Goal: Task Accomplishment & Management: Manage account settings

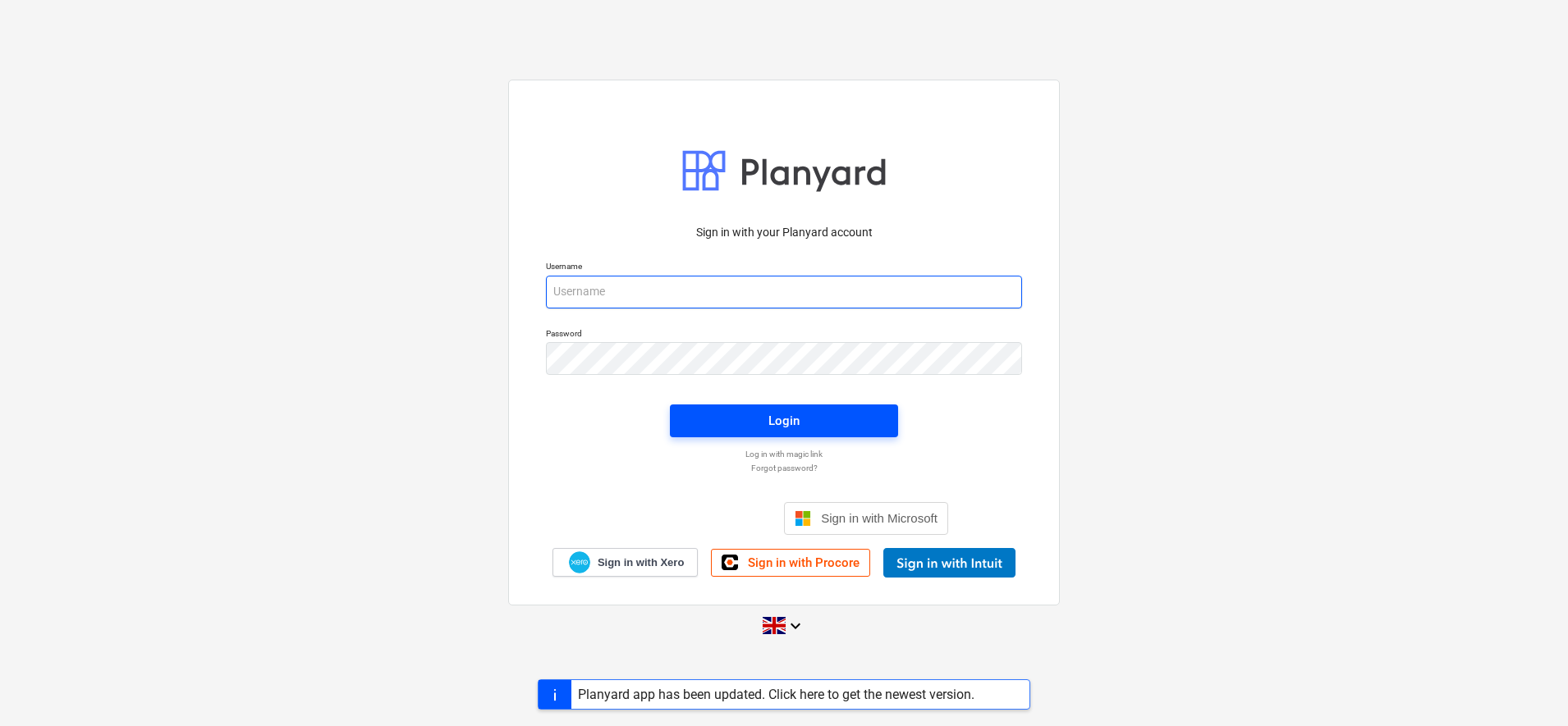
type input "[PERSON_NAME][EMAIL_ADDRESS][DOMAIN_NAME]"
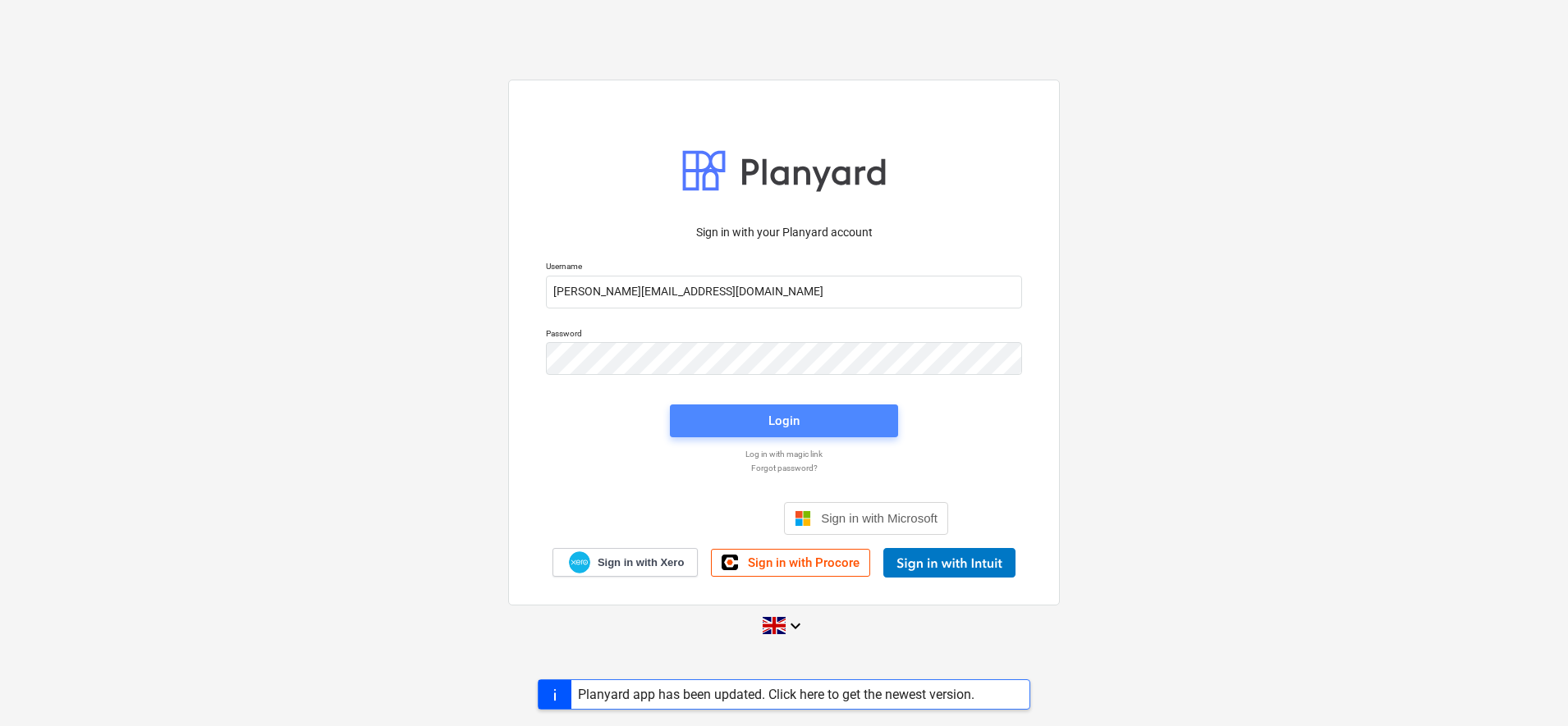
click at [819, 420] on span "Login" at bounding box center [784, 420] width 189 height 21
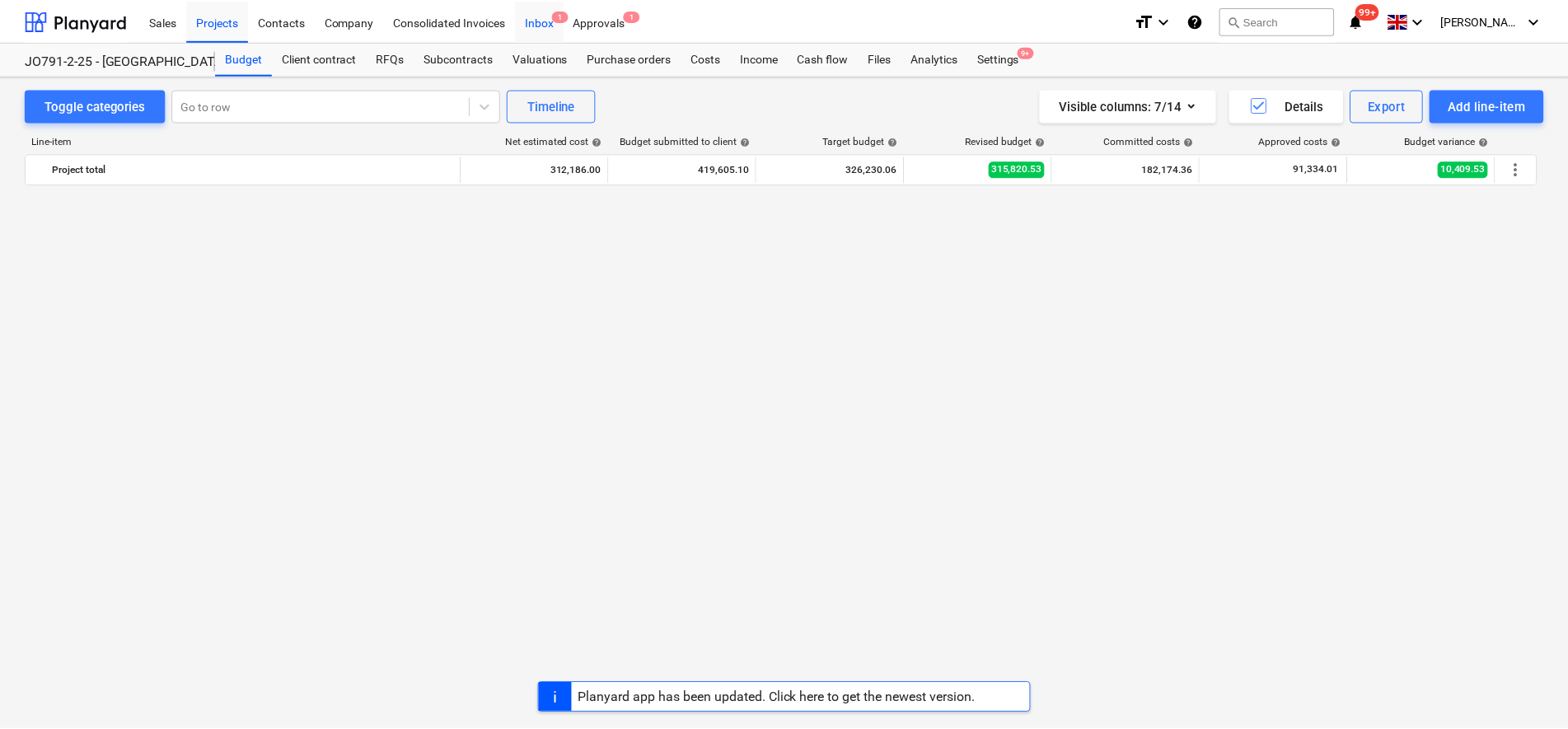
scroll to position [1455, 0]
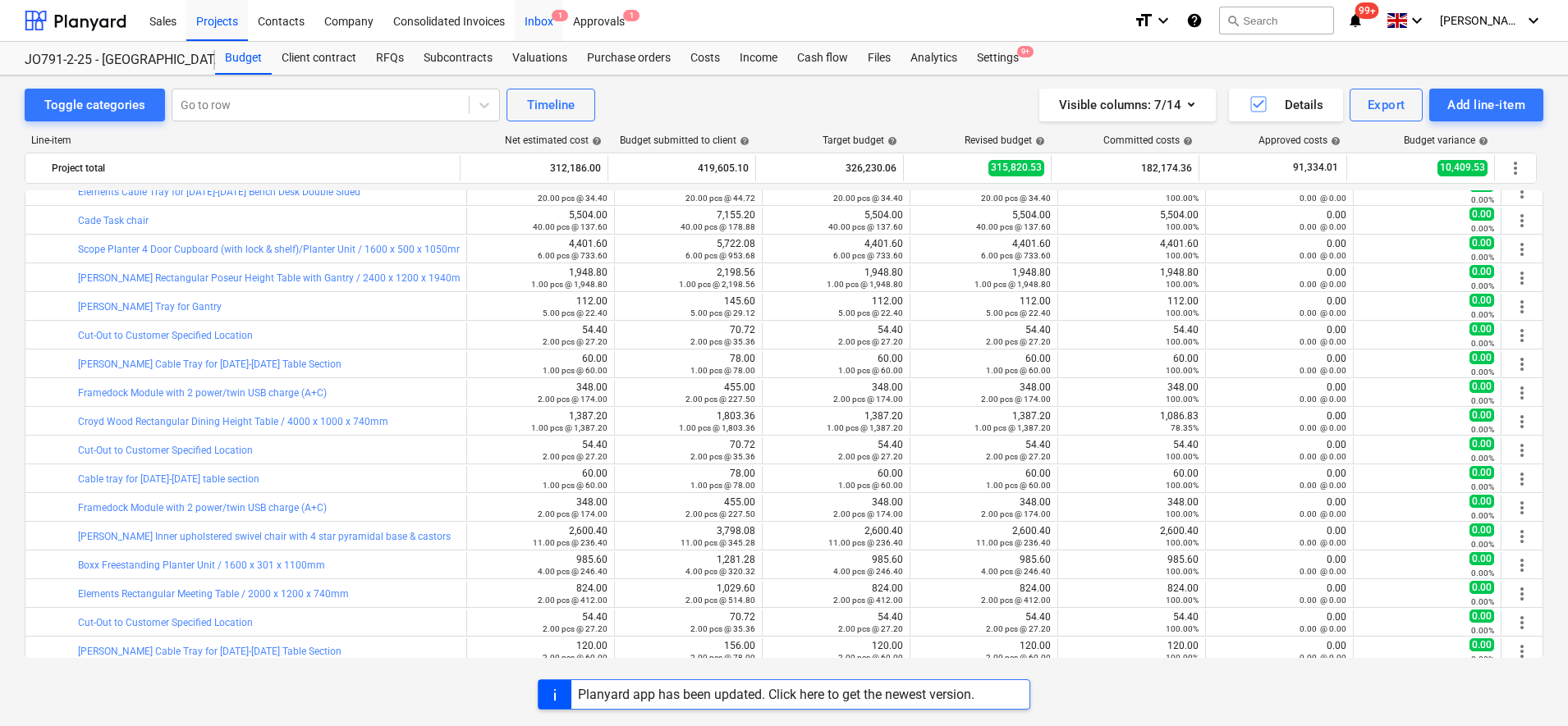
click at [542, 18] on div "Inbox 1" at bounding box center [539, 20] width 49 height 42
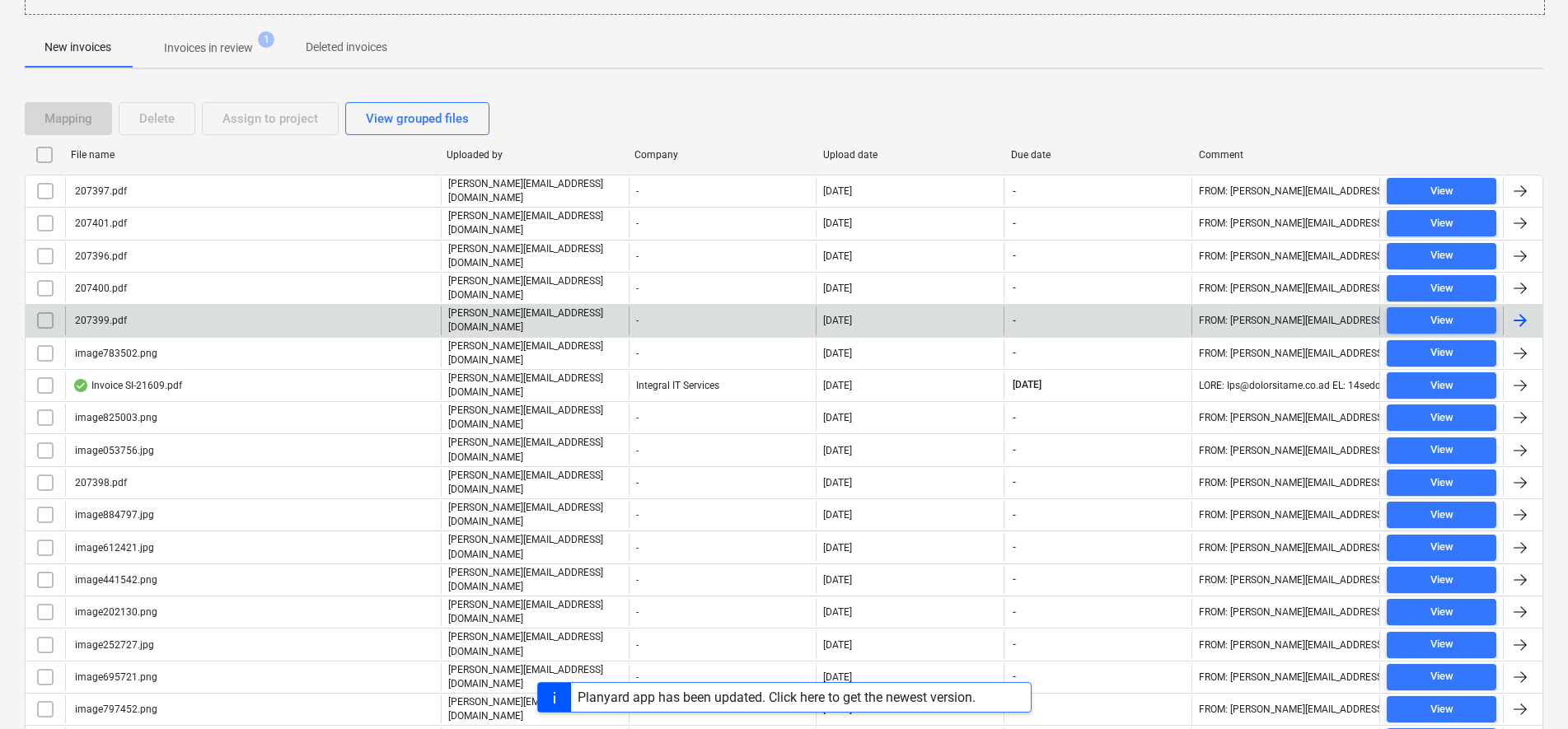
scroll to position [399, 0]
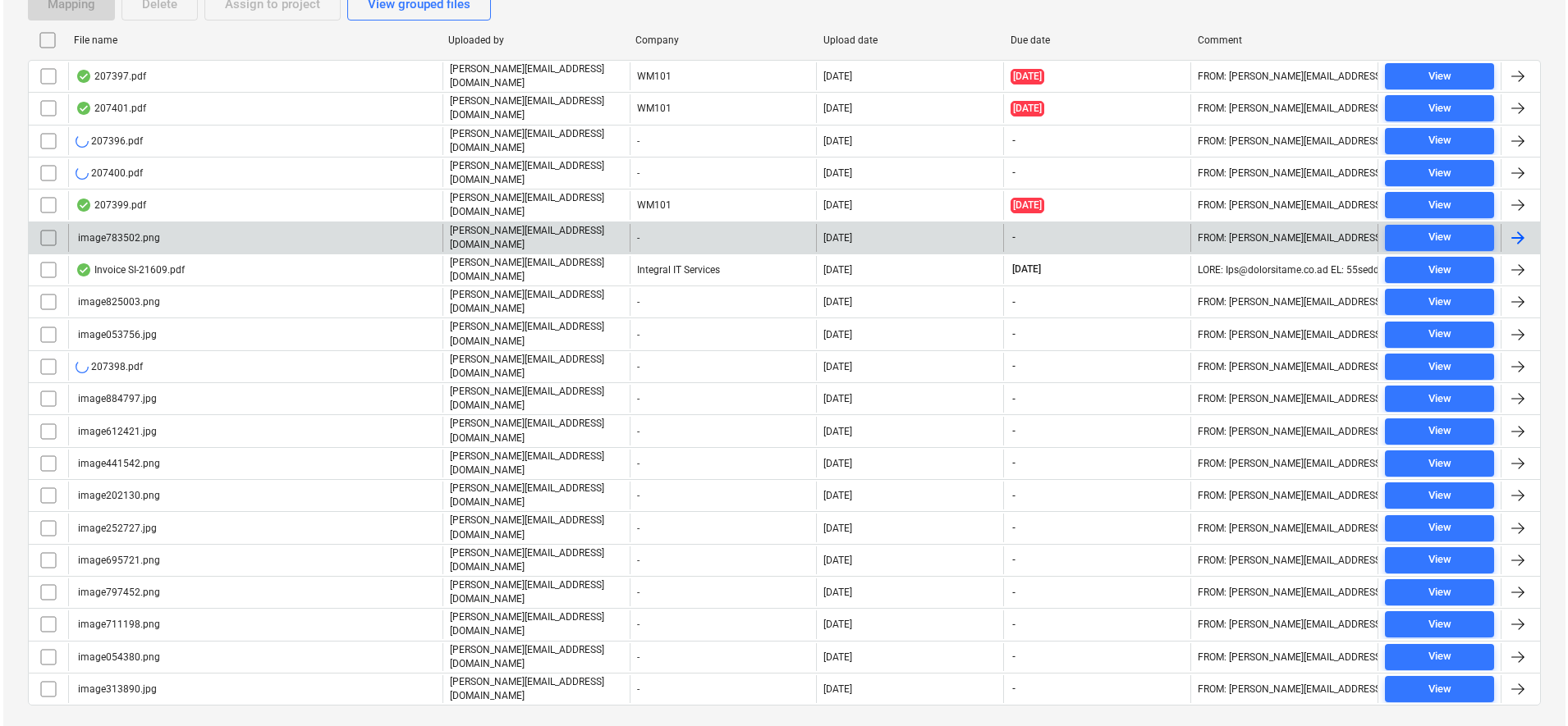
scroll to position [397, 0]
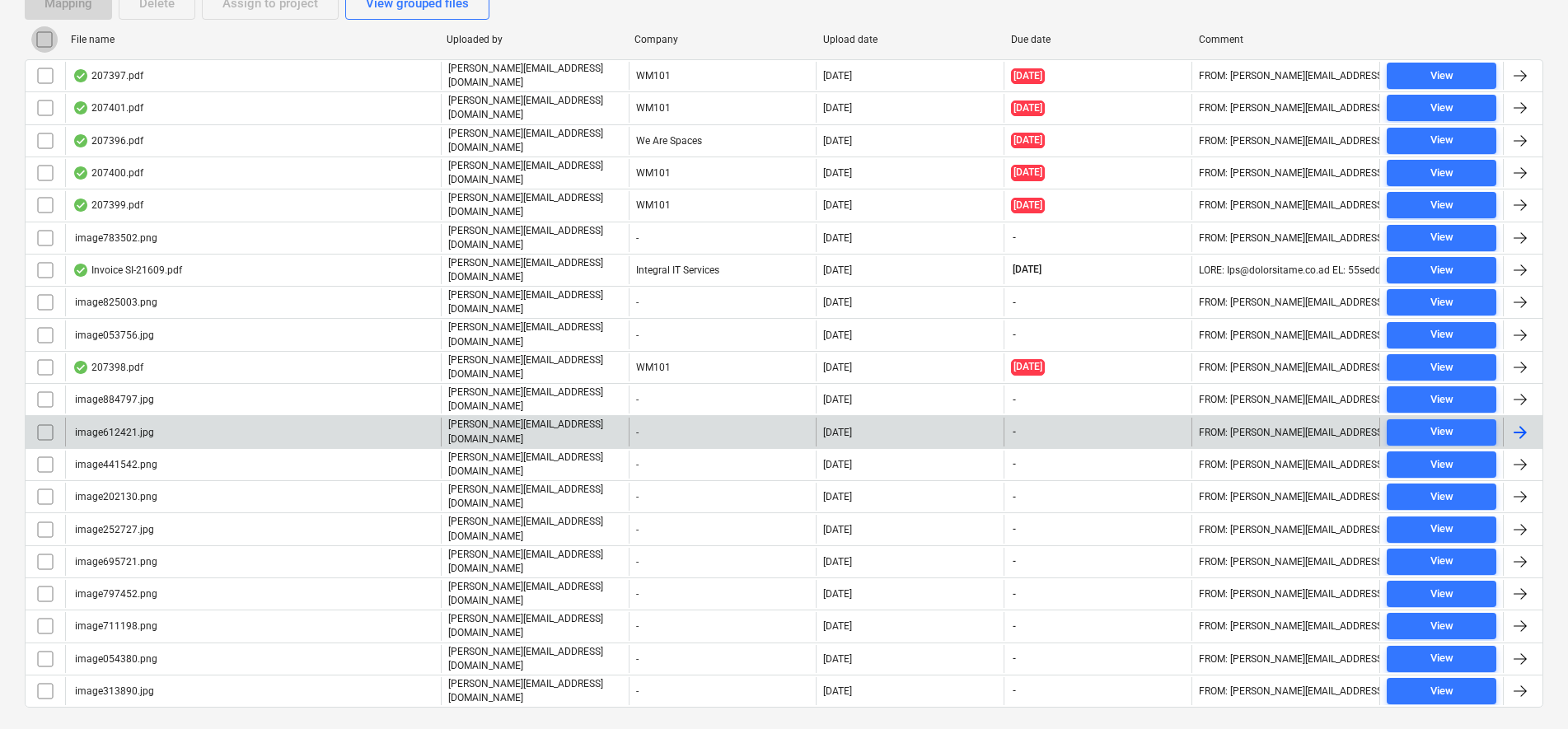
click at [51, 38] on input "checkbox" at bounding box center [44, 39] width 26 height 26
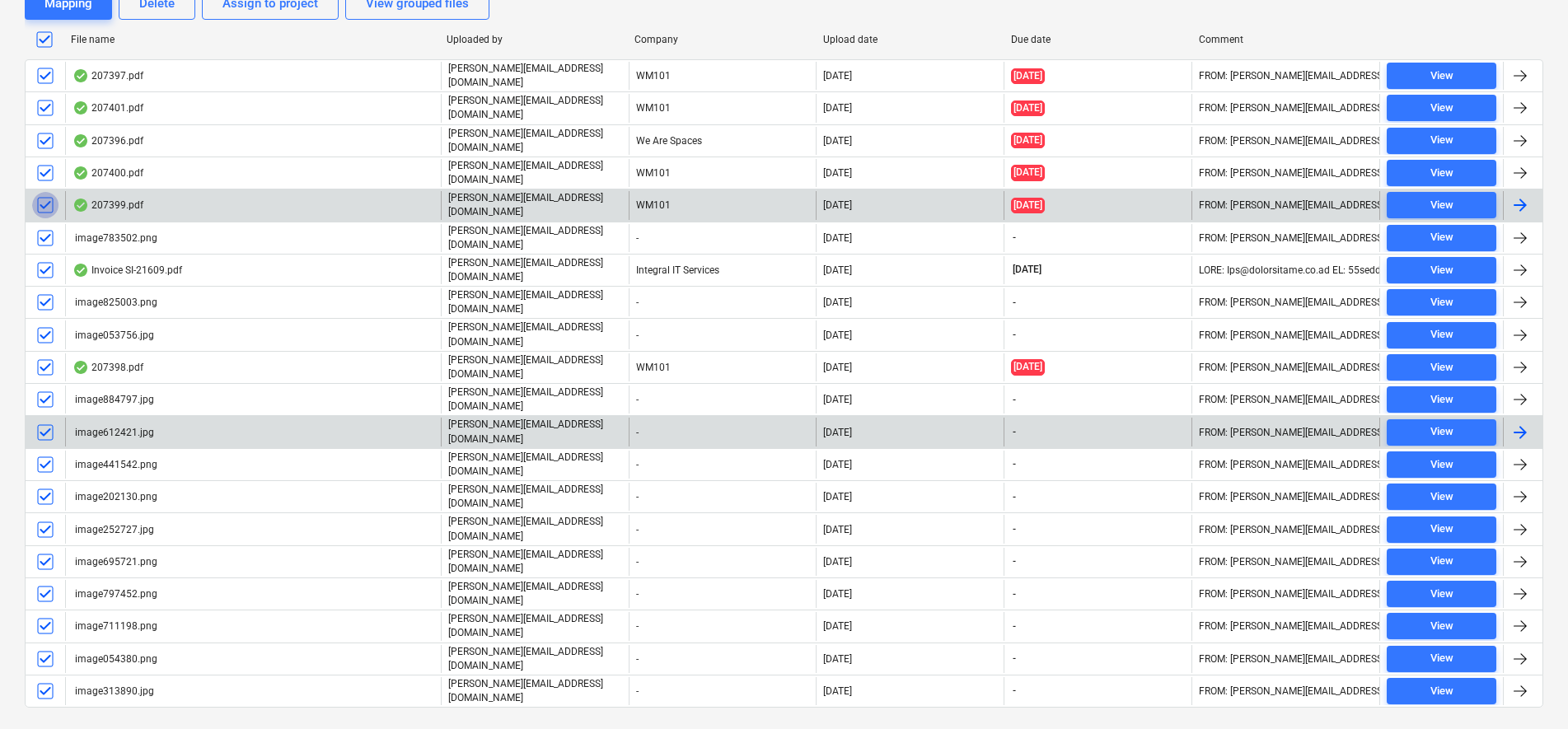
click at [46, 200] on input "checkbox" at bounding box center [45, 205] width 26 height 26
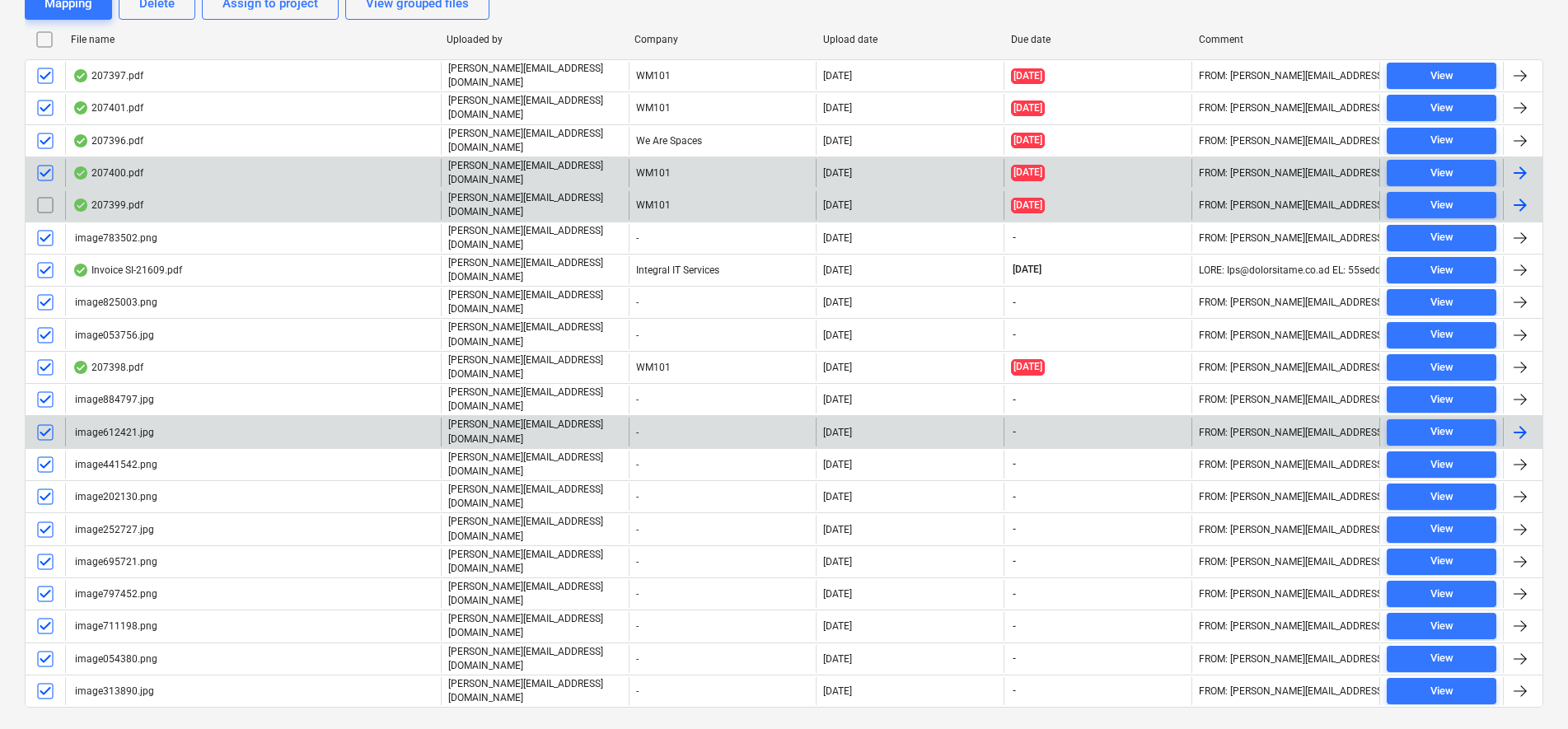
click at [44, 168] on input "checkbox" at bounding box center [45, 172] width 26 height 26
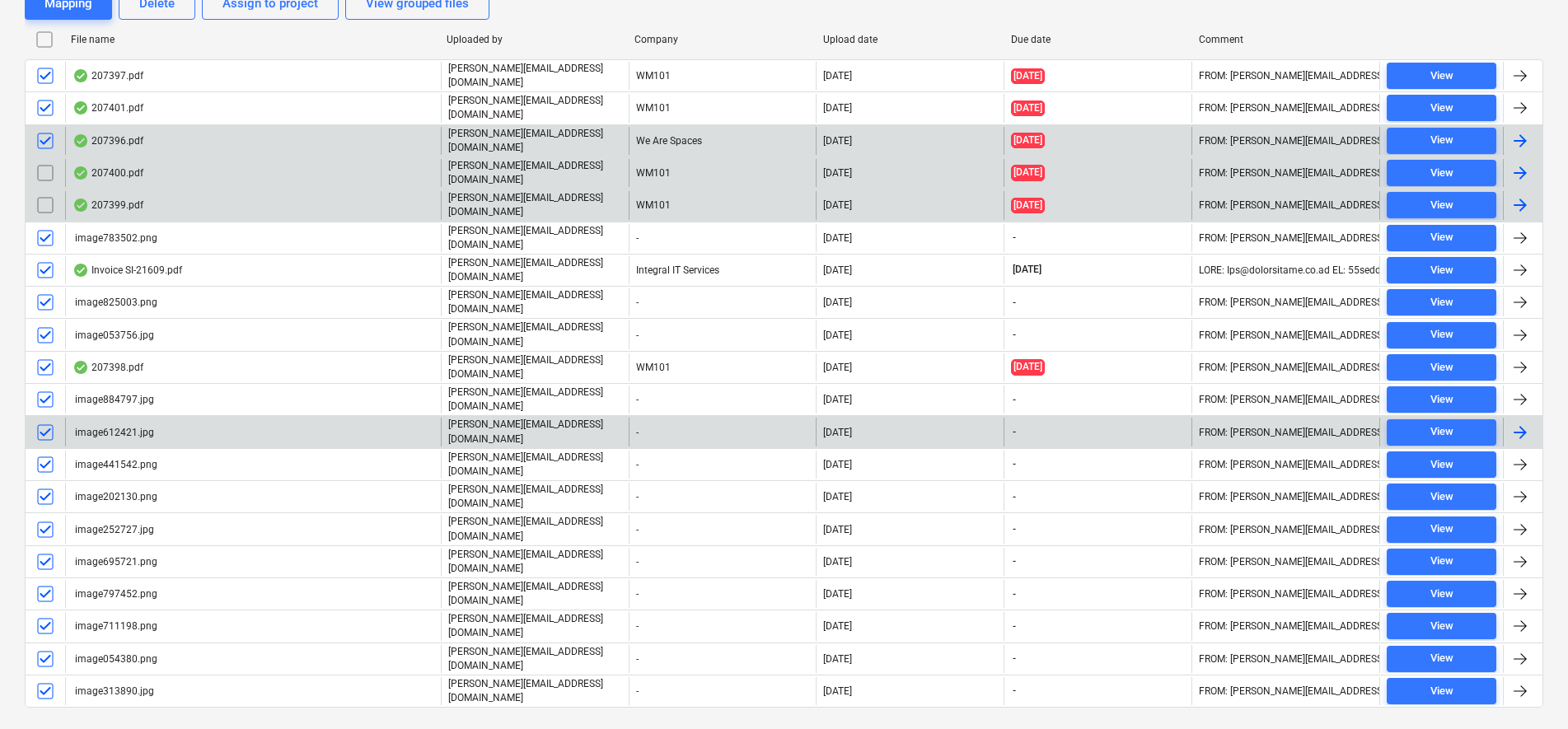
click at [43, 137] on input "checkbox" at bounding box center [45, 140] width 26 height 26
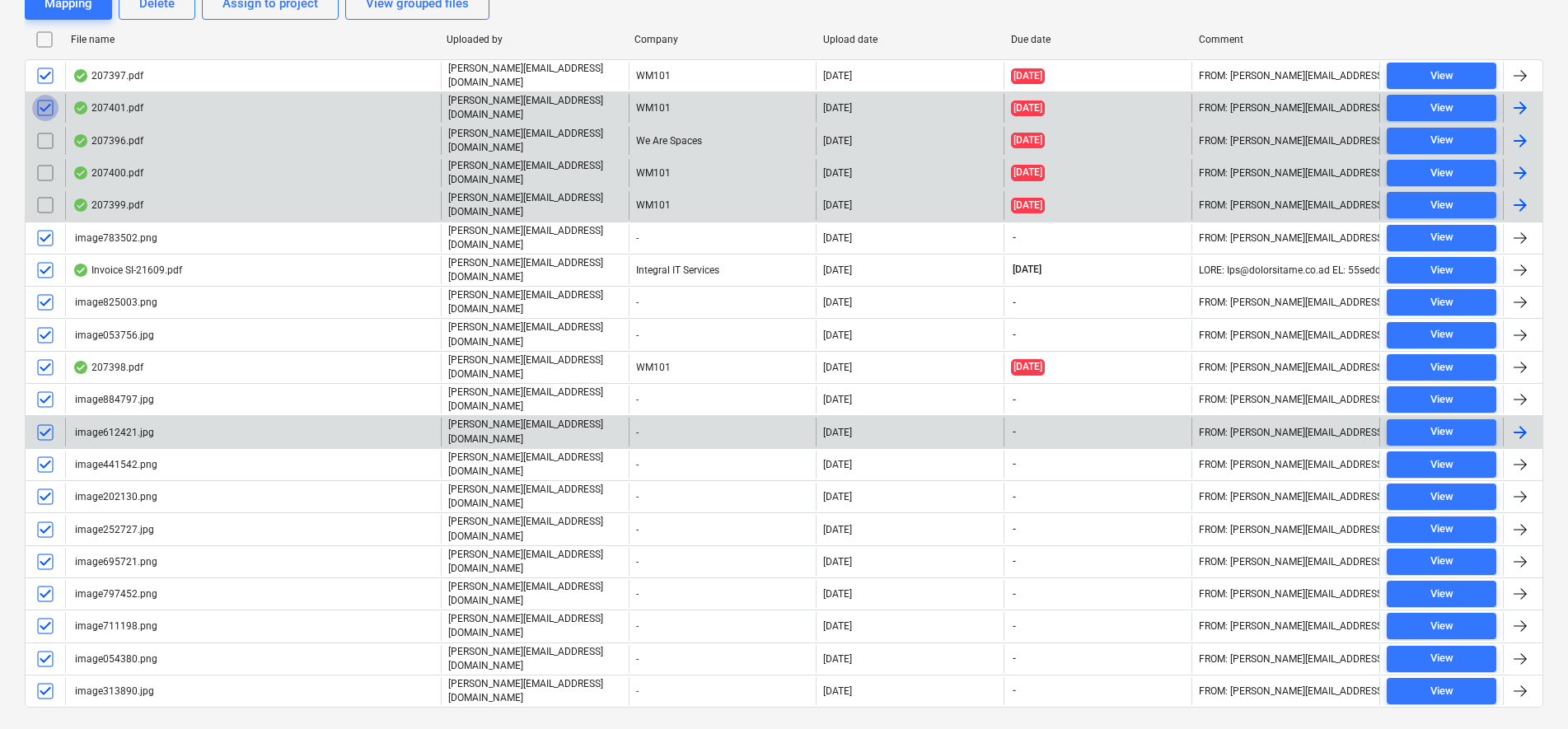
click at [40, 104] on input "checkbox" at bounding box center [45, 107] width 26 height 26
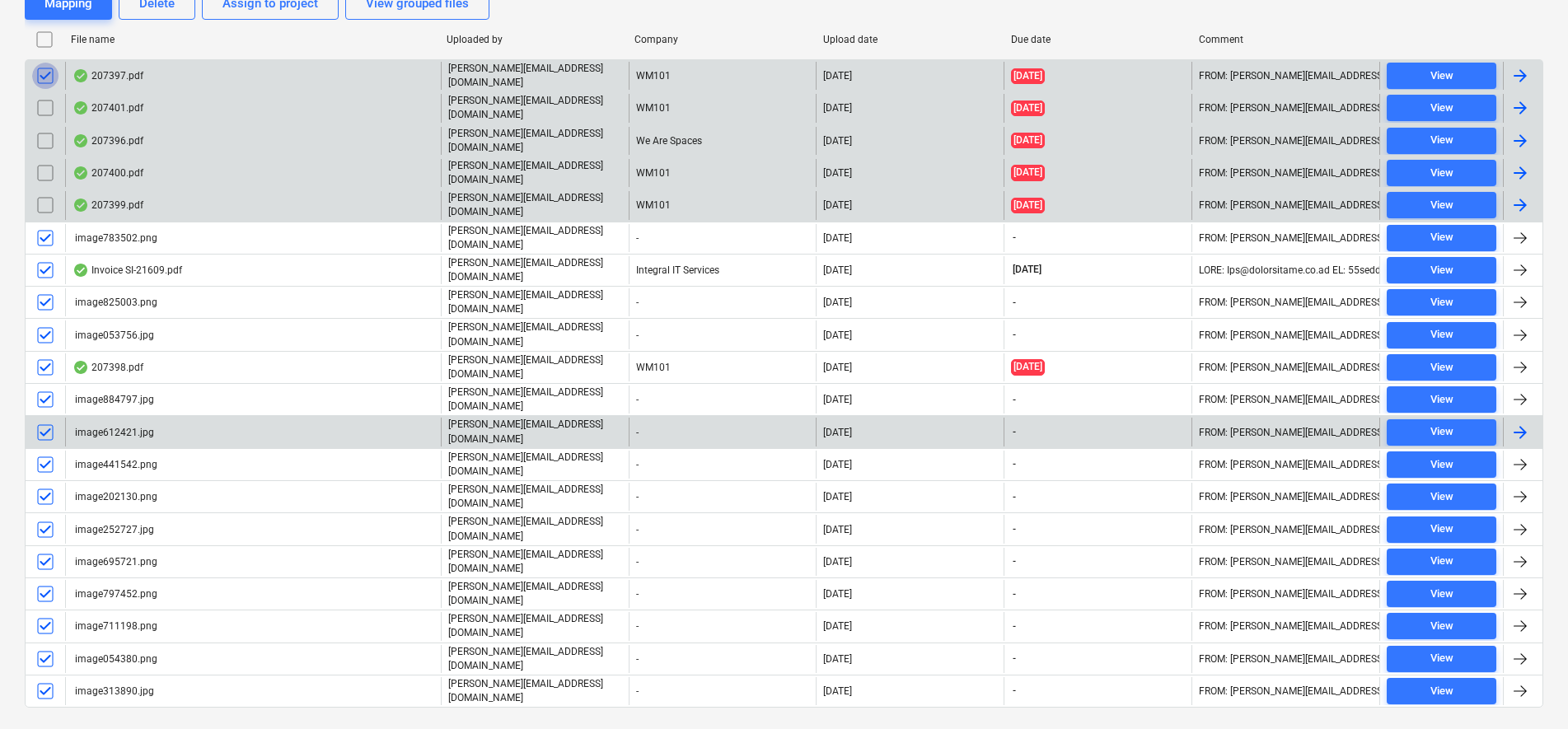
click at [42, 73] on input "checkbox" at bounding box center [45, 75] width 26 height 26
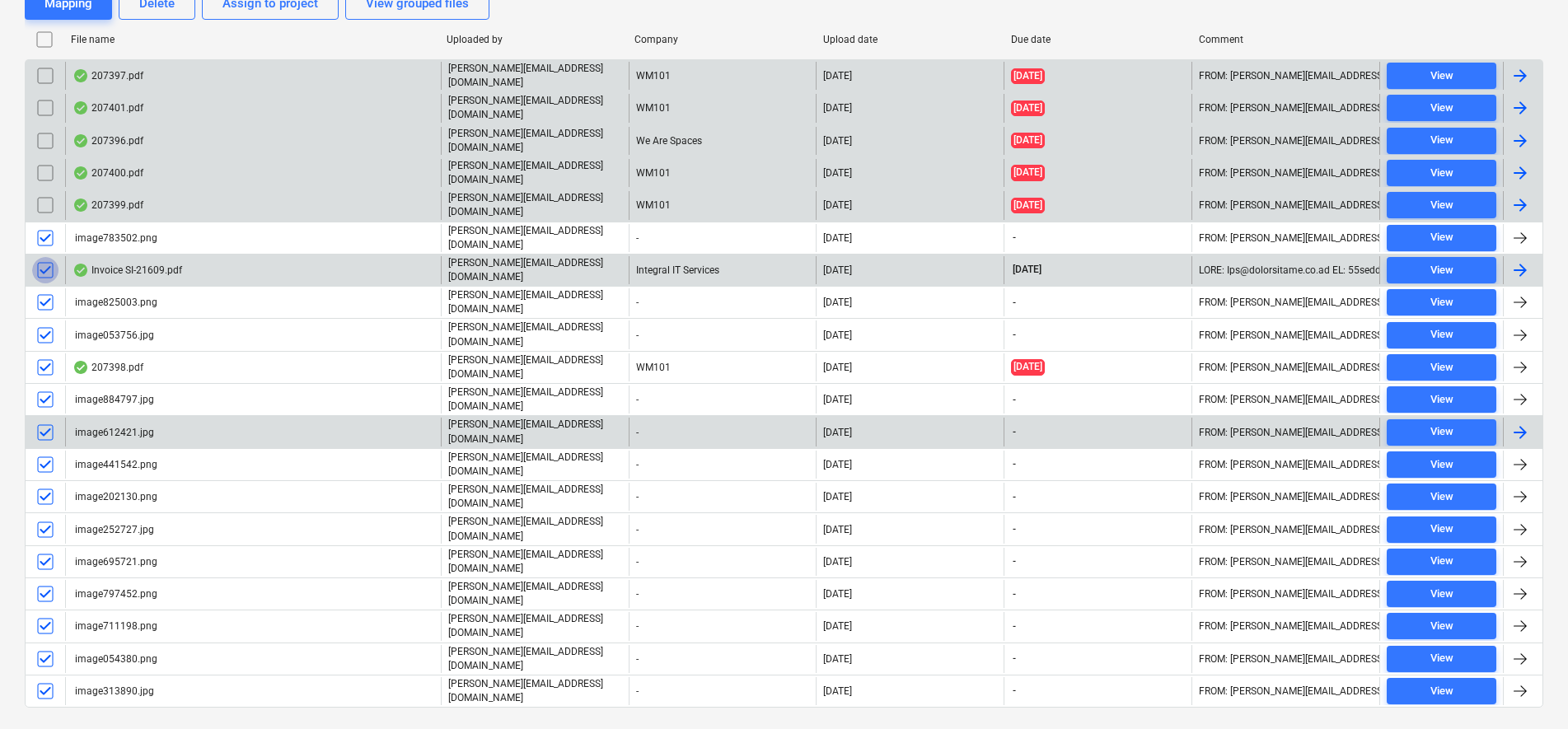
click at [48, 257] on input "checkbox" at bounding box center [45, 270] width 26 height 26
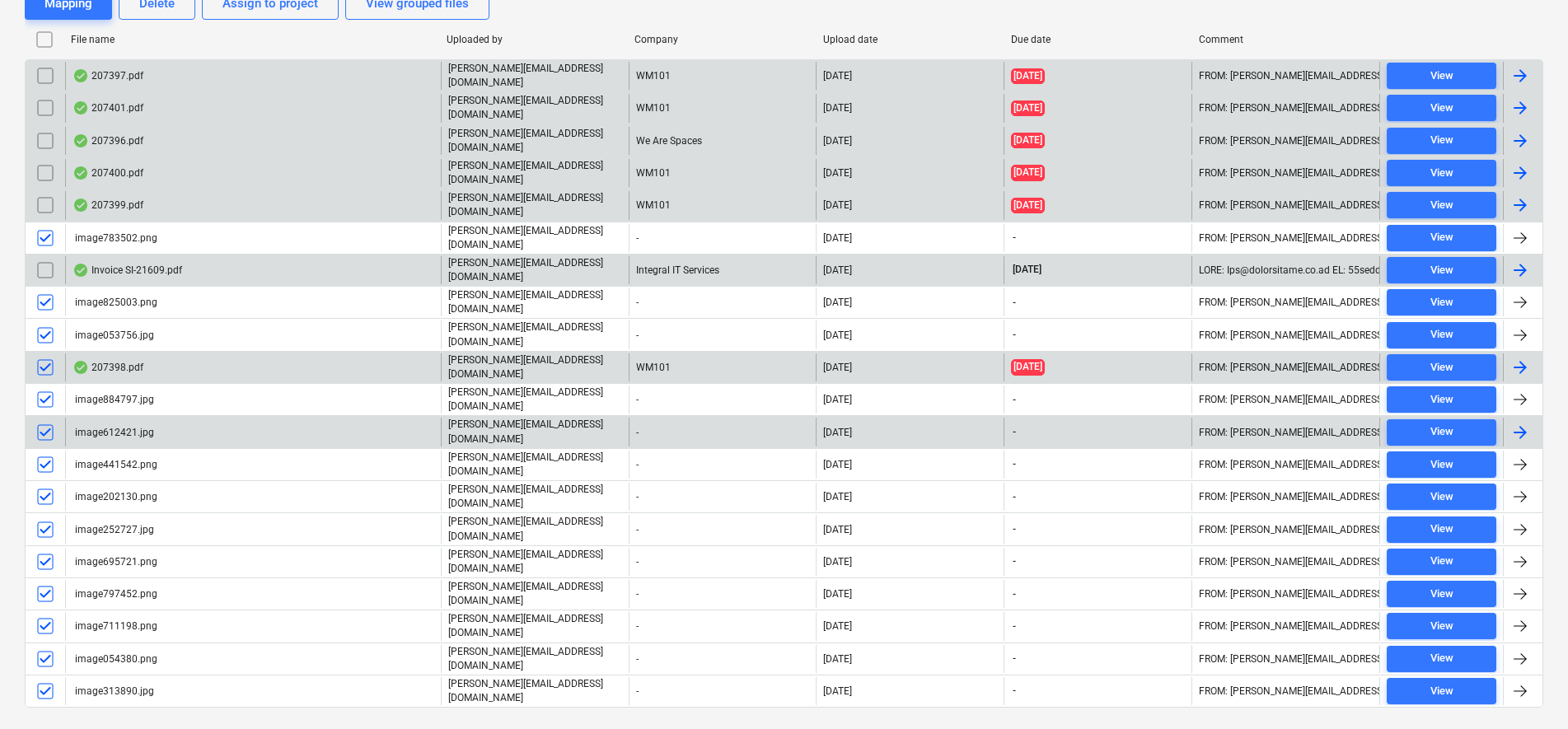
click at [46, 354] on input "checkbox" at bounding box center [45, 367] width 26 height 26
click at [148, 9] on div "Delete" at bounding box center [157, 3] width 35 height 21
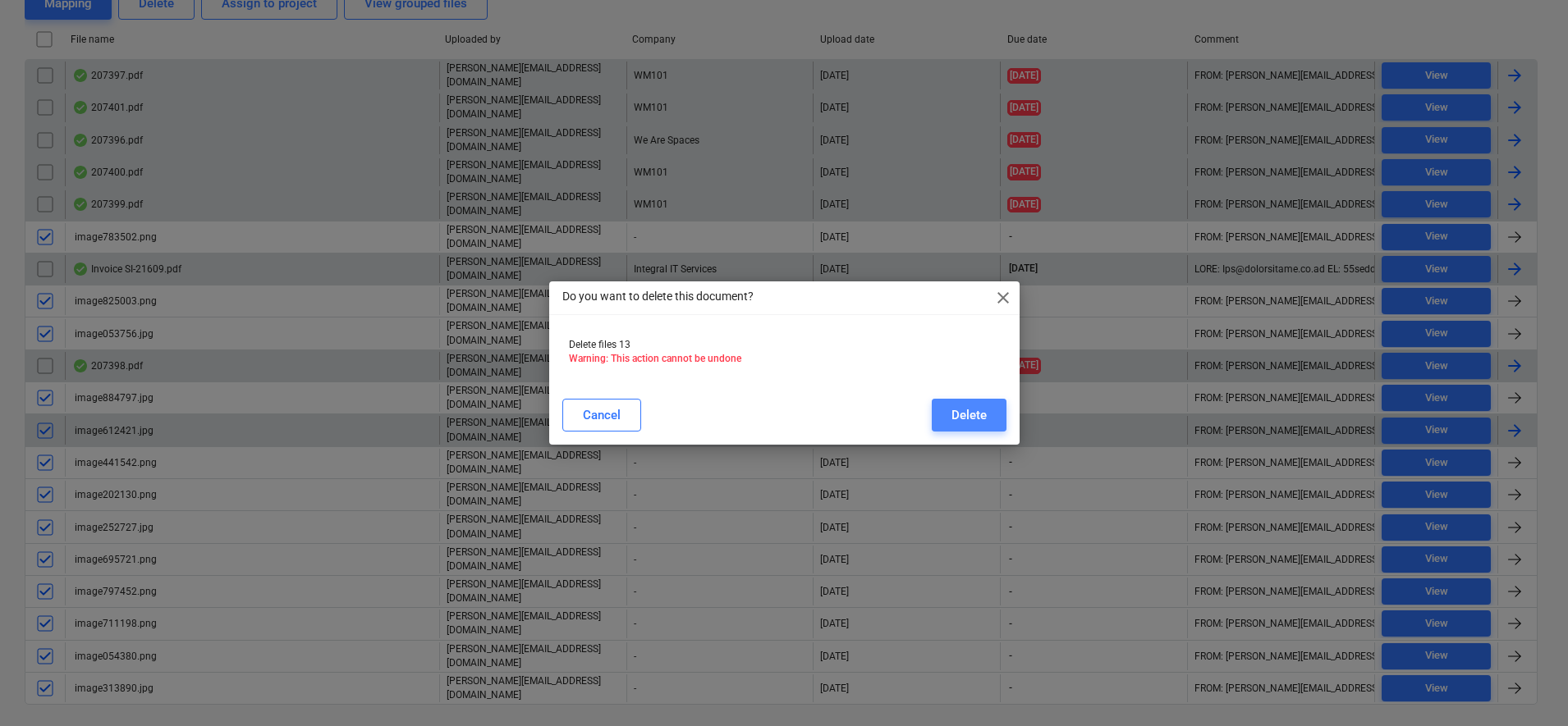
click at [961, 418] on div "Delete" at bounding box center [969, 414] width 35 height 21
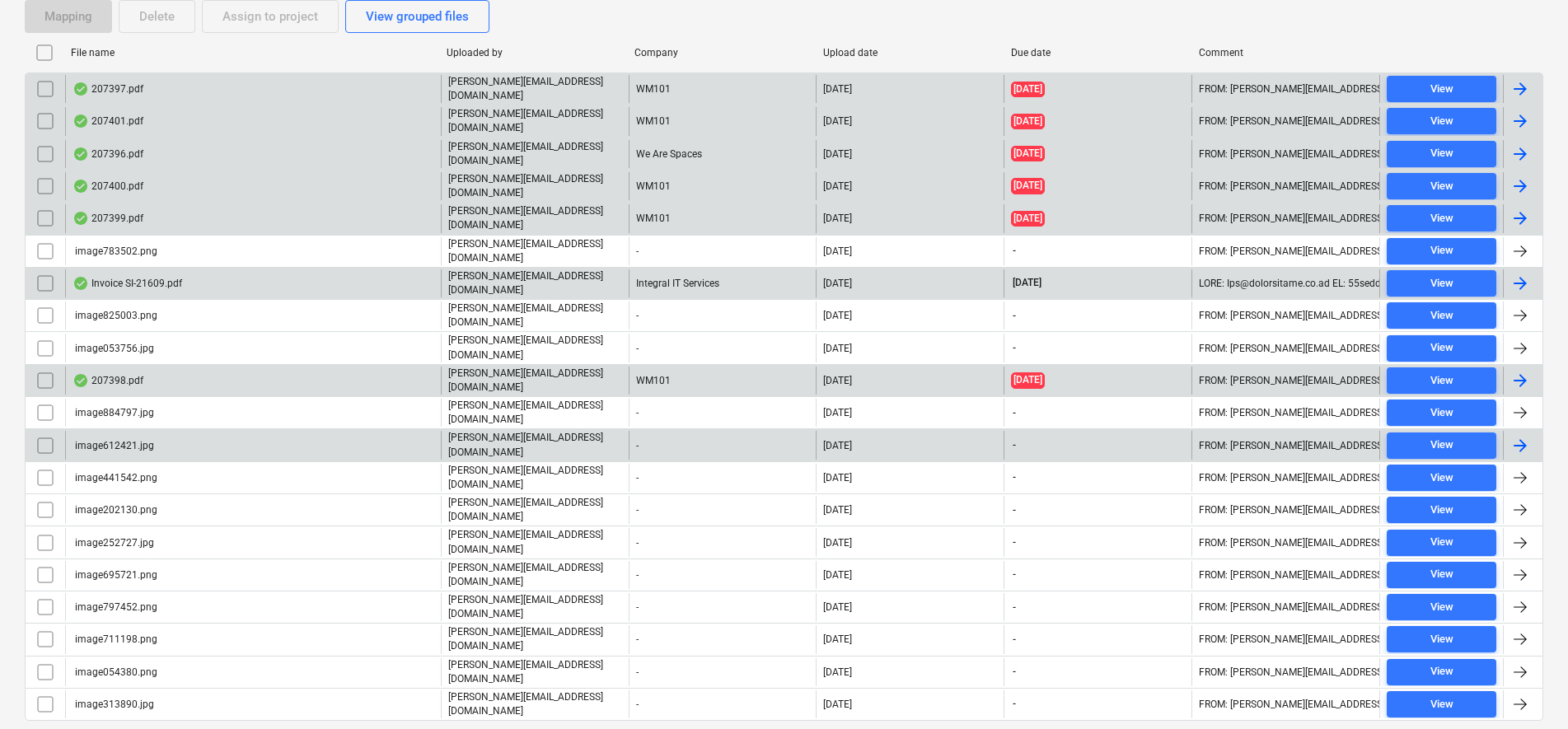
scroll to position [3, 0]
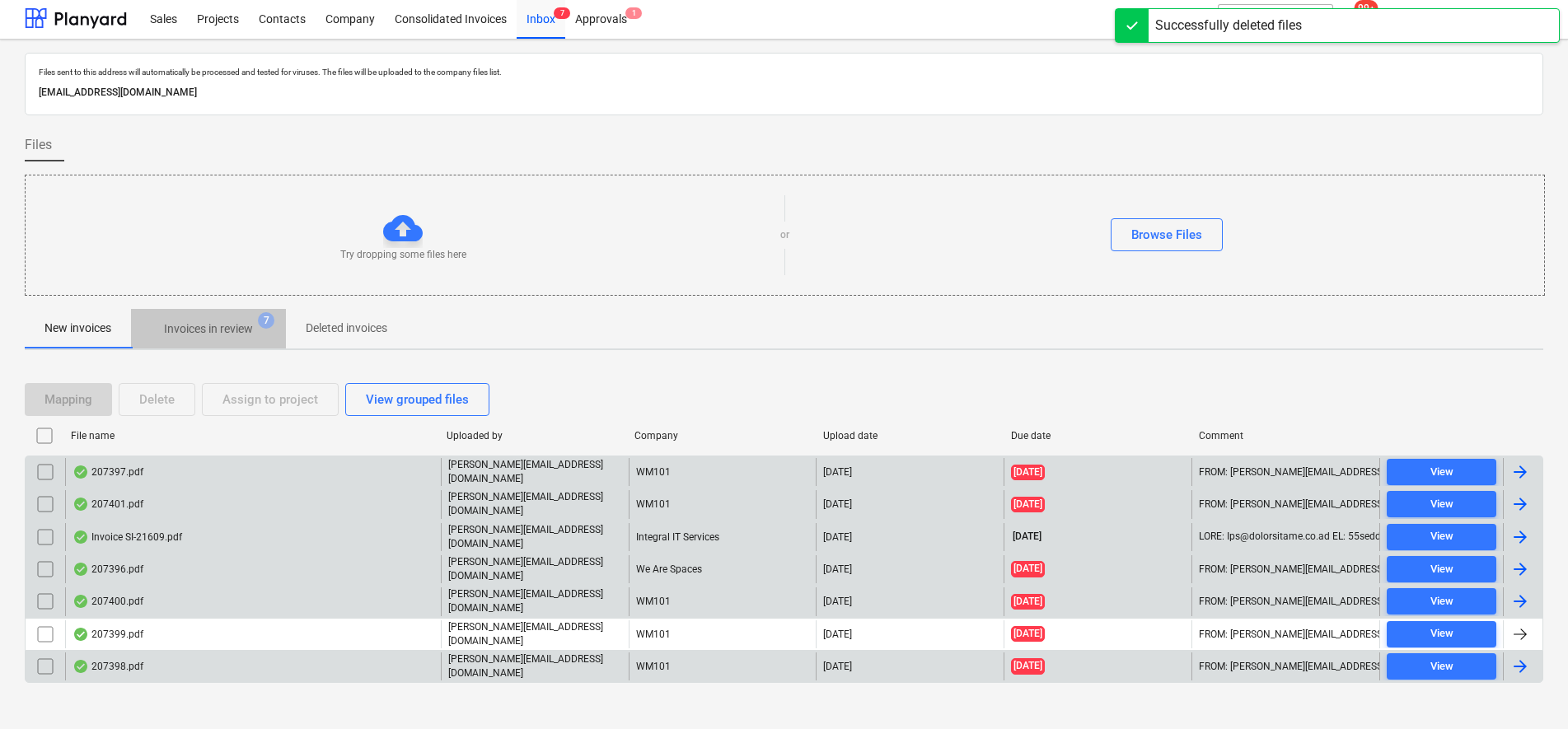
click at [205, 326] on p "Invoices in review" at bounding box center [208, 329] width 89 height 18
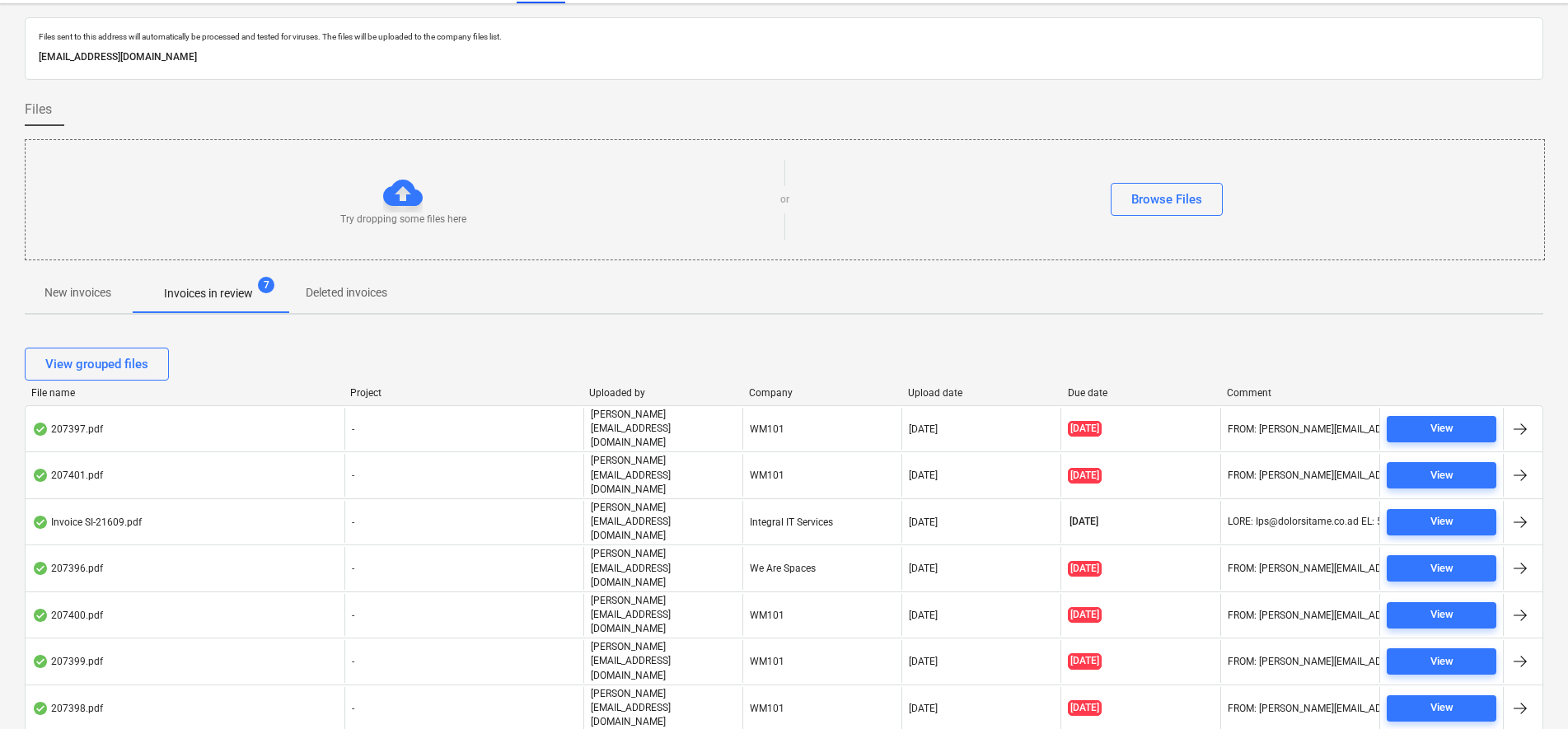
scroll to position [49, 0]
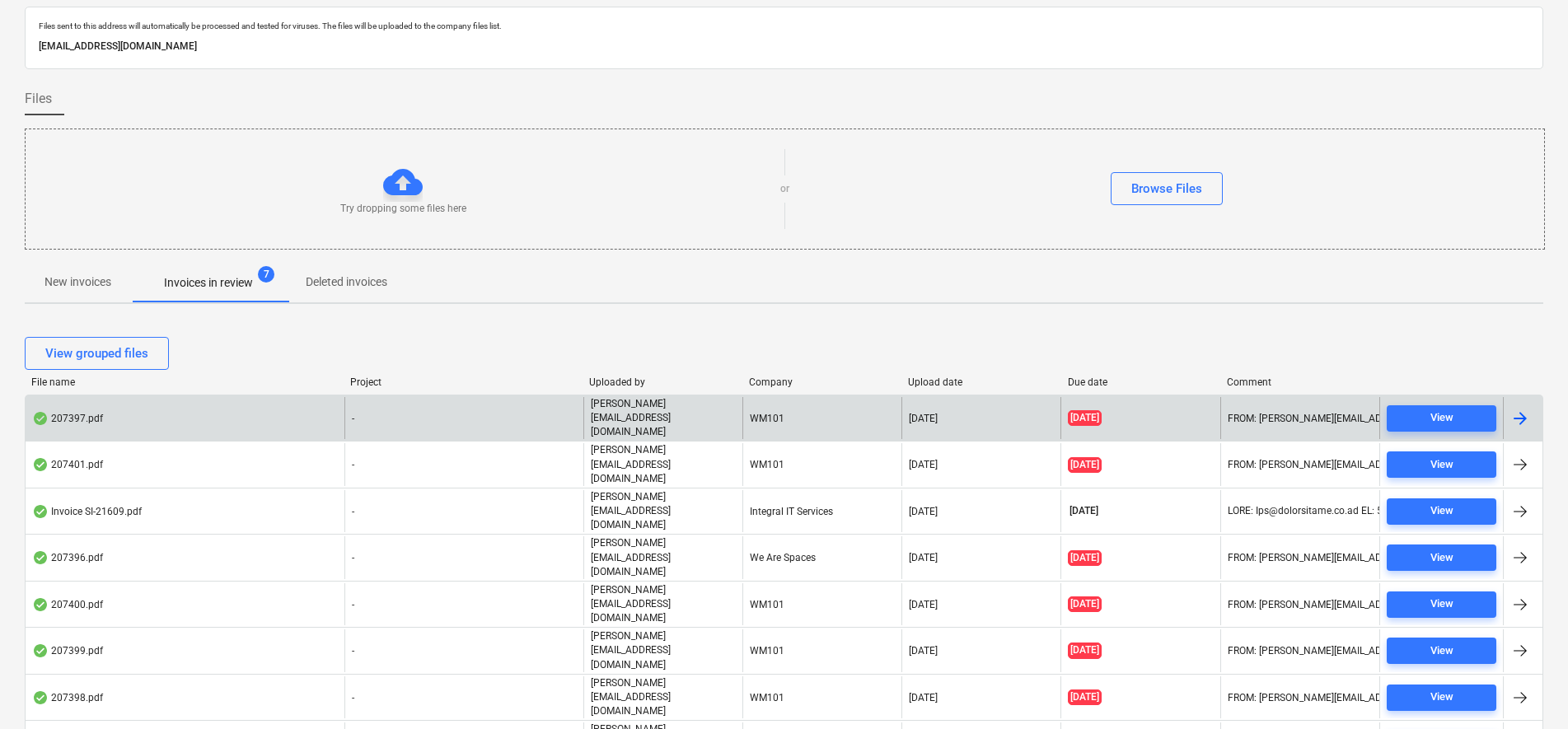
click at [470, 419] on div "-" at bounding box center [463, 418] width 239 height 42
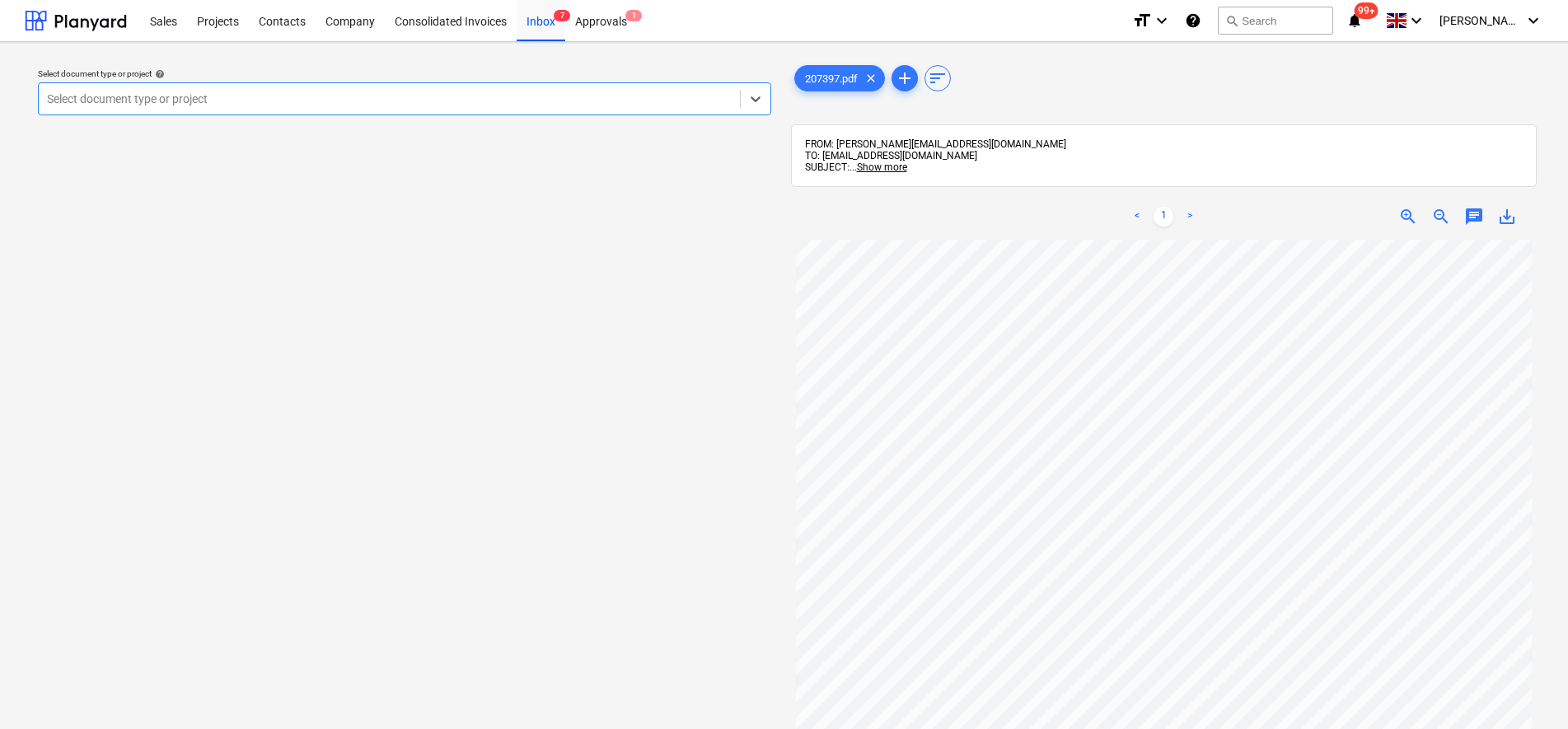
click at [180, 96] on div at bounding box center [389, 99] width 684 height 17
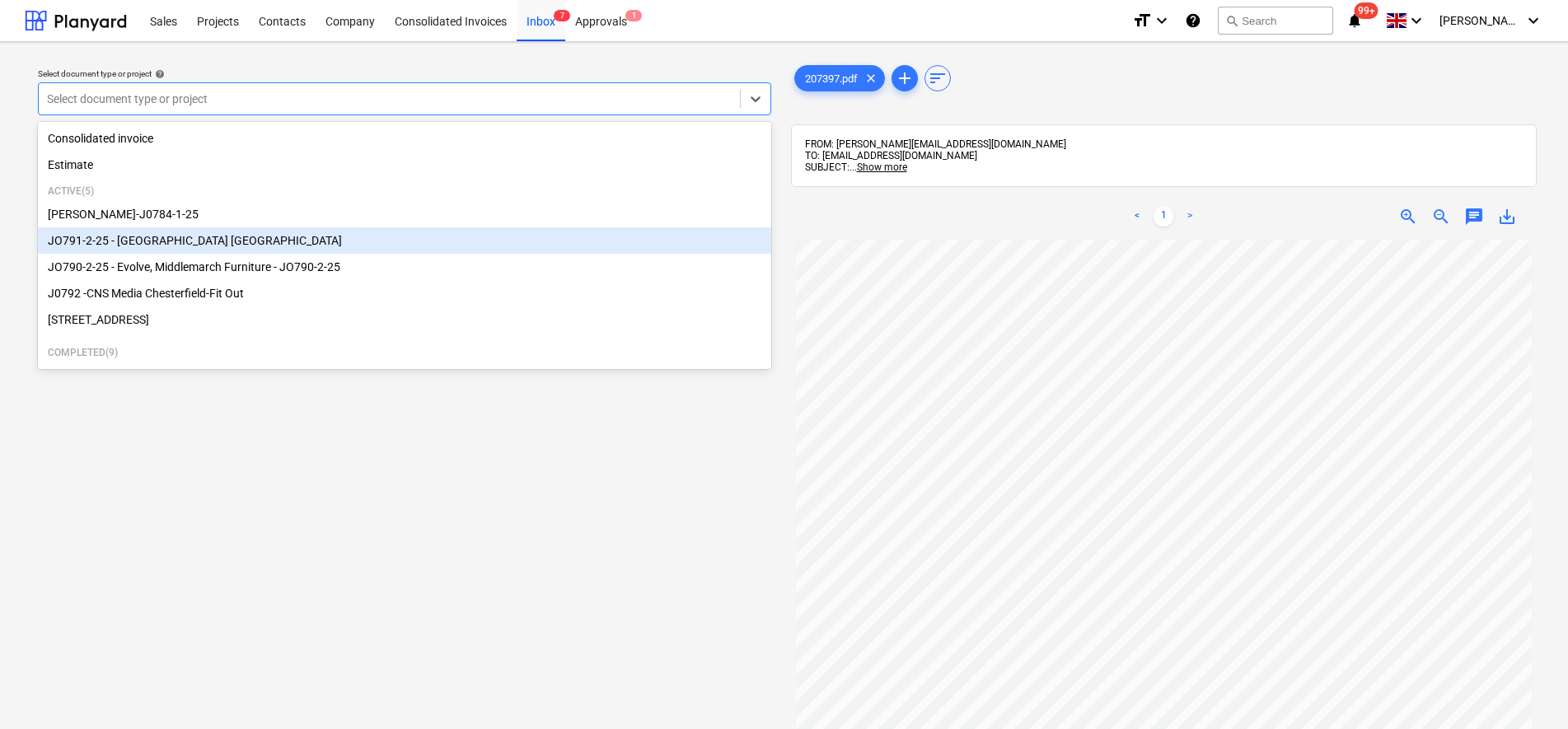
click at [166, 243] on div "JO791-2-25 - [GEOGRAPHIC_DATA] [GEOGRAPHIC_DATA]" at bounding box center [404, 240] width 733 height 26
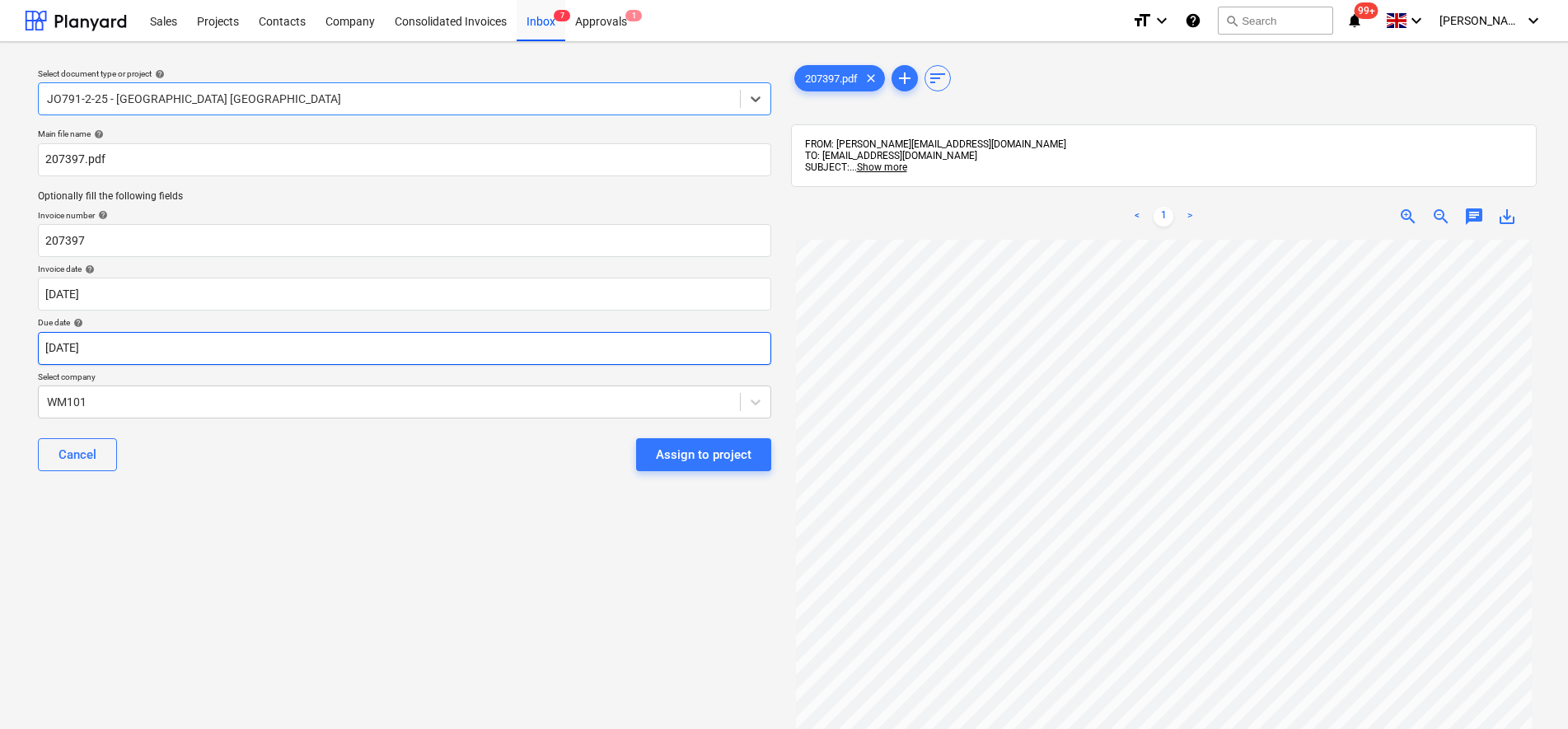
click at [755, 350] on body "Sales Projects Contacts Company Consolidated Invoices Inbox 7 Approvals 1 forma…" at bounding box center [784, 364] width 1568 height 729
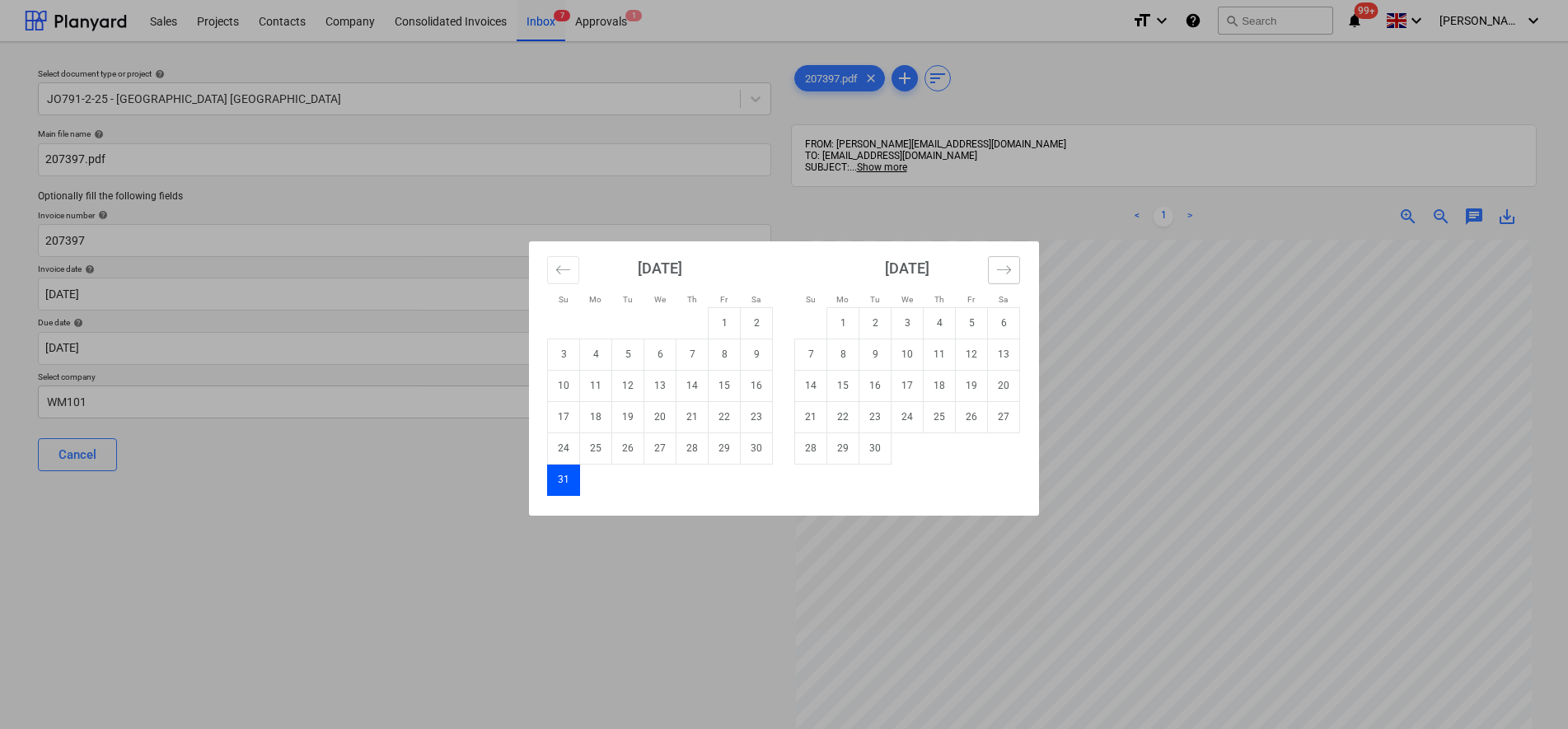
click at [1001, 271] on icon "Move forward to switch to the next month." at bounding box center [1004, 270] width 16 height 16
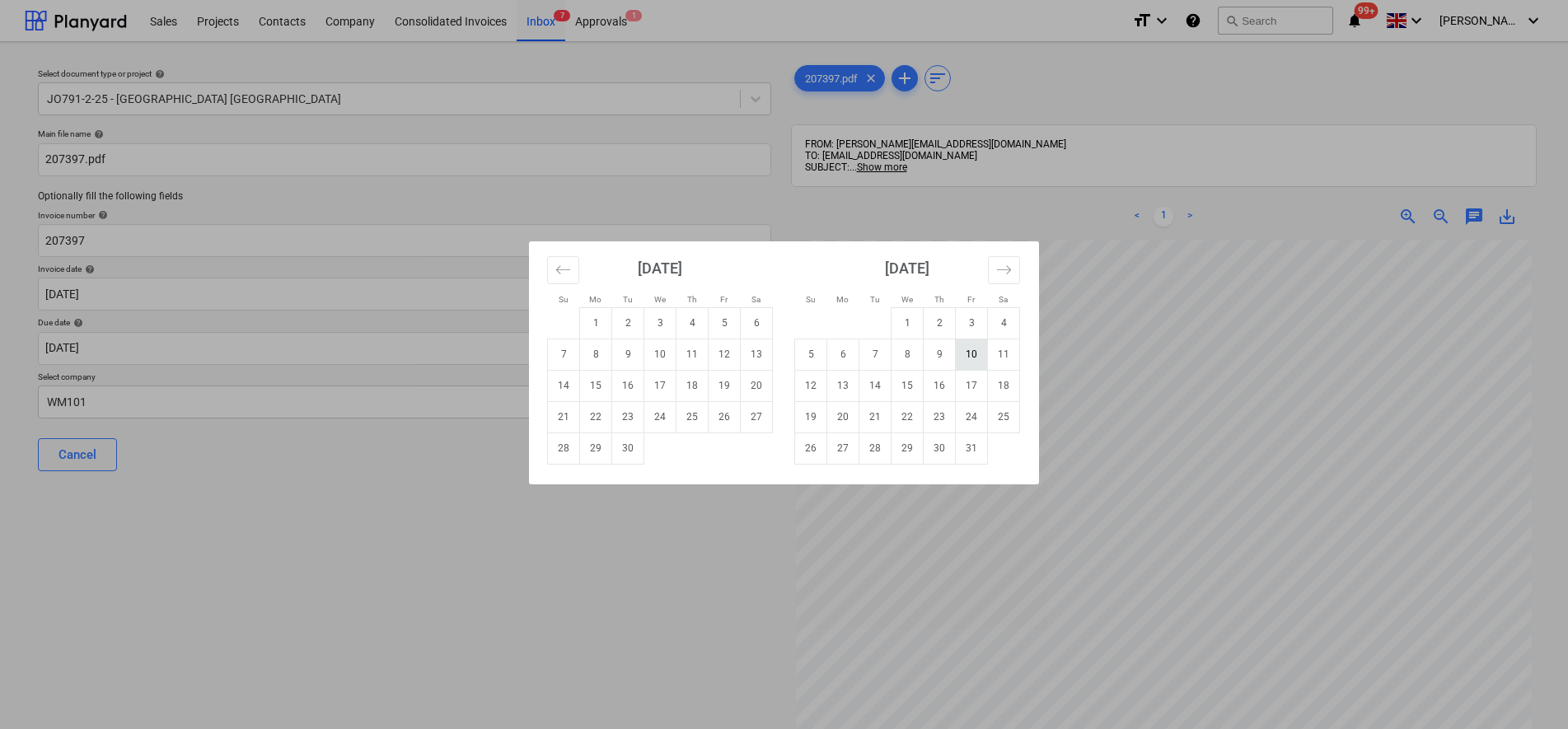
click at [970, 352] on td "10" at bounding box center [972, 354] width 32 height 31
type input "[DATE]"
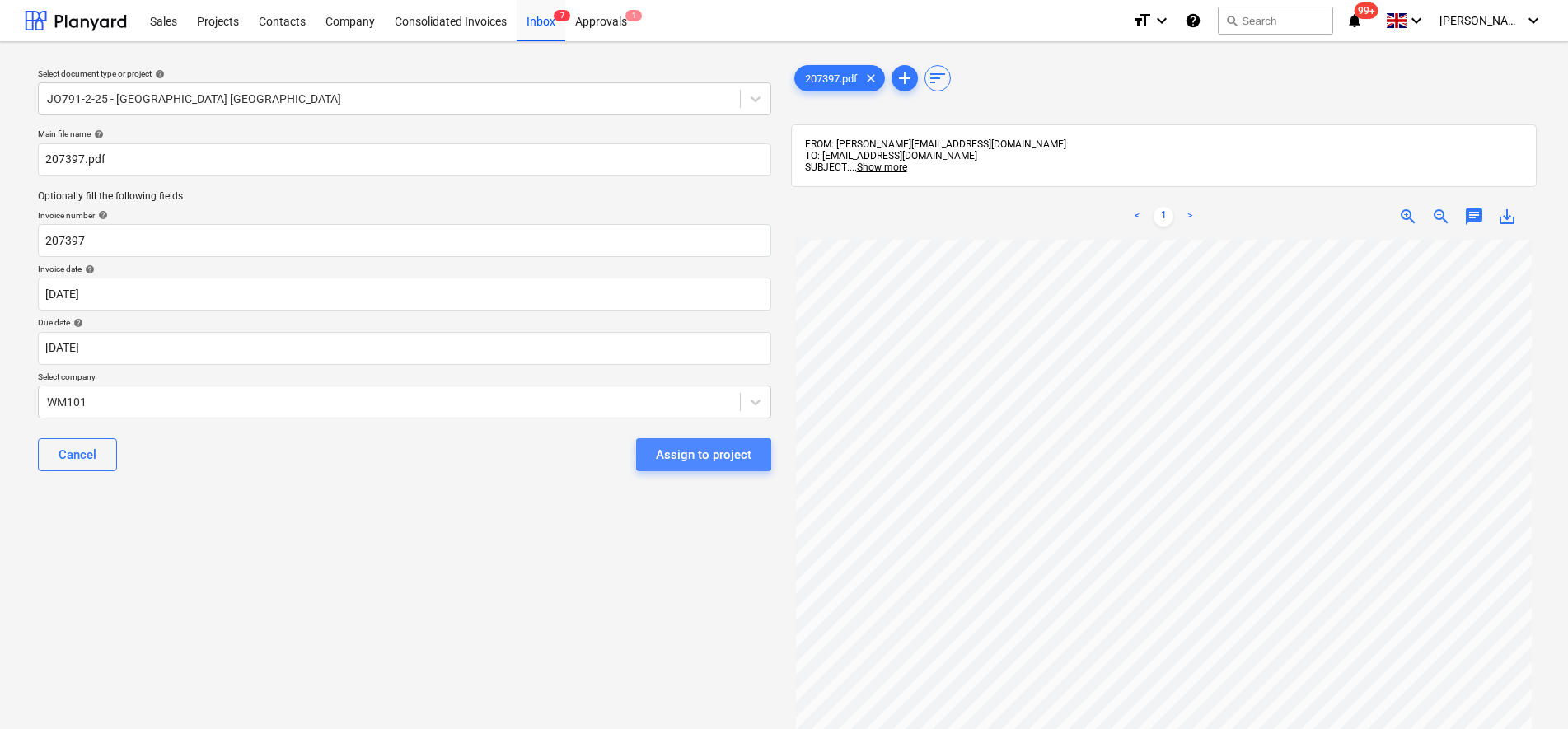
click at [684, 455] on div "Assign to project" at bounding box center [703, 454] width 95 height 21
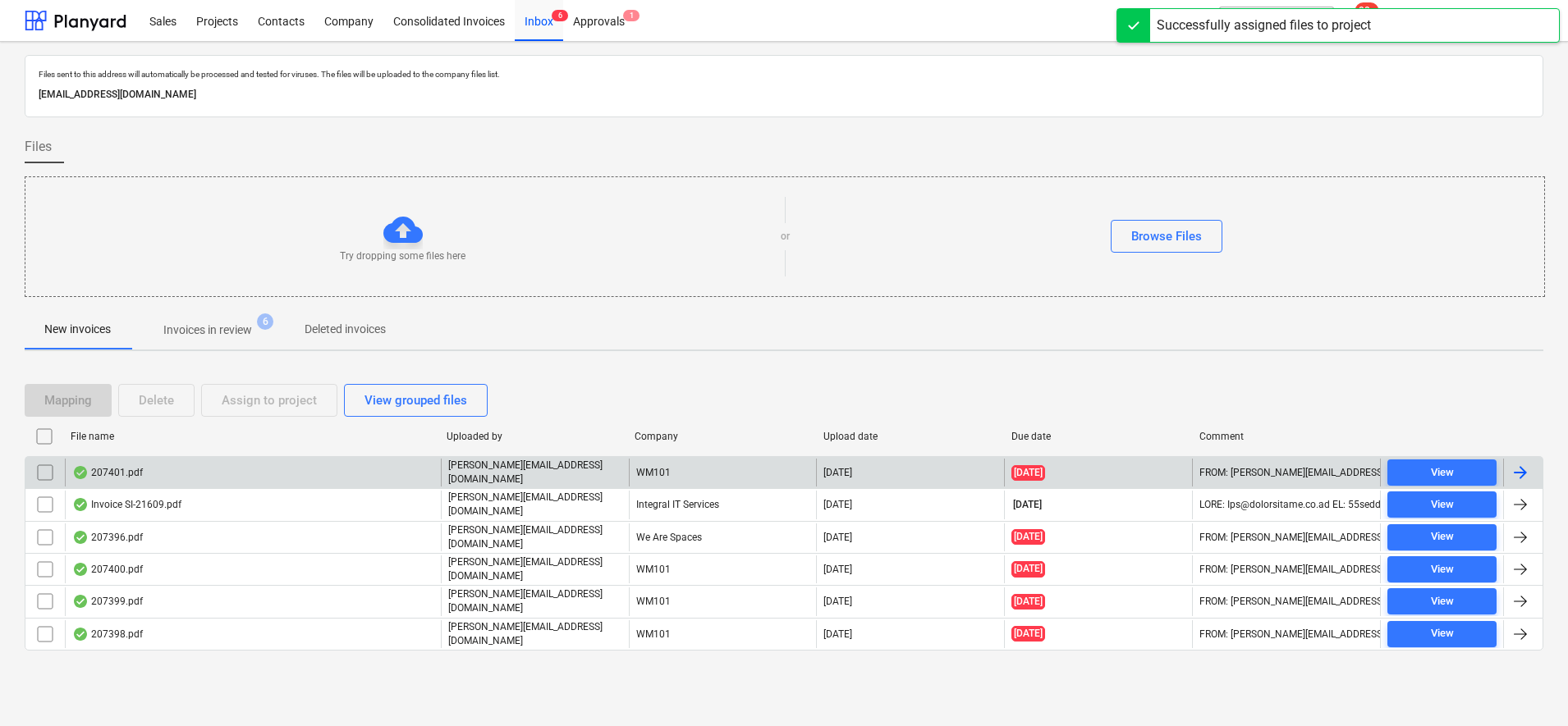
click at [567, 472] on p "[PERSON_NAME][EMAIL_ADDRESS][DOMAIN_NAME]" at bounding box center [535, 472] width 174 height 28
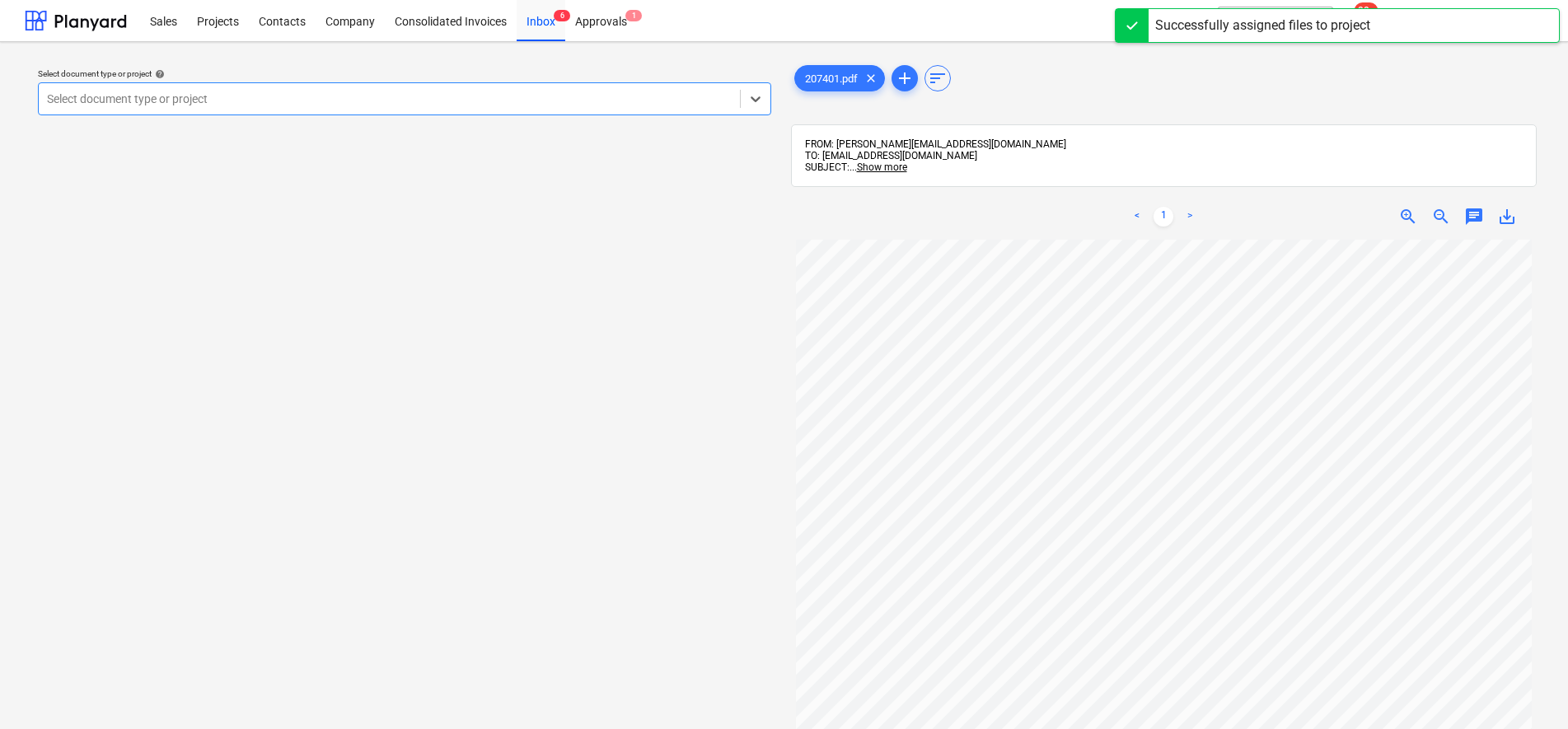
drag, startPoint x: 345, startPoint y: 104, endPoint x: 354, endPoint y: 101, distance: 9.5
click at [349, 107] on div at bounding box center [389, 99] width 684 height 17
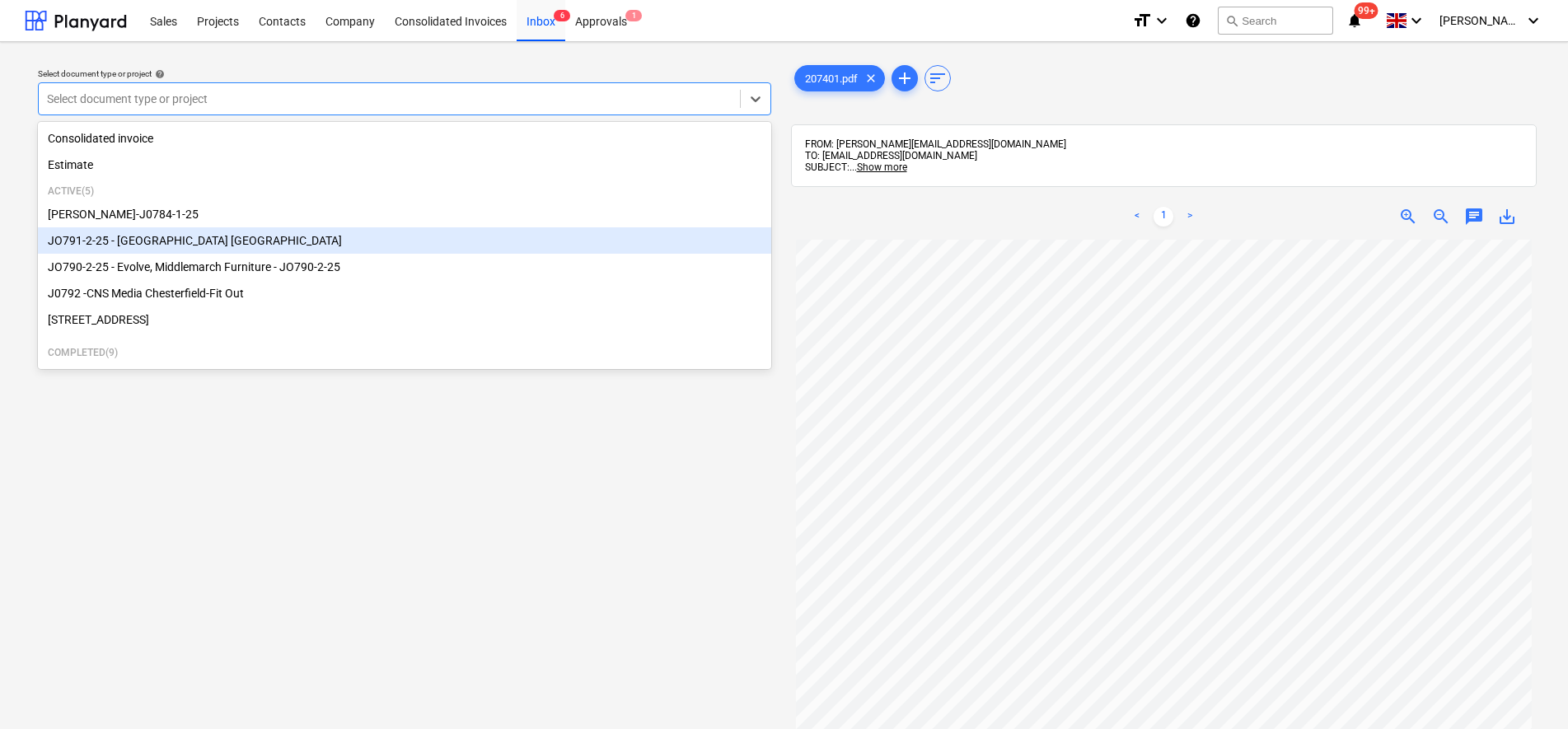
click at [219, 246] on div "JO791-2-25 - [GEOGRAPHIC_DATA] [GEOGRAPHIC_DATA]" at bounding box center [404, 240] width 733 height 26
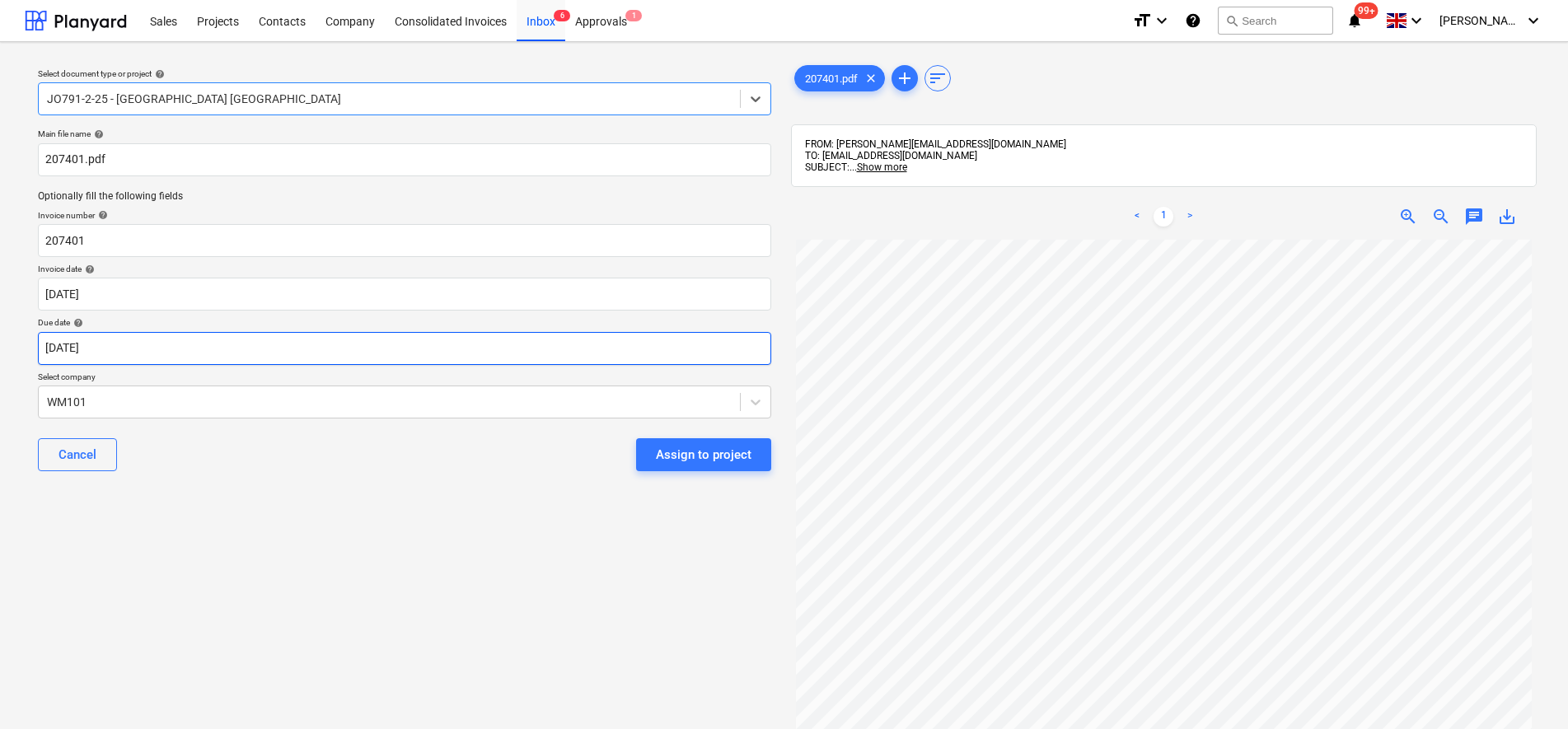
click at [166, 354] on body "Sales Projects Contacts Company Consolidated Invoices Inbox 6 Approvals 1 forma…" at bounding box center [784, 364] width 1568 height 729
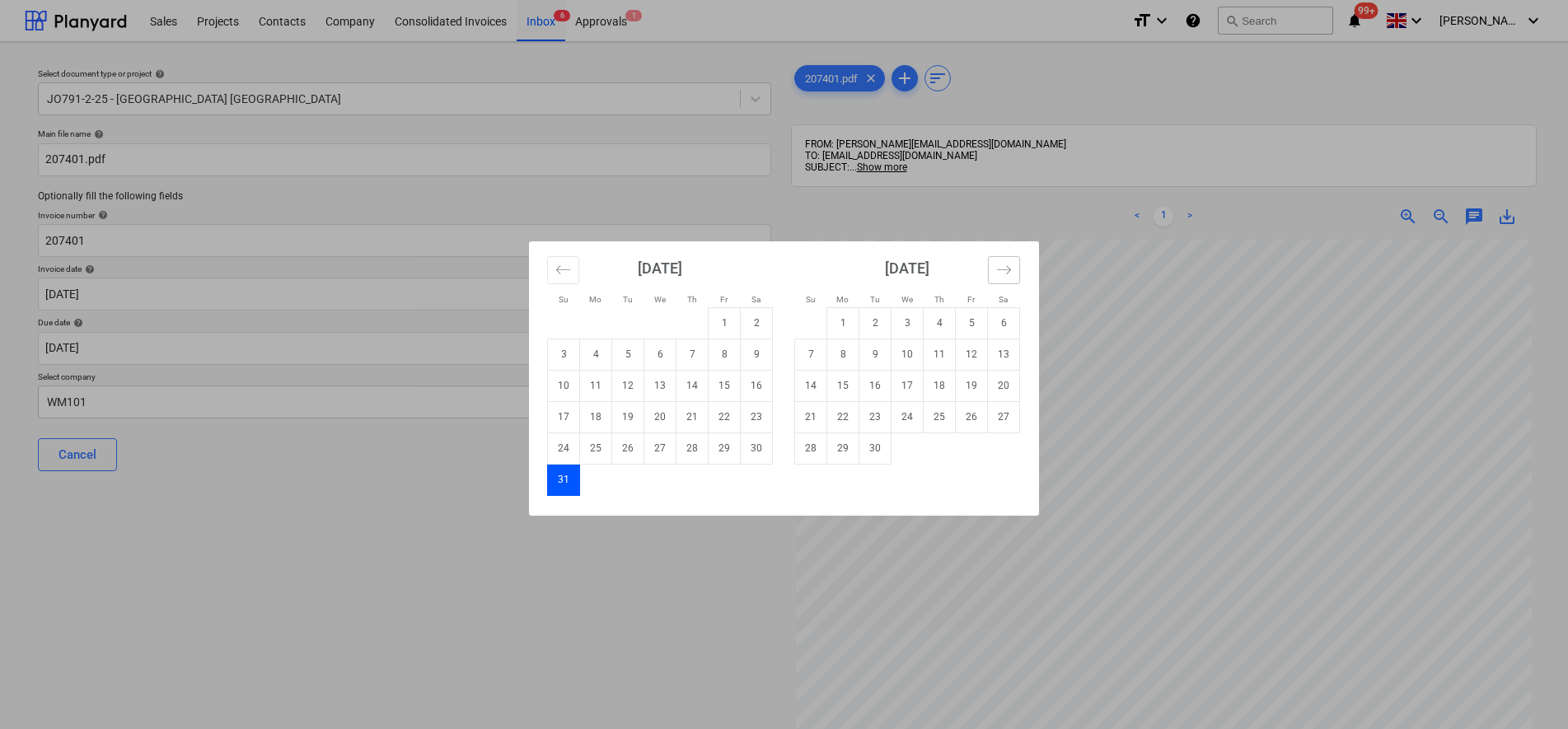
click at [983, 275] on div "[DATE]" at bounding box center [907, 274] width 226 height 66
click at [998, 272] on icon "Move forward to switch to the next month." at bounding box center [1004, 270] width 16 height 16
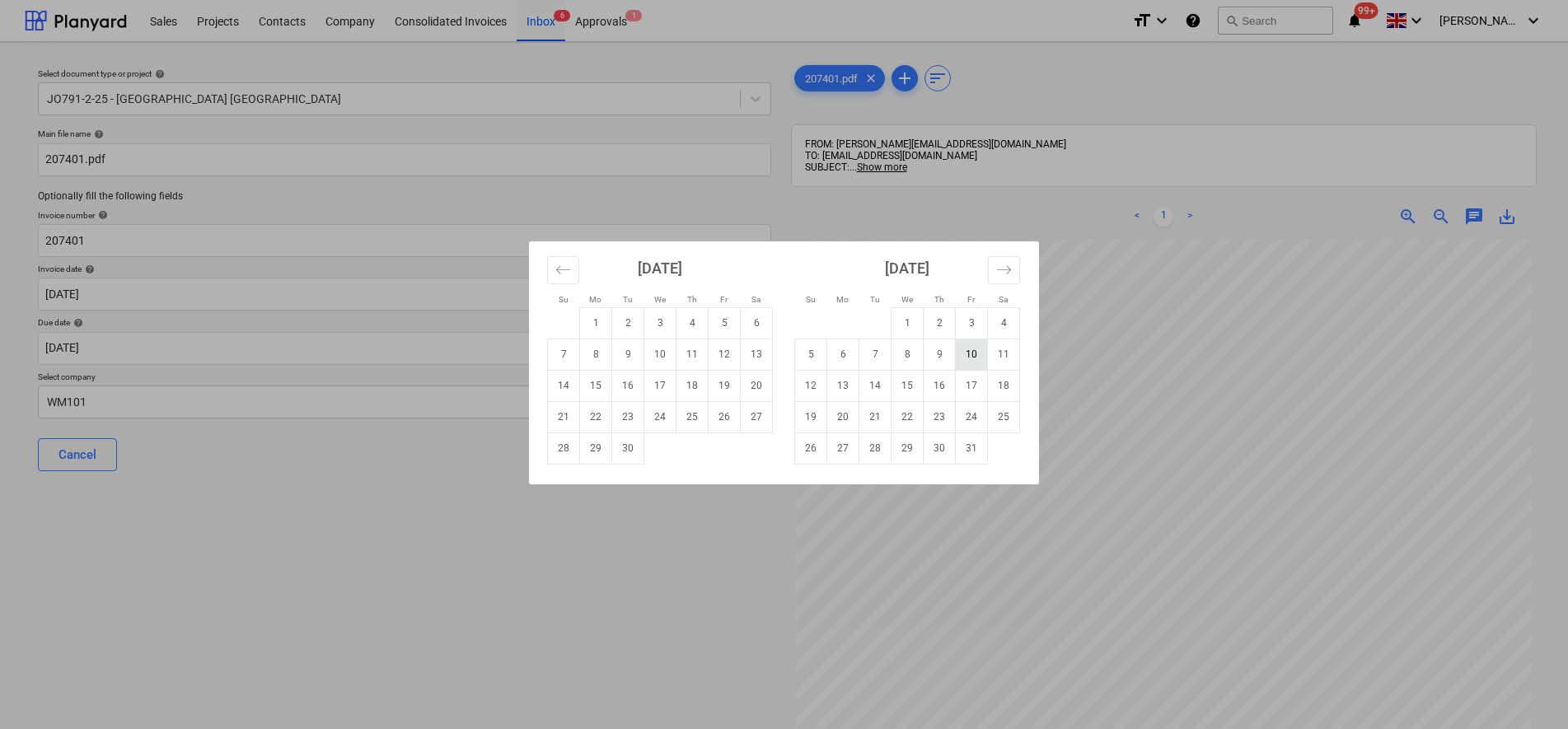
click at [965, 358] on td "10" at bounding box center [972, 354] width 32 height 31
type input "[DATE]"
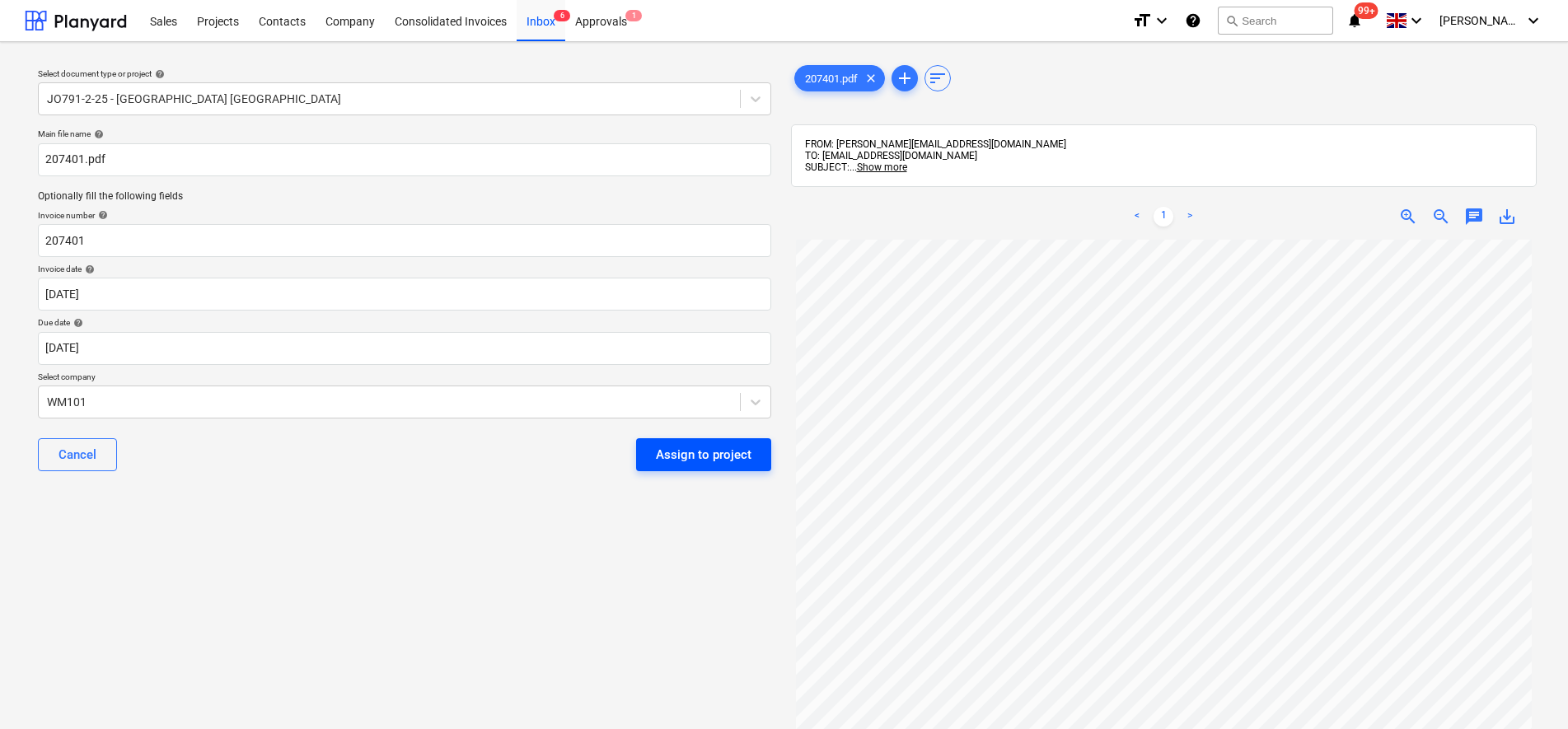
click at [729, 462] on div "Assign to project" at bounding box center [703, 454] width 95 height 21
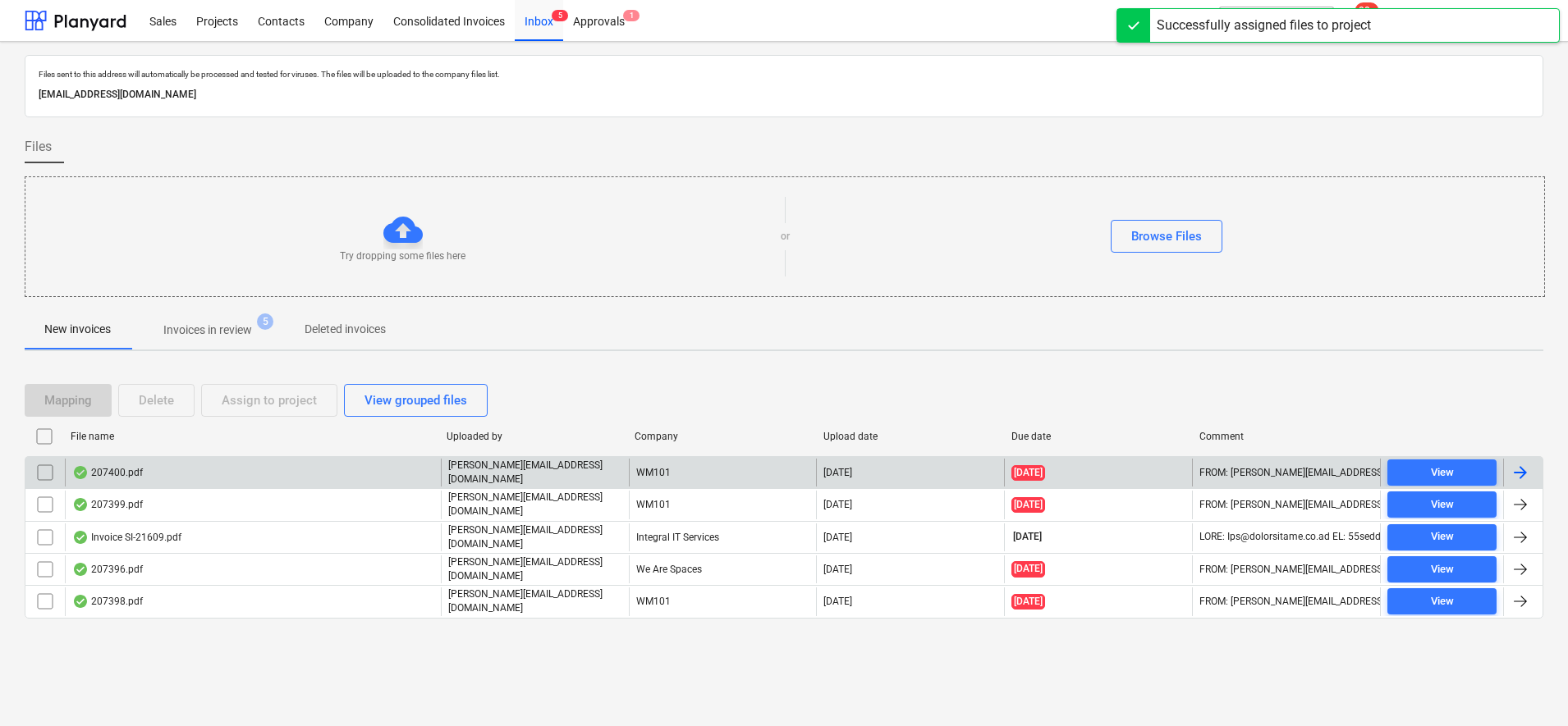
click at [499, 471] on p "[PERSON_NAME][EMAIL_ADDRESS][DOMAIN_NAME]" at bounding box center [535, 472] width 174 height 28
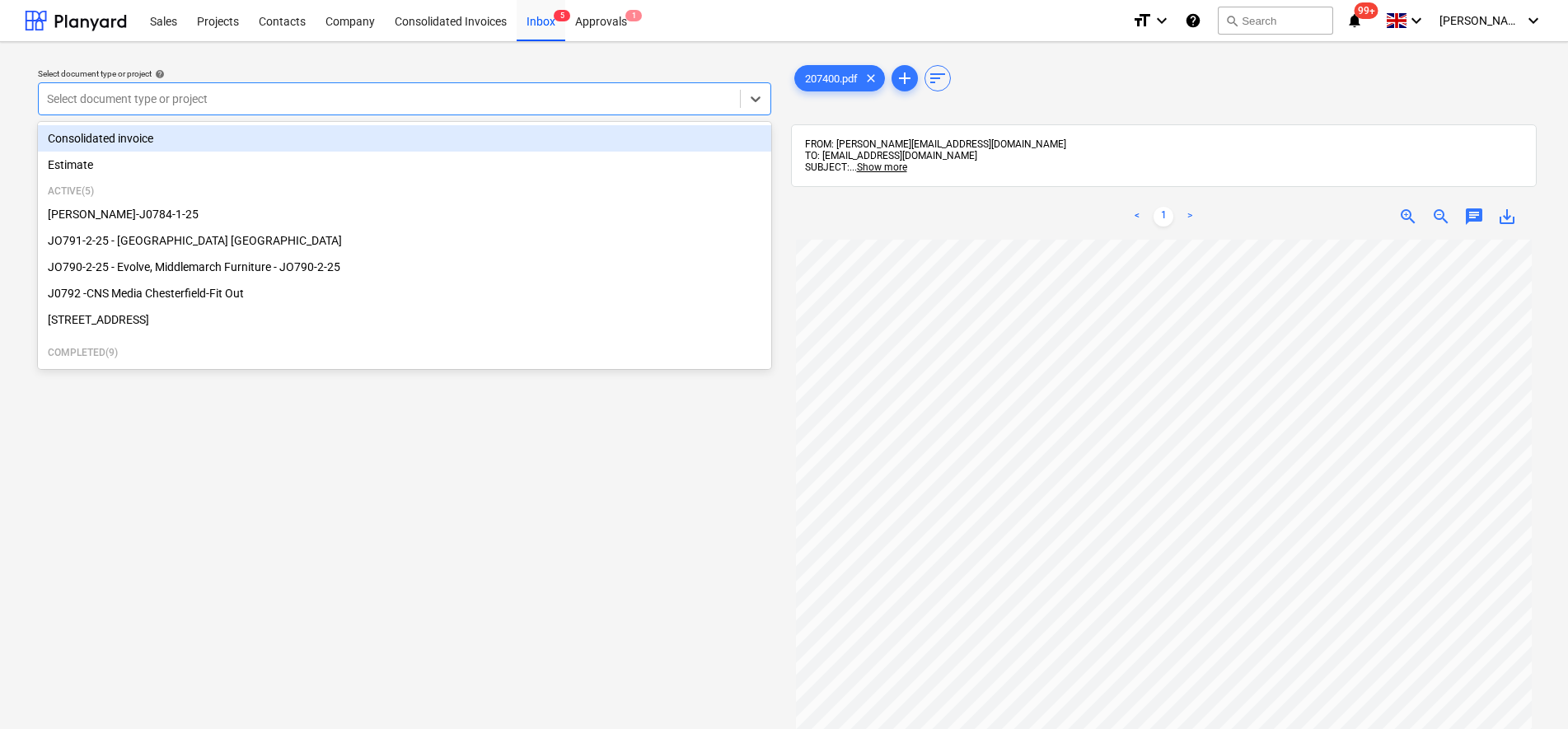
click at [589, 100] on div at bounding box center [389, 99] width 684 height 17
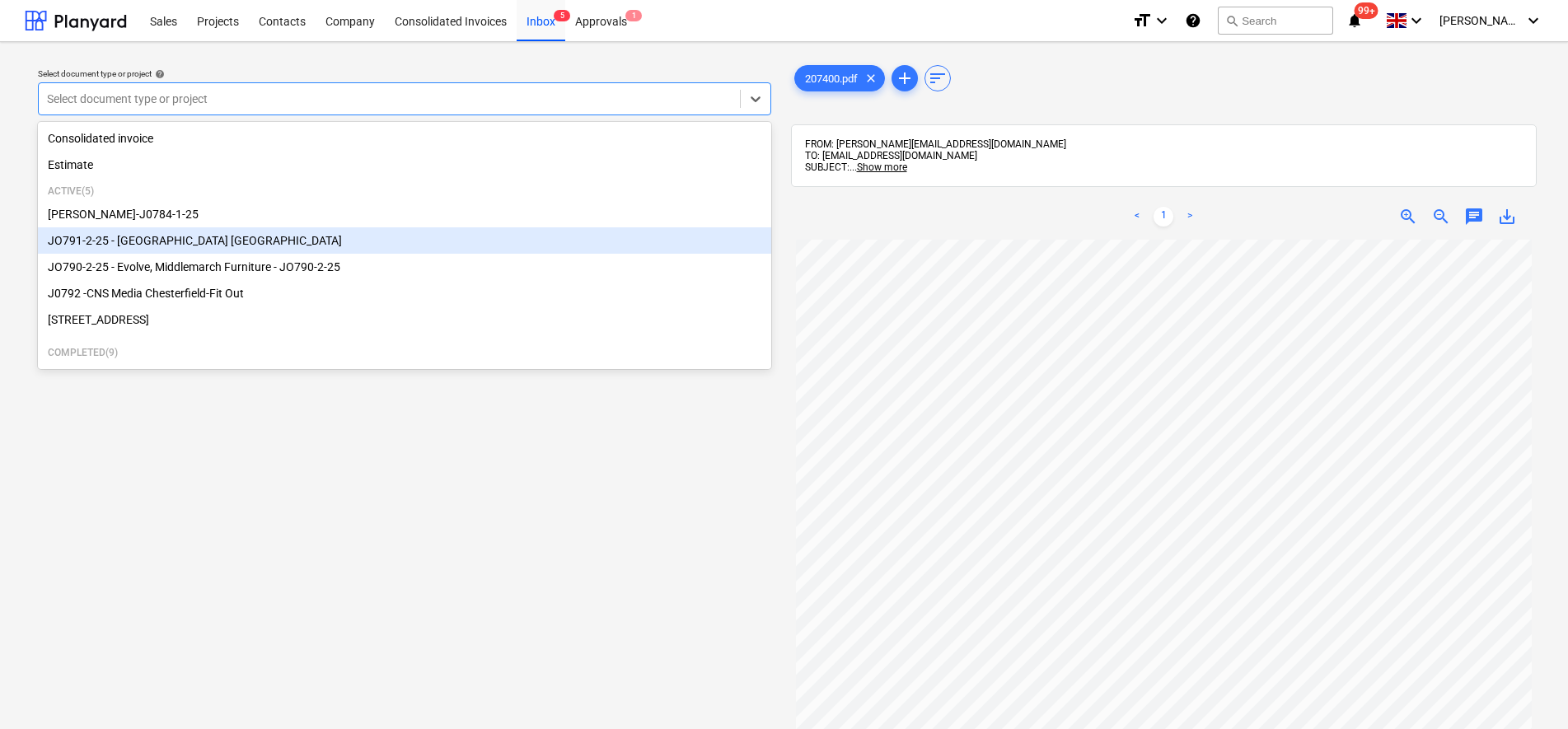
click at [248, 245] on div "JO791-2-25 - [GEOGRAPHIC_DATA] [GEOGRAPHIC_DATA]" at bounding box center [404, 240] width 733 height 26
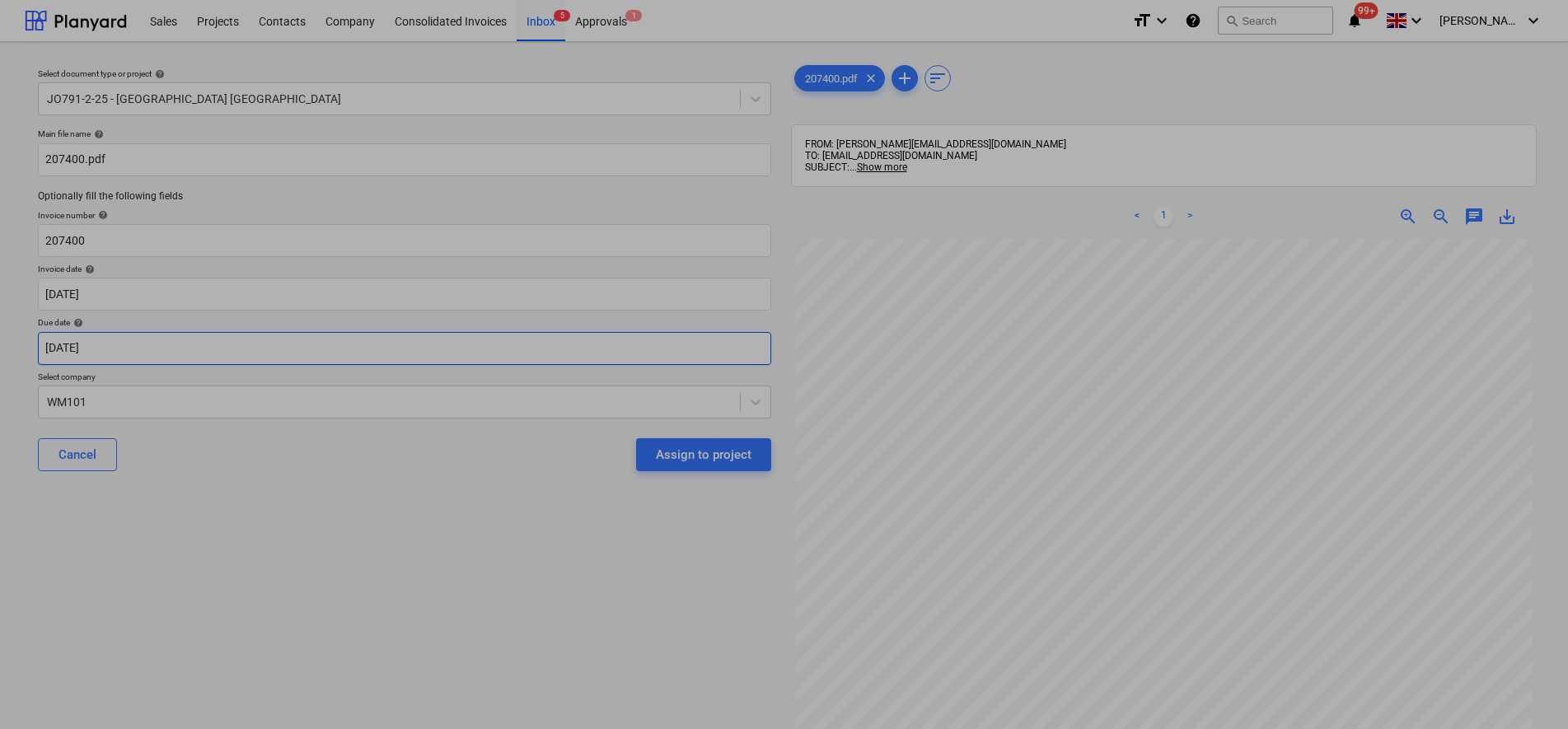
click at [255, 348] on body "Sales Projects Contacts Company Consolidated Invoices Inbox 5 Approvals 1 forma…" at bounding box center [784, 364] width 1568 height 729
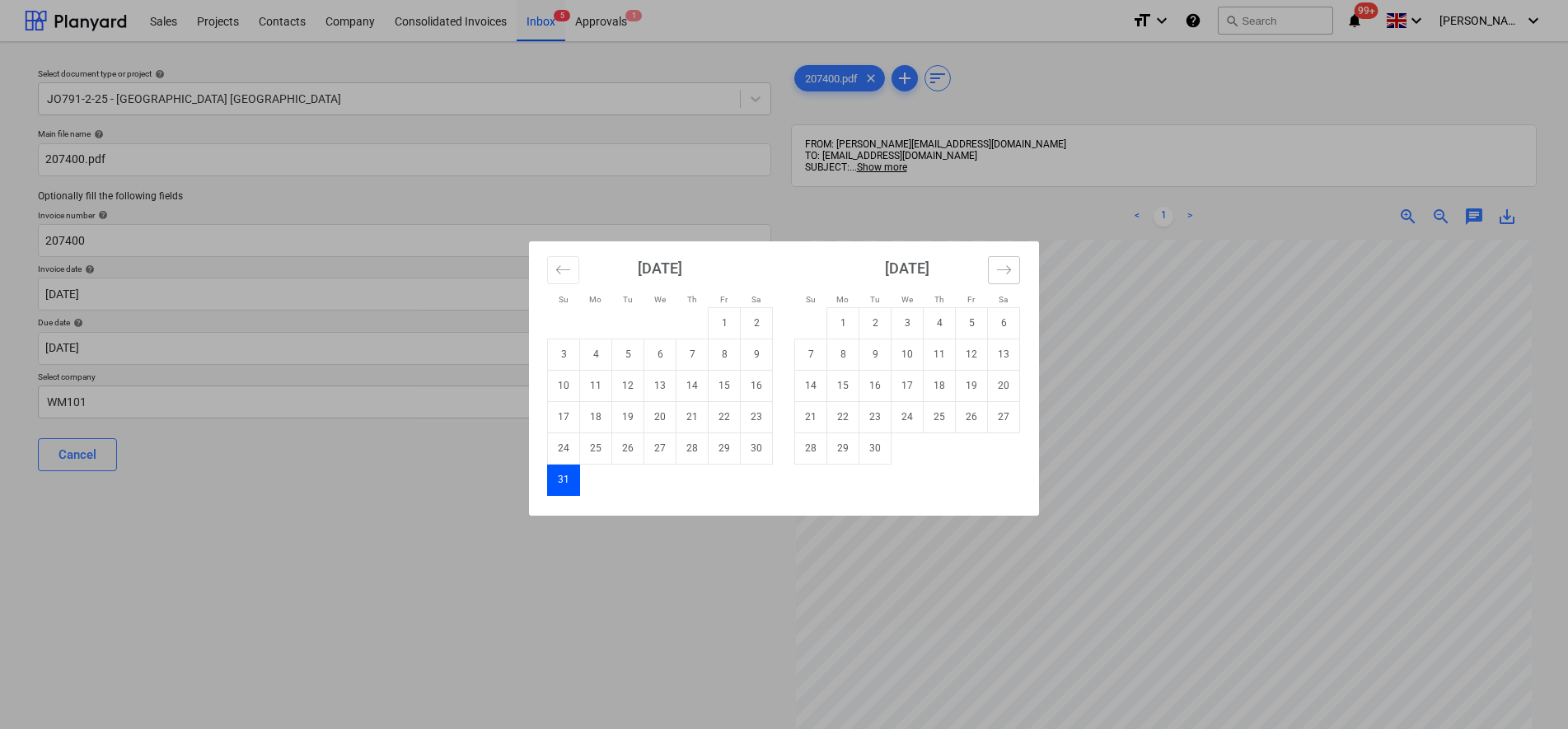
click at [1003, 263] on icon "Move forward to switch to the next month." at bounding box center [1004, 270] width 16 height 16
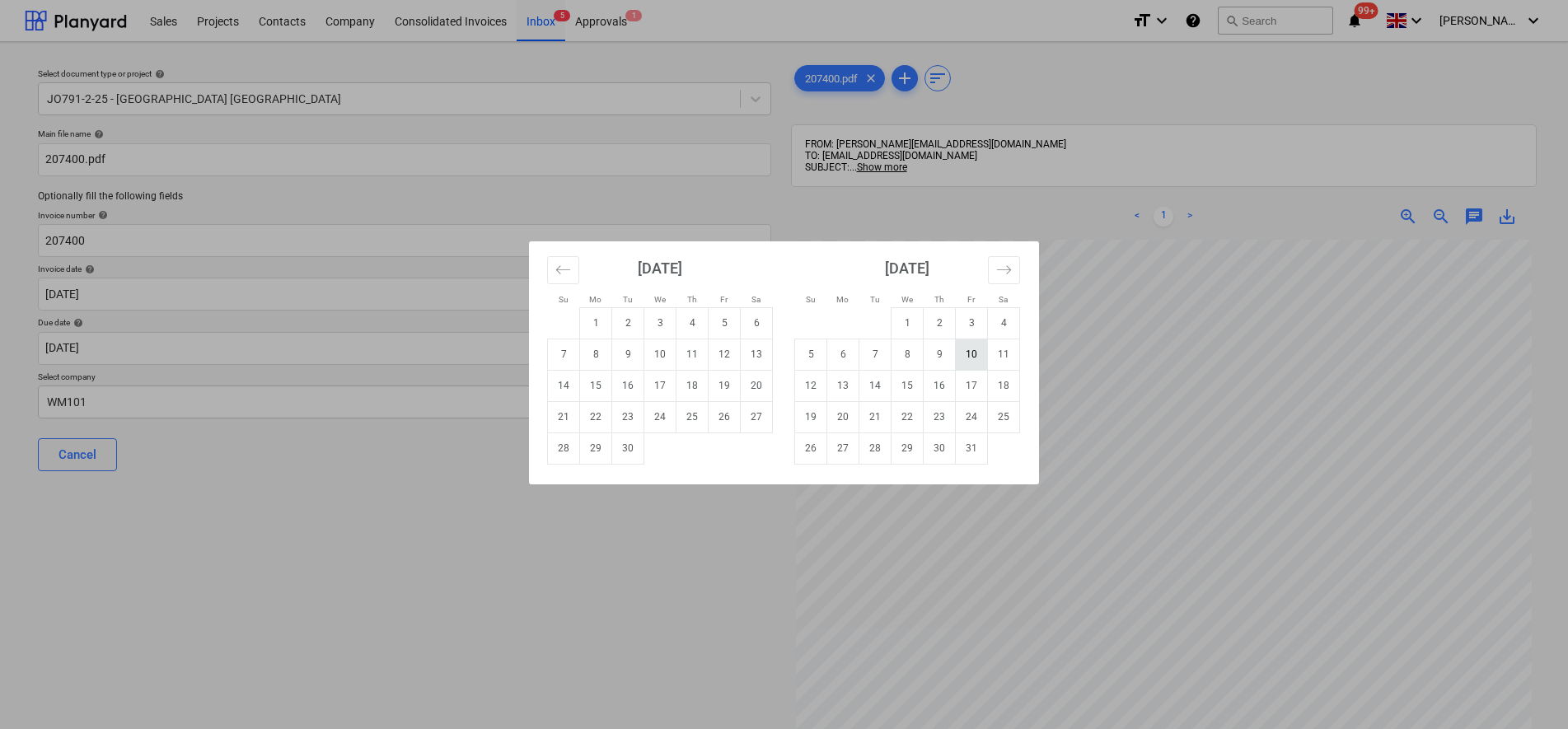
click at [965, 364] on td "10" at bounding box center [972, 354] width 32 height 31
type input "[DATE]"
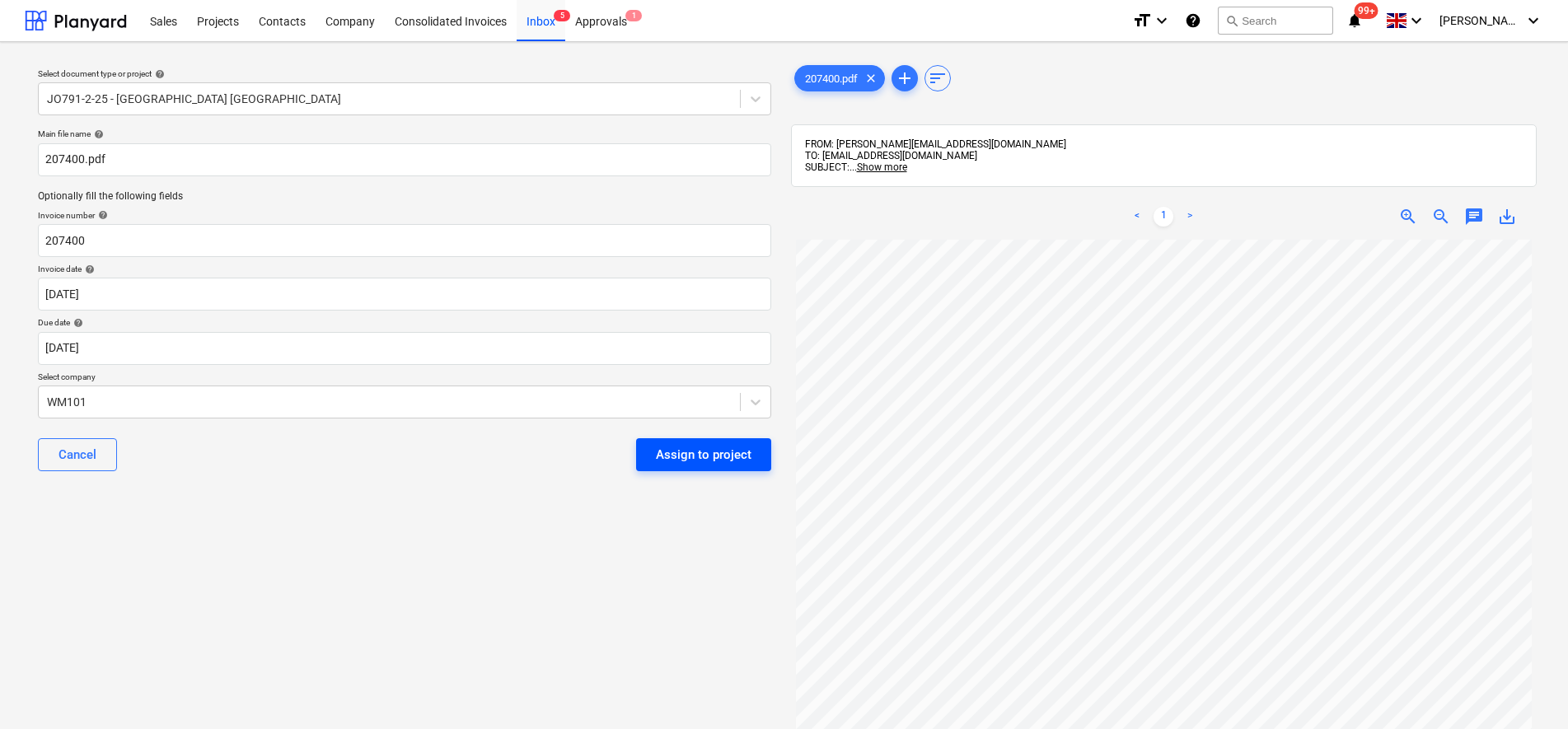
click at [735, 463] on div "Assign to project" at bounding box center [703, 454] width 95 height 21
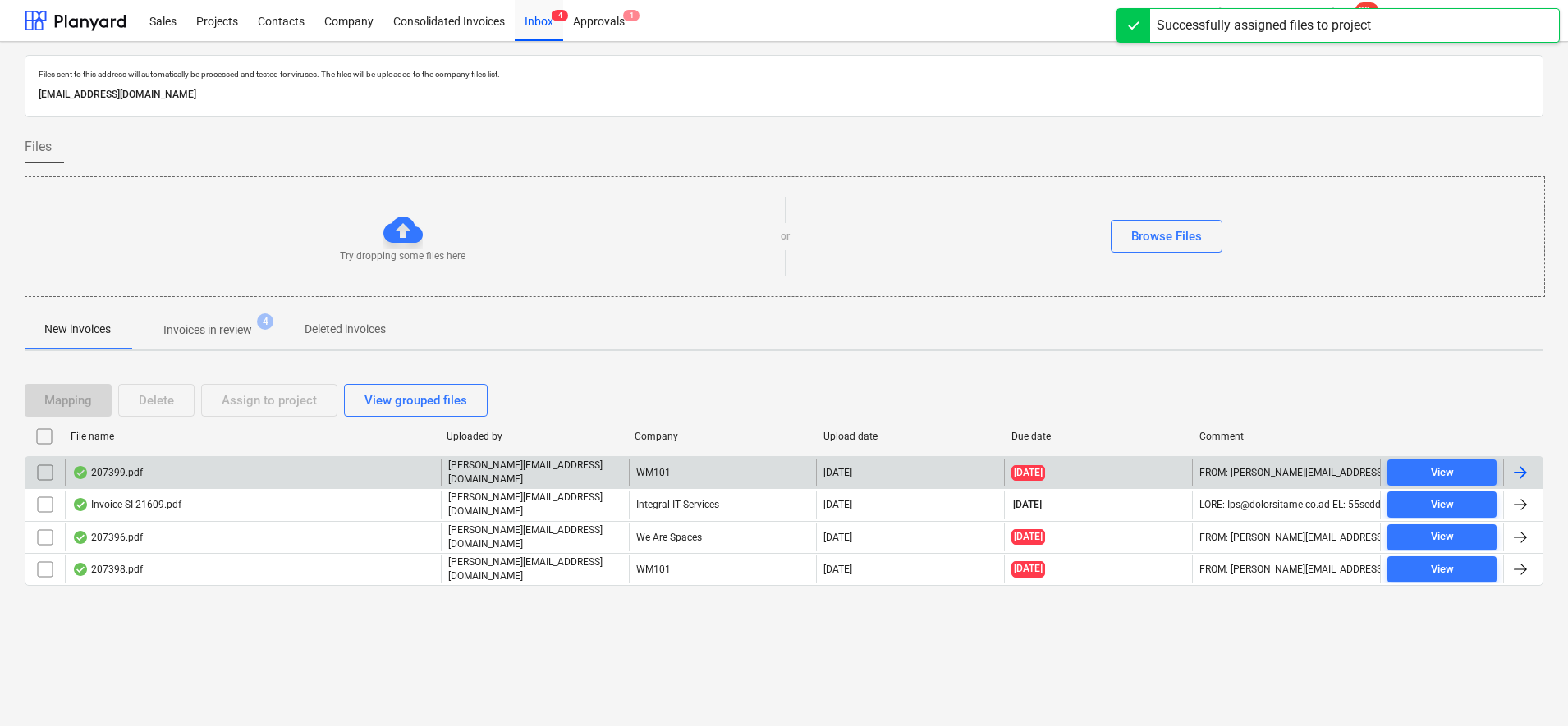
click at [349, 463] on div "207399.pdf" at bounding box center [252, 472] width 376 height 28
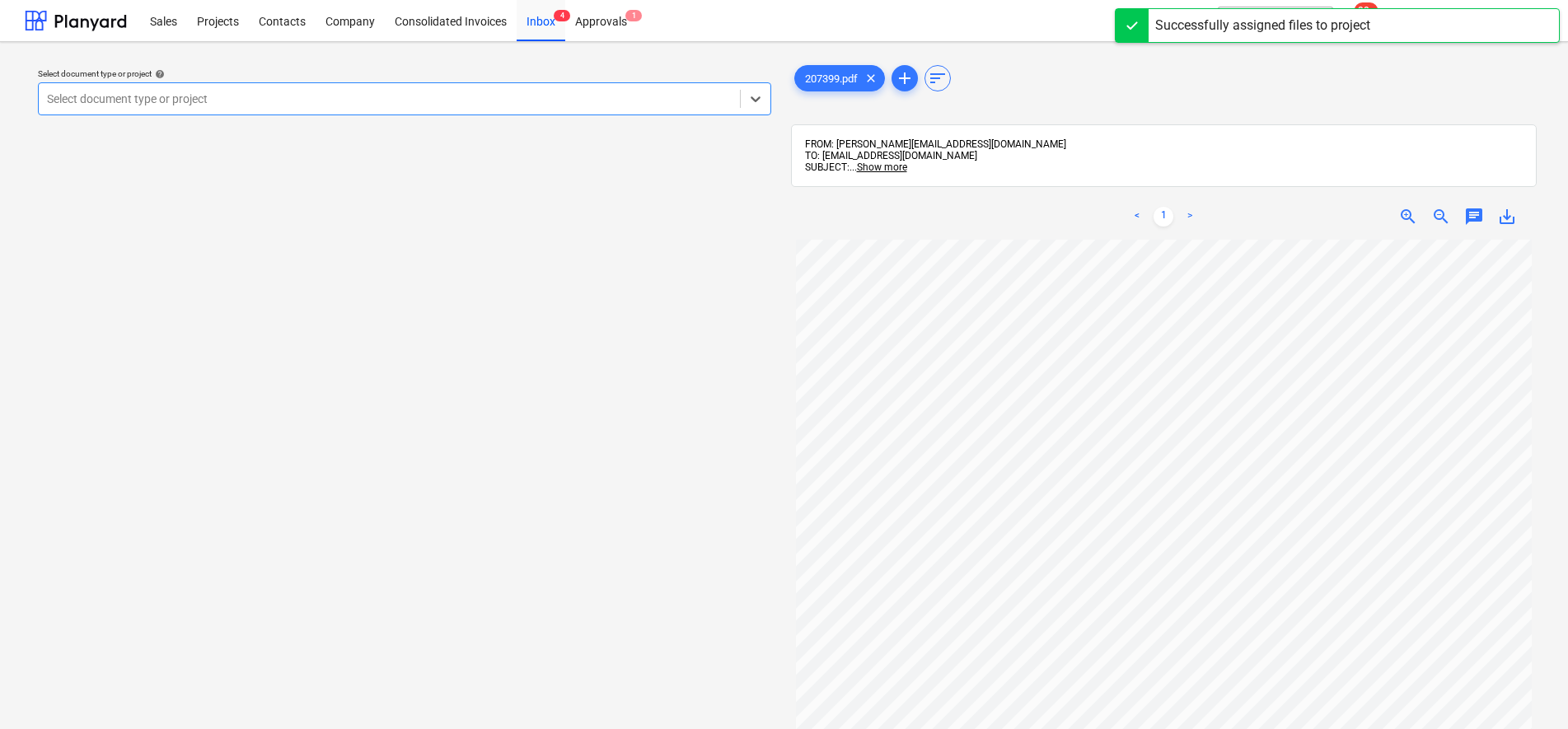
click at [338, 100] on div at bounding box center [389, 99] width 684 height 17
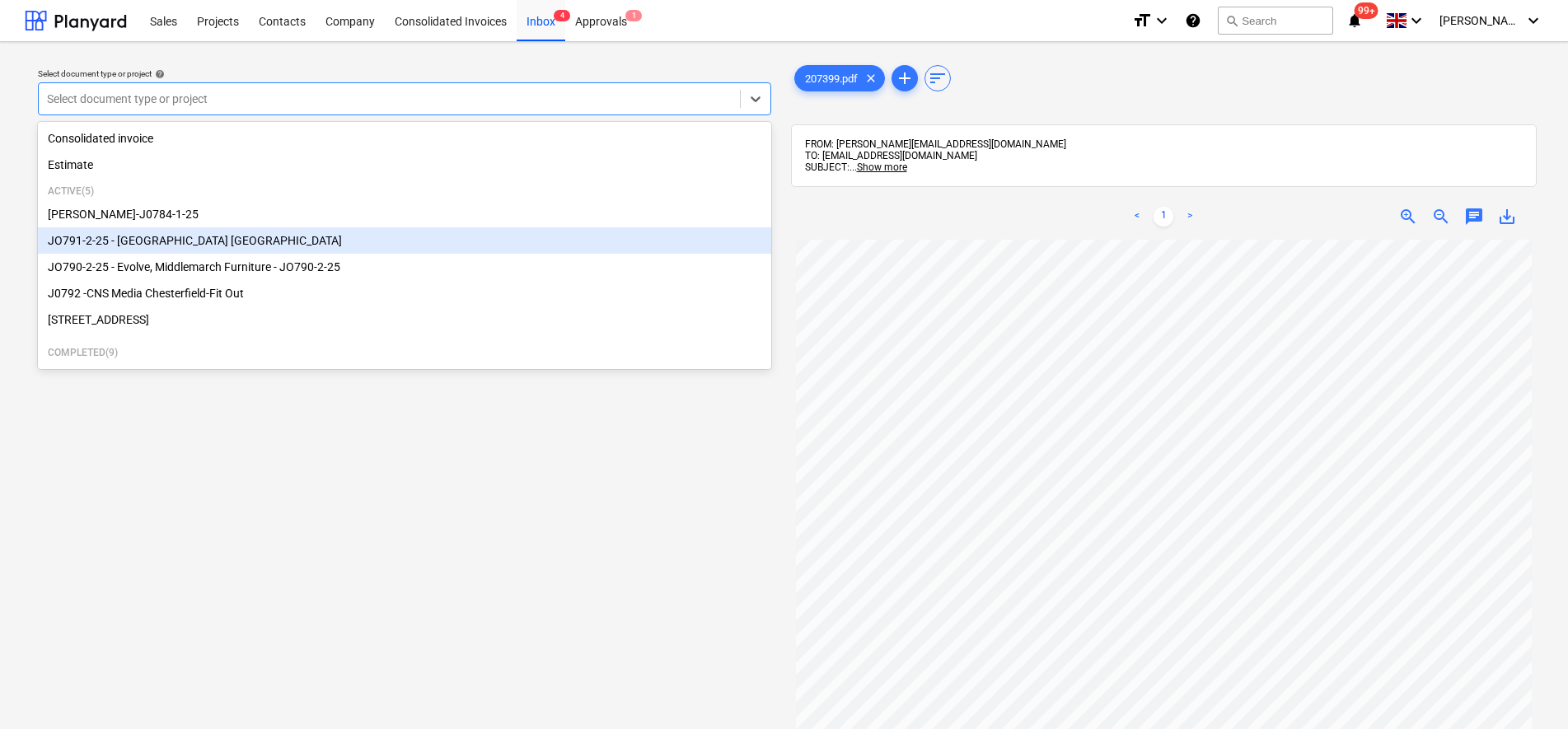
click at [277, 243] on div "JO791-2-25 - [GEOGRAPHIC_DATA] [GEOGRAPHIC_DATA]" at bounding box center [404, 240] width 733 height 26
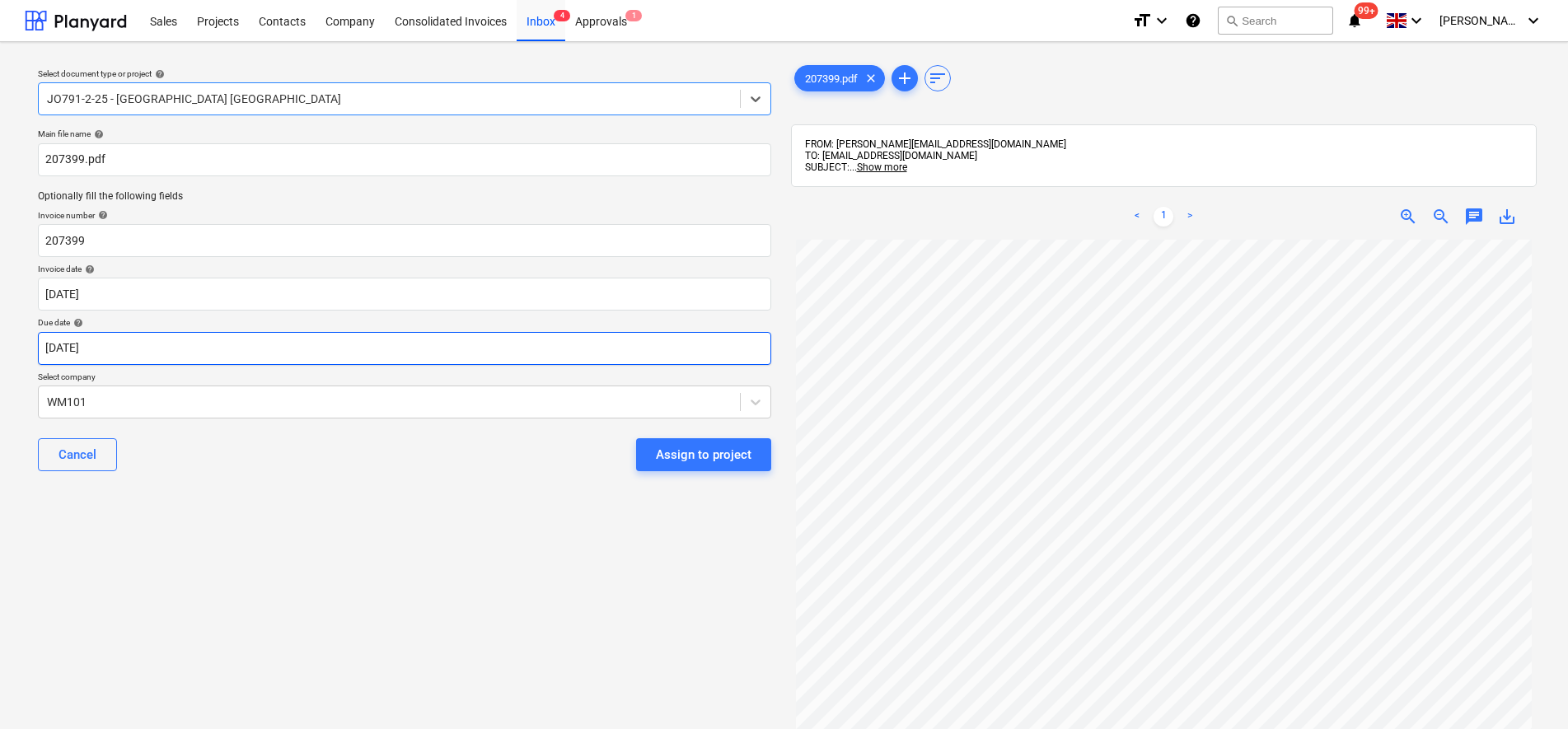
click at [248, 340] on body "Sales Projects Contacts Company Consolidated Invoices Inbox 4 Approvals 1 forma…" at bounding box center [784, 364] width 1568 height 729
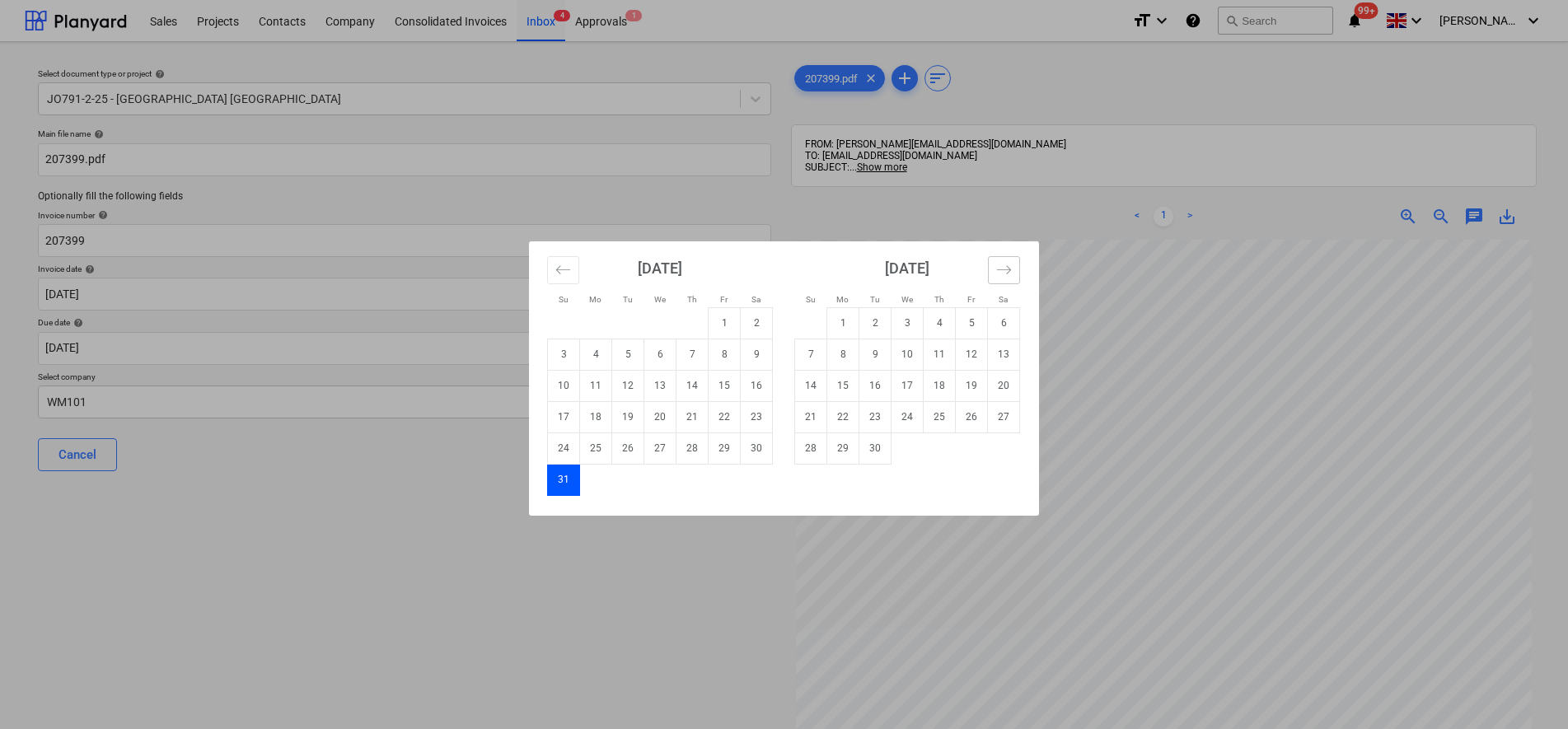
click at [1004, 262] on icon "Move forward to switch to the next month." at bounding box center [1004, 270] width 16 height 16
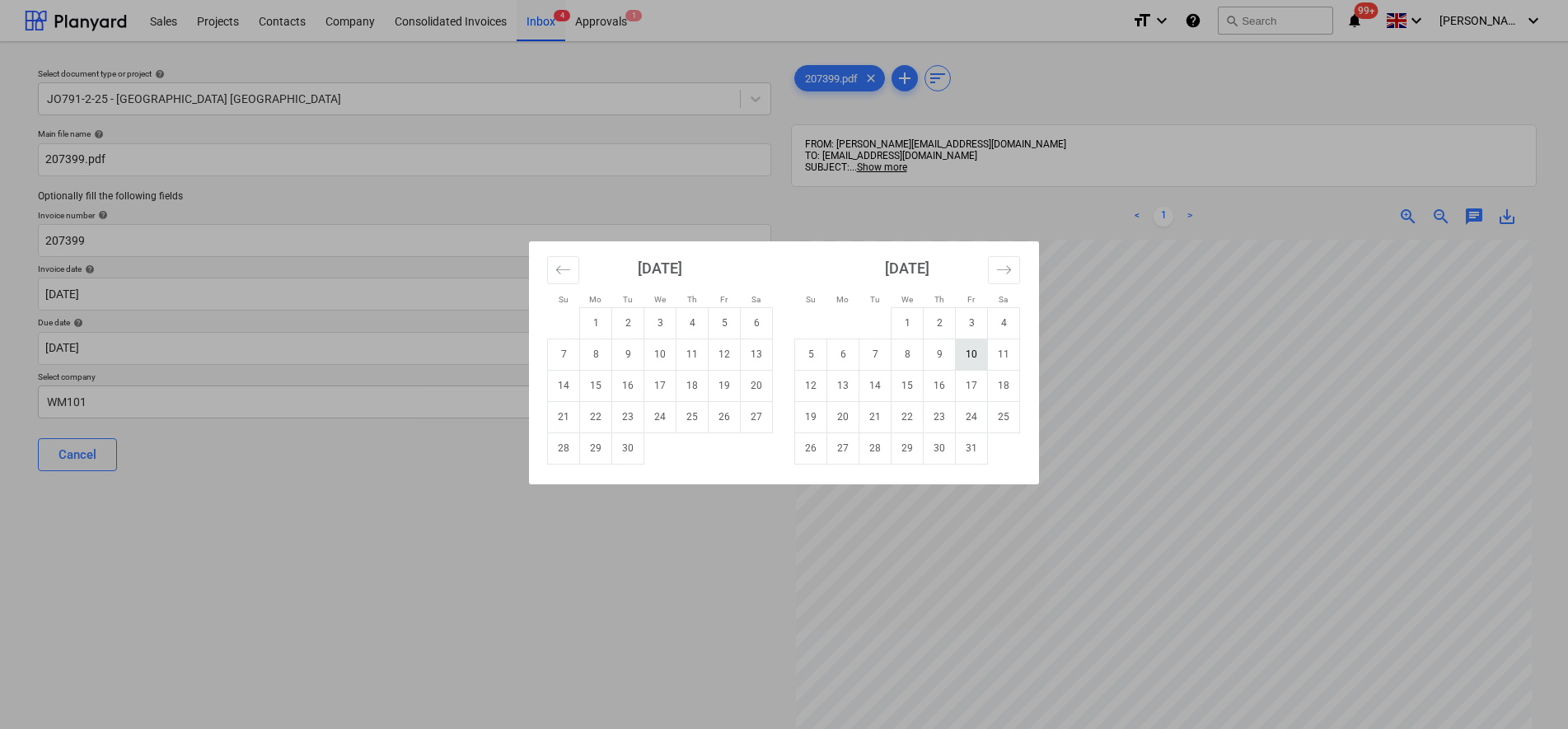
click at [978, 363] on td "10" at bounding box center [972, 354] width 32 height 31
type input "[DATE]"
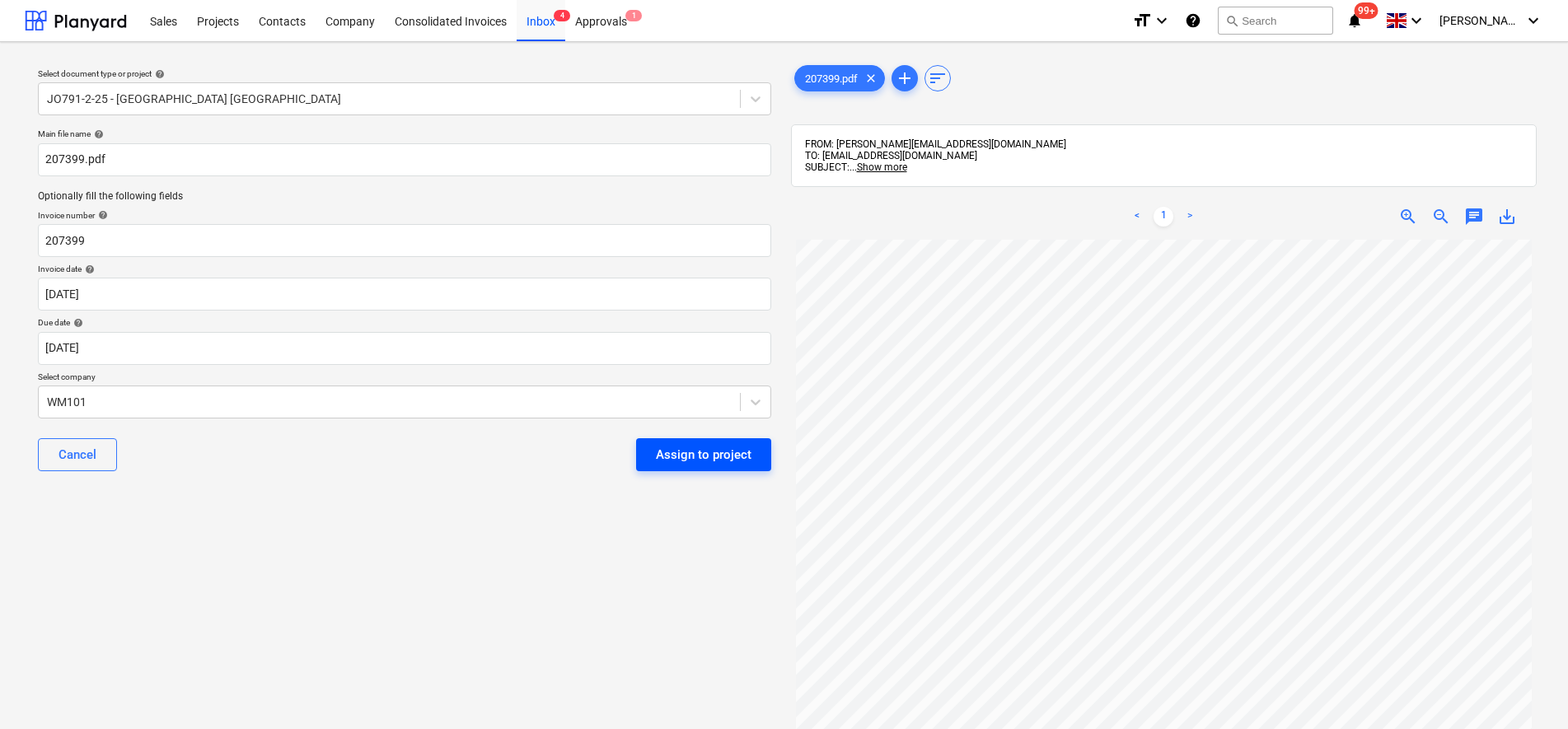
click at [725, 462] on div "Assign to project" at bounding box center [703, 454] width 95 height 21
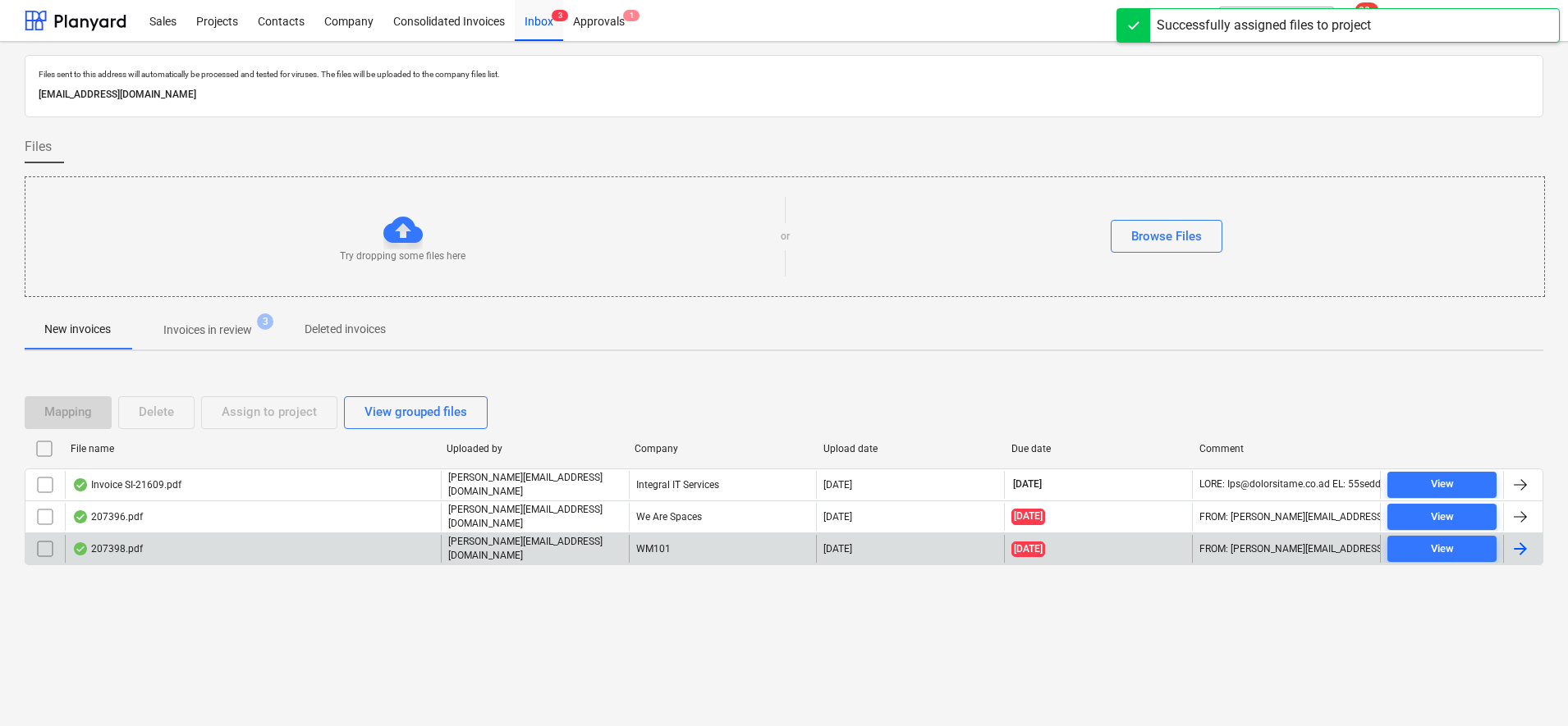
click at [633, 543] on div "WM101" at bounding box center [723, 549] width 188 height 28
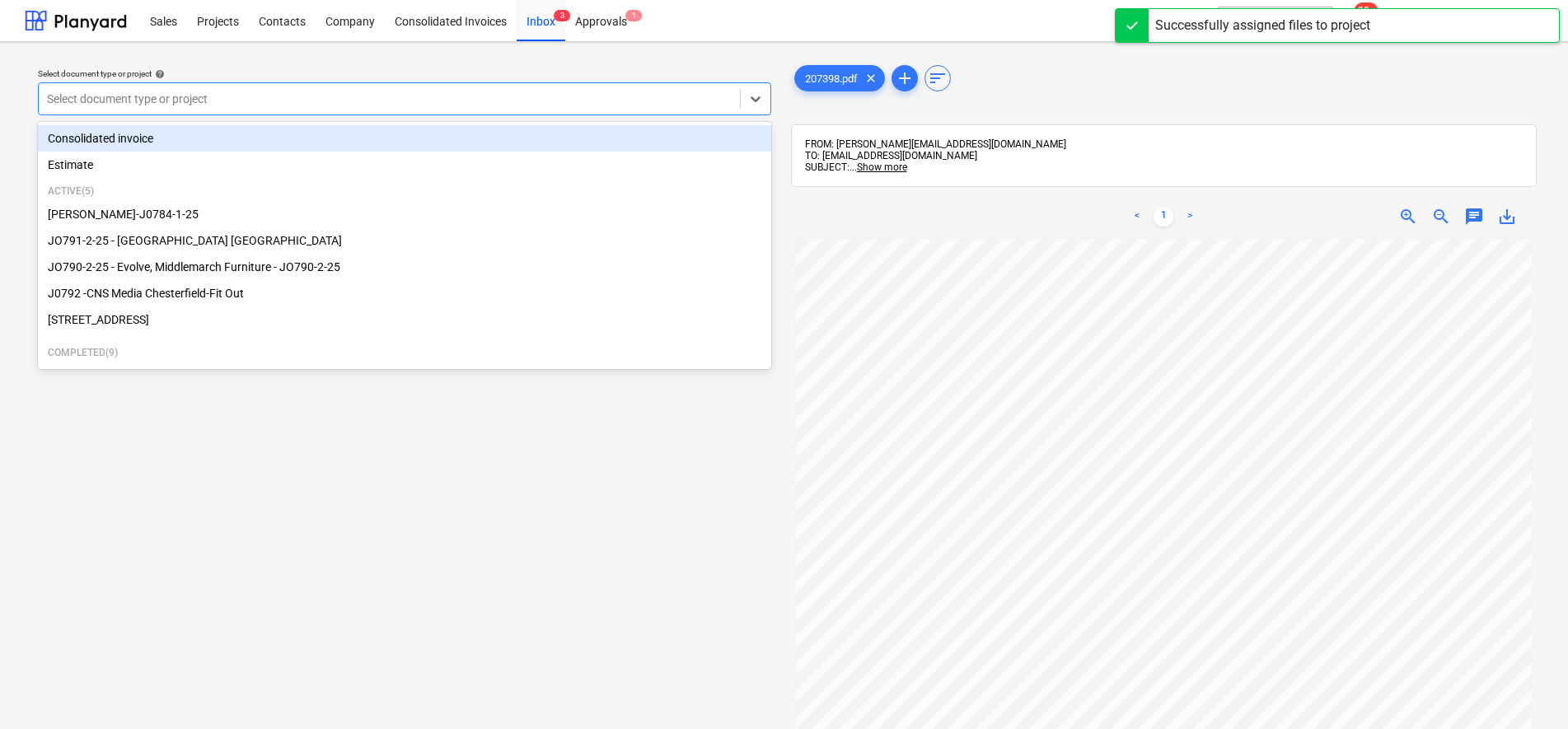
click at [338, 102] on div at bounding box center [389, 99] width 684 height 17
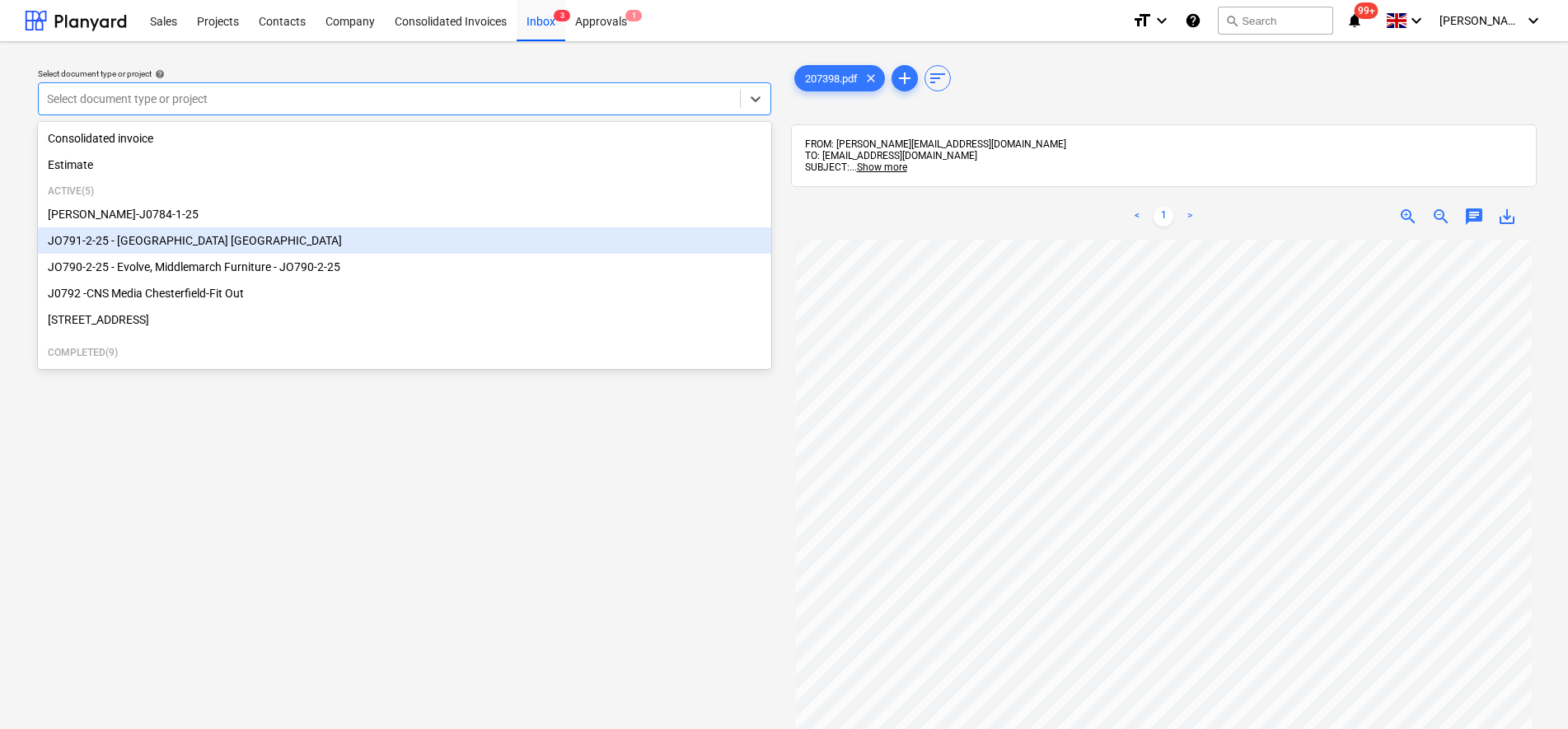
click at [197, 247] on div "JO791-2-25 - [GEOGRAPHIC_DATA] [GEOGRAPHIC_DATA]" at bounding box center [404, 240] width 733 height 26
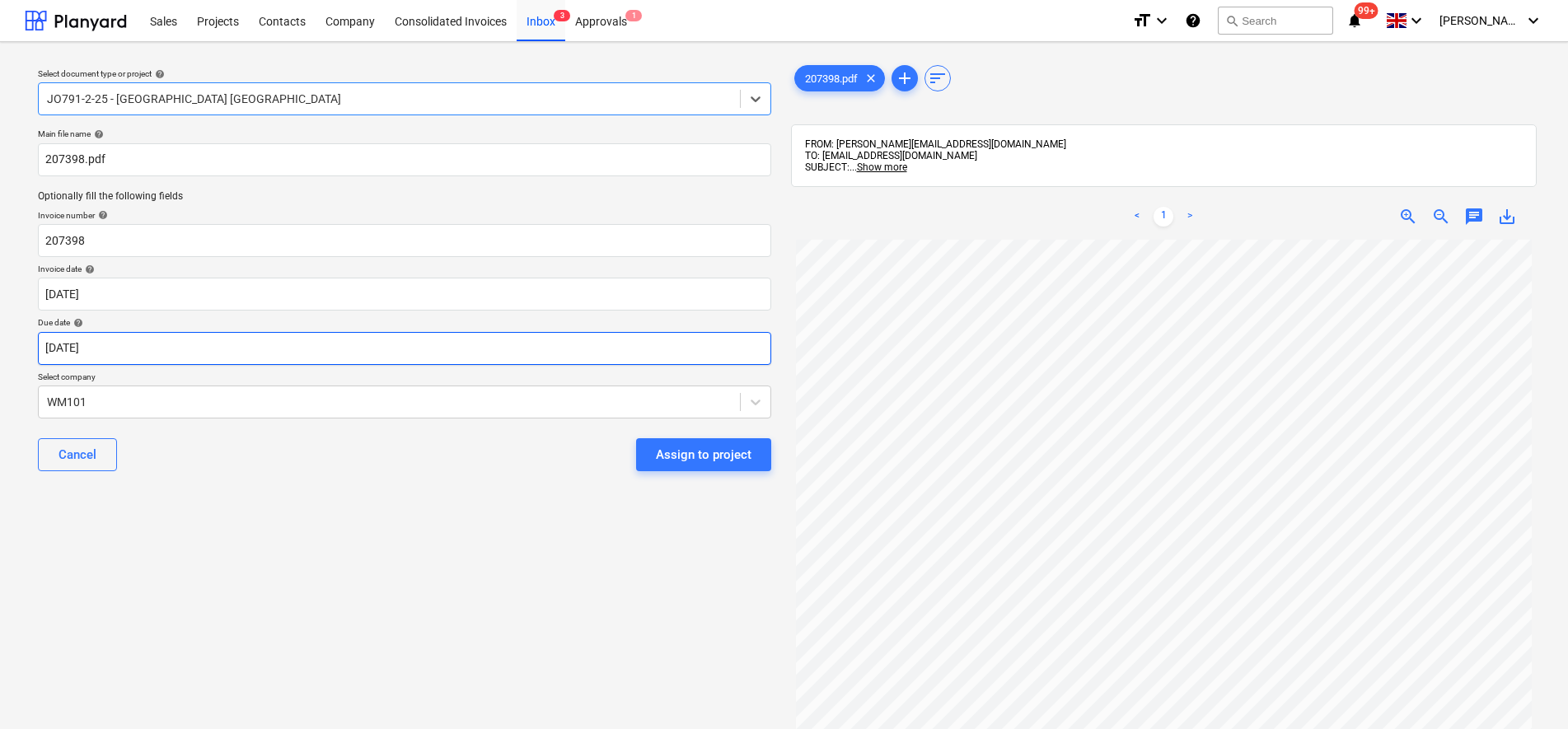
click at [235, 348] on body "Sales Projects Contacts Company Consolidated Invoices Inbox 3 Approvals 1 forma…" at bounding box center [784, 364] width 1568 height 729
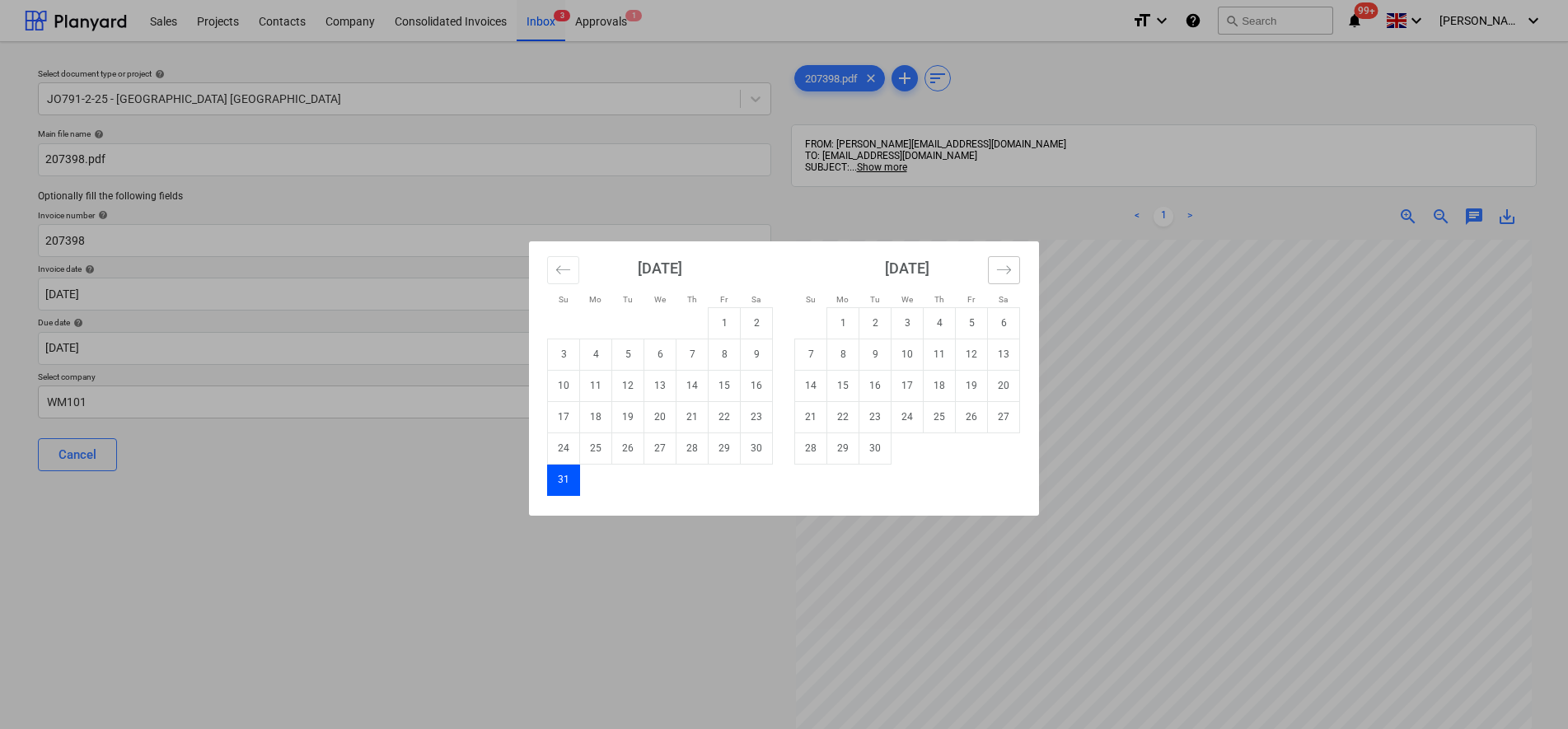
click at [1001, 266] on icon "Move forward to switch to the next month." at bounding box center [1004, 270] width 16 height 16
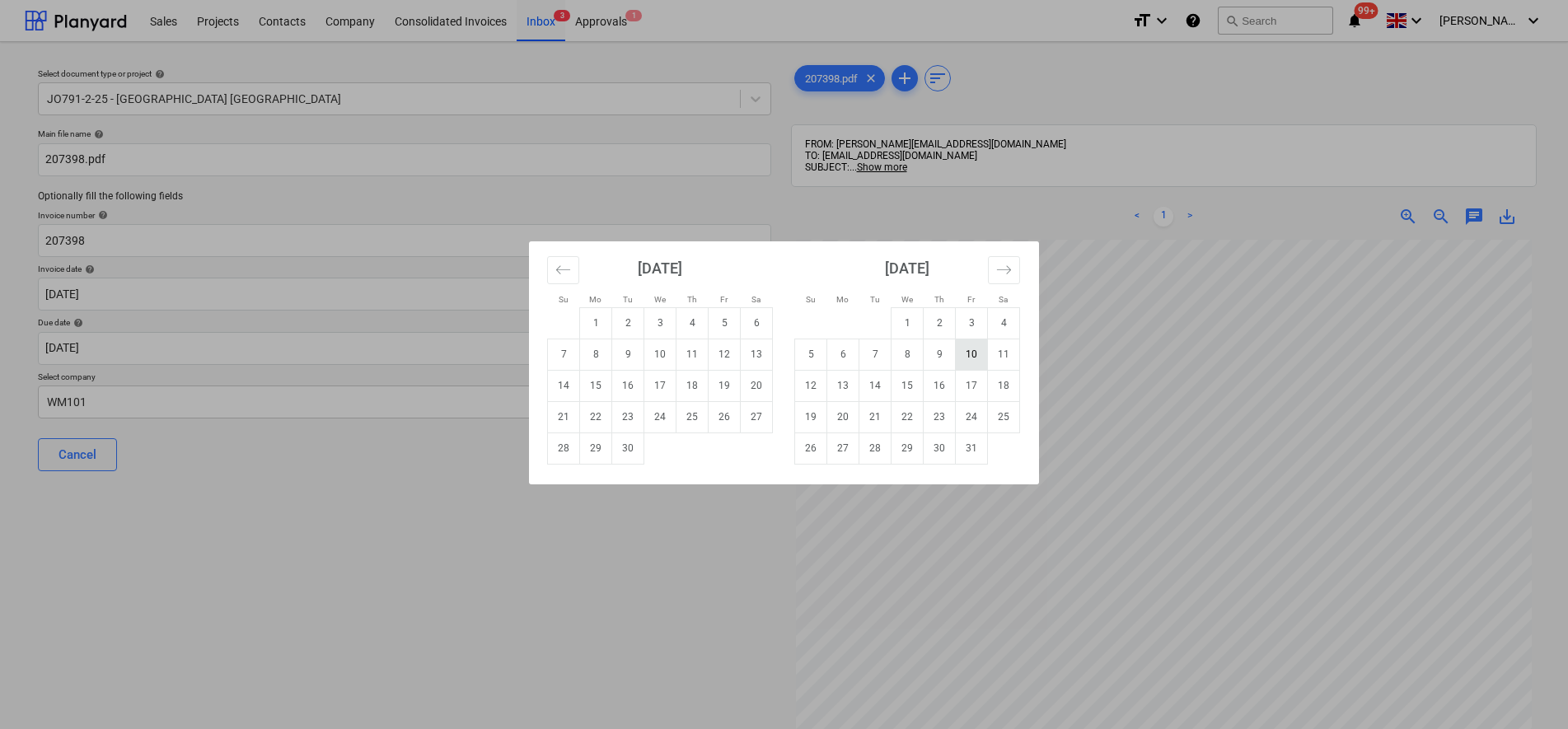
click at [982, 362] on td "10" at bounding box center [972, 354] width 32 height 31
type input "[DATE]"
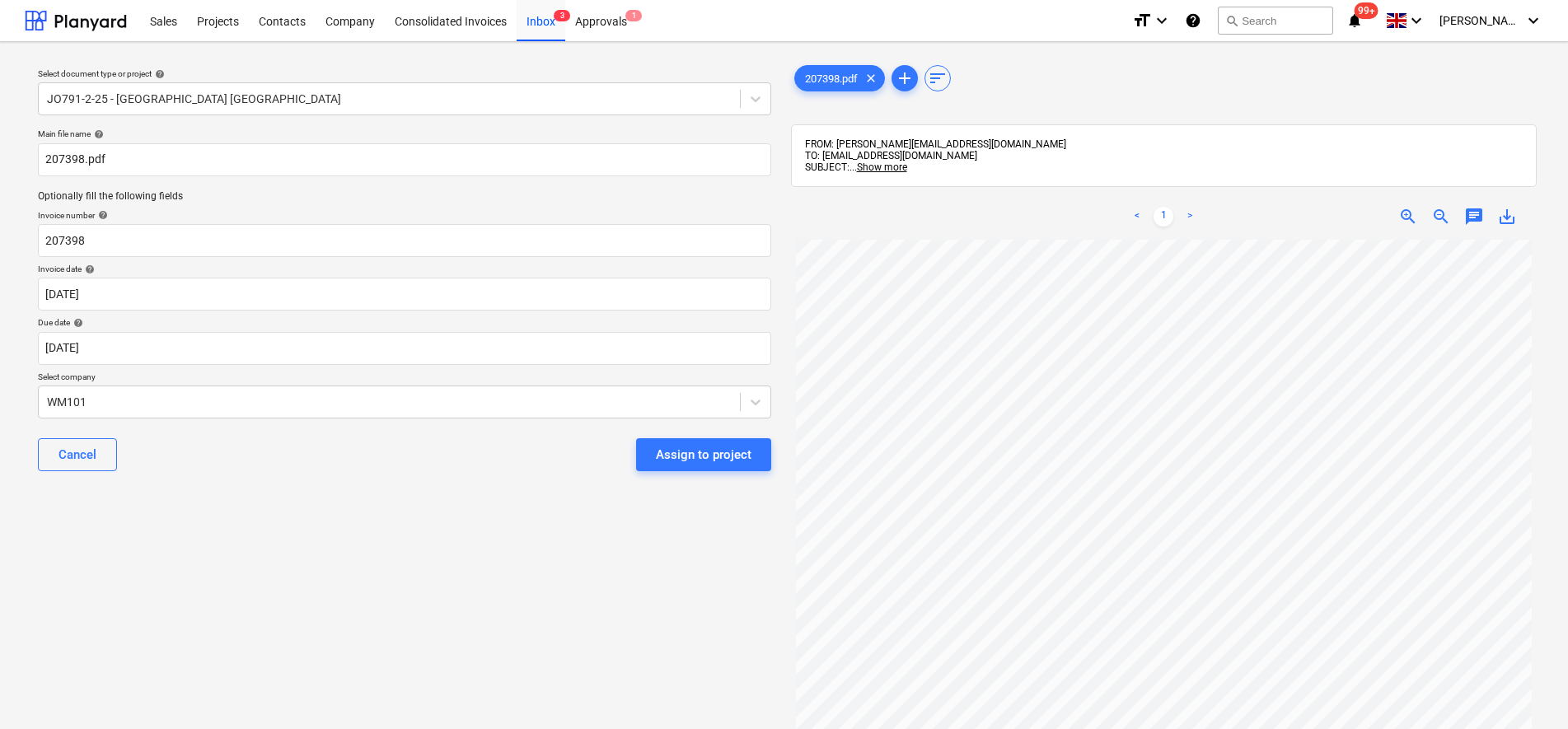
click at [696, 450] on div "Assign to project" at bounding box center [703, 454] width 95 height 21
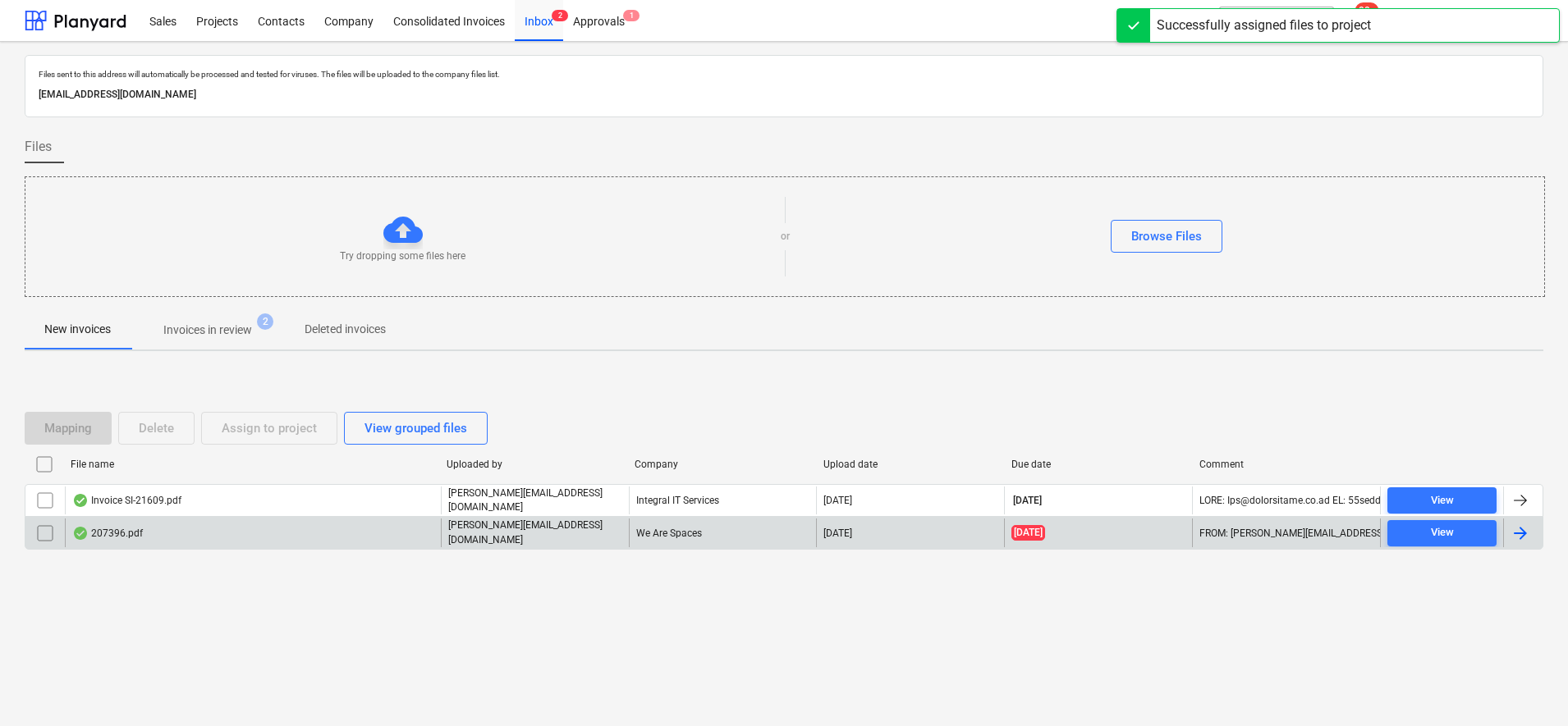
click at [678, 525] on div "We Are Spaces" at bounding box center [723, 532] width 188 height 28
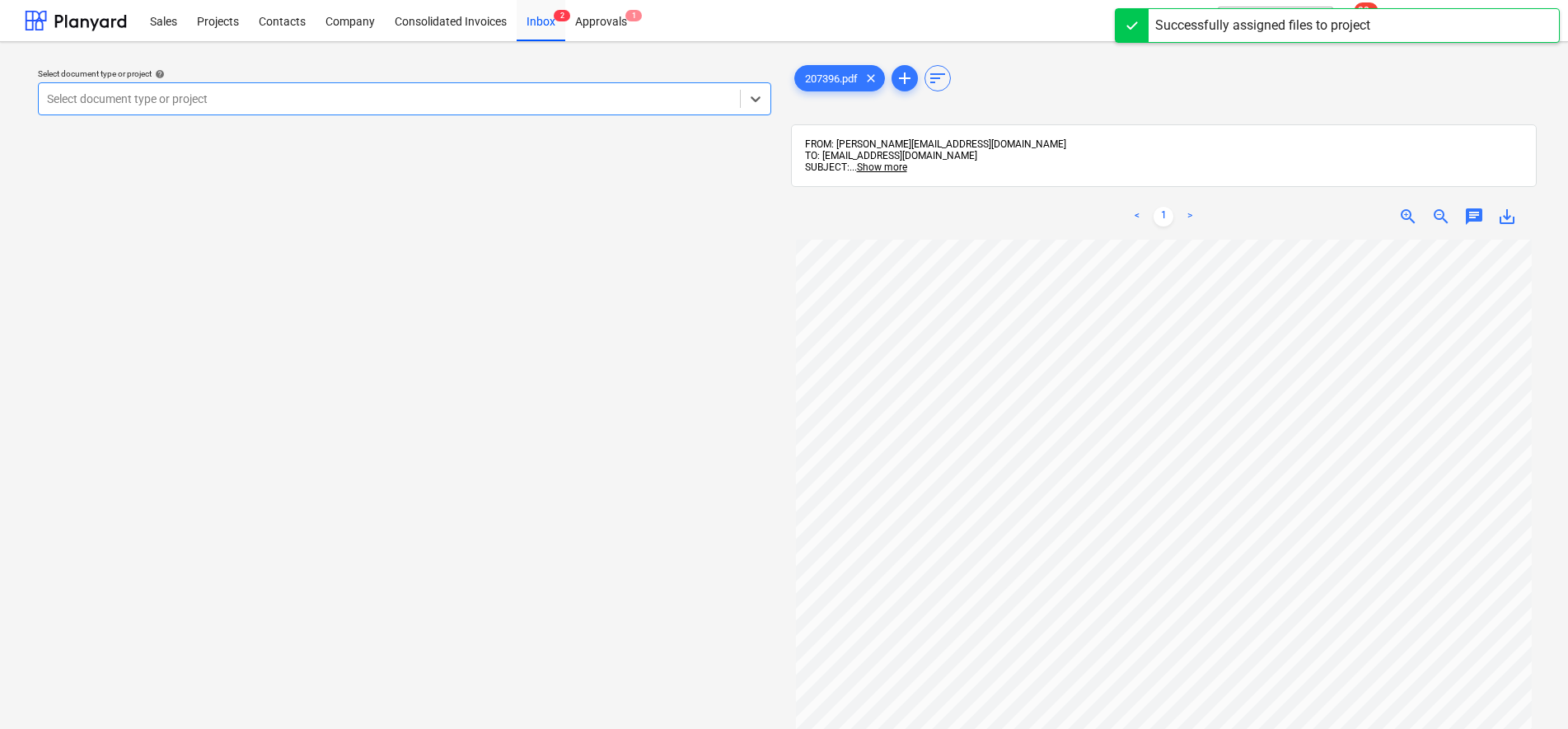
click at [468, 94] on div at bounding box center [389, 99] width 684 height 17
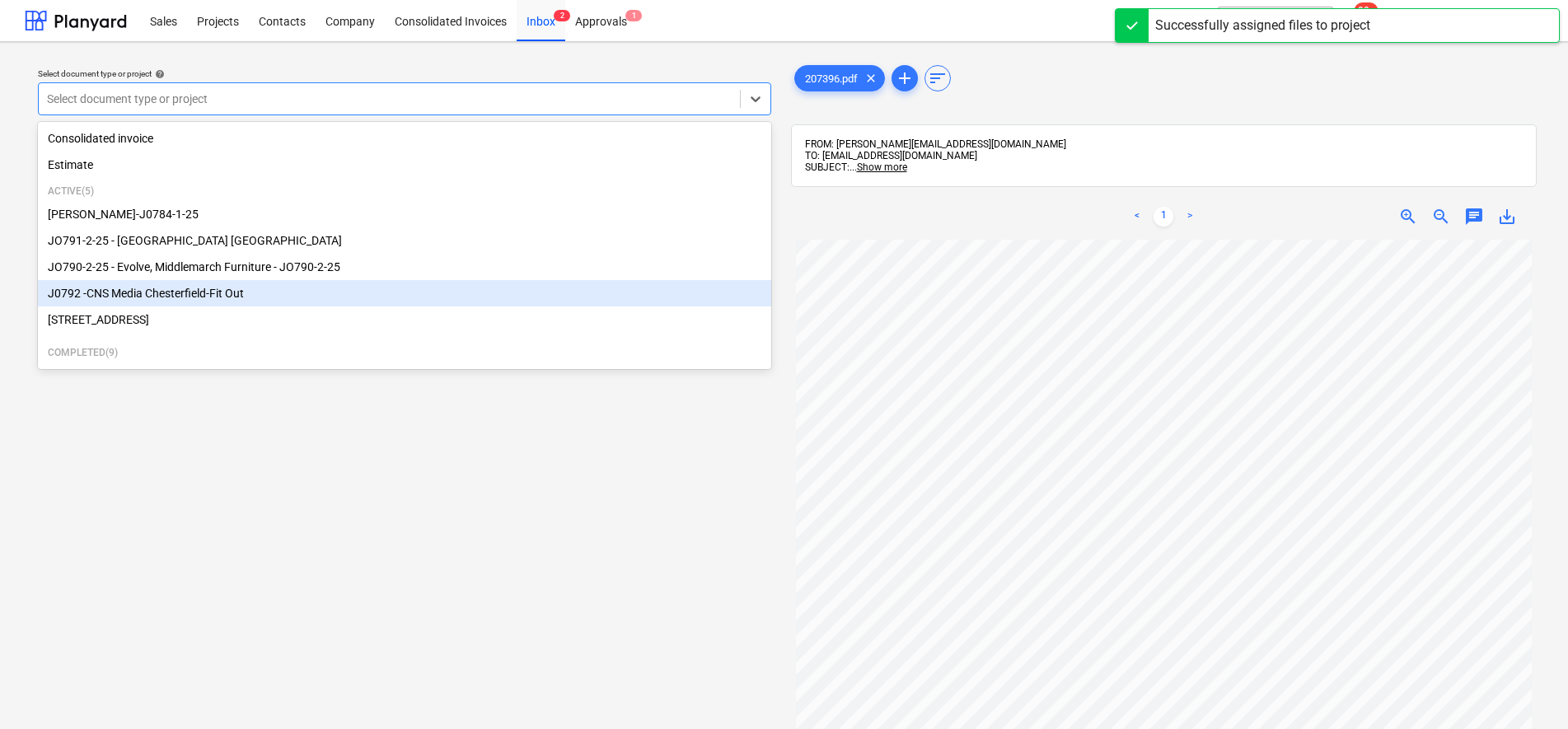
click at [214, 303] on div "J0792 -CNS Media Chesterfield-Fit Out" at bounding box center [404, 293] width 733 height 26
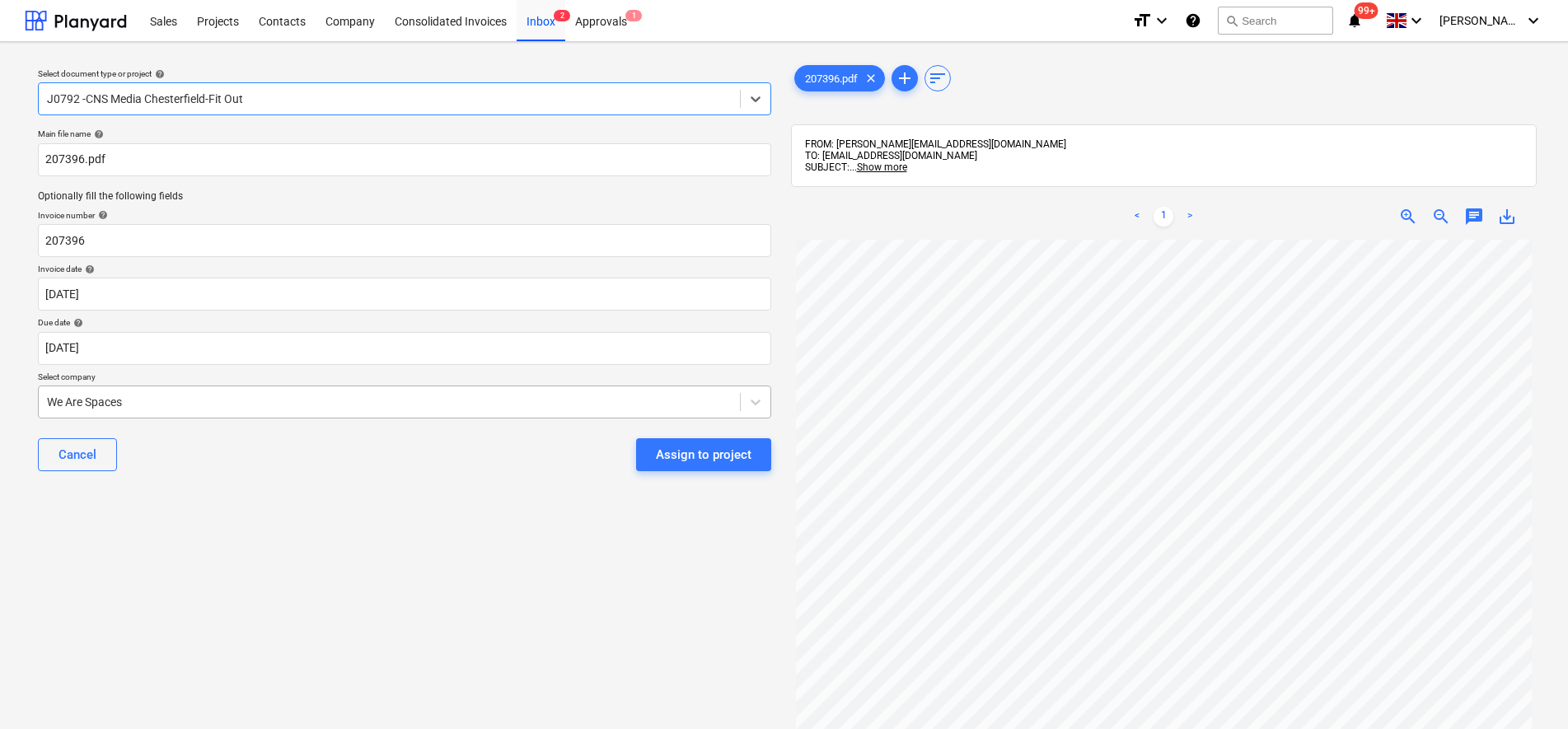
click at [349, 397] on div at bounding box center [389, 402] width 684 height 17
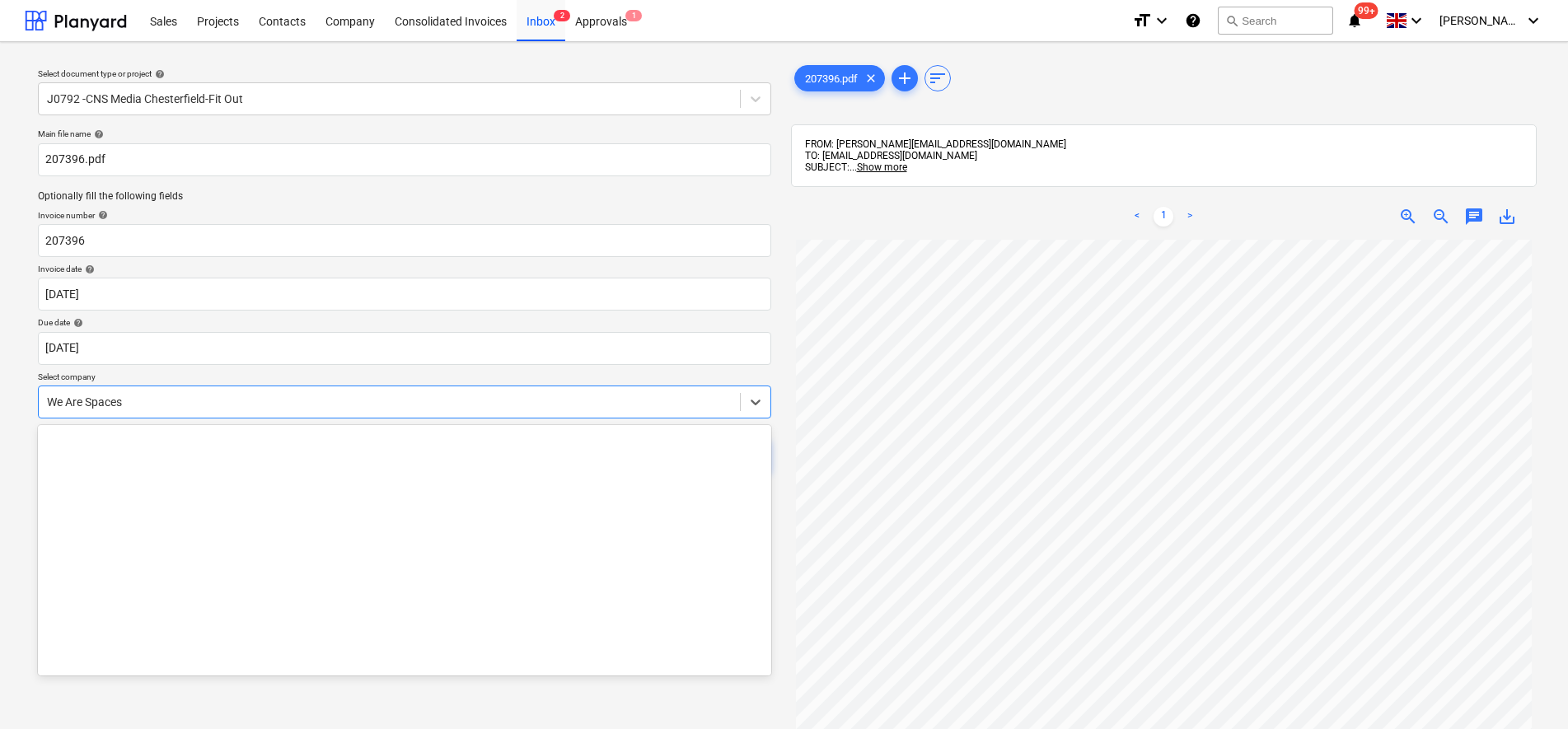
scroll to position [44205, 0]
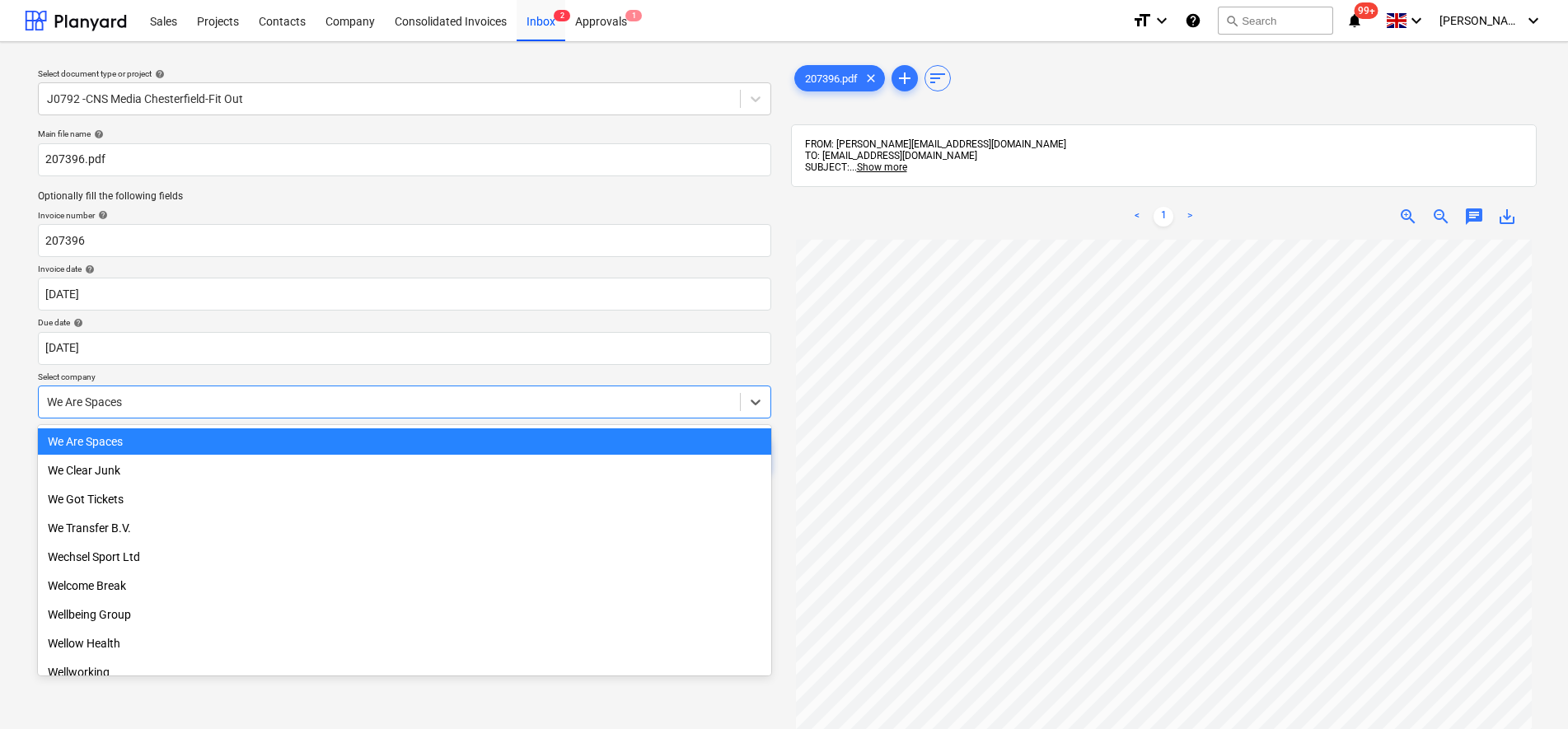
click at [347, 374] on p "Select company" at bounding box center [404, 378] width 733 height 14
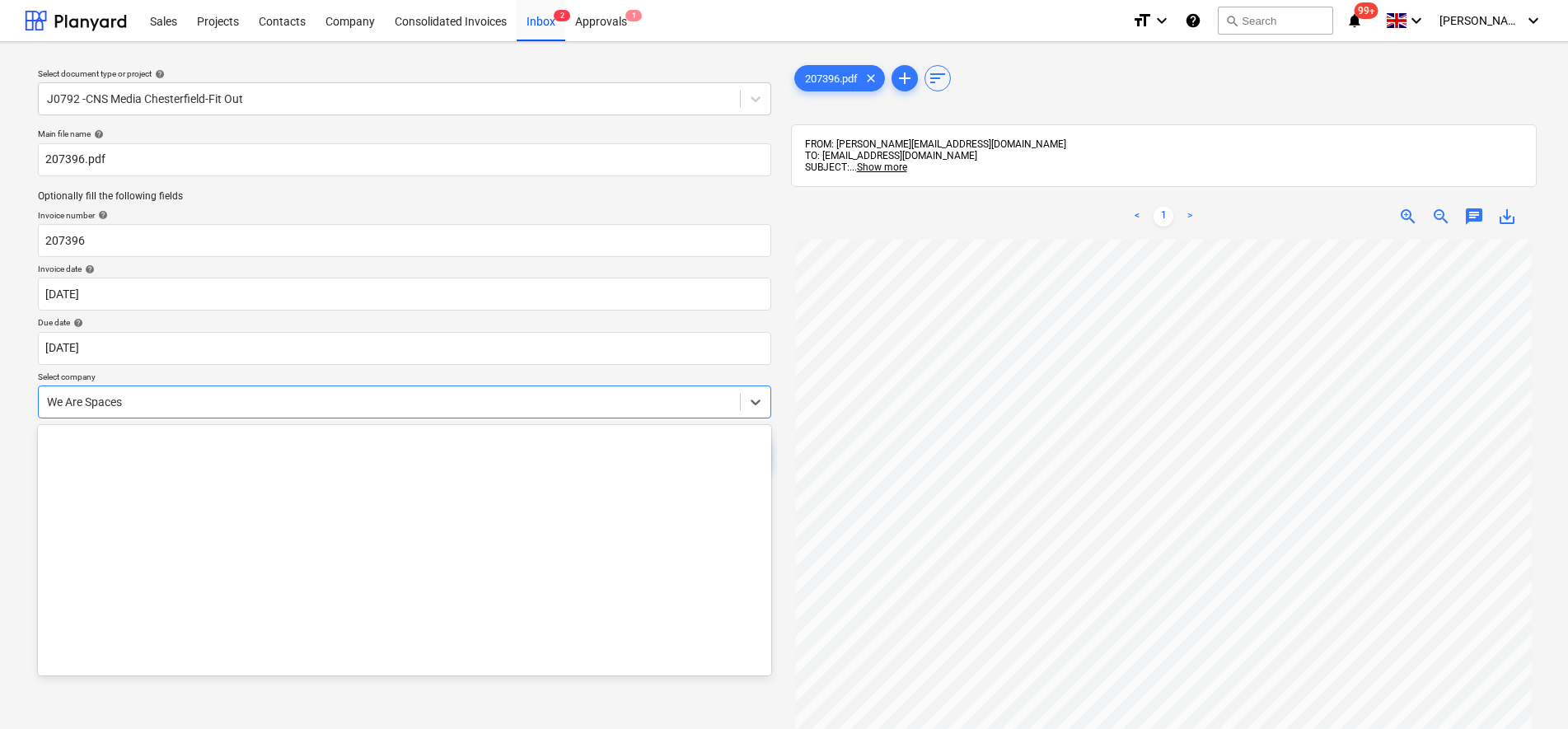
click at [321, 403] on div at bounding box center [389, 402] width 684 height 17
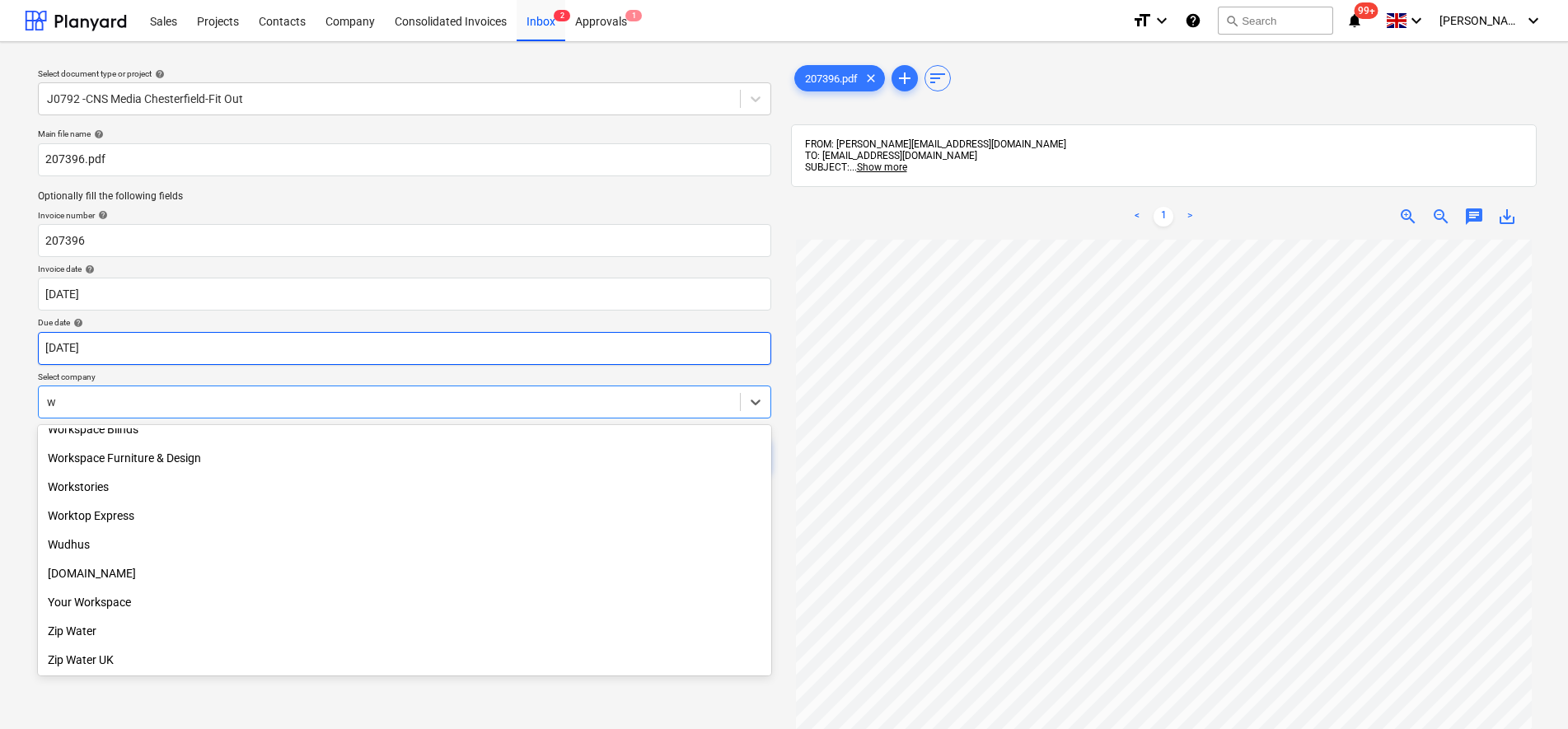
scroll to position [7077, 0]
type input "wm"
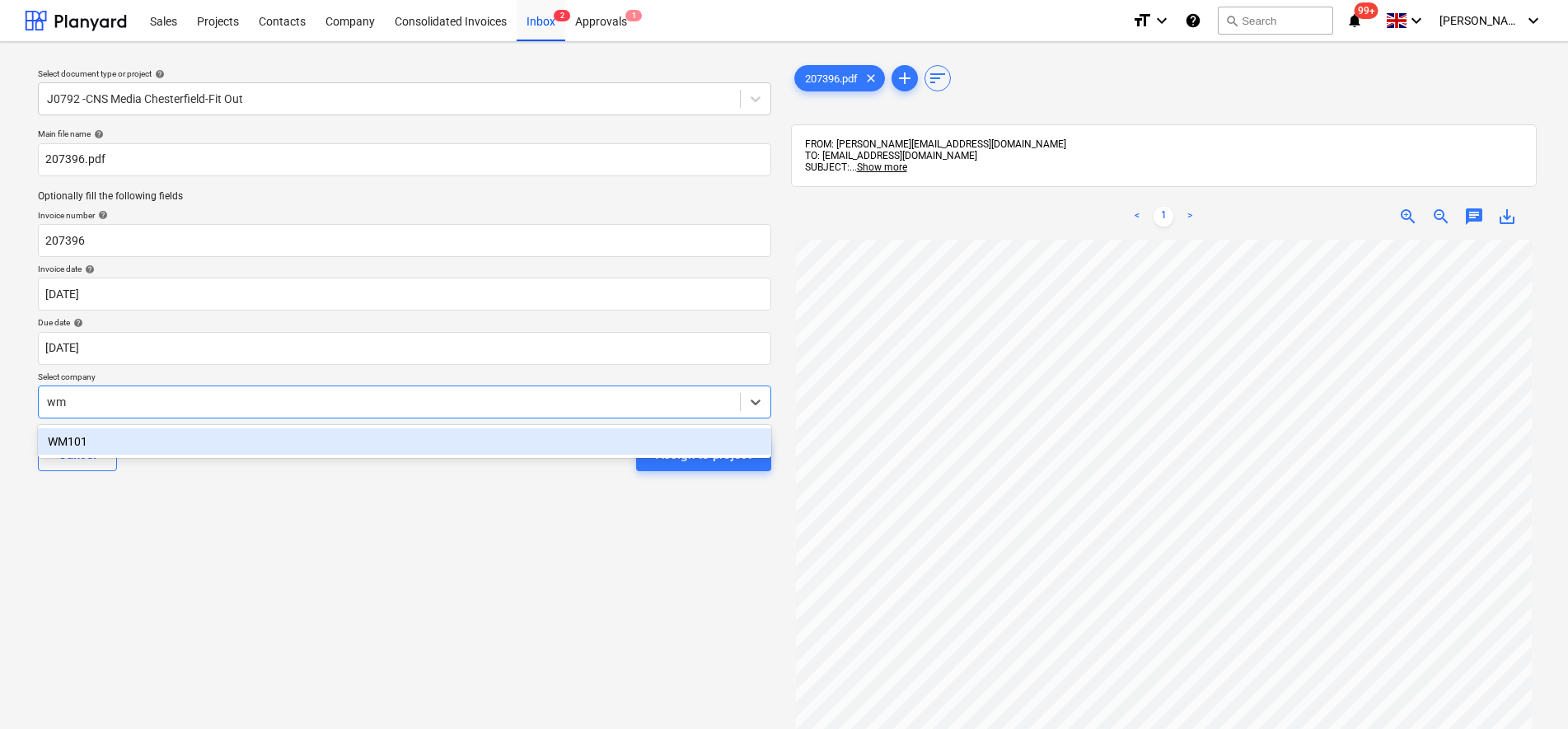
click at [239, 431] on div "WM101" at bounding box center [404, 441] width 733 height 26
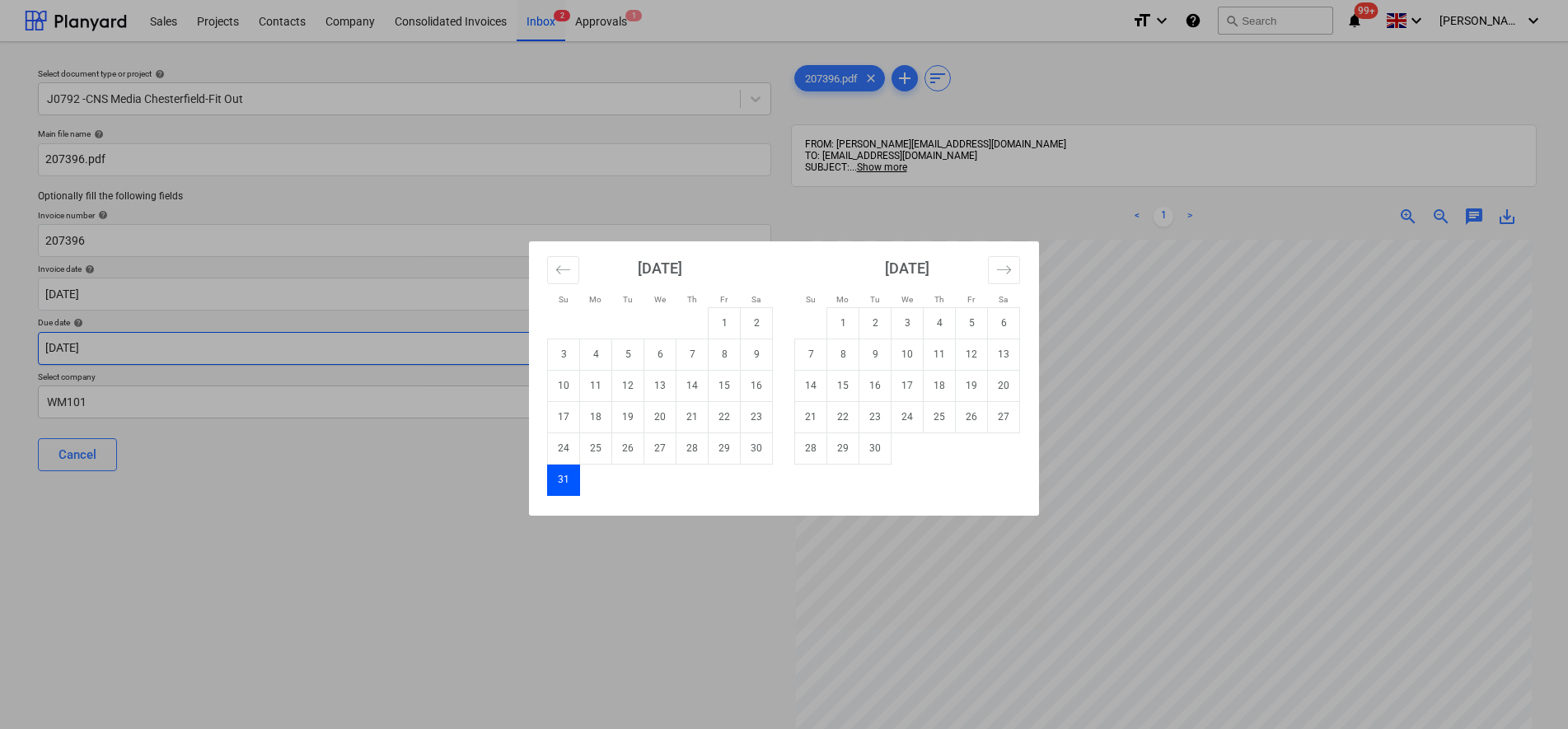
click at [414, 356] on body "Sales Projects Contacts Company Consolidated Invoices Inbox 2 Approvals 1 forma…" at bounding box center [784, 364] width 1568 height 729
click at [1019, 267] on button "Move forward to switch to the next month." at bounding box center [1004, 270] width 32 height 28
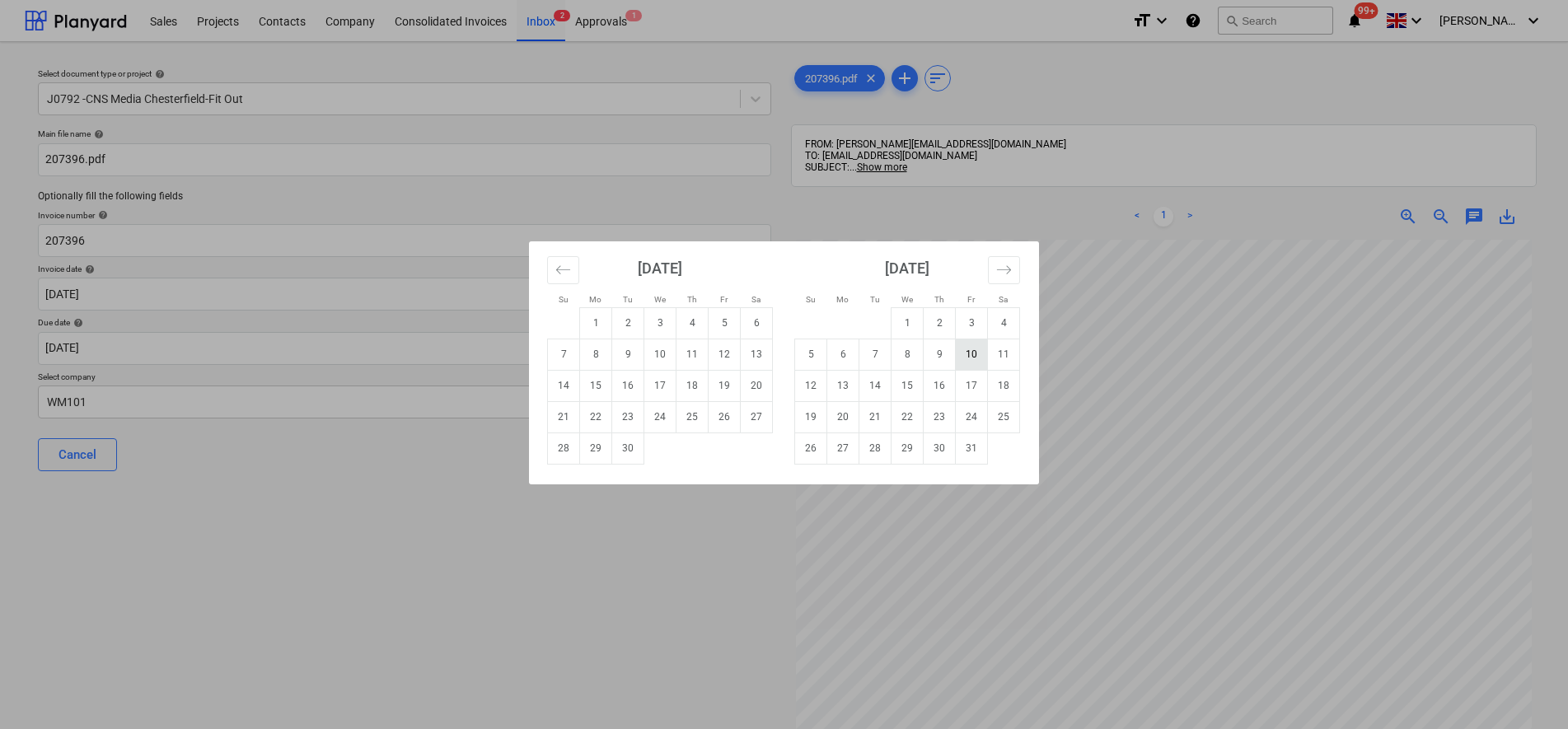
click at [982, 356] on td "10" at bounding box center [972, 354] width 32 height 31
type input "[DATE]"
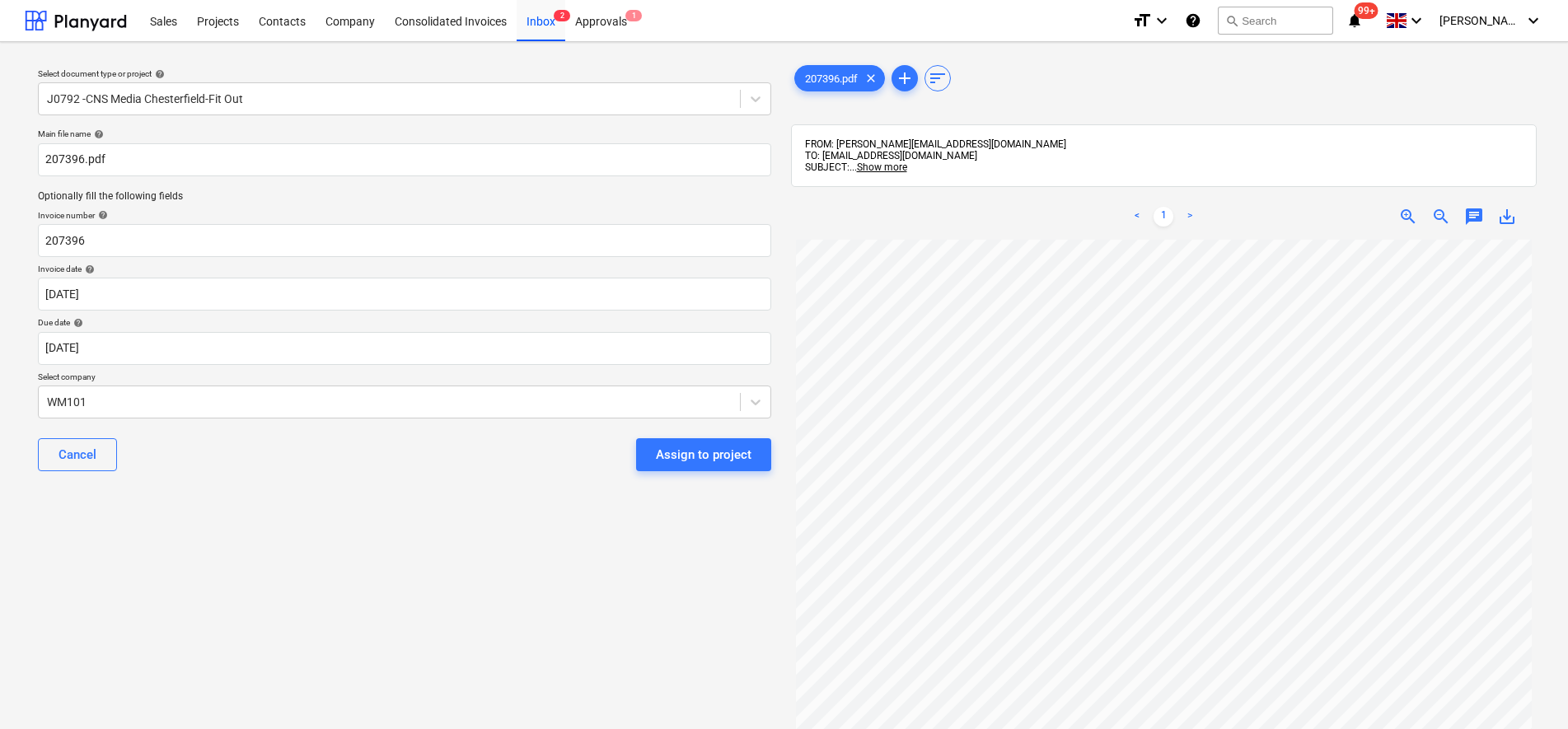
click at [769, 446] on button "Assign to project" at bounding box center [704, 454] width 135 height 33
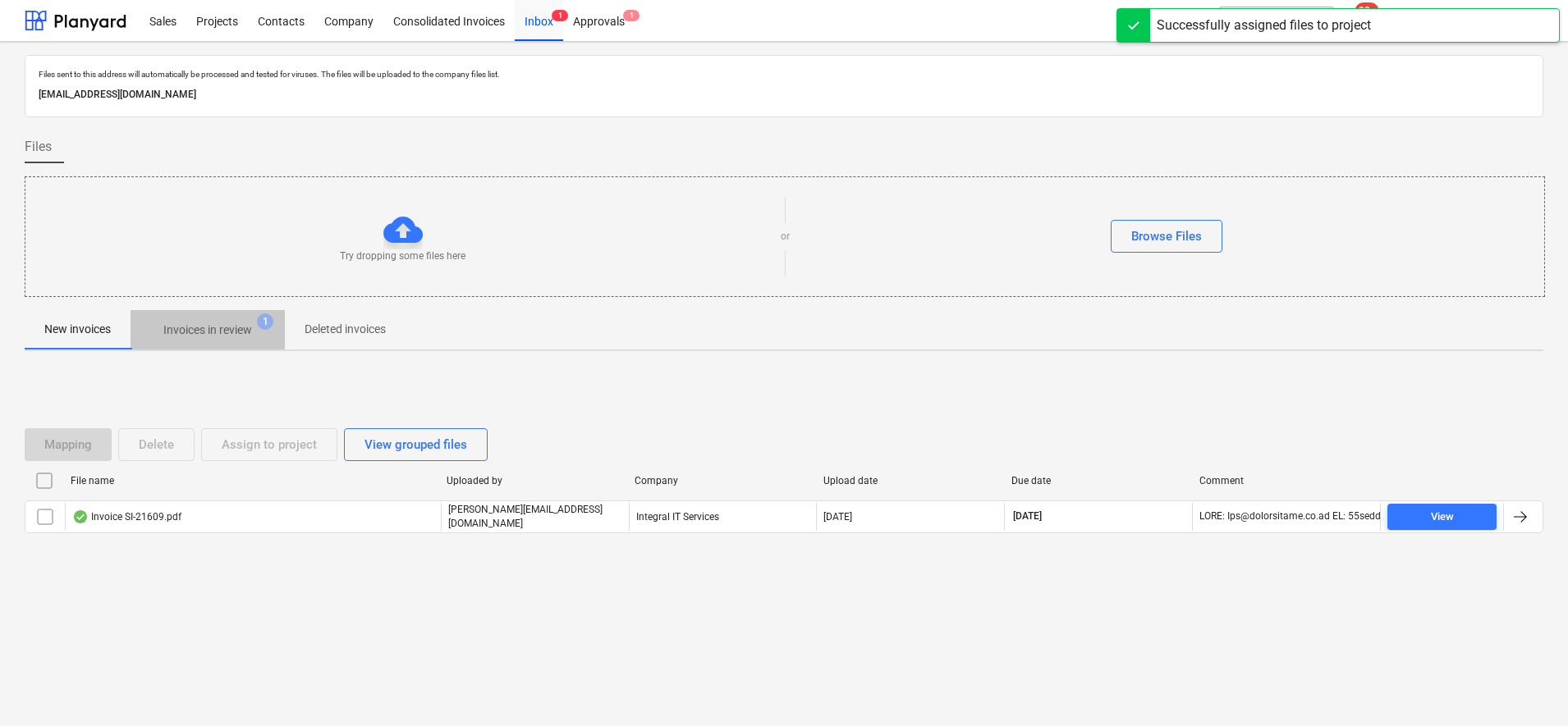
click at [222, 327] on p "Invoices in review" at bounding box center [207, 330] width 88 height 18
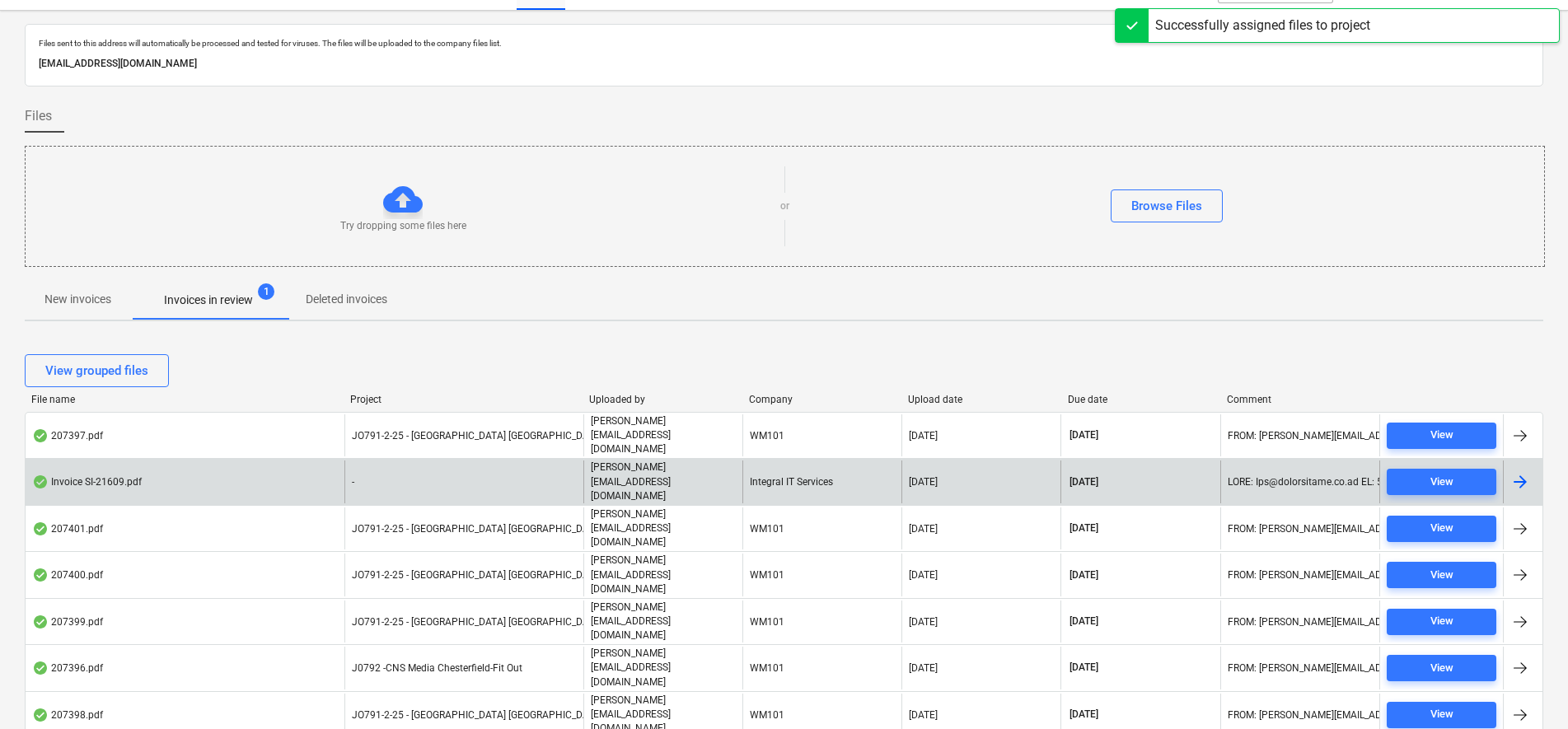
scroll to position [49, 0]
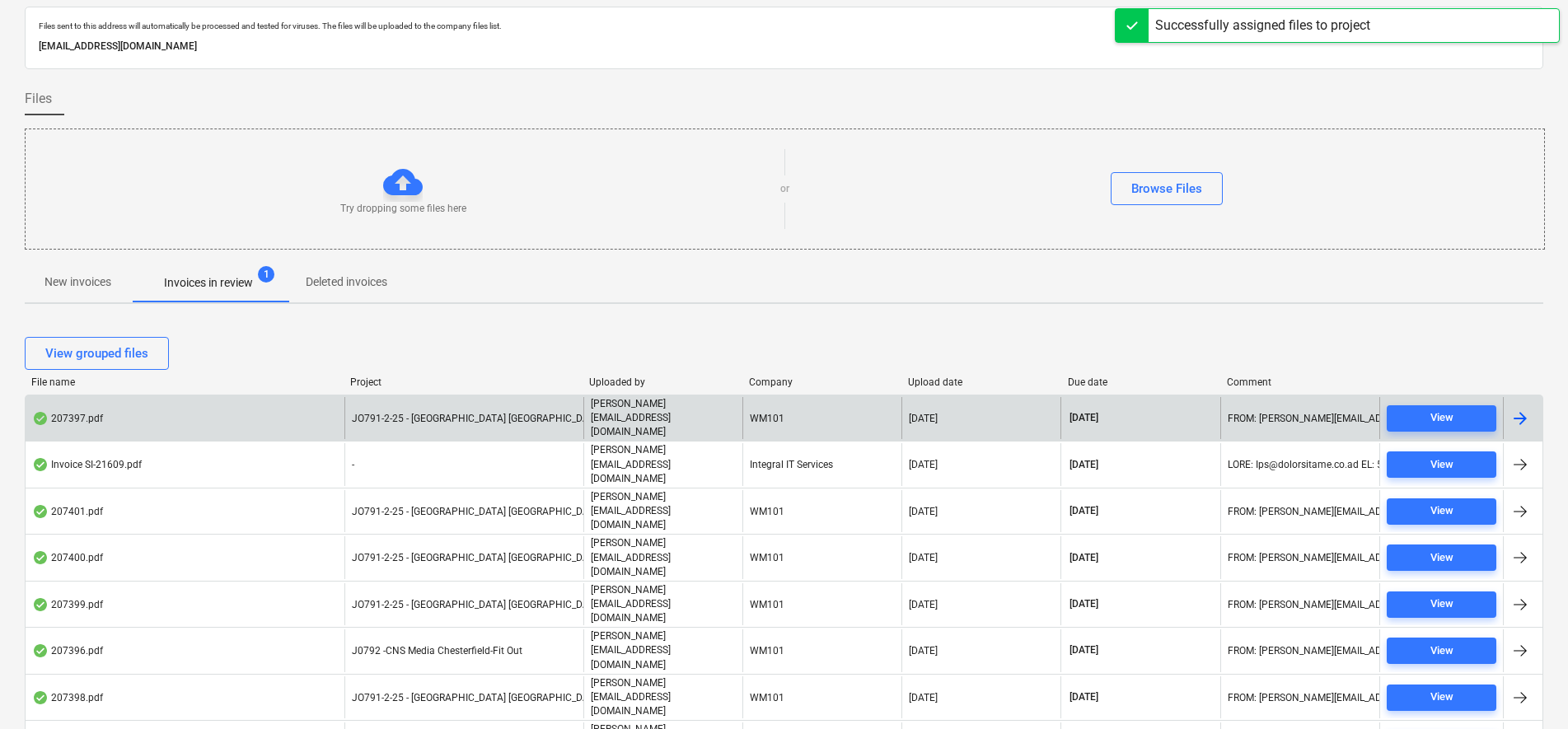
click at [545, 405] on div "JO791-2-25 - [GEOGRAPHIC_DATA] [GEOGRAPHIC_DATA]" at bounding box center [463, 418] width 239 height 42
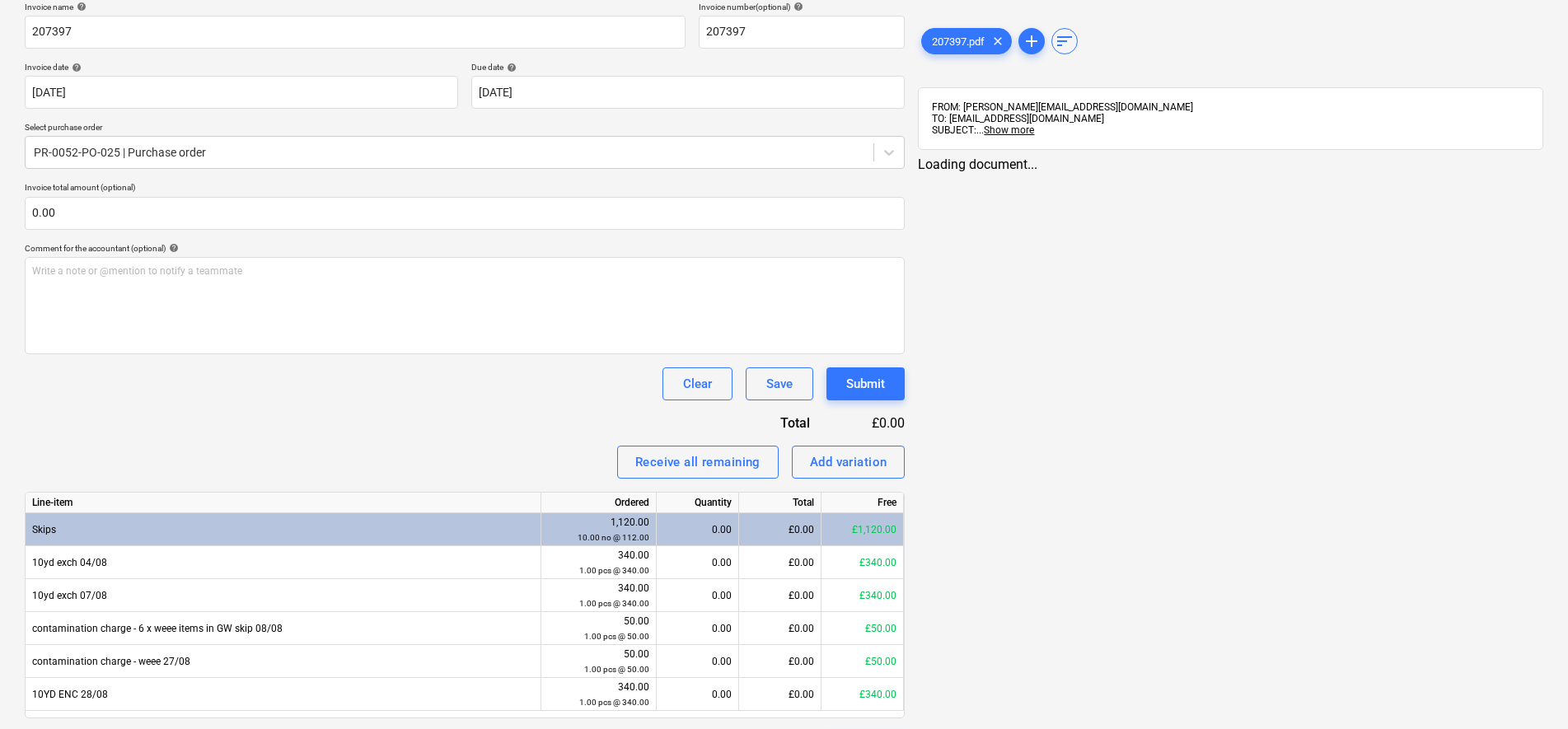
scroll to position [303, 0]
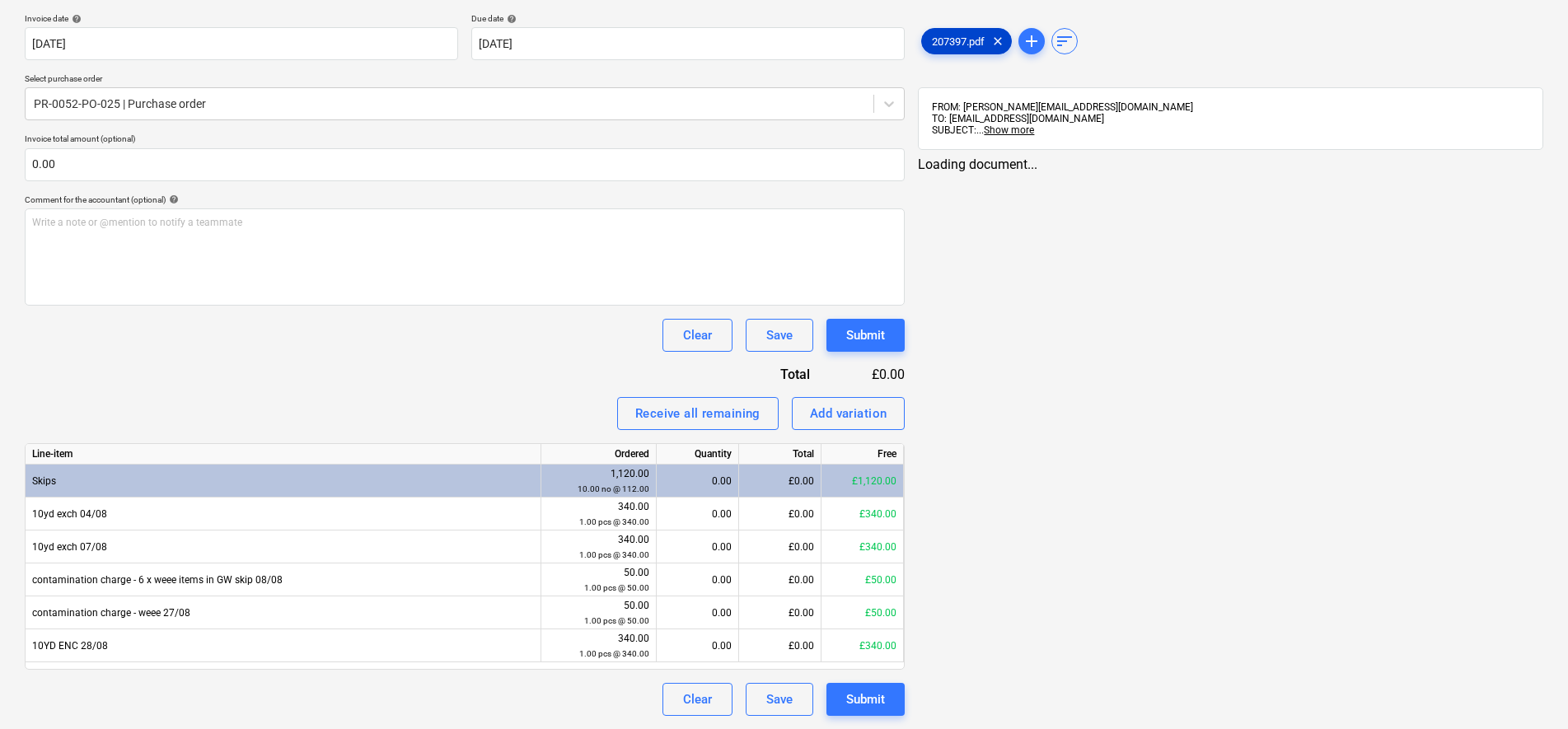
click at [964, 35] on span "207397.pdf" at bounding box center [959, 41] width 73 height 13
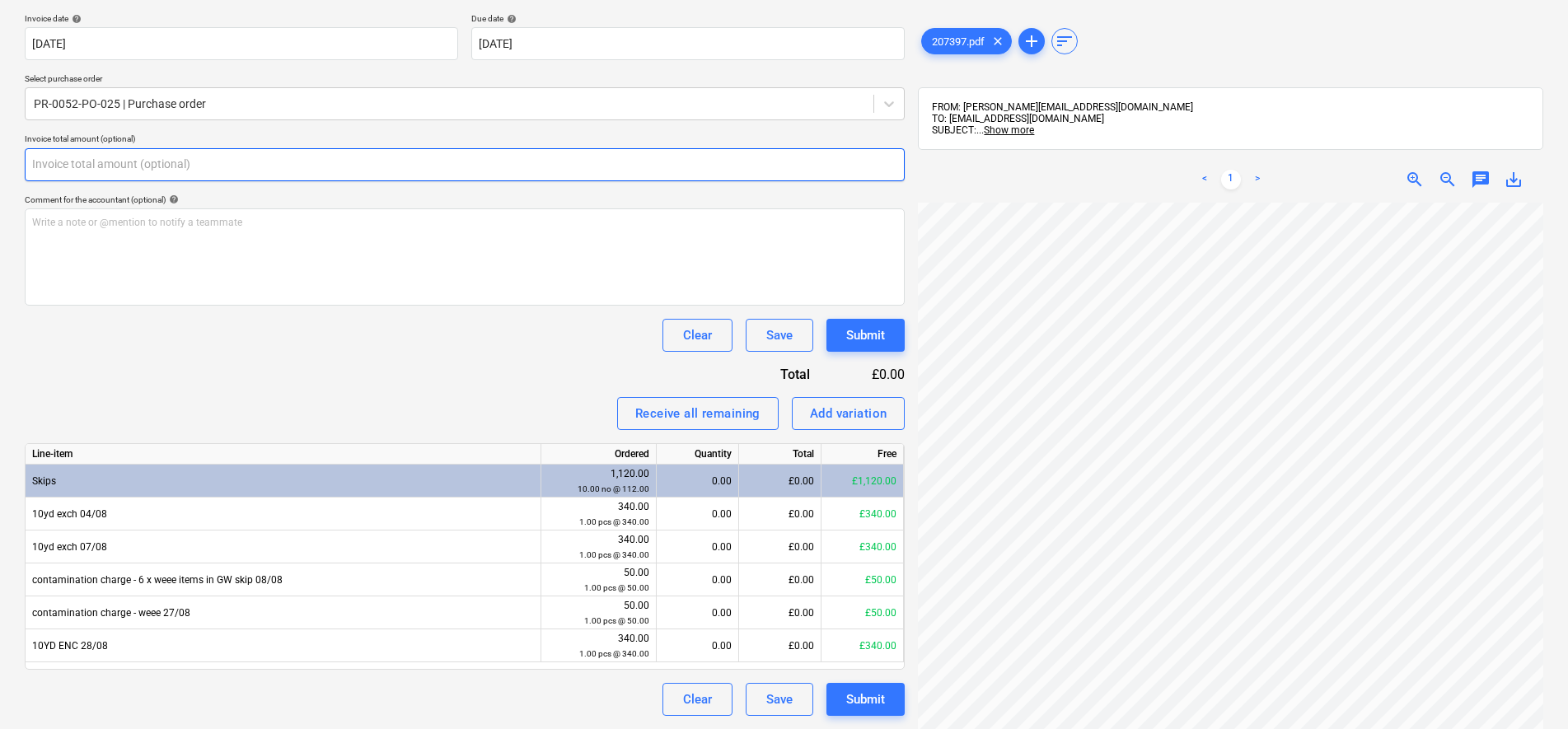
click at [186, 173] on input "text" at bounding box center [464, 165] width 880 height 33
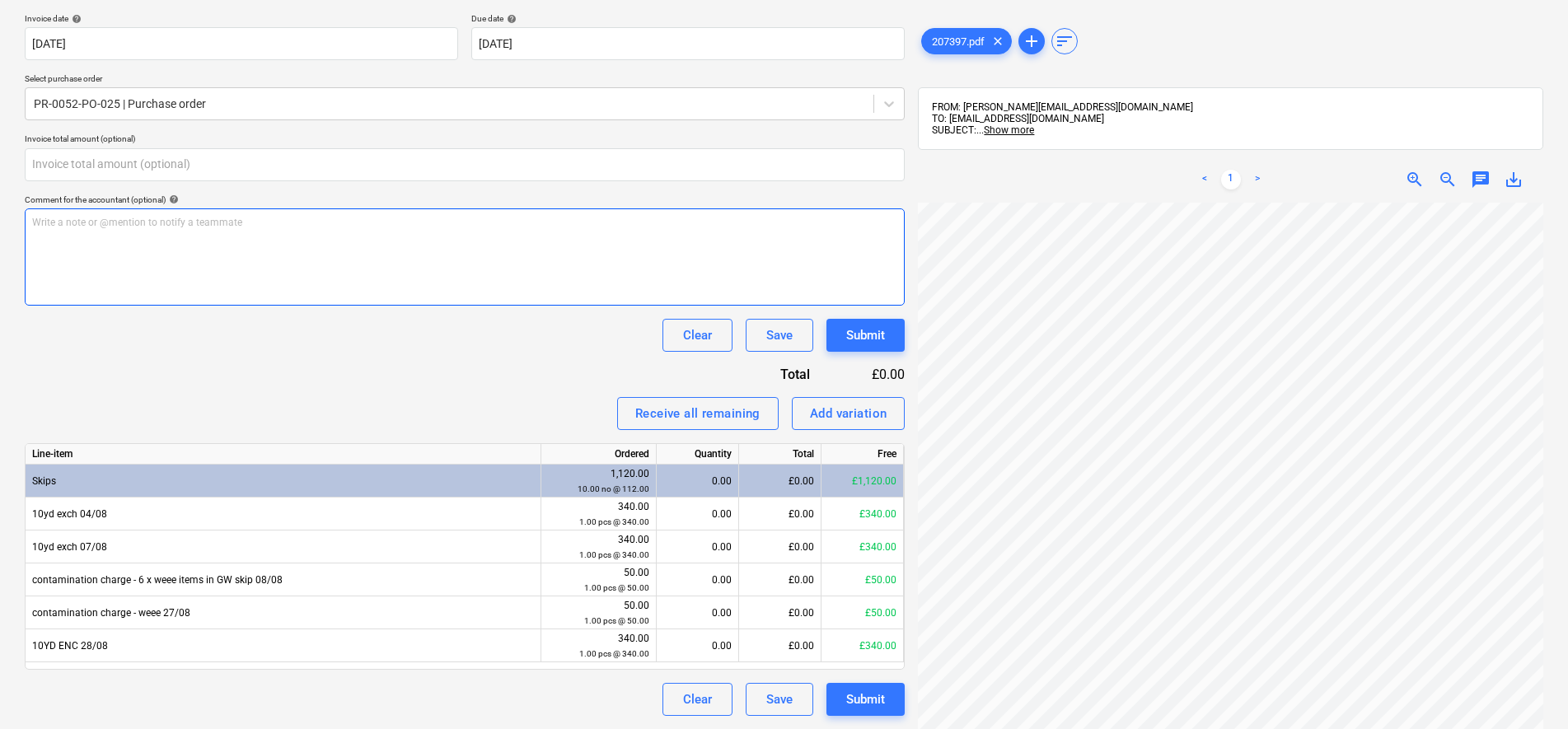
type input "0.00"
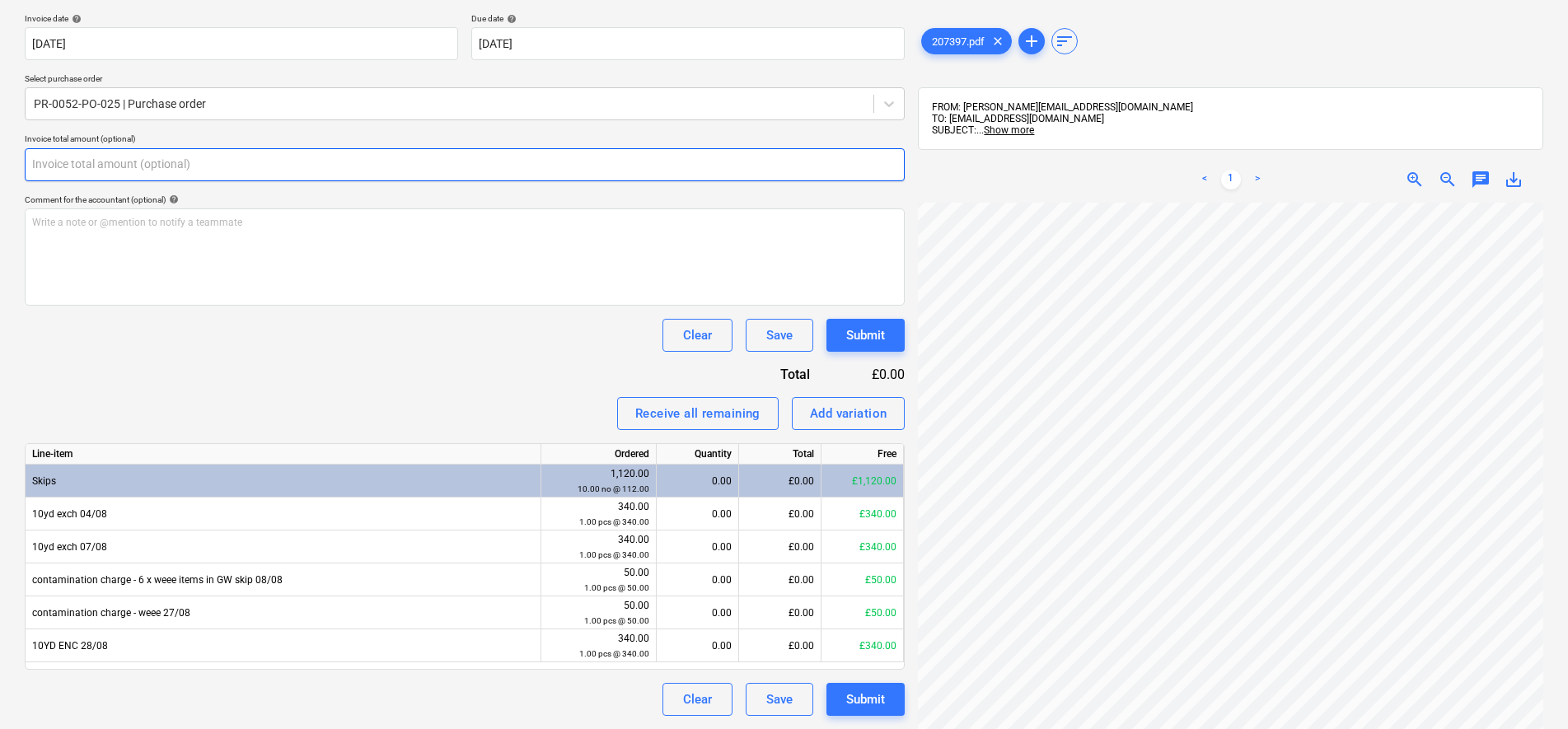
click at [343, 163] on input "text" at bounding box center [464, 165] width 880 height 33
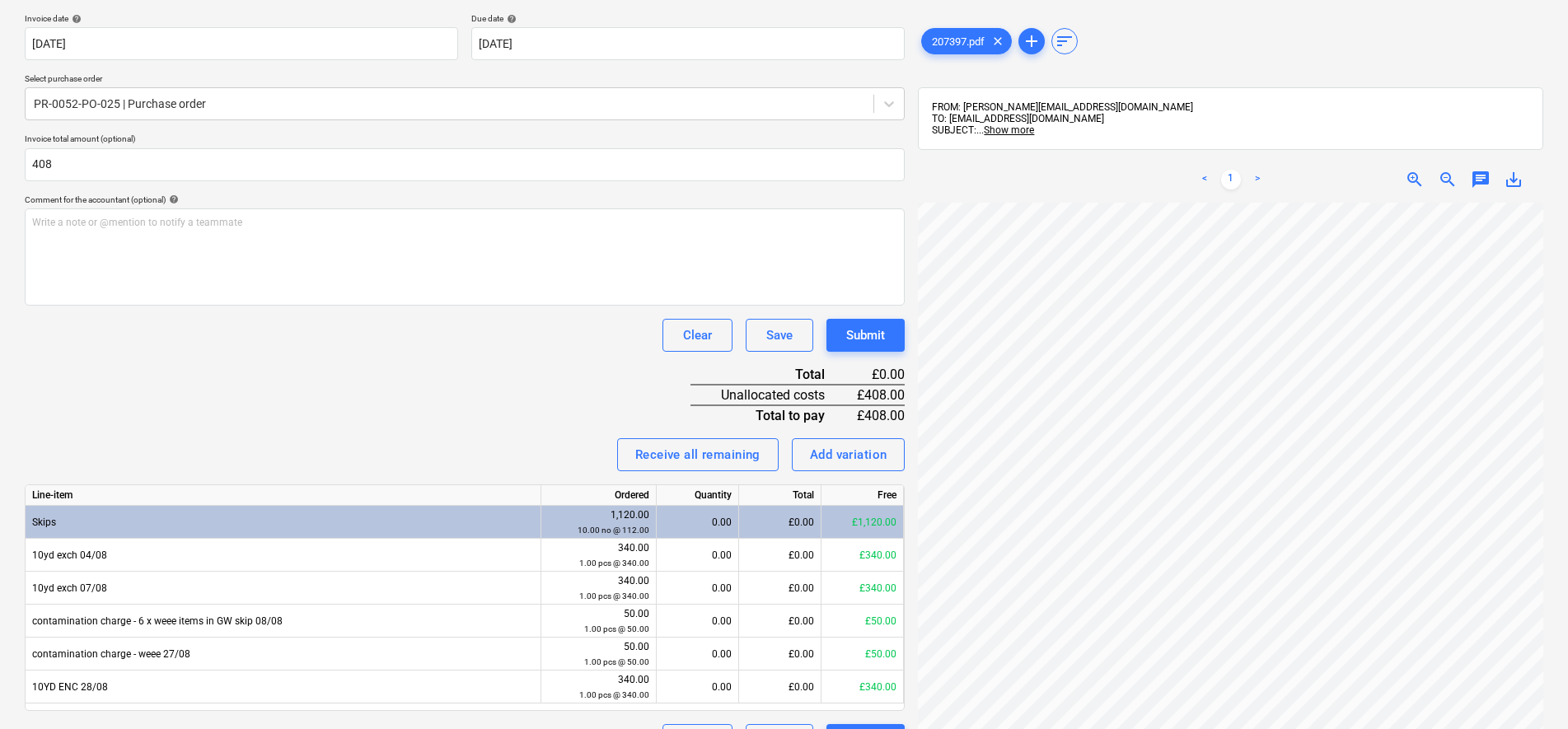
type input "408.00"
click at [397, 354] on div "Invoice name help 207397 Invoice number (optional) help 207397 Invoice date hel…" at bounding box center [464, 354] width 880 height 804
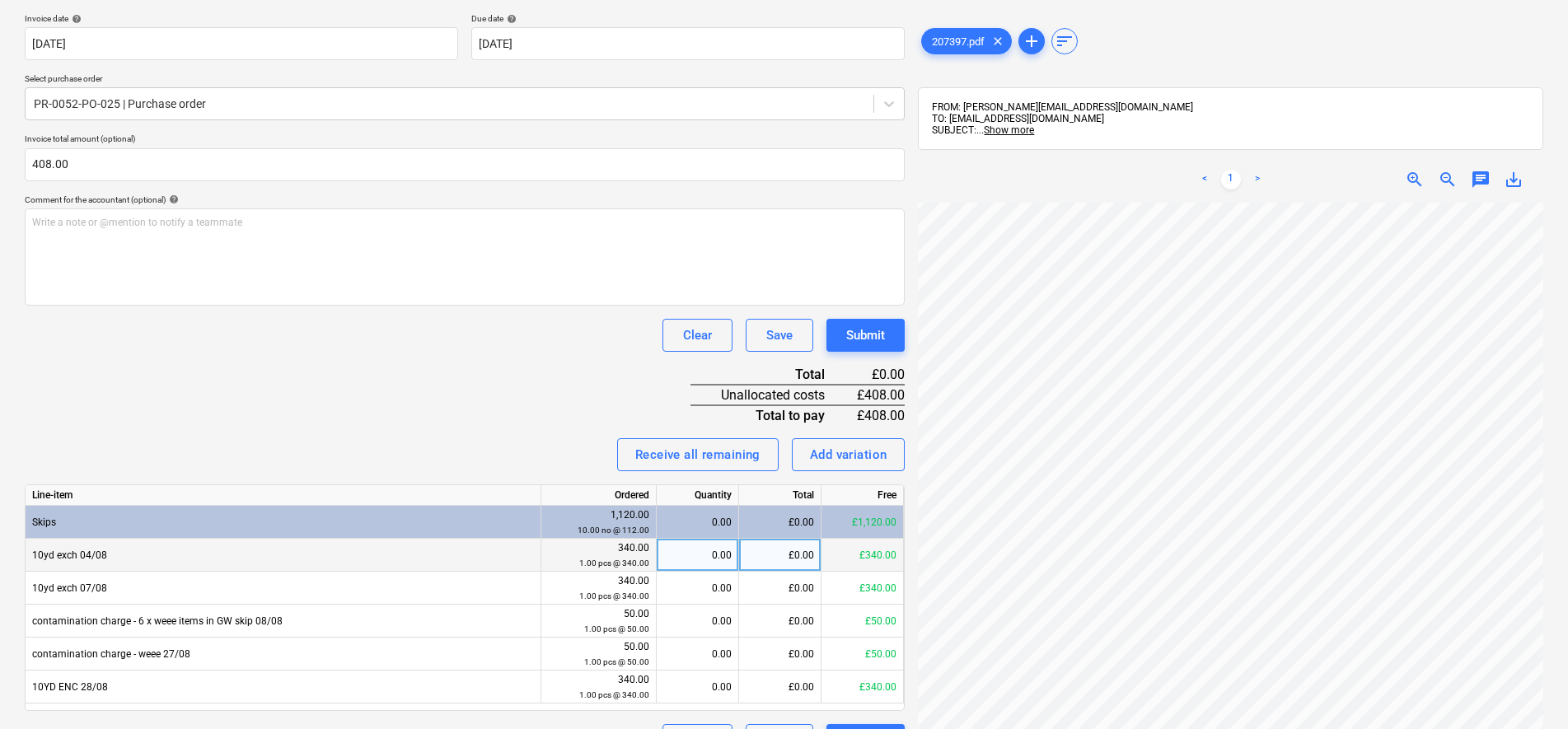
click at [695, 558] on div "0.00" at bounding box center [697, 555] width 68 height 33
type input "1"
click at [442, 359] on div "Invoice name help 207397 Invoice number (optional) help 207397 Invoice date hel…" at bounding box center [464, 354] width 880 height 804
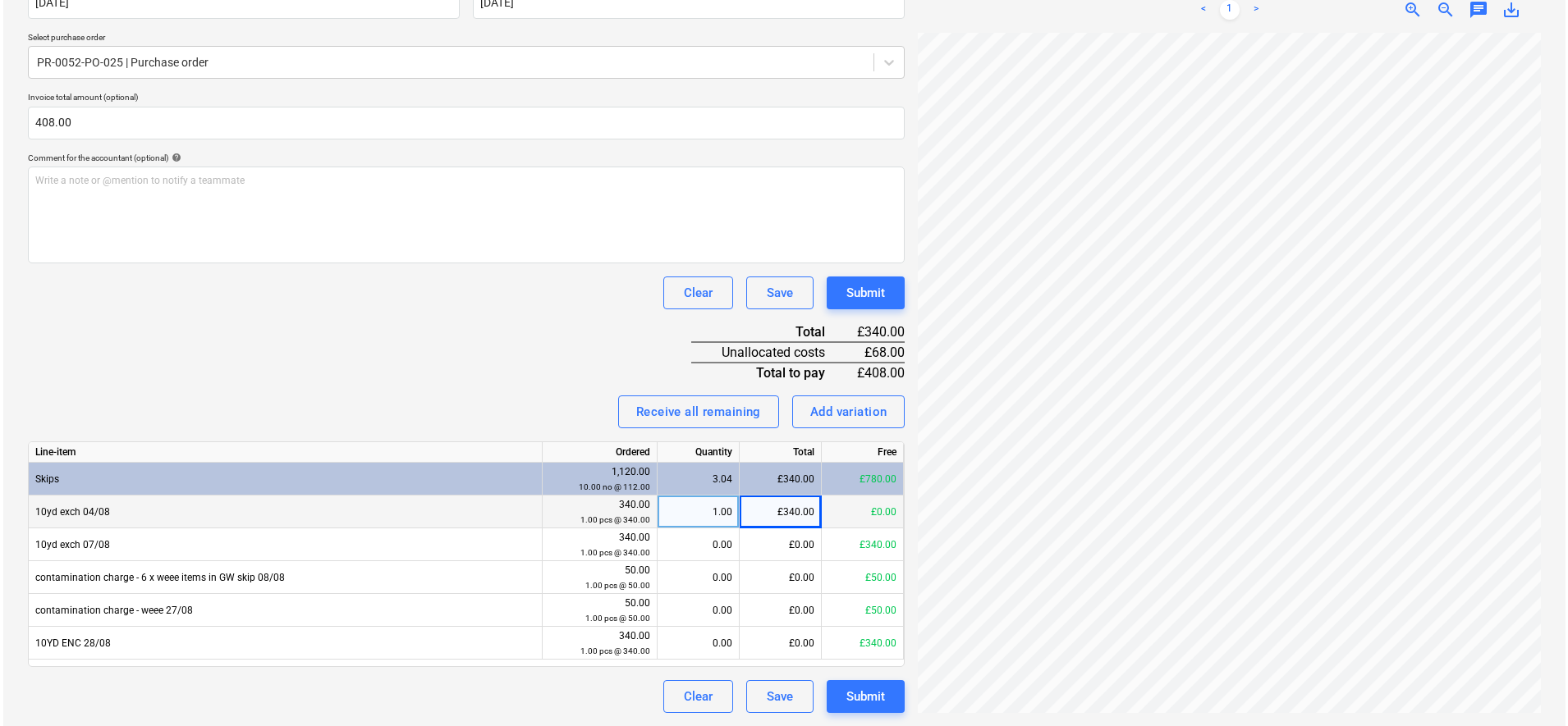
scroll to position [368, 119]
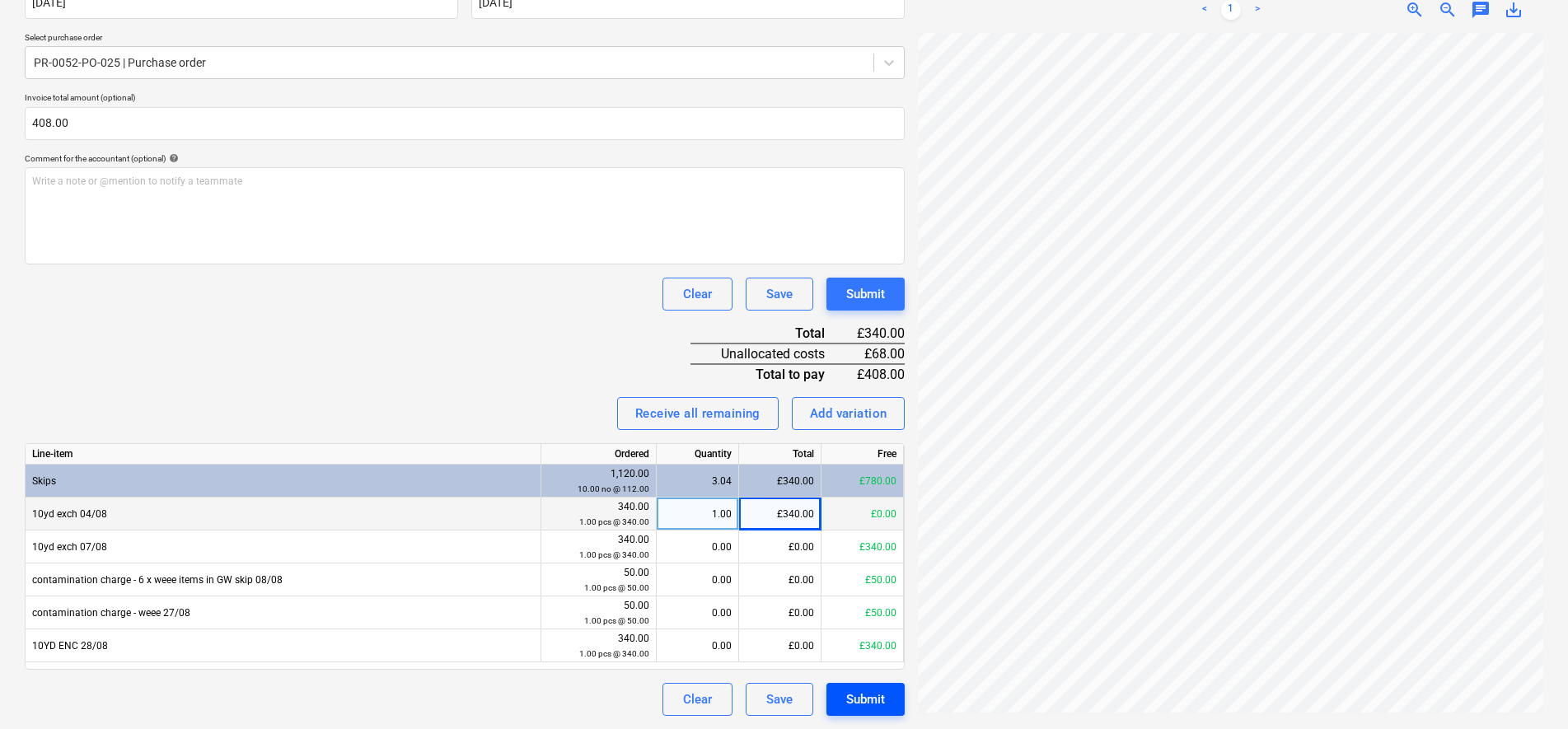
click at [872, 703] on div "Submit" at bounding box center [866, 699] width 39 height 21
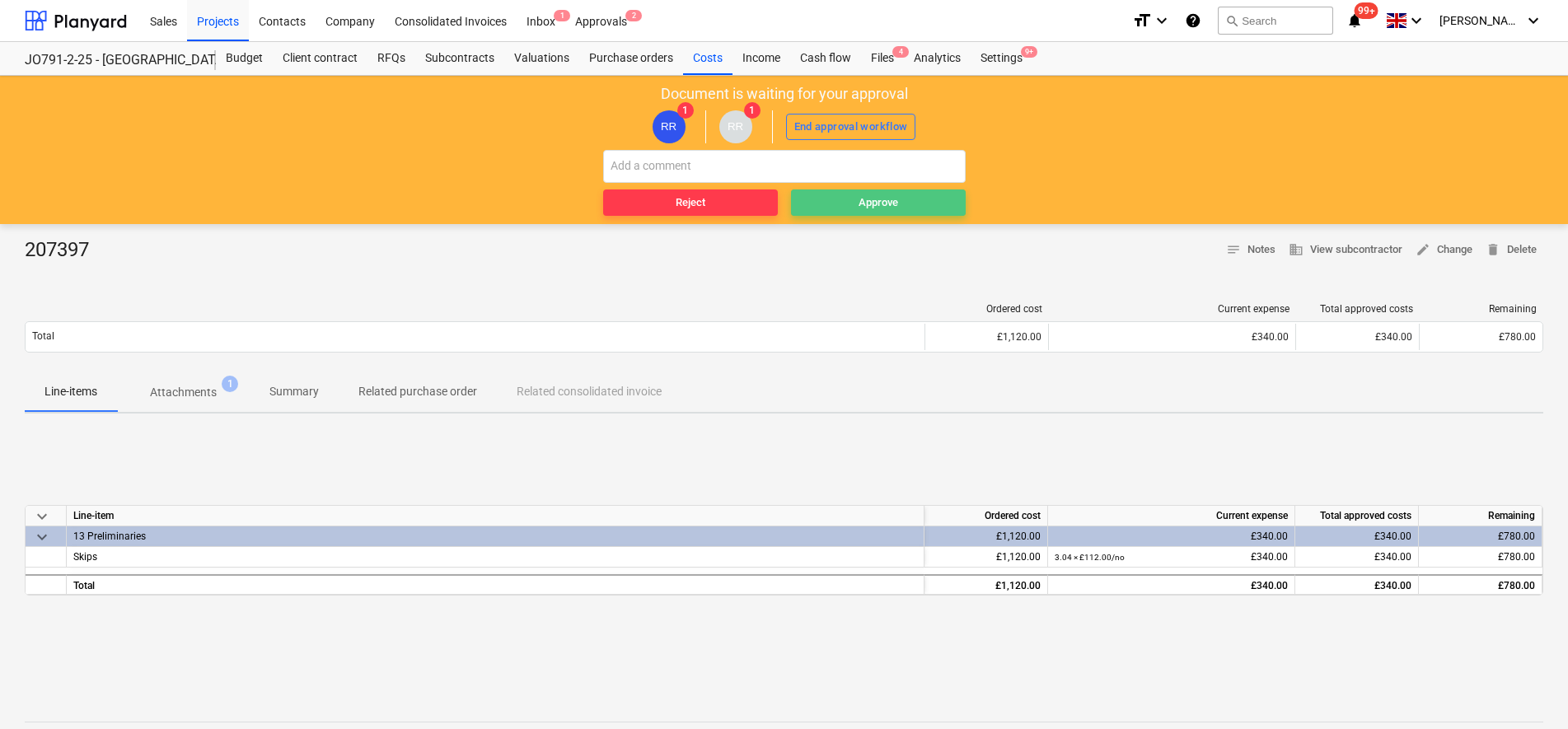
click at [868, 197] on div "Approve" at bounding box center [878, 202] width 40 height 19
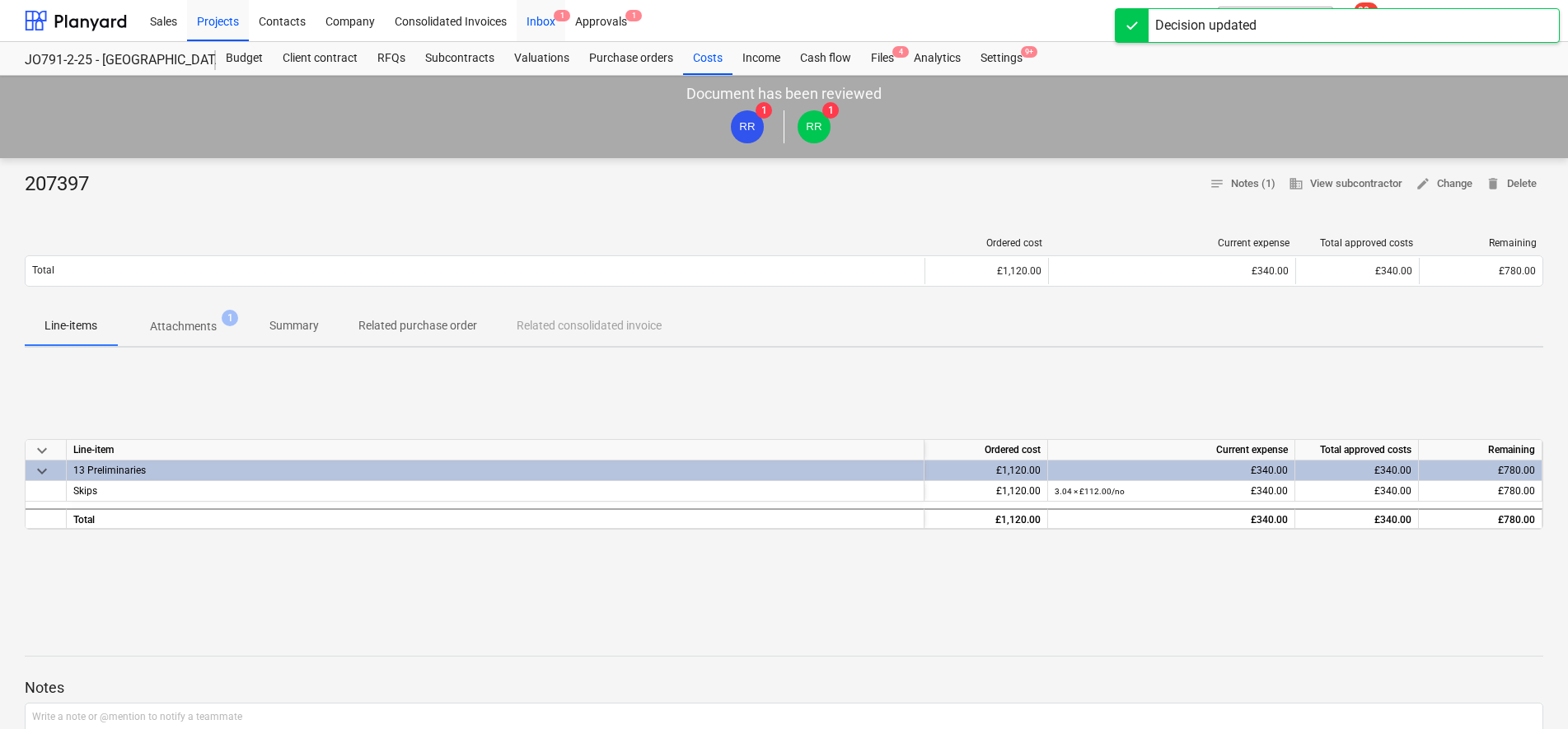
click at [542, 20] on div "Inbox 1" at bounding box center [541, 20] width 49 height 42
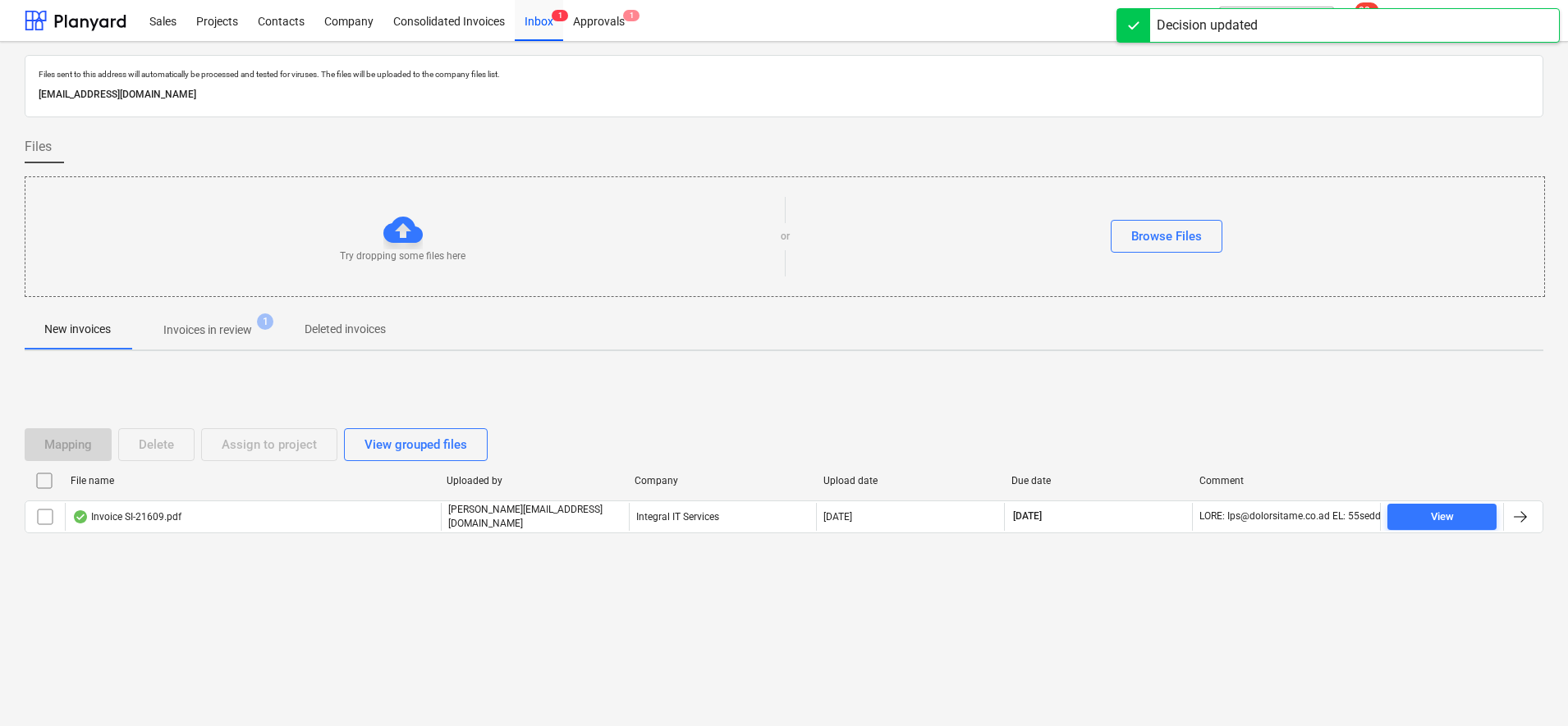
click at [205, 329] on p "Invoices in review" at bounding box center [207, 330] width 88 height 18
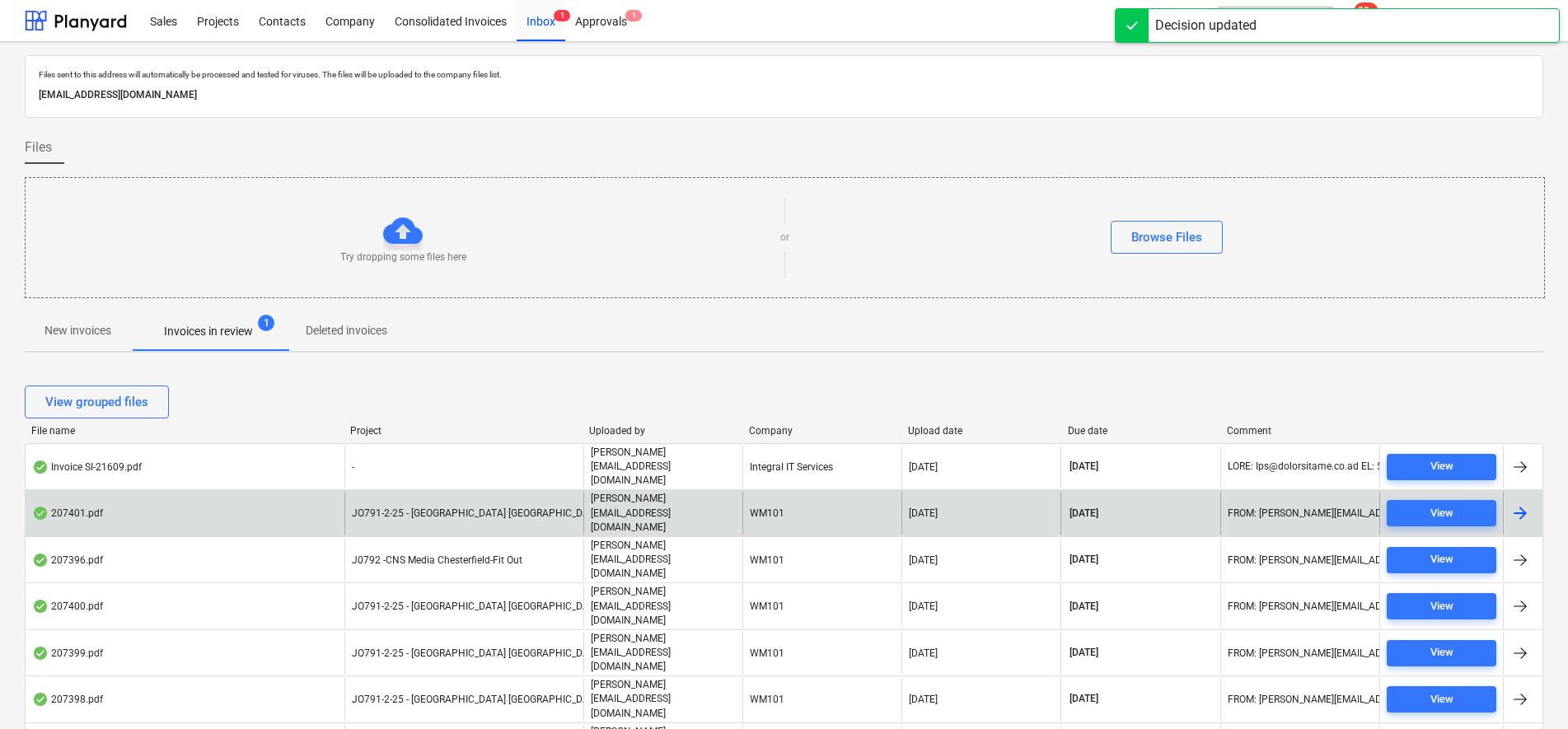
click at [484, 507] on span "JO791-2-25 - [GEOGRAPHIC_DATA] [GEOGRAPHIC_DATA]" at bounding box center [478, 513] width 251 height 12
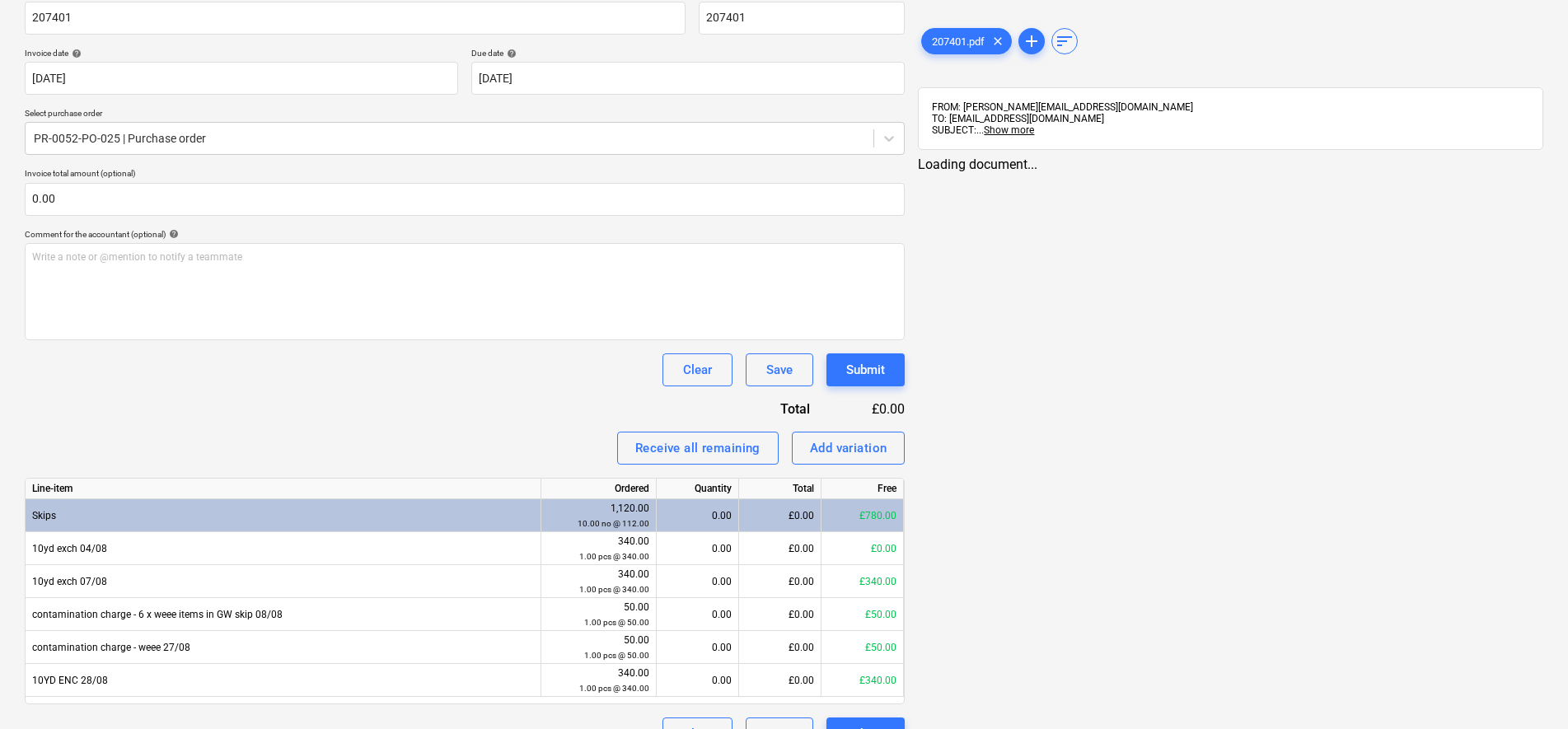
scroll to position [303, 0]
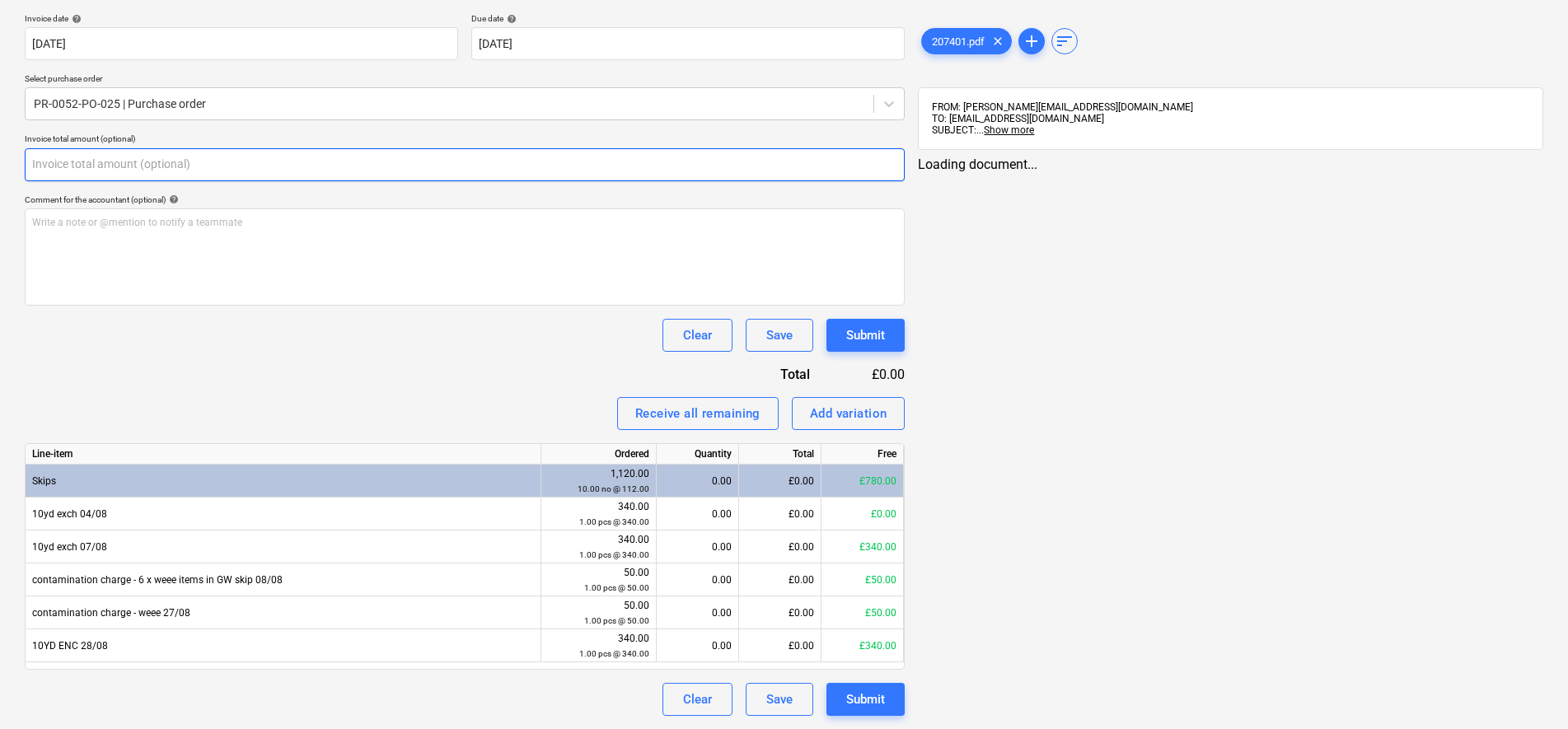
click at [127, 176] on input "text" at bounding box center [464, 165] width 880 height 33
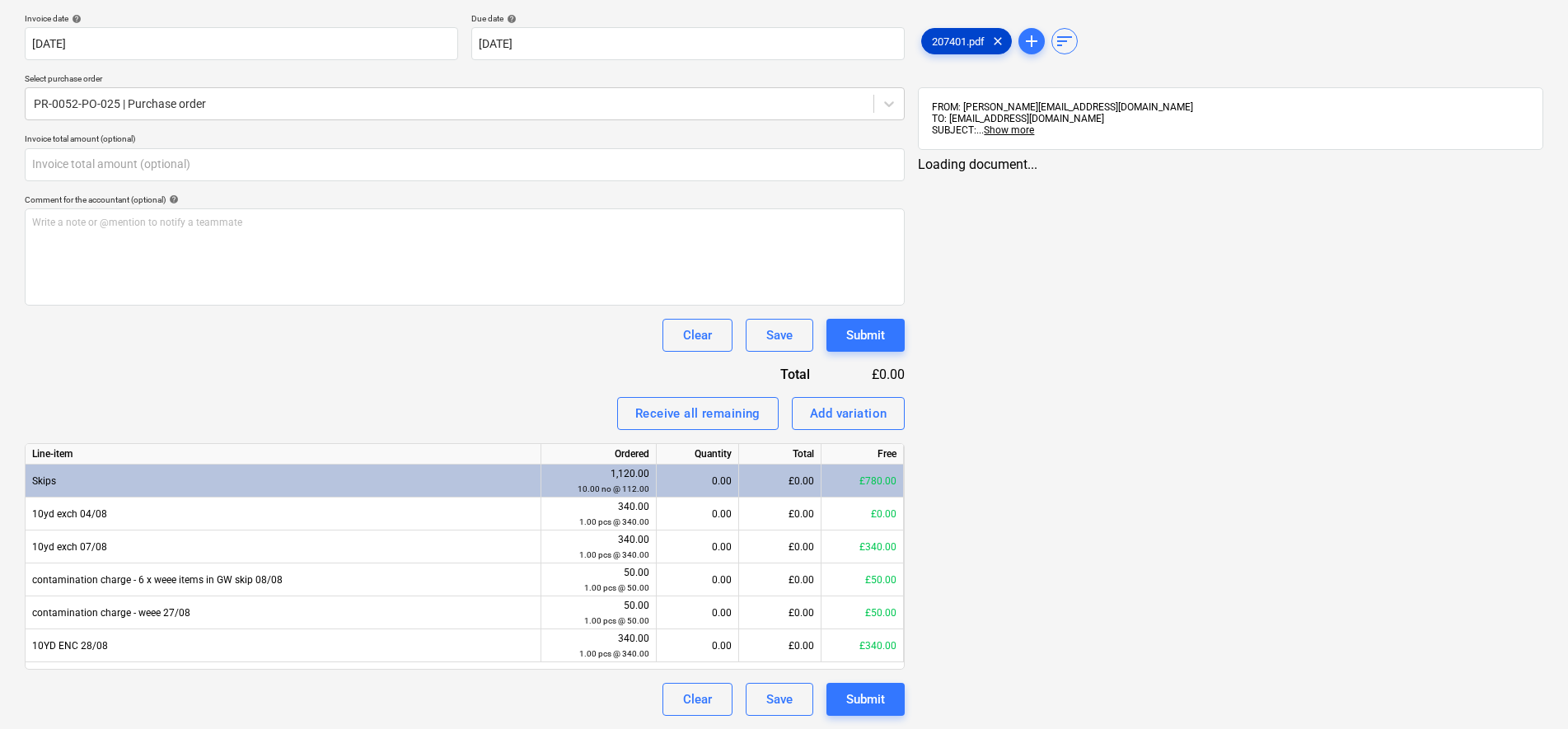
type input "0.00"
click at [935, 31] on div "207401.pdf clear" at bounding box center [966, 40] width 90 height 26
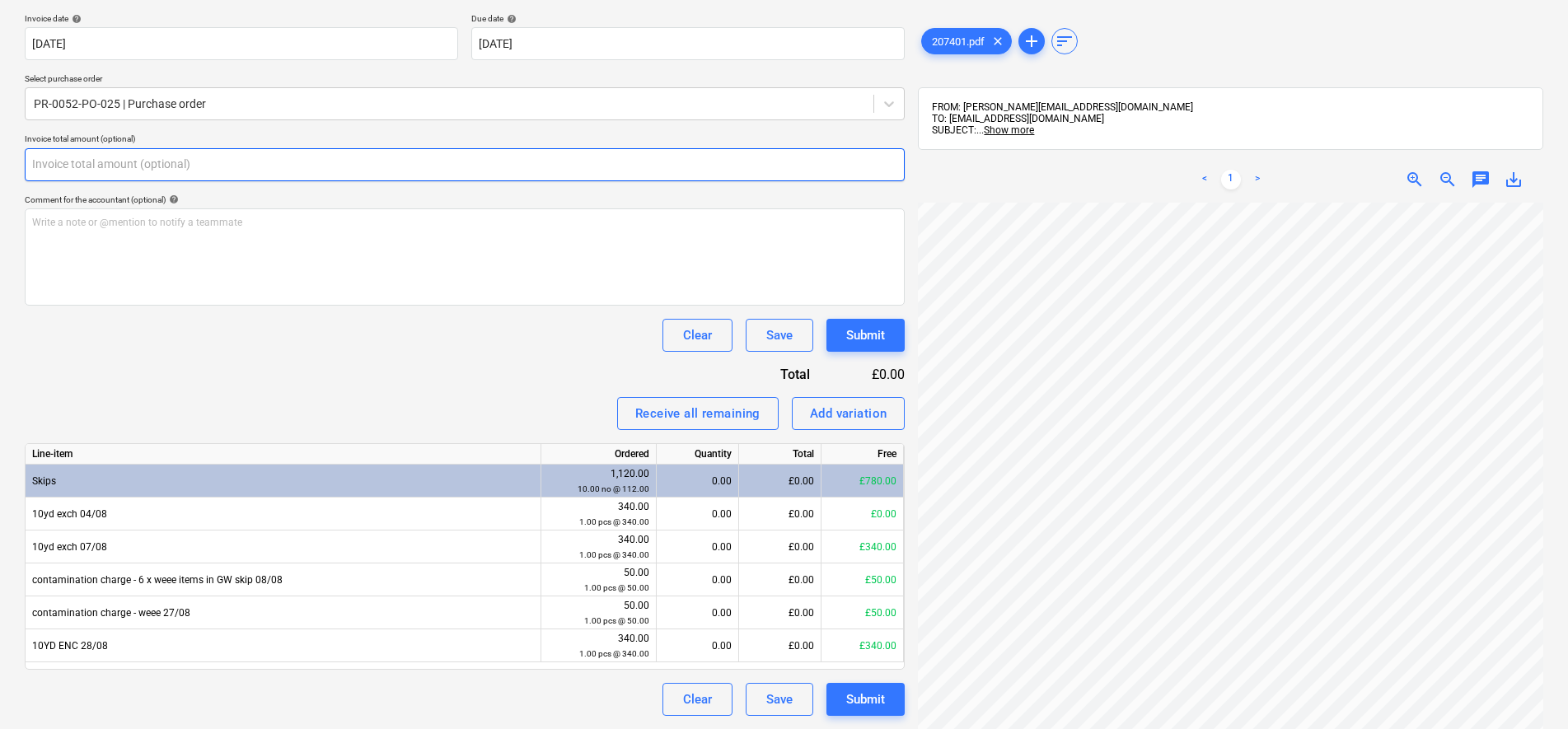
click at [208, 172] on input "text" at bounding box center [464, 165] width 880 height 33
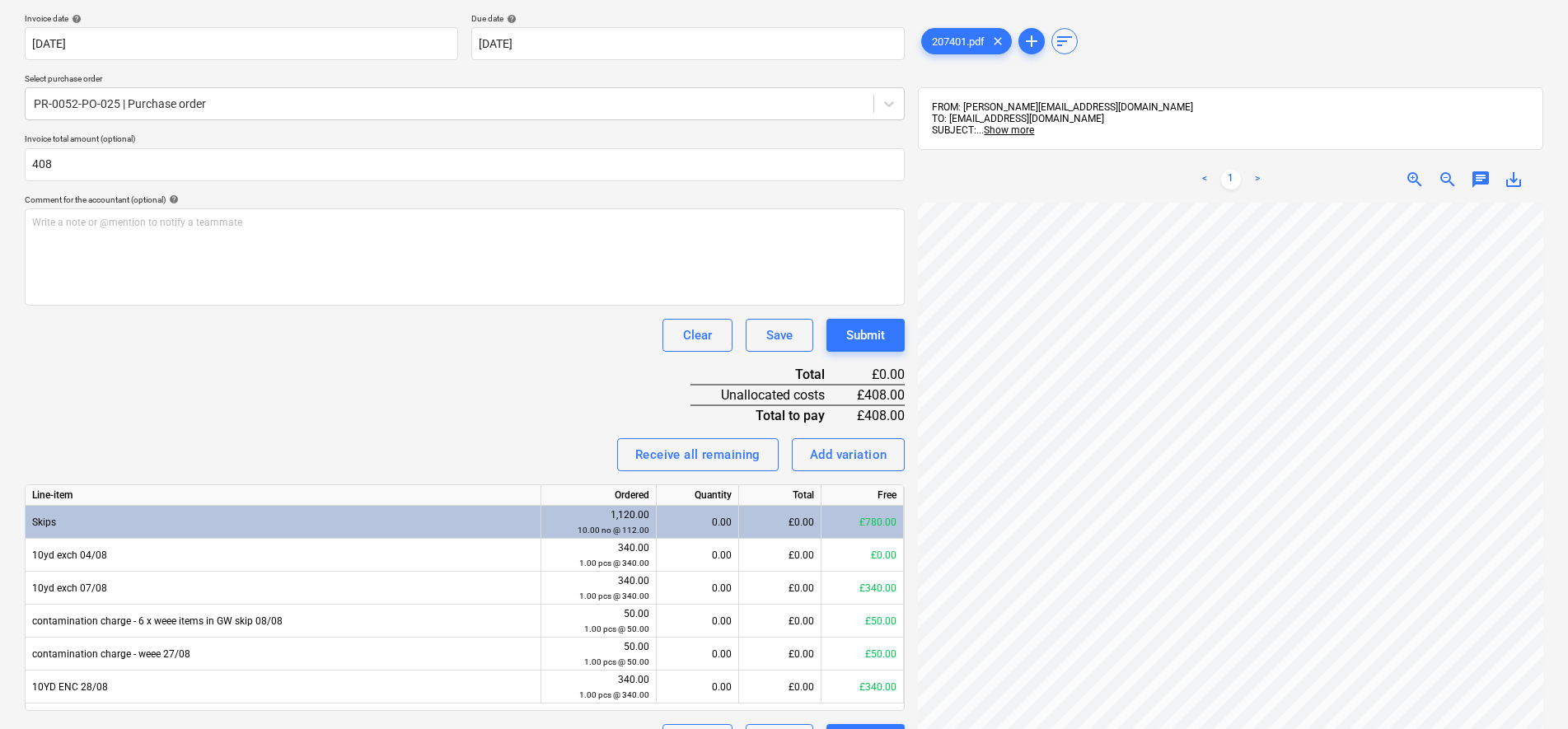
type input "408.00"
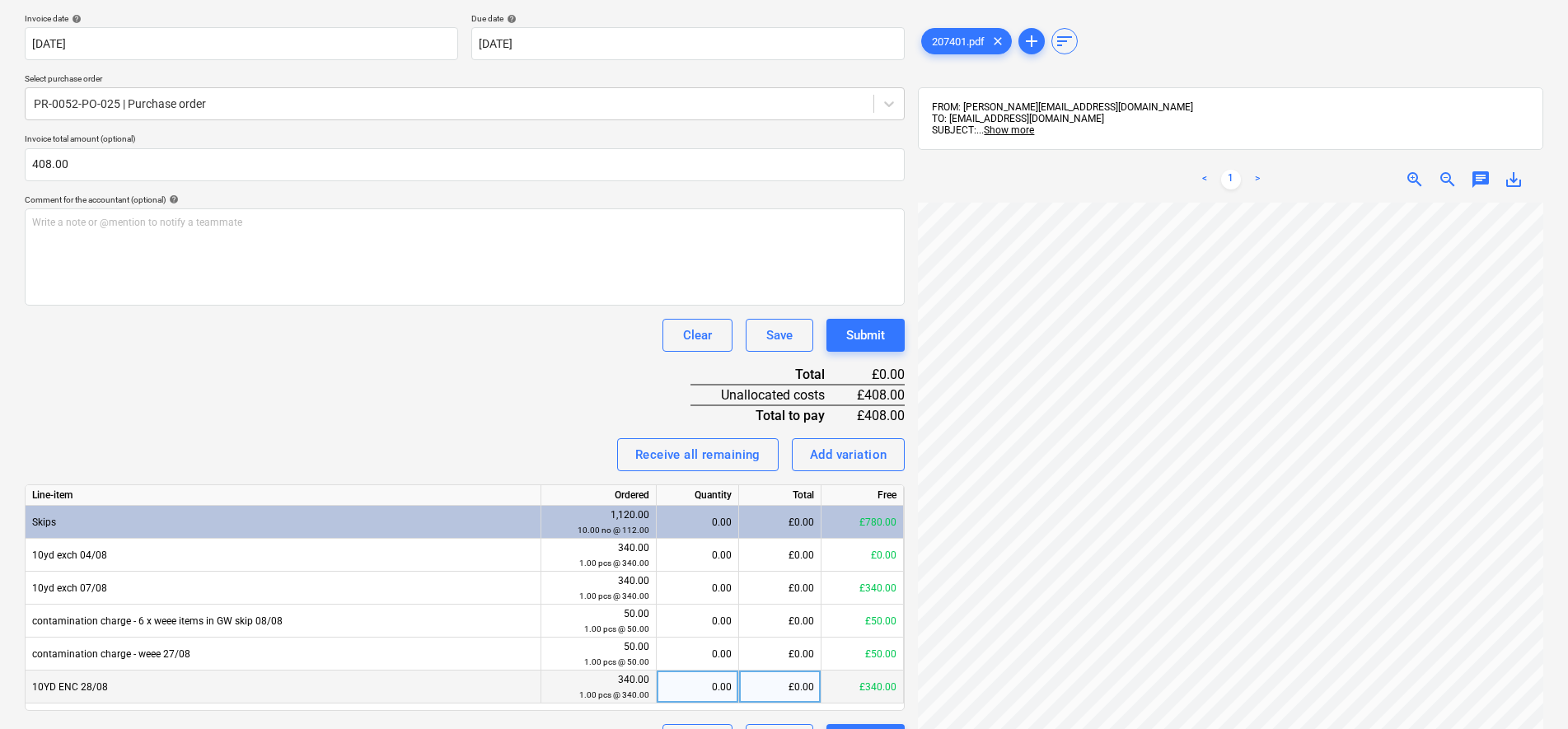
click at [700, 677] on div "0.00" at bounding box center [697, 687] width 68 height 33
type input "1"
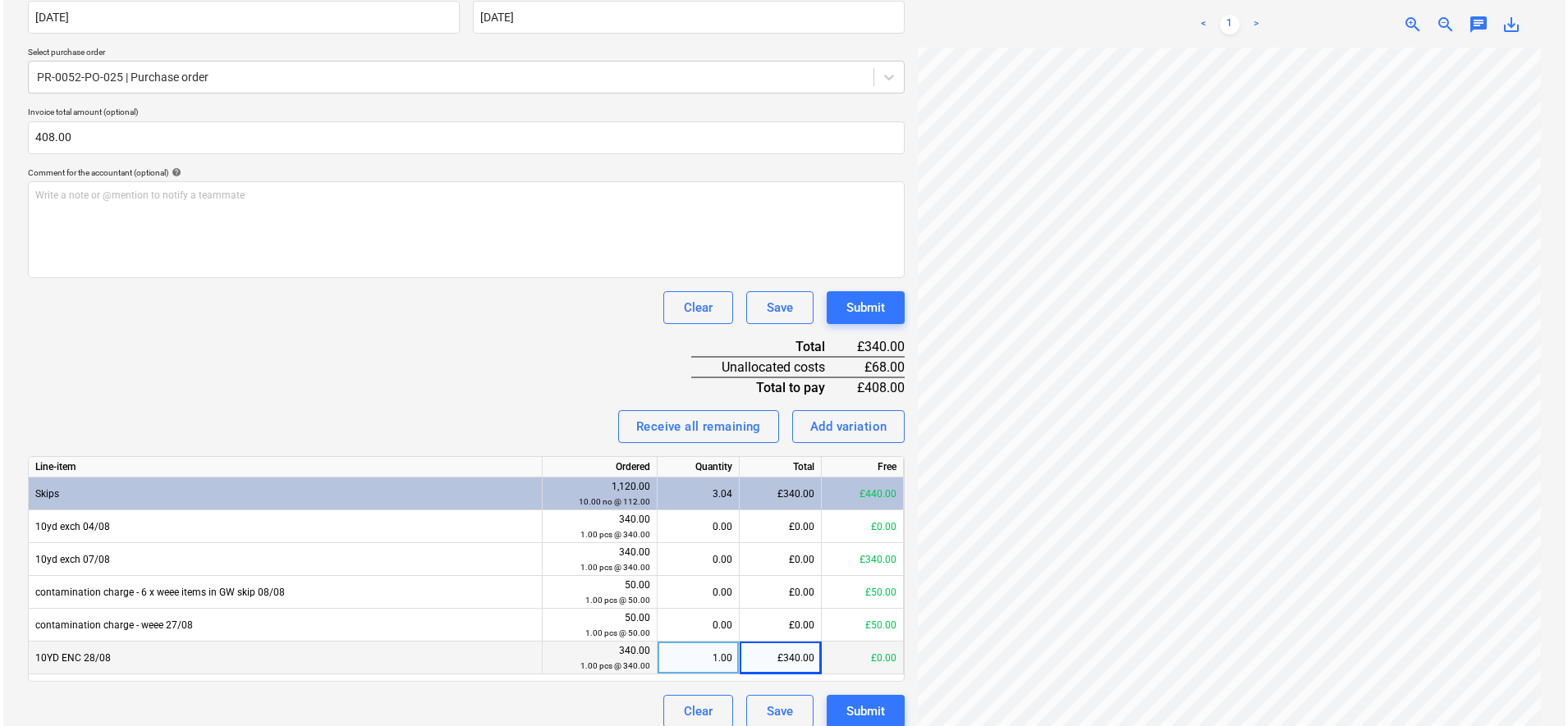
scroll to position [343, 0]
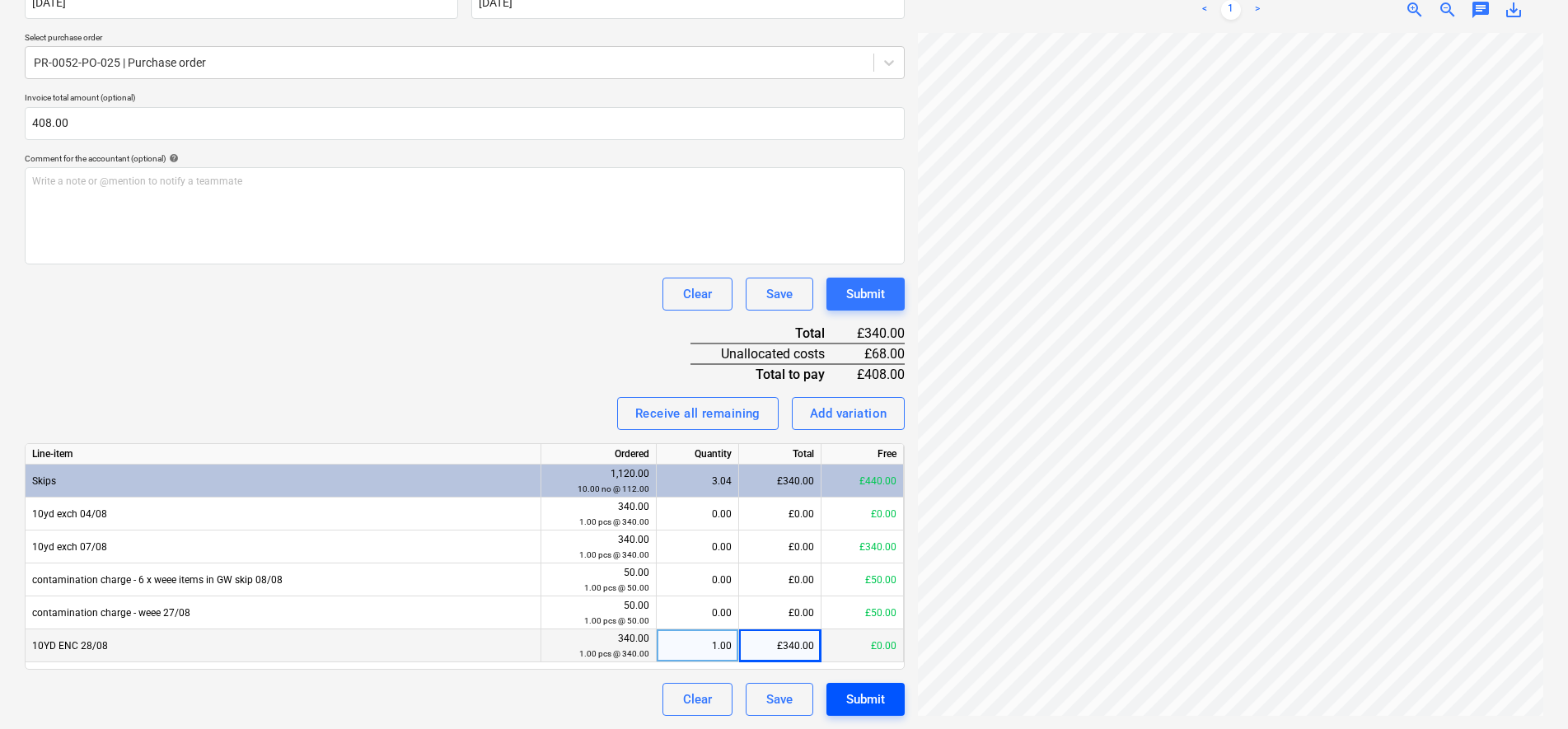
click at [862, 699] on div "Submit" at bounding box center [866, 699] width 39 height 21
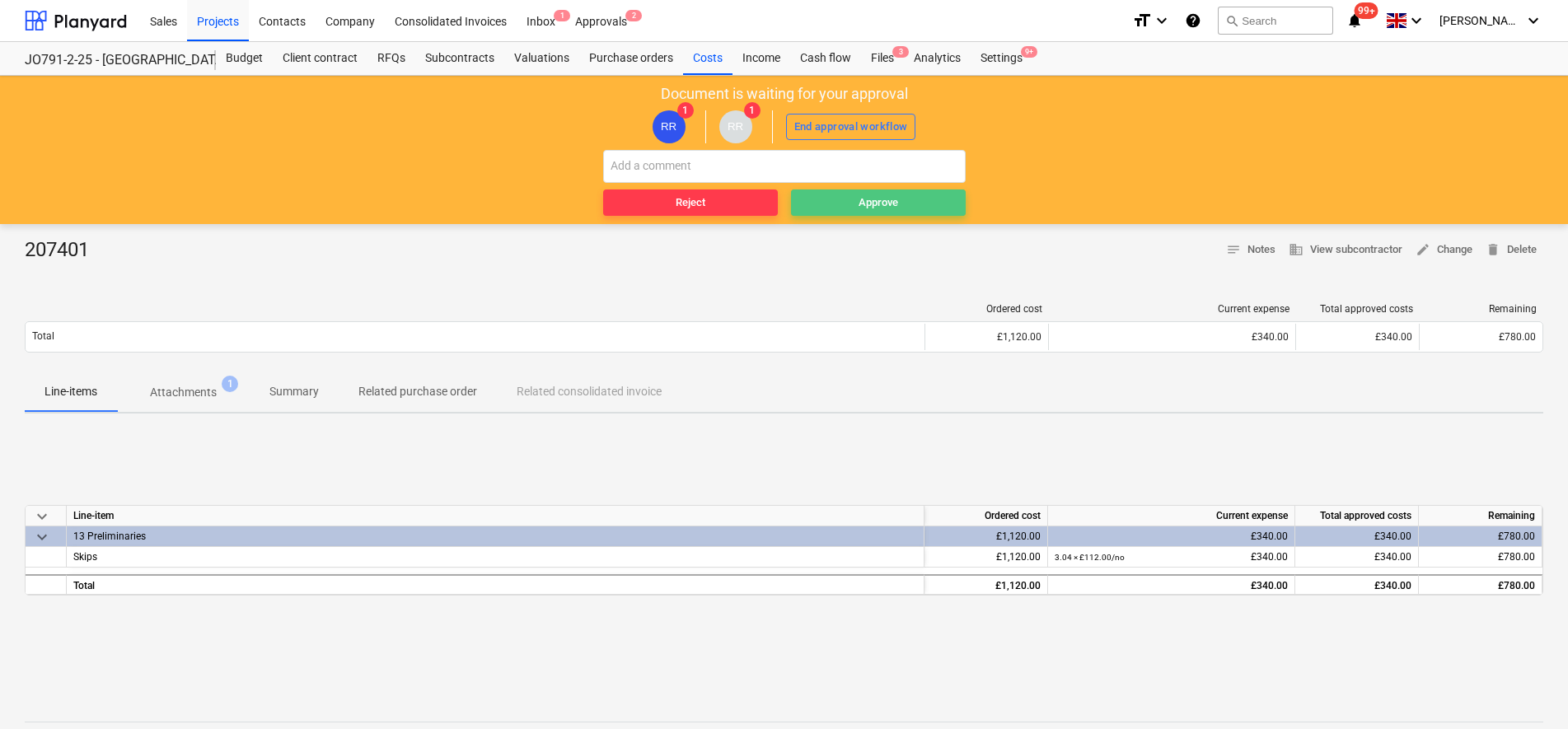
click at [901, 208] on span "Approve" at bounding box center [878, 202] width 161 height 19
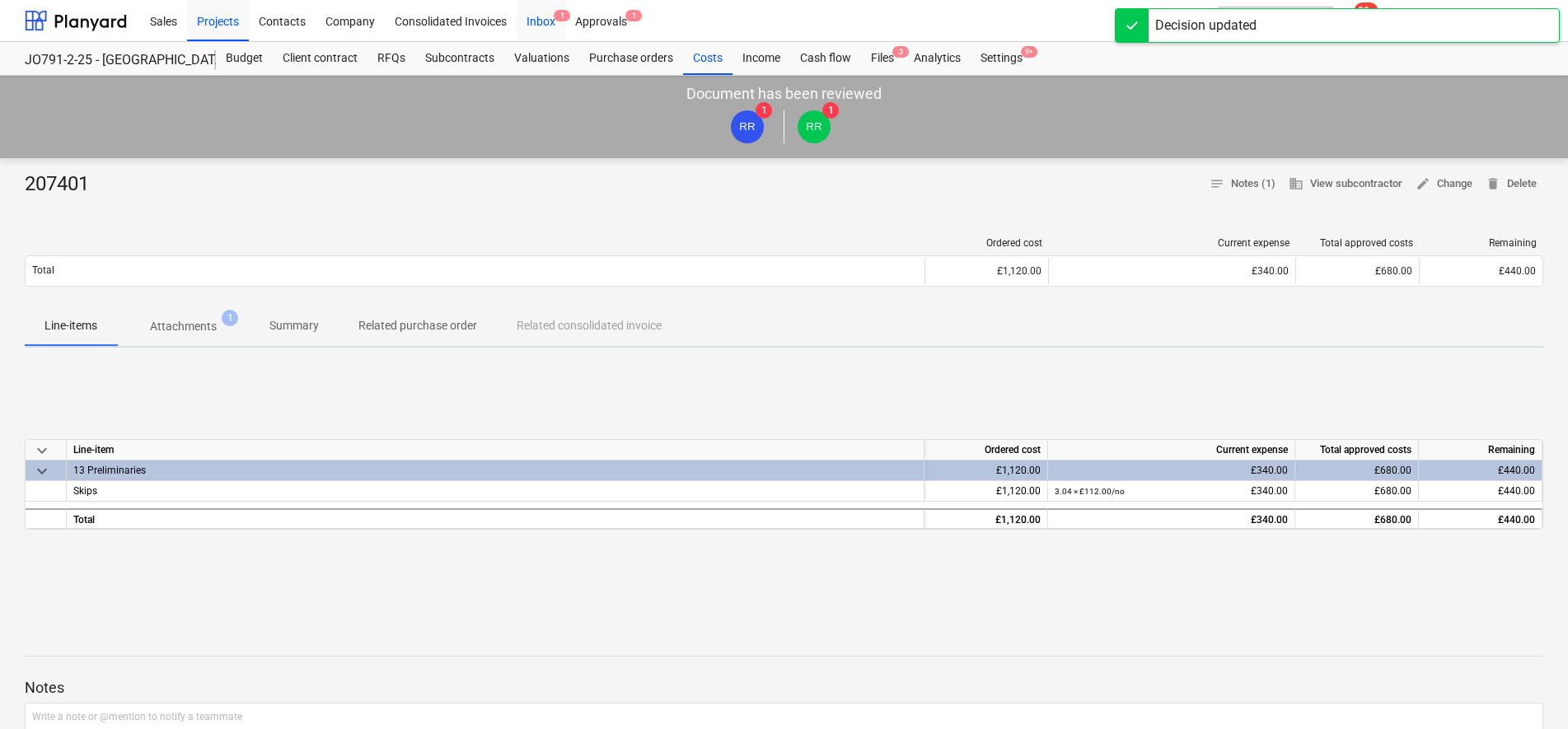
click at [533, 20] on div "Inbox 1" at bounding box center [541, 20] width 49 height 42
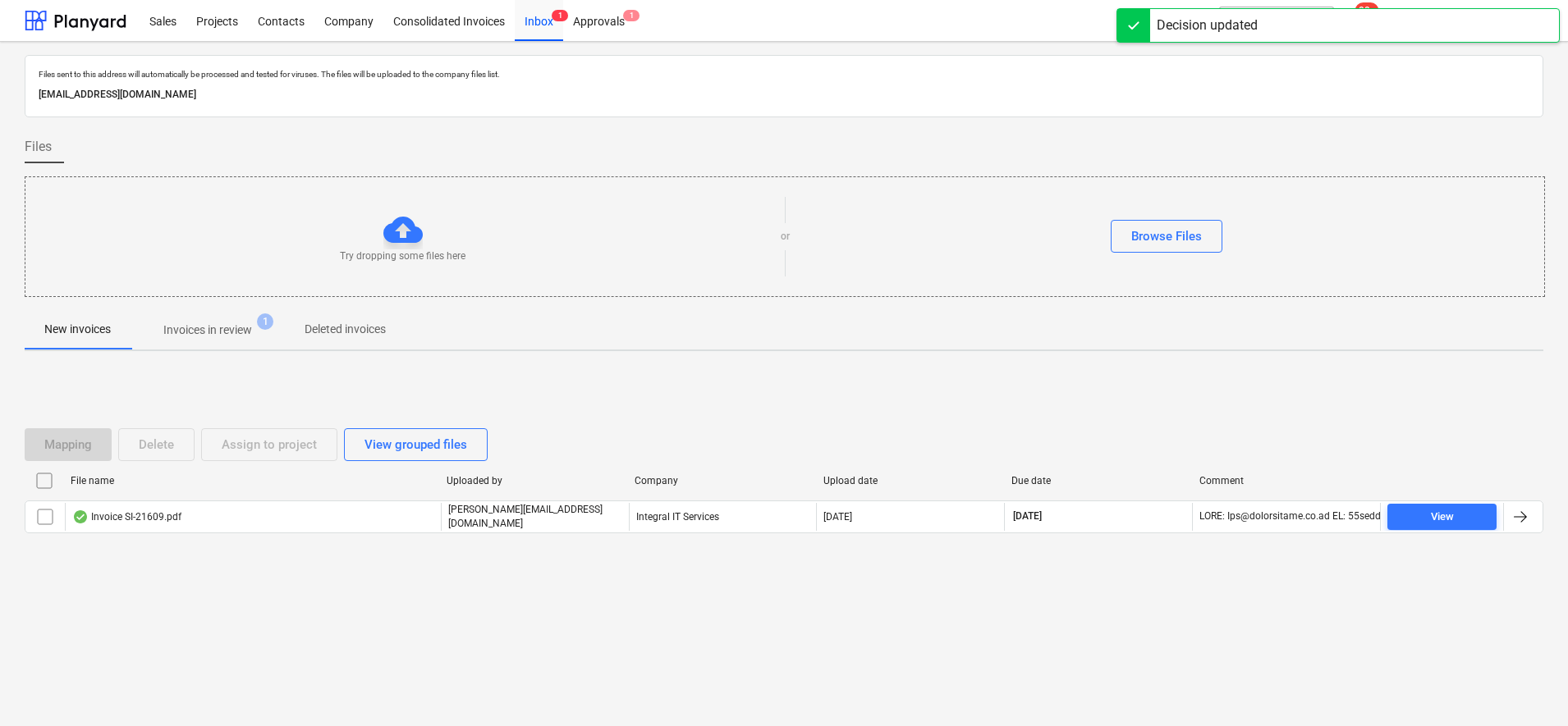
click at [252, 328] on p "Invoices in review" at bounding box center [207, 330] width 88 height 18
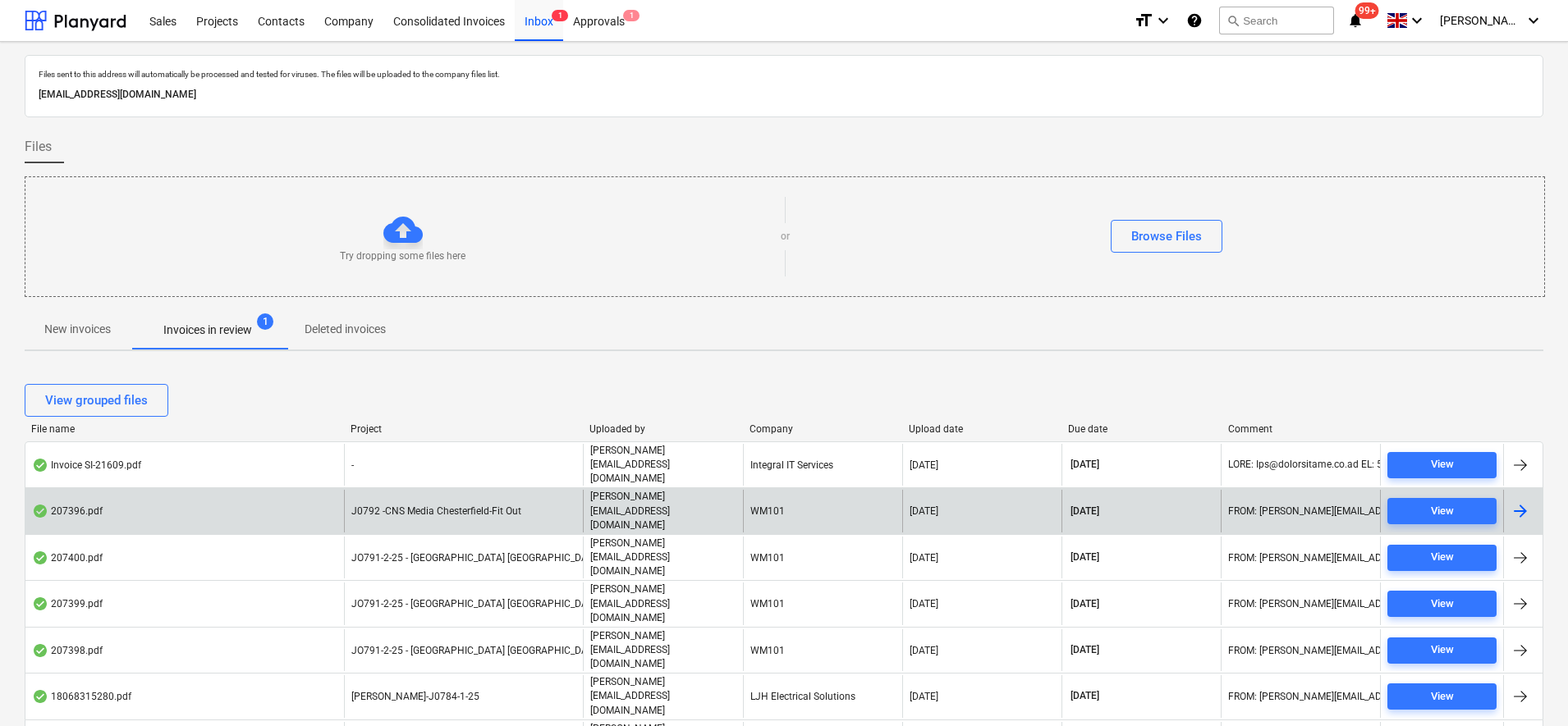
click at [446, 505] on span "J0792 -CNS Media Chesterfield-Fit Out" at bounding box center [436, 511] width 170 height 12
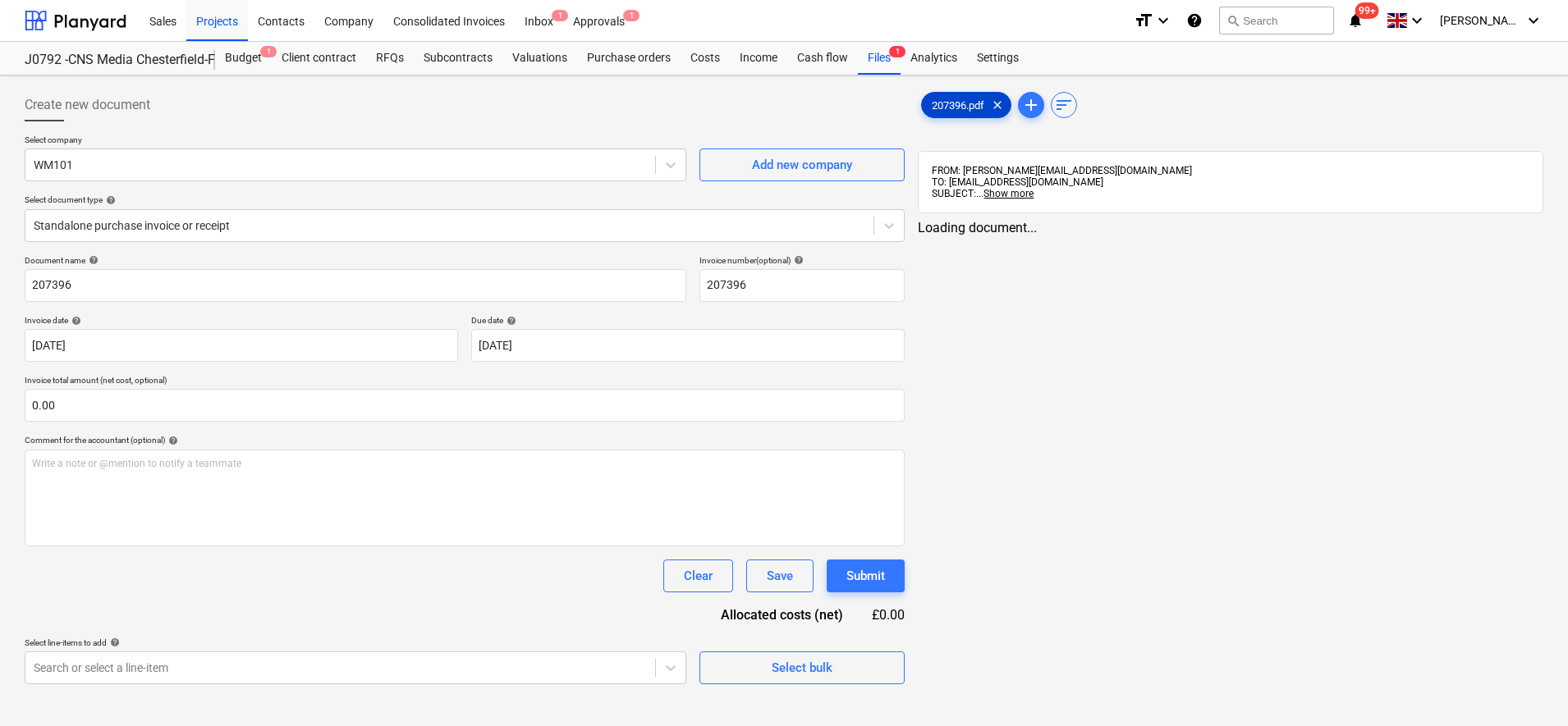
click at [937, 105] on span "207396.pdf" at bounding box center [958, 105] width 72 height 13
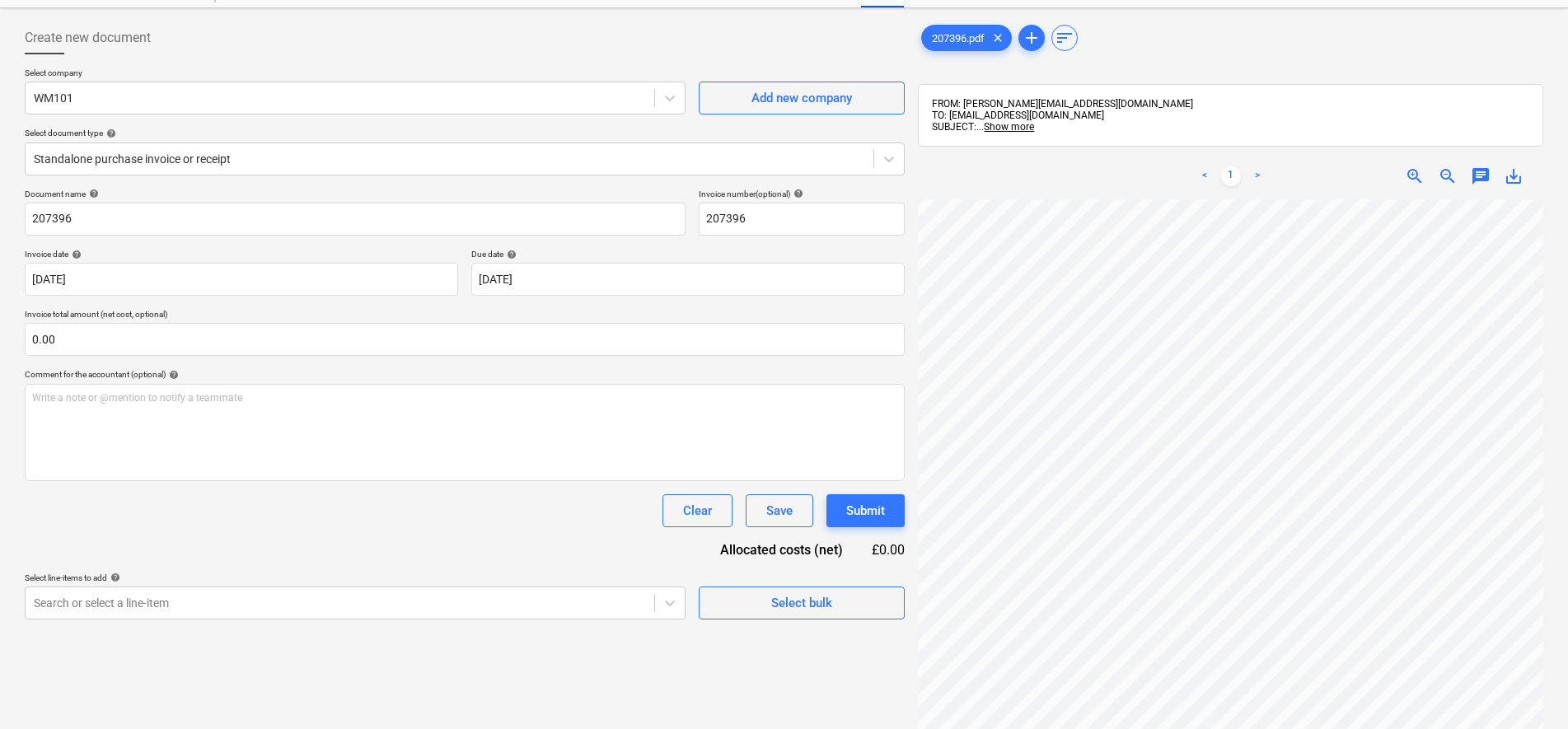
scroll to position [103, 0]
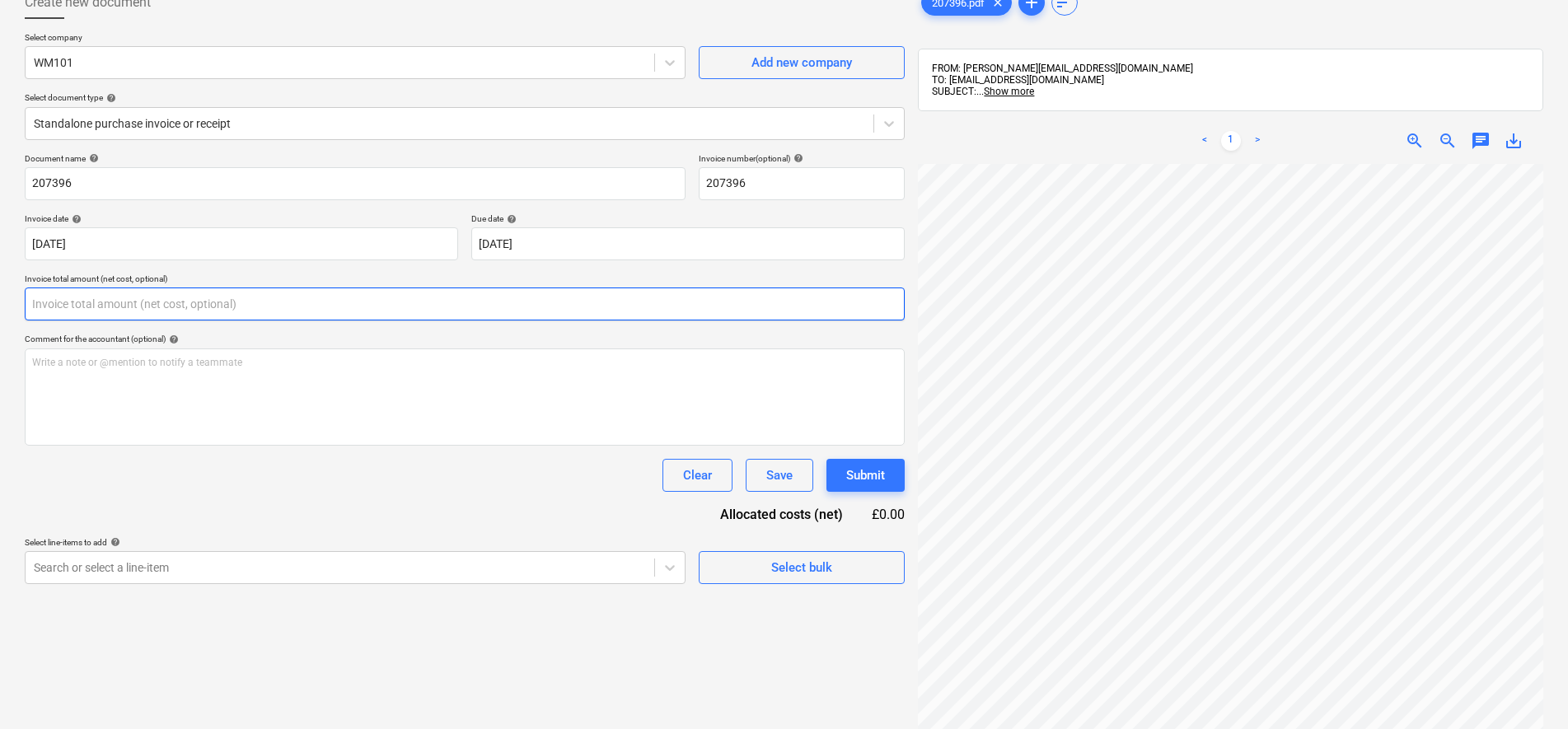
click at [250, 316] on input "text" at bounding box center [464, 304] width 880 height 33
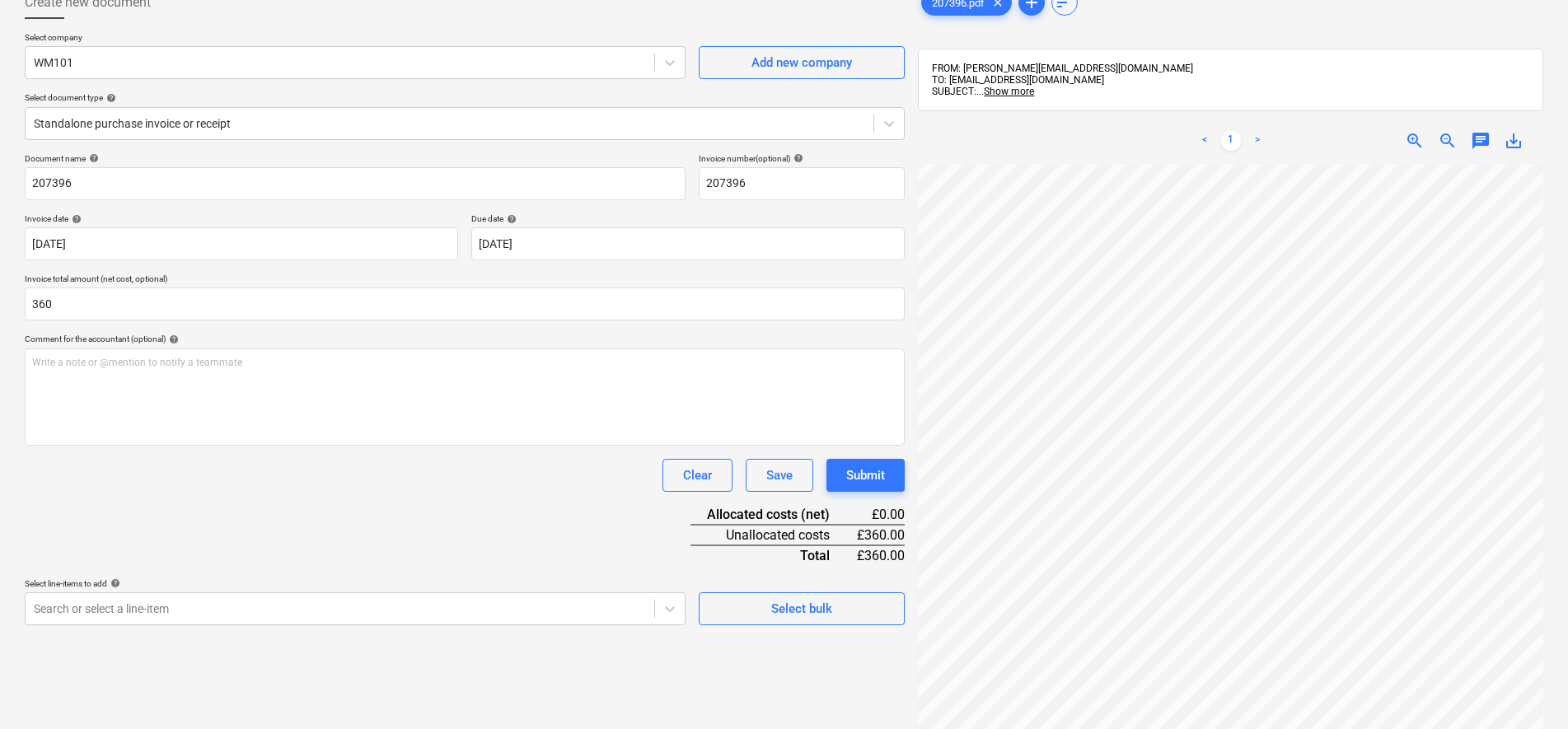
type input "360.00"
click at [226, 510] on div "Document name help 207396 Invoice number (optional) help 207396 Invoice date he…" at bounding box center [464, 389] width 880 height 472
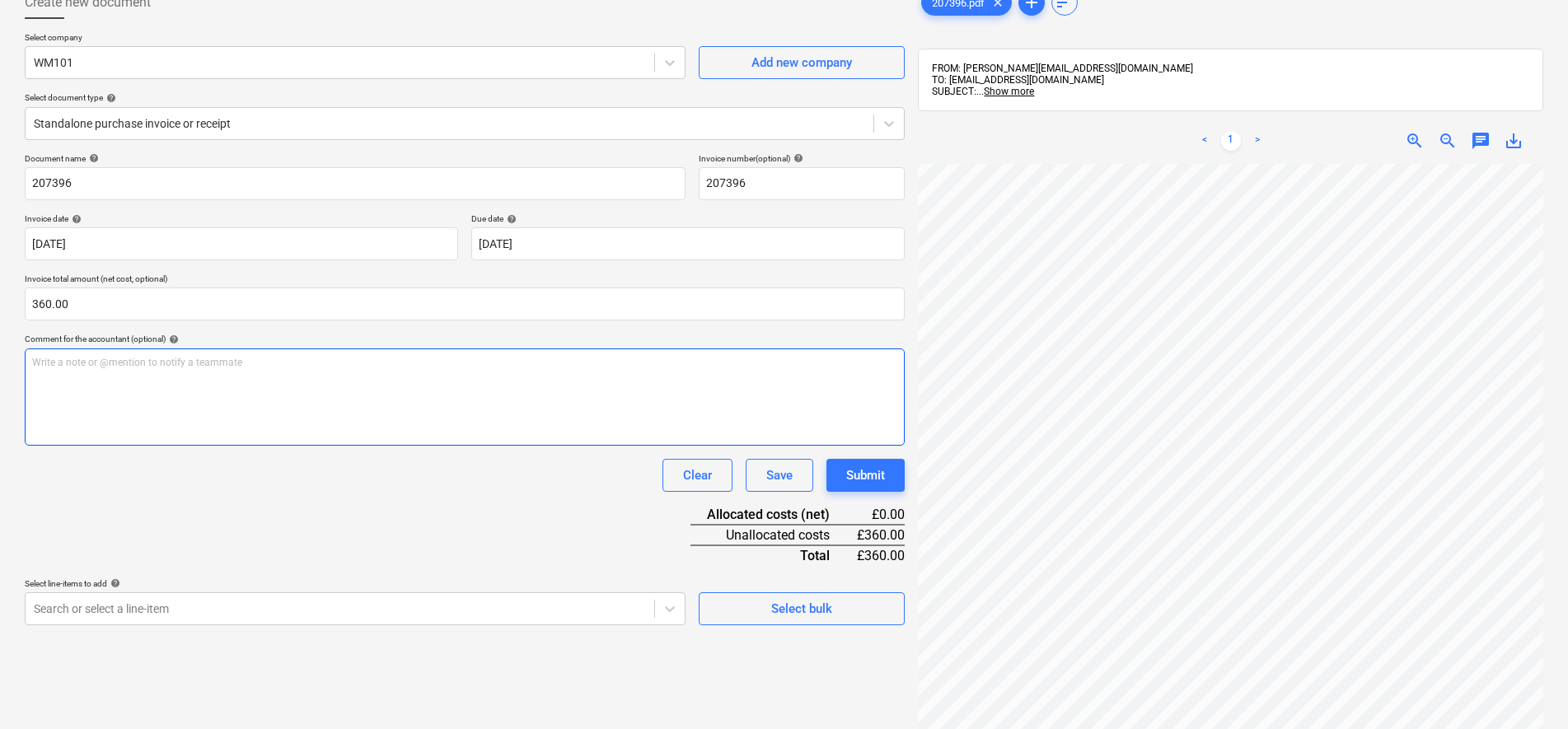
scroll to position [166, 70]
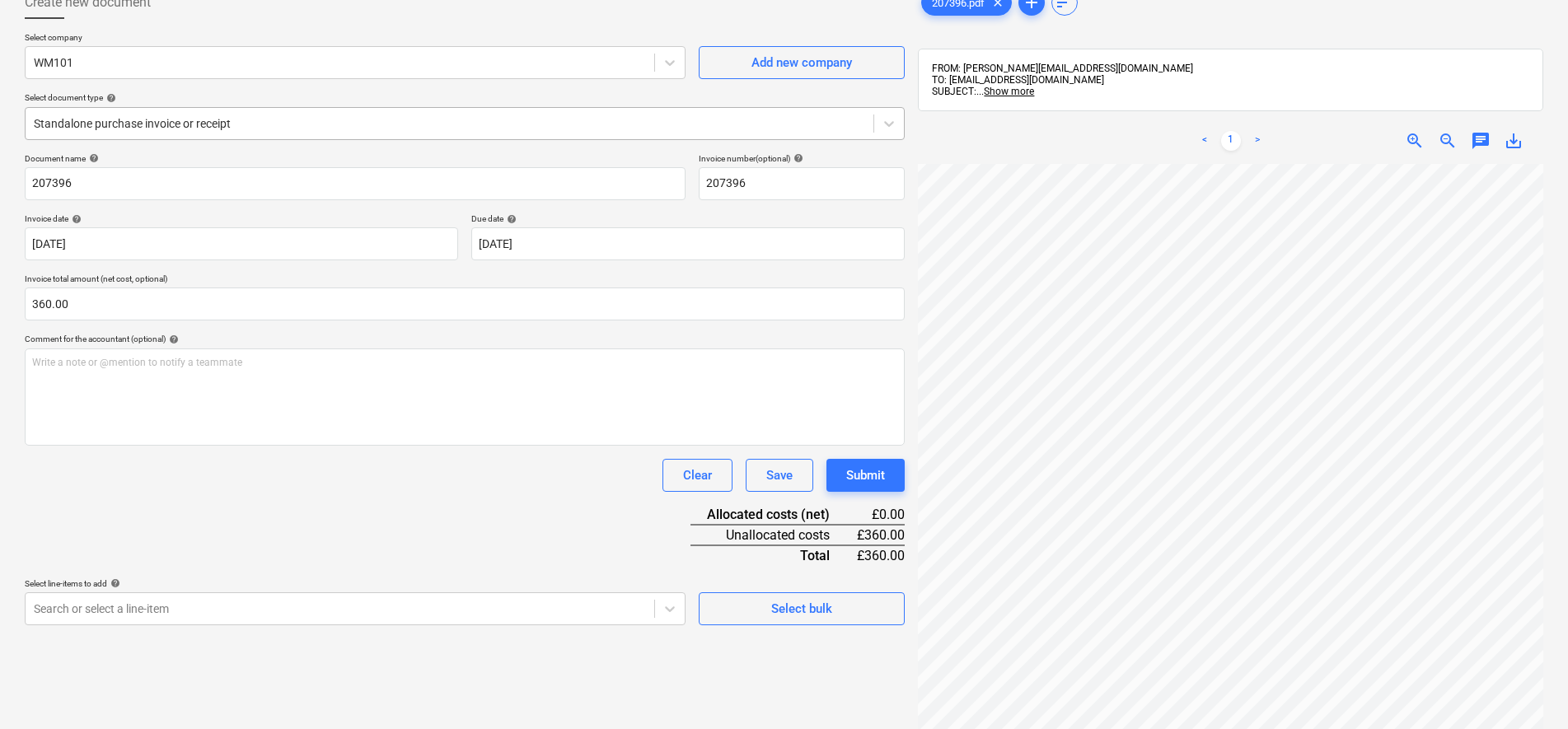
click at [208, 122] on div at bounding box center [449, 124] width 831 height 17
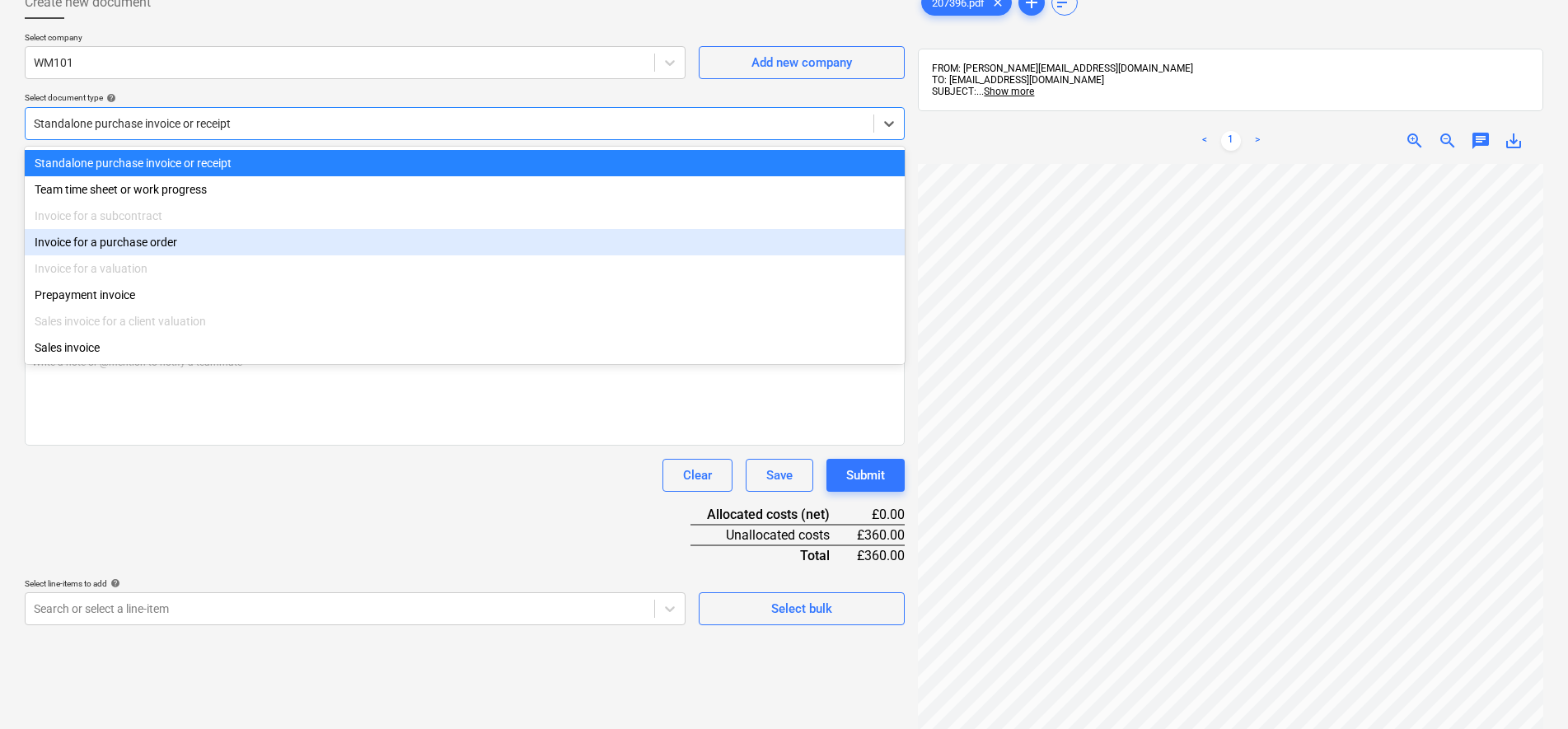
click at [152, 243] on div "Invoice for a purchase order" at bounding box center [464, 241] width 880 height 26
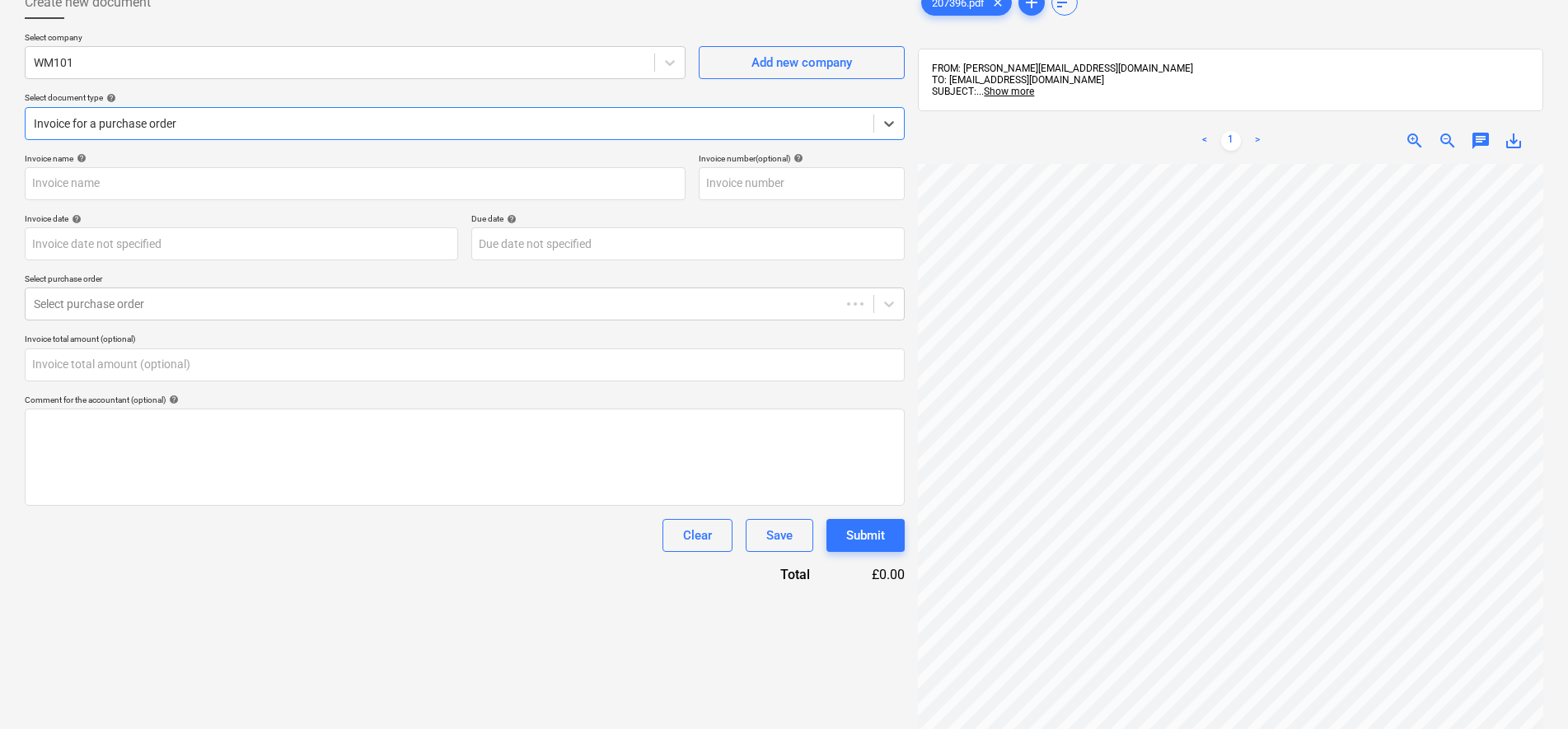
type input "207396"
type input "[DATE]"
type input "0.00"
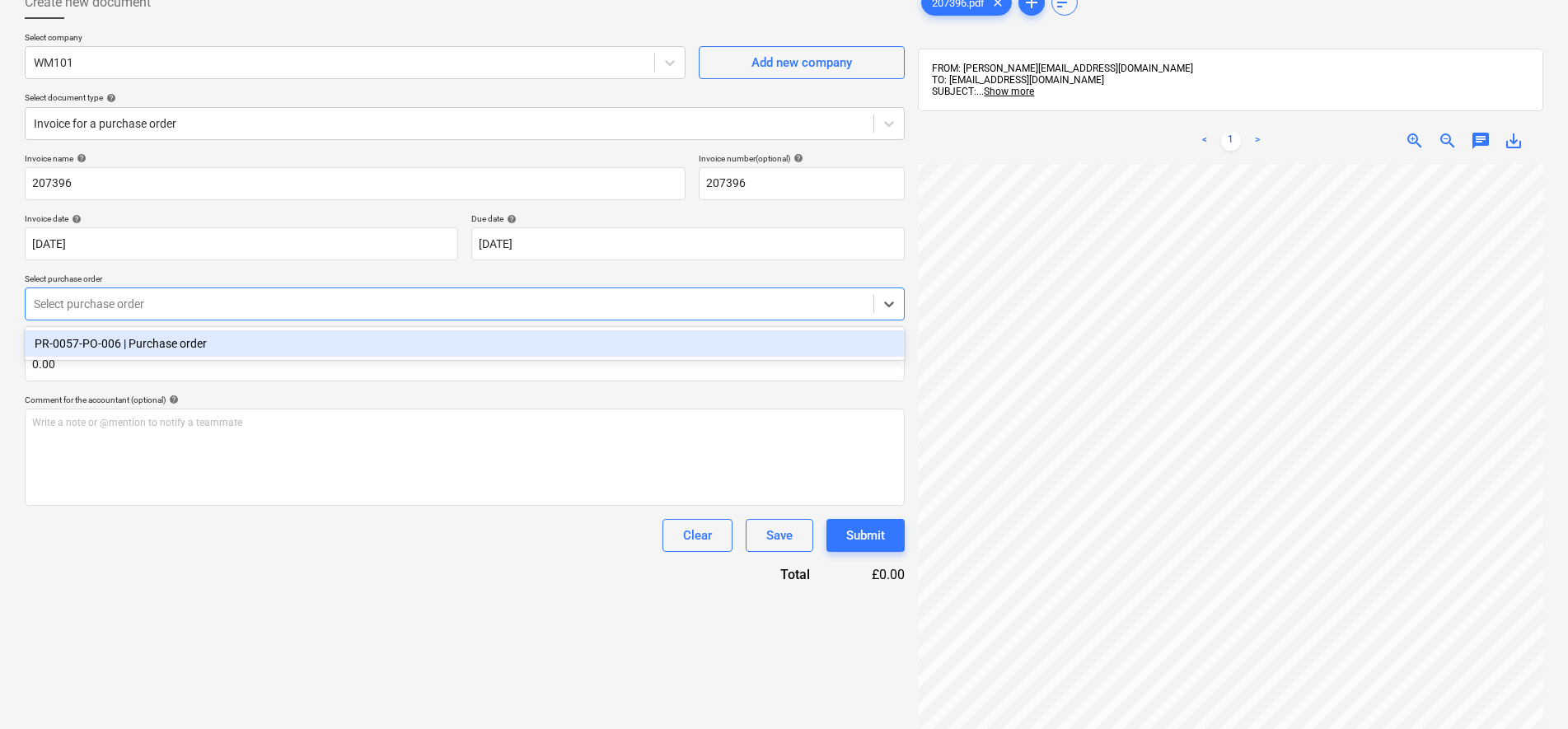
click at [148, 298] on div at bounding box center [449, 305] width 831 height 17
click at [145, 332] on div "PR-0057-PO-006 | Purchase order" at bounding box center [464, 343] width 880 height 26
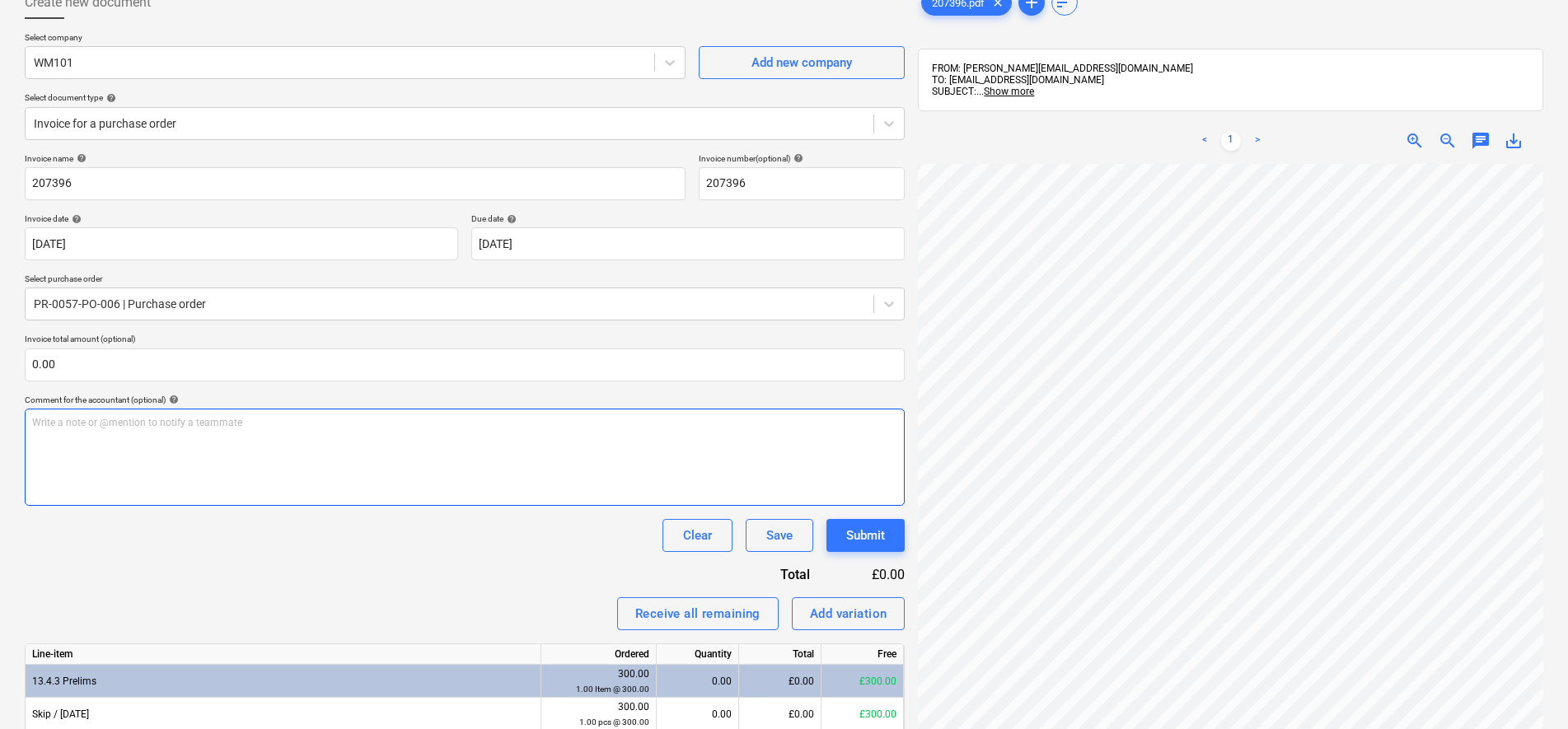
scroll to position [370, 116]
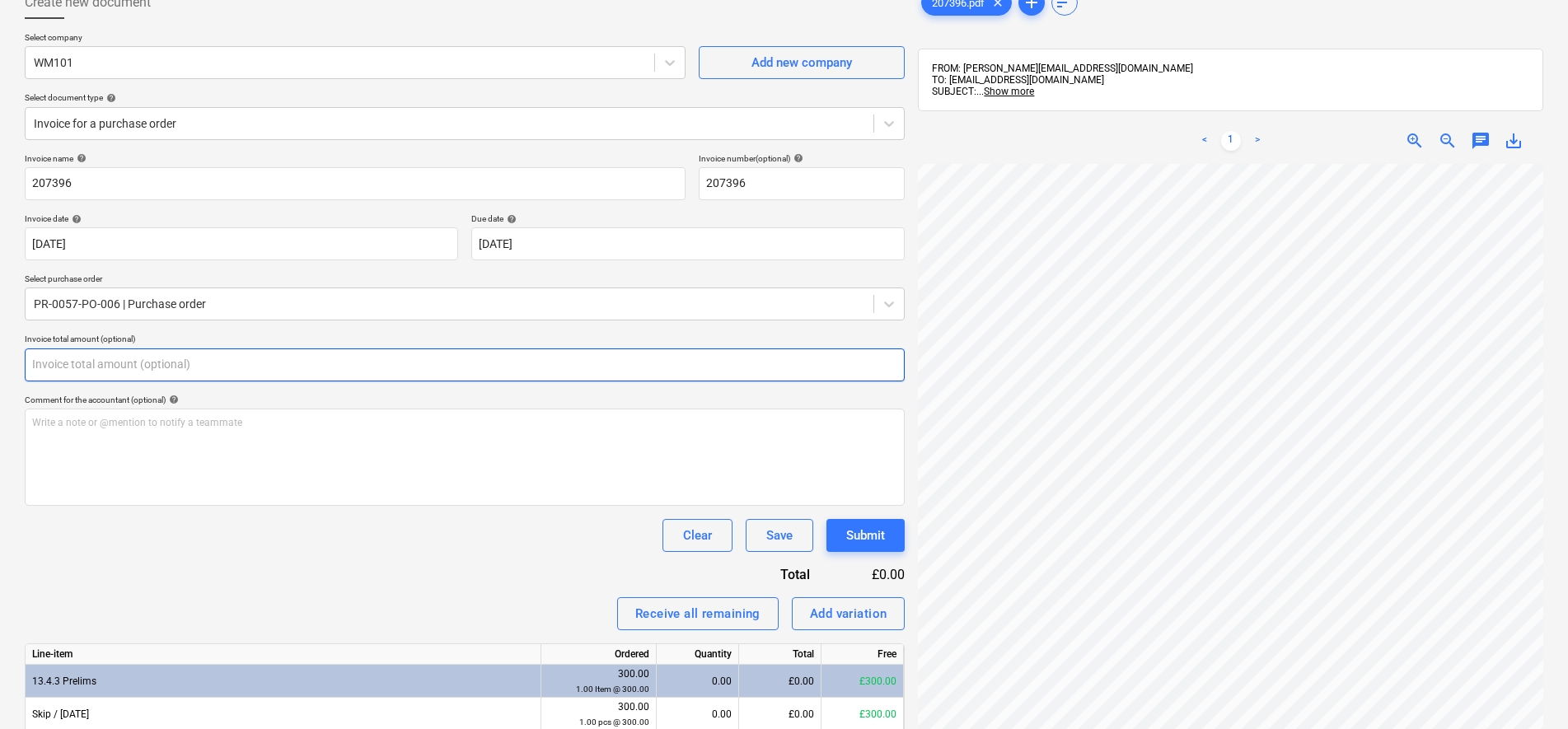
click at [167, 367] on input "text" at bounding box center [464, 364] width 880 height 33
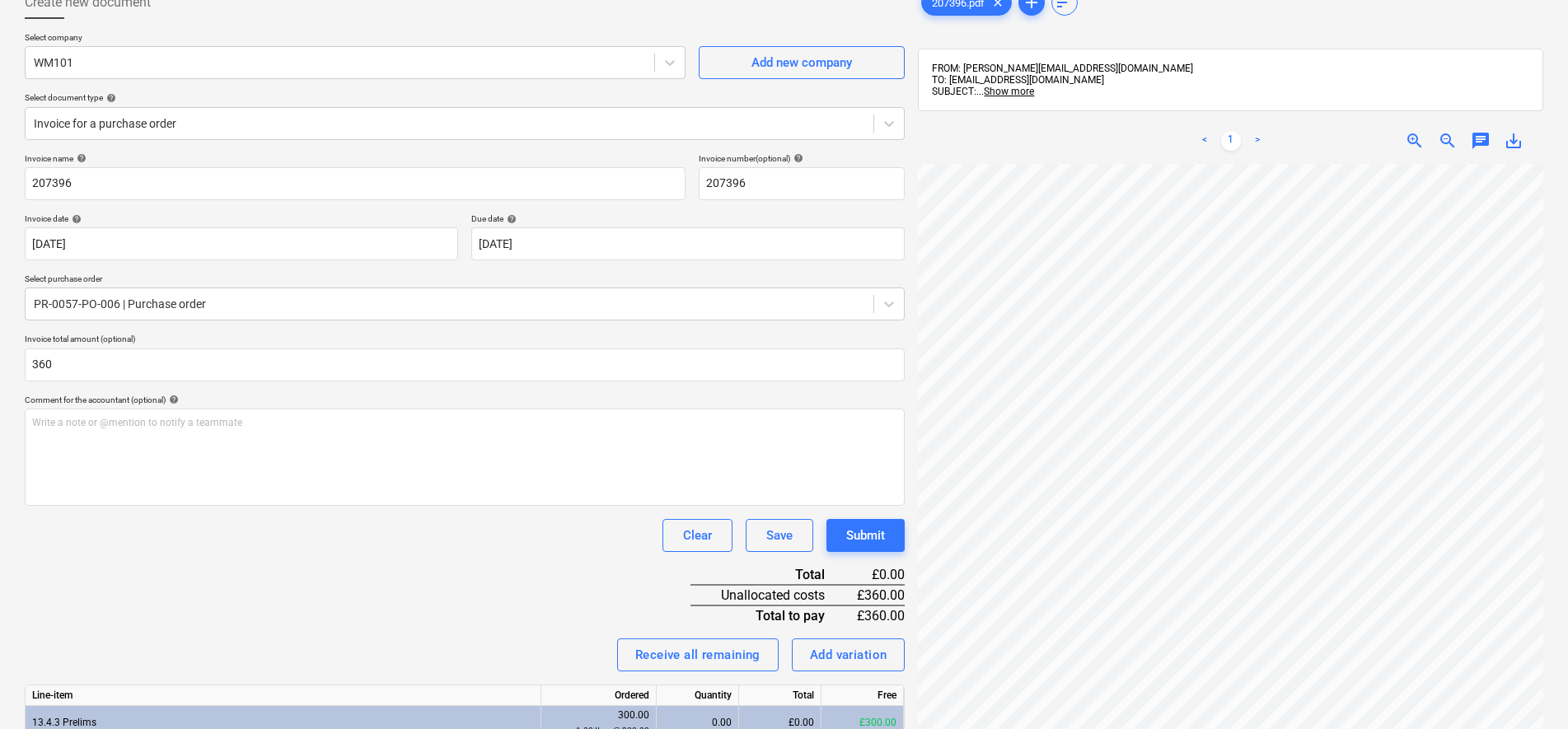
type input "360.00"
click at [460, 585] on div "Invoice name help 207396 Invoice number (optional) help 207396 Invoice date hel…" at bounding box center [464, 489] width 880 height 672
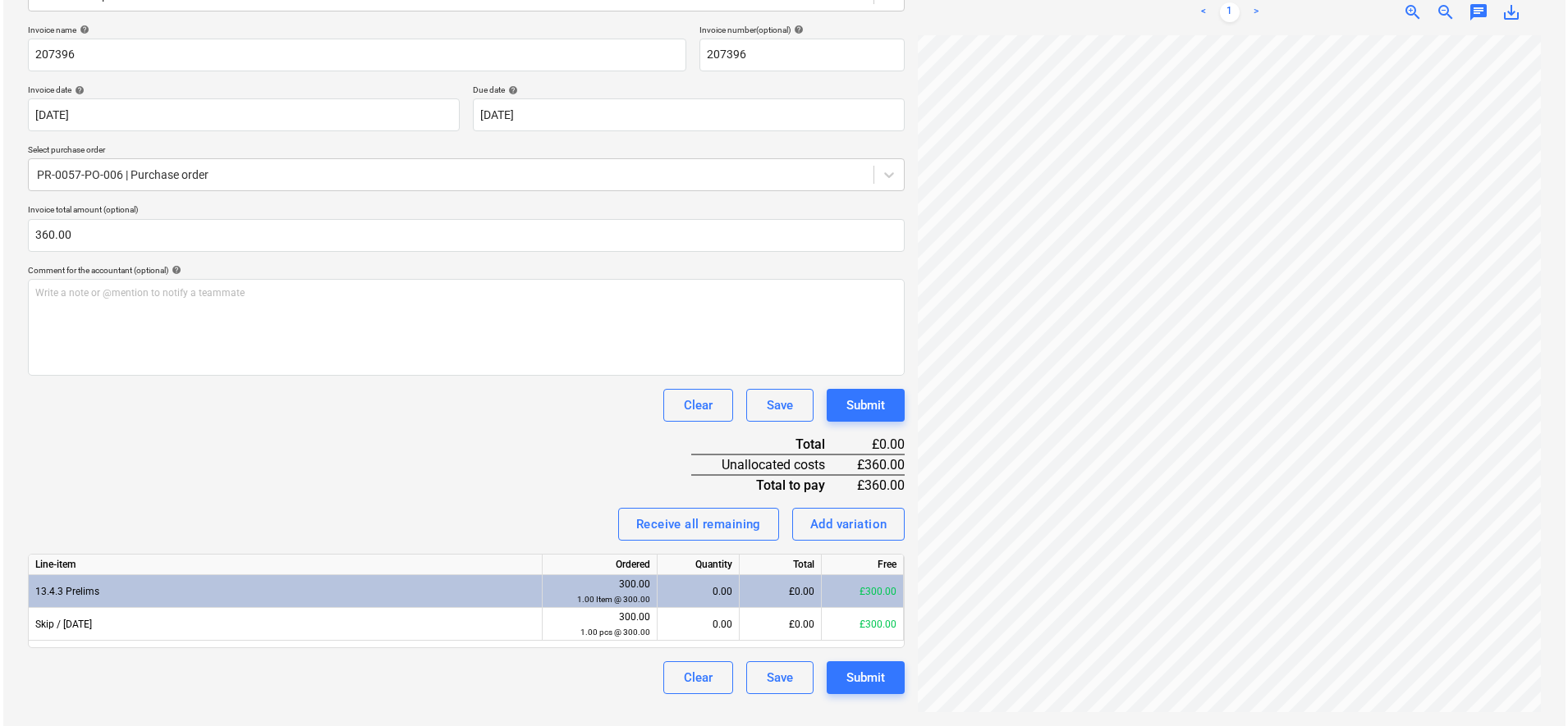
scroll to position [233, 0]
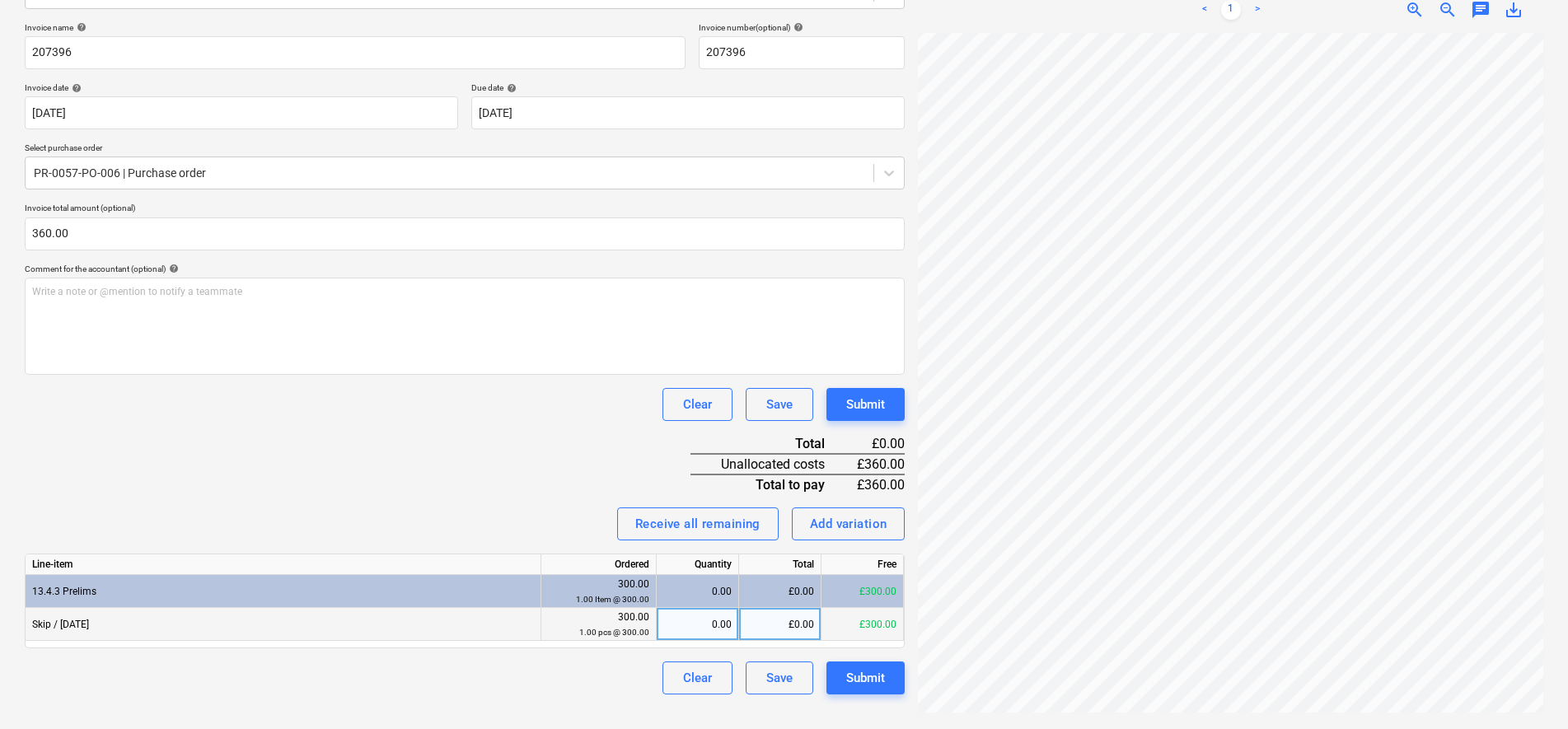
click at [732, 626] on div "0.00" at bounding box center [698, 624] width 83 height 33
type input "1"
click at [505, 440] on div "Invoice name help 207396 Invoice number (optional) help 207396 Invoice date hel…" at bounding box center [464, 358] width 880 height 672
click at [883, 679] on div "Submit" at bounding box center [866, 678] width 39 height 21
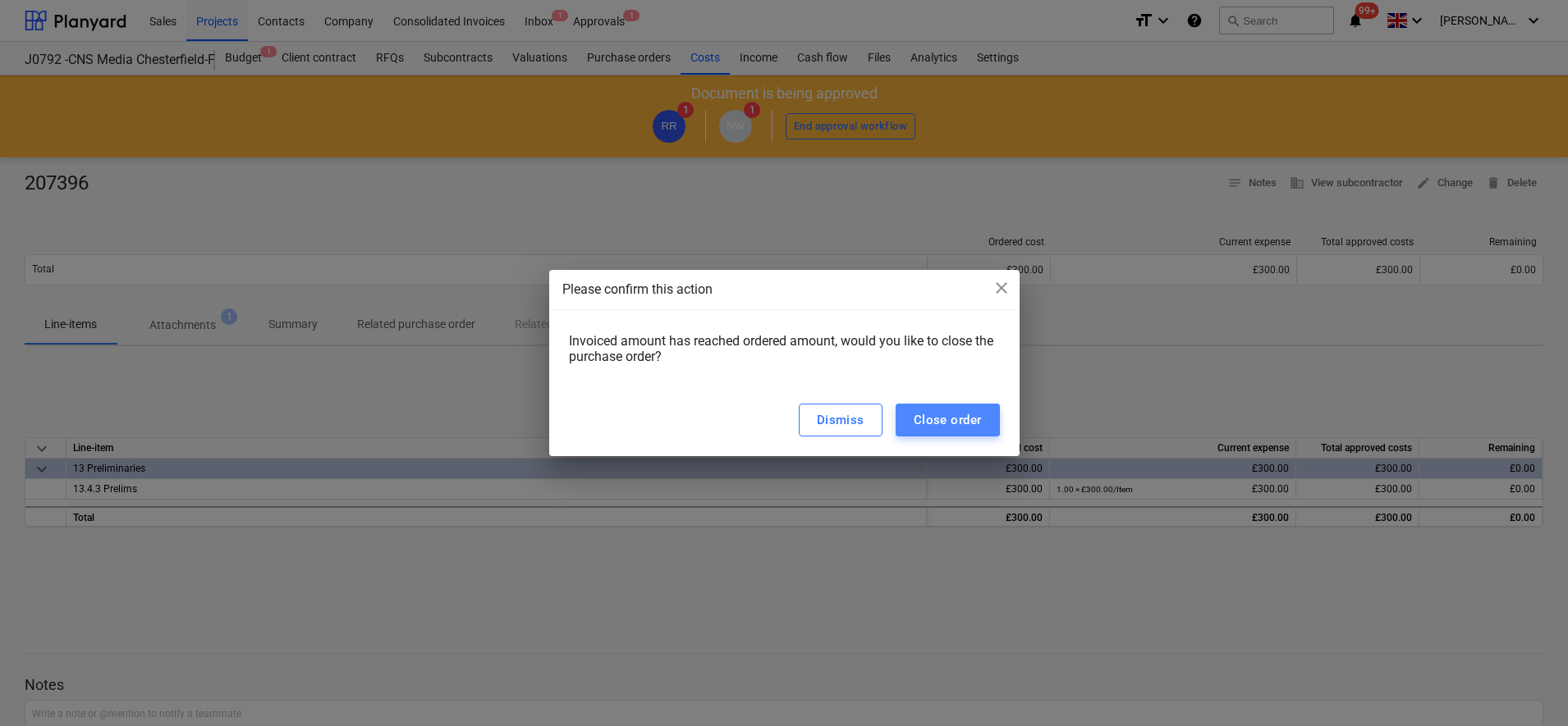
click at [932, 423] on div "Close order" at bounding box center [948, 419] width 68 height 21
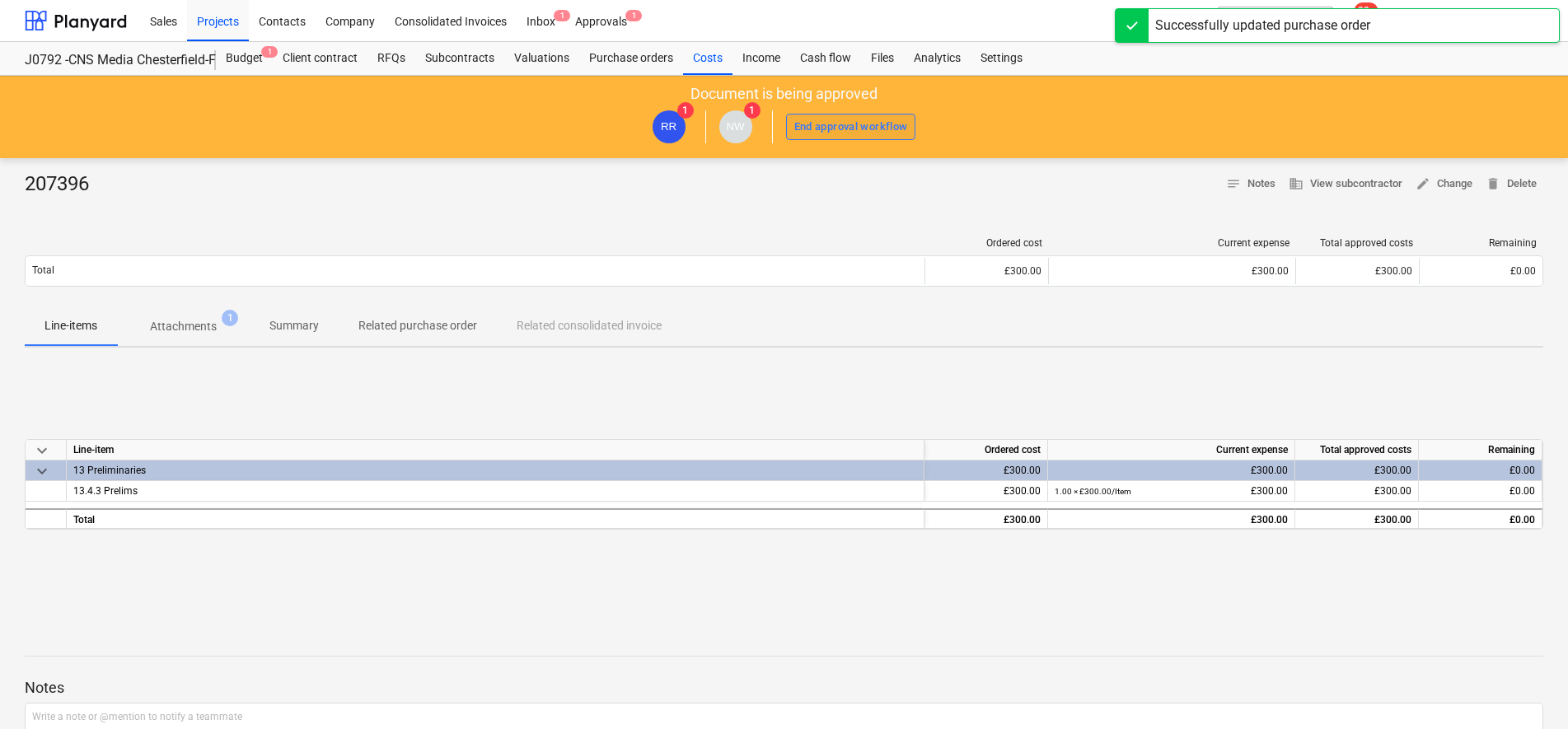
click at [852, 128] on div "End approval workflow" at bounding box center [851, 127] width 114 height 19
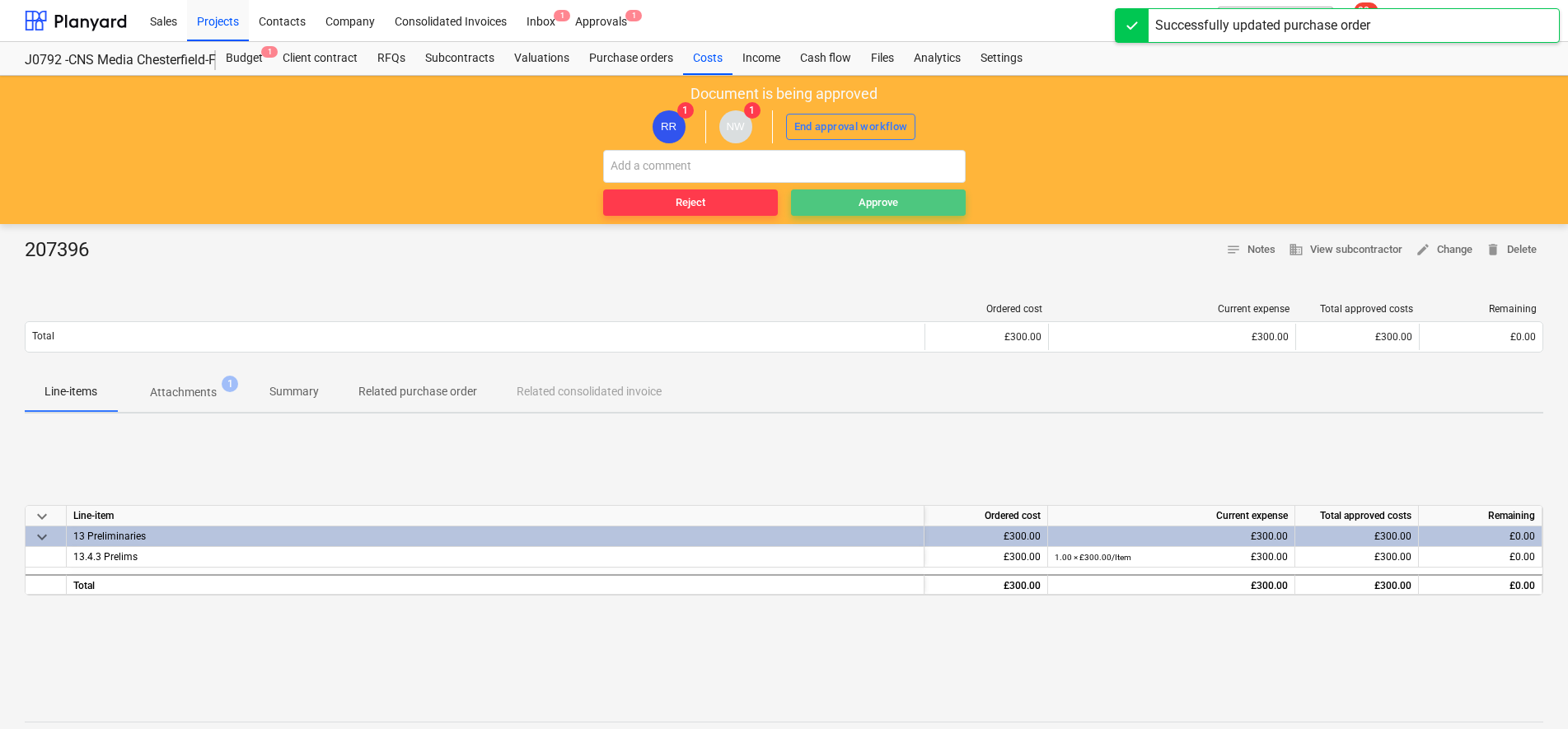
click at [856, 198] on span "Approve" at bounding box center [878, 202] width 161 height 19
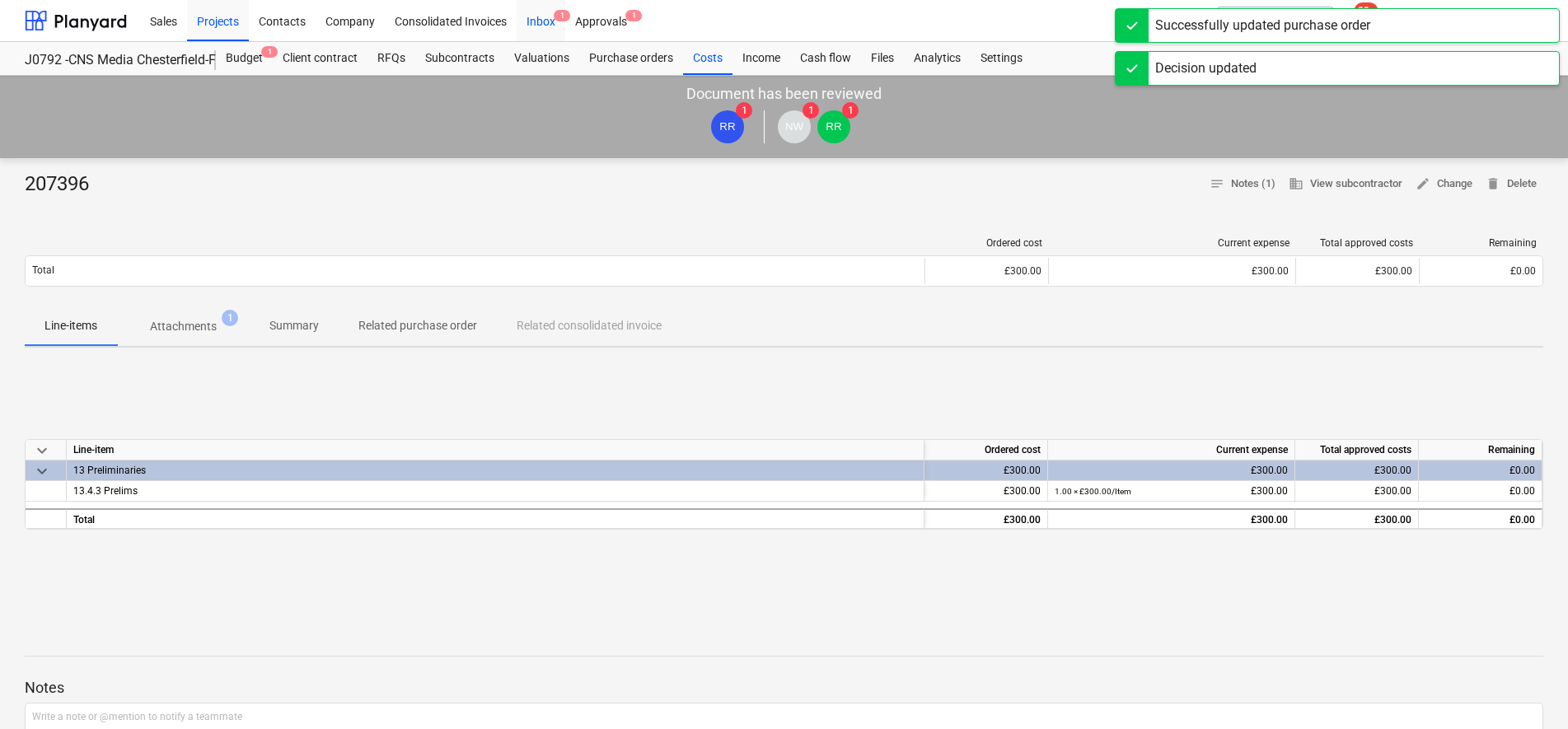
click at [547, 14] on div "Inbox 1" at bounding box center [541, 20] width 49 height 42
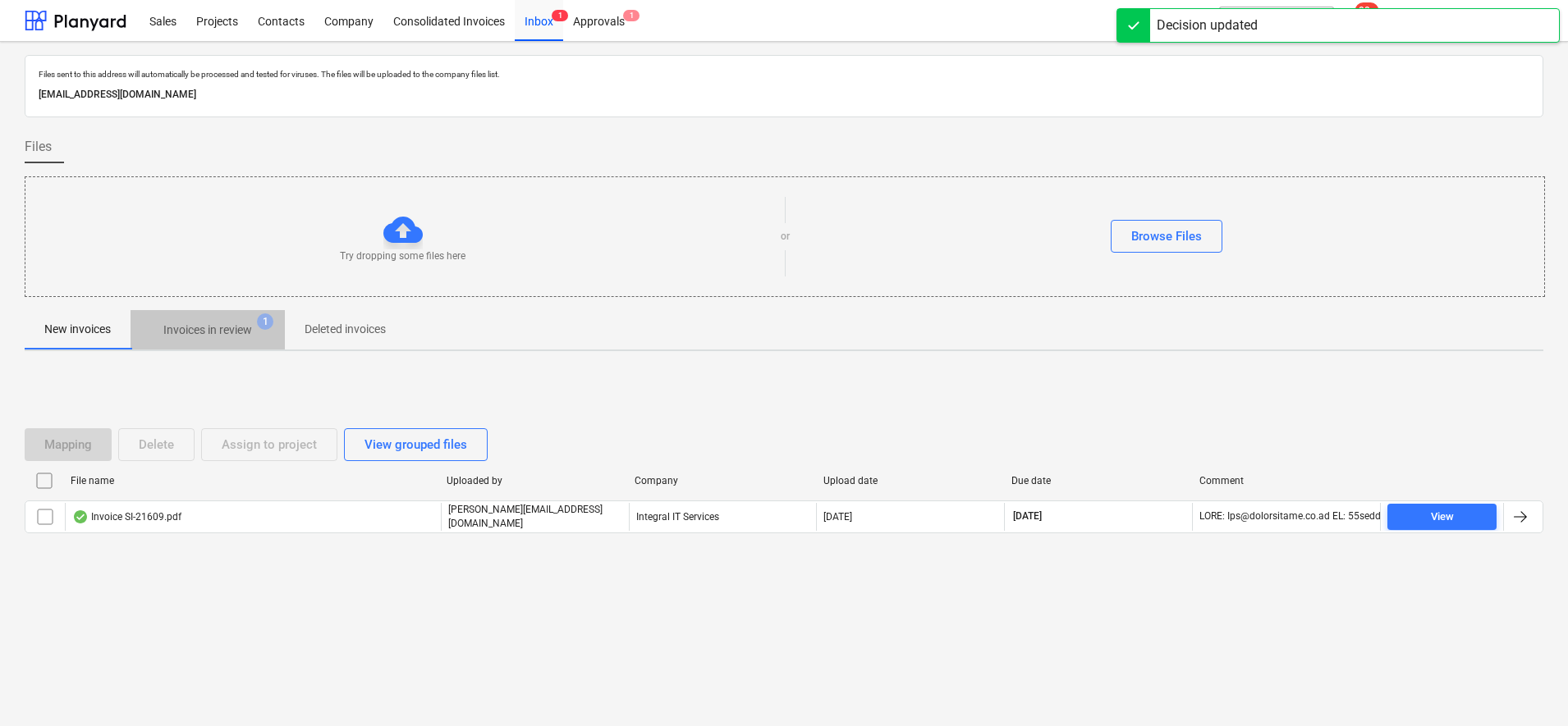
click at [245, 329] on p "Invoices in review" at bounding box center [207, 330] width 88 height 18
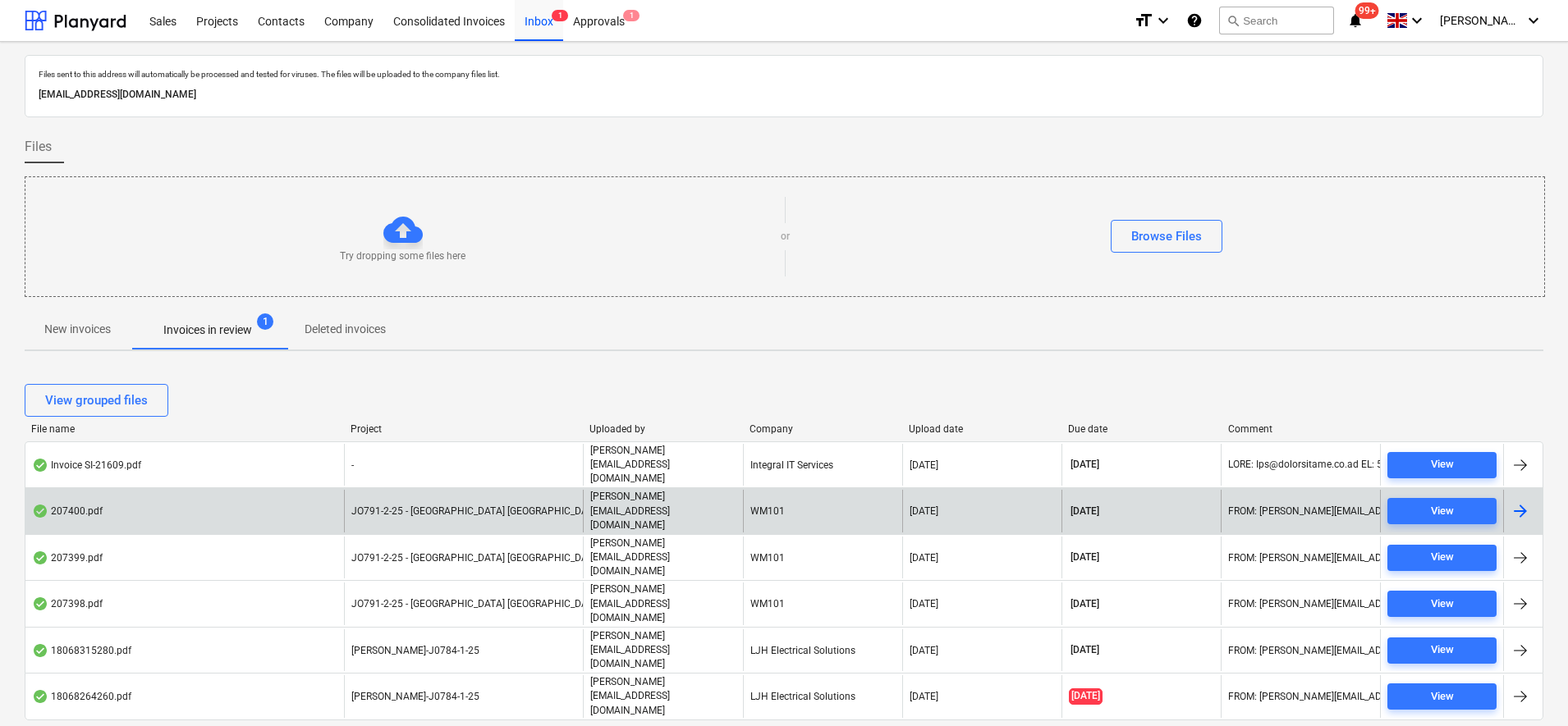
click at [373, 505] on span "JO791-2-25 - [GEOGRAPHIC_DATA] [GEOGRAPHIC_DATA]" at bounding box center [477, 511] width 251 height 12
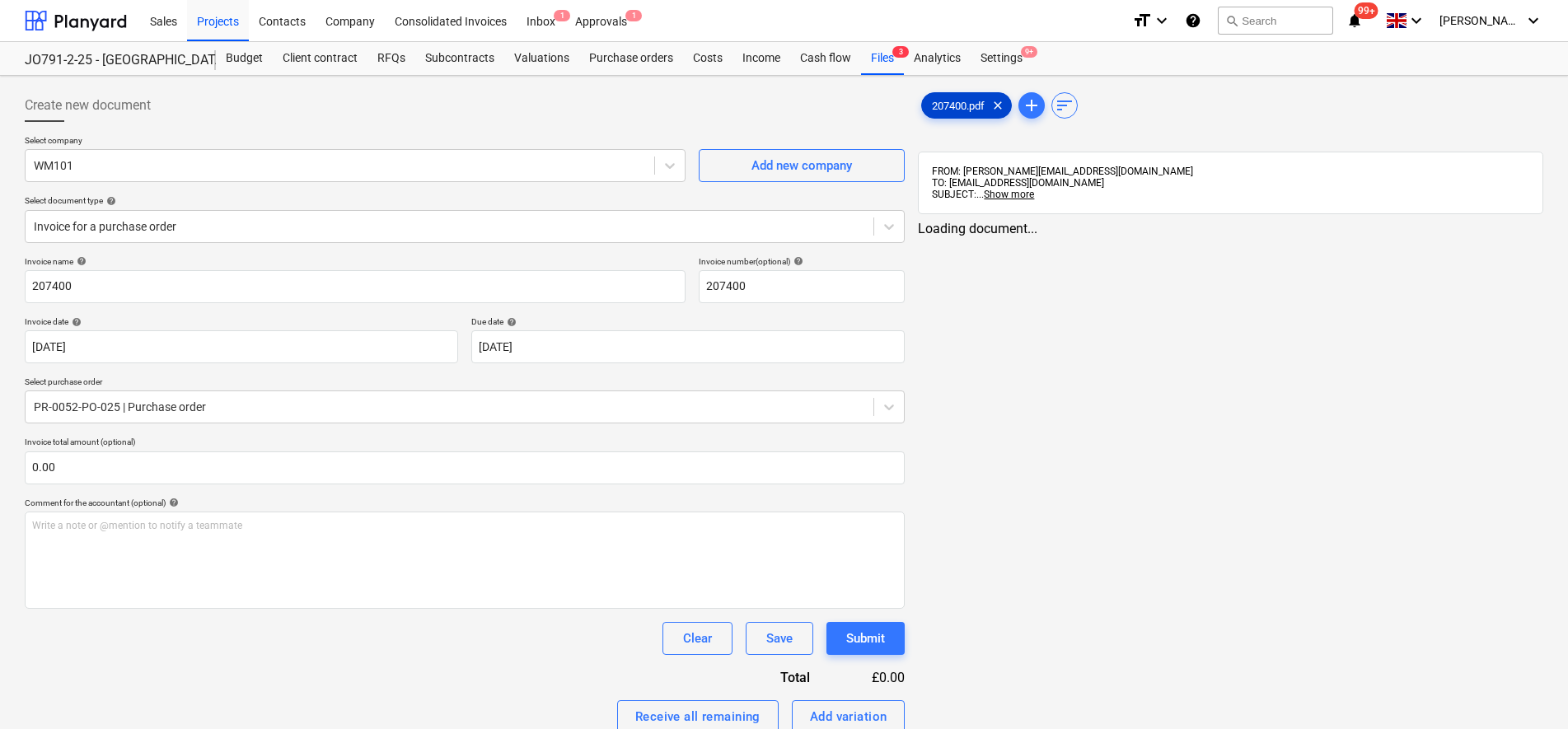
click at [976, 103] on span "207400.pdf" at bounding box center [959, 105] width 73 height 13
click at [1295, 248] on div "< 1 > zoom_in zoom_out chat 0 save_alt" at bounding box center [1230, 586] width 625 height 729
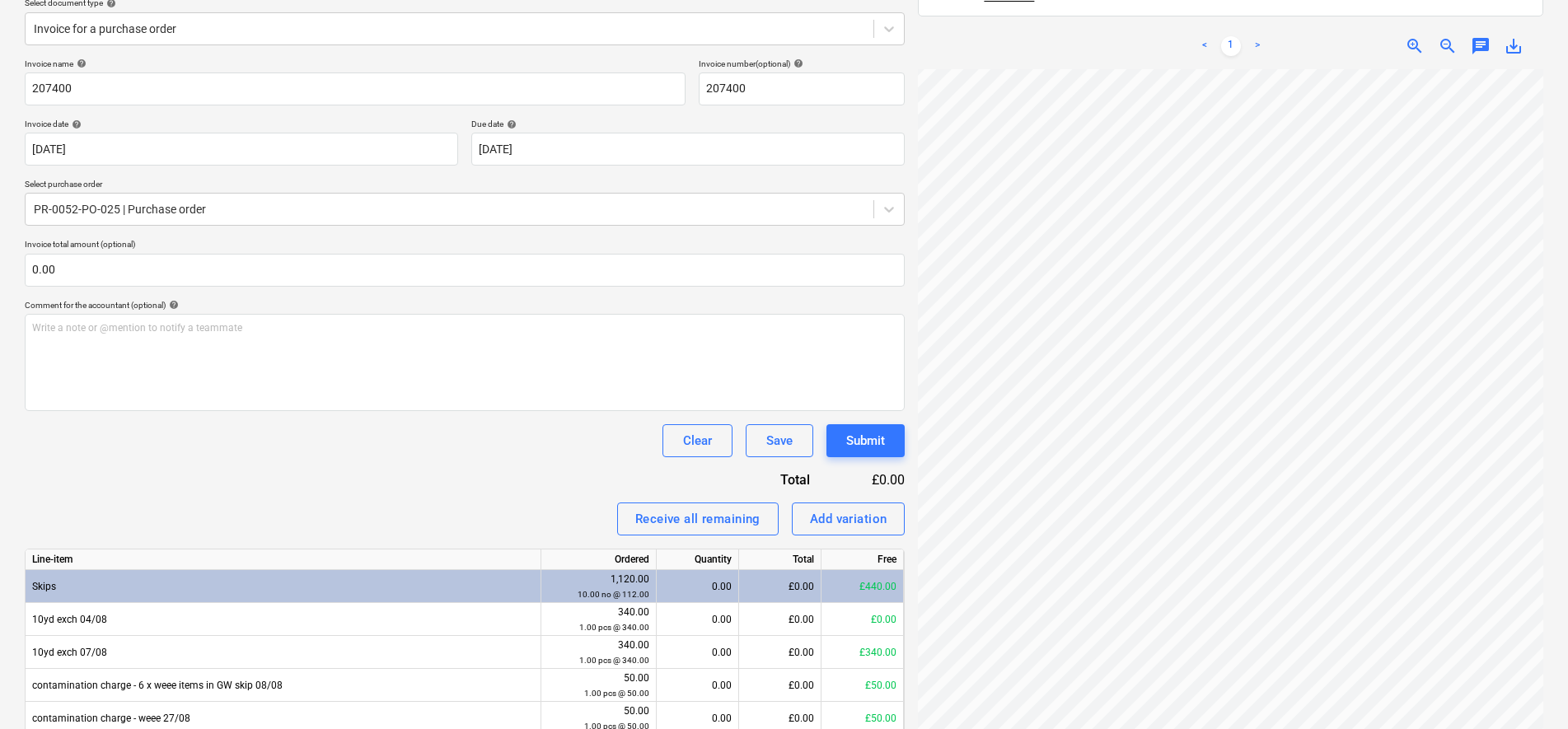
scroll to position [206, 0]
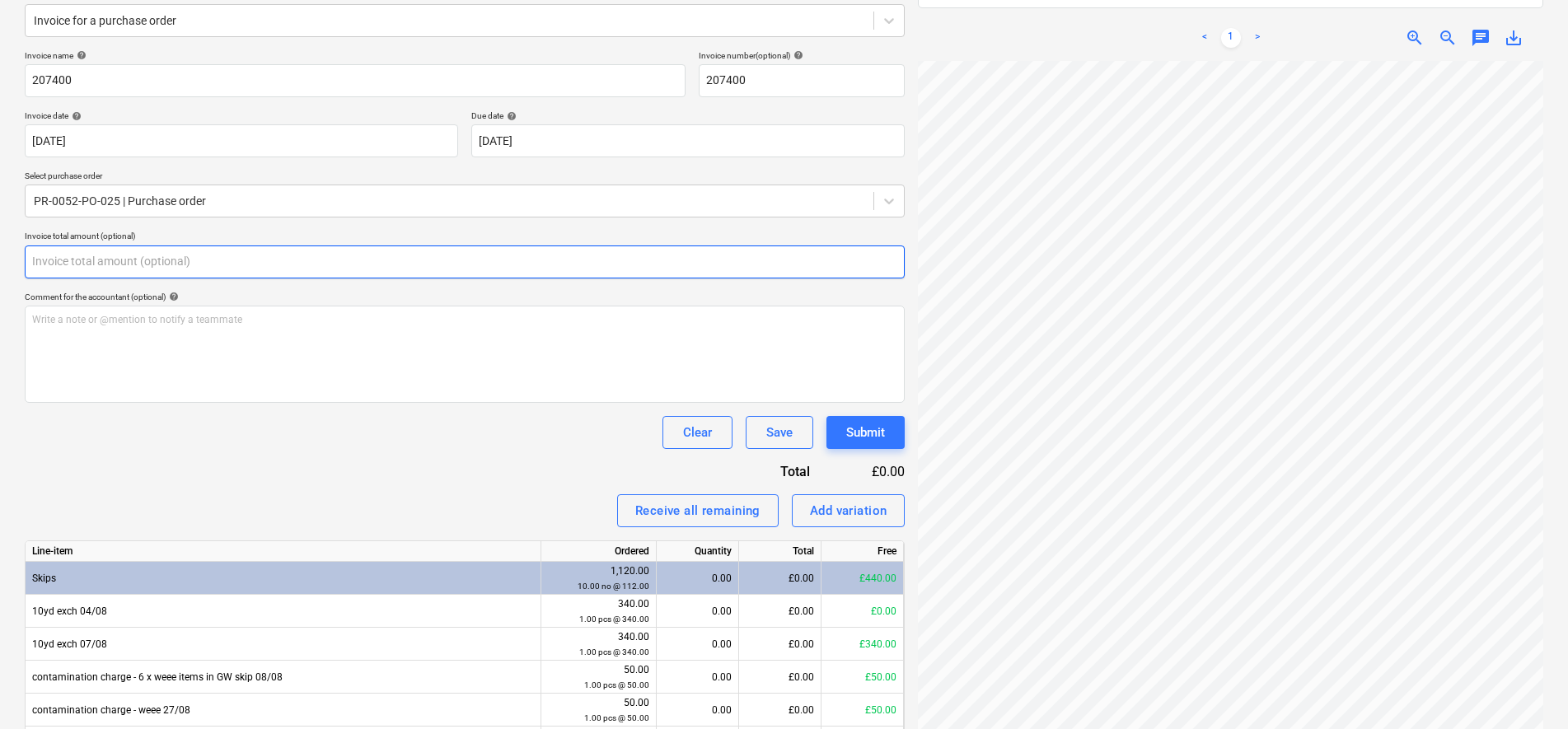
click at [167, 261] on input "text" at bounding box center [464, 262] width 880 height 33
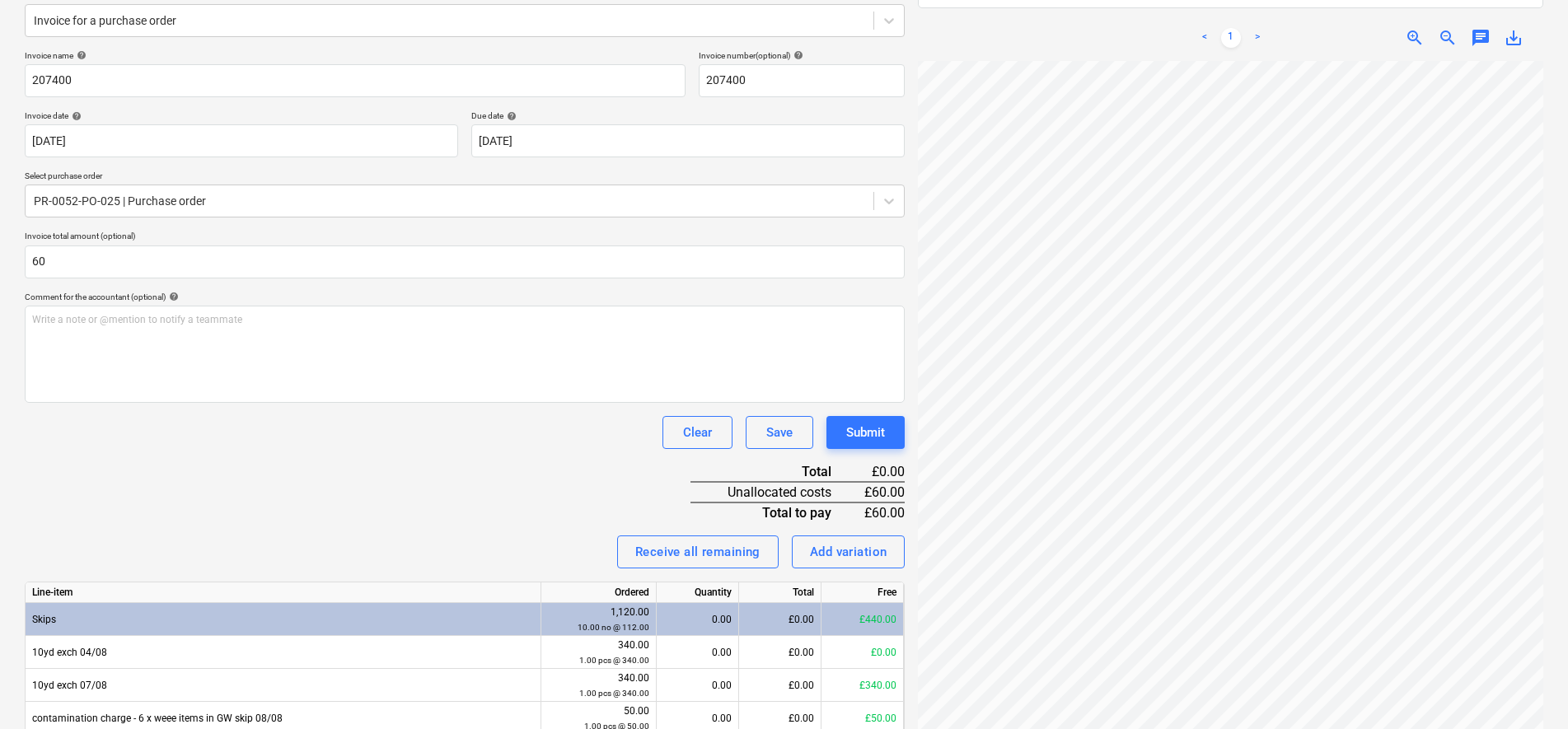
type input "60.00"
click at [333, 548] on div "Receive all remaining Add variation" at bounding box center [464, 552] width 880 height 33
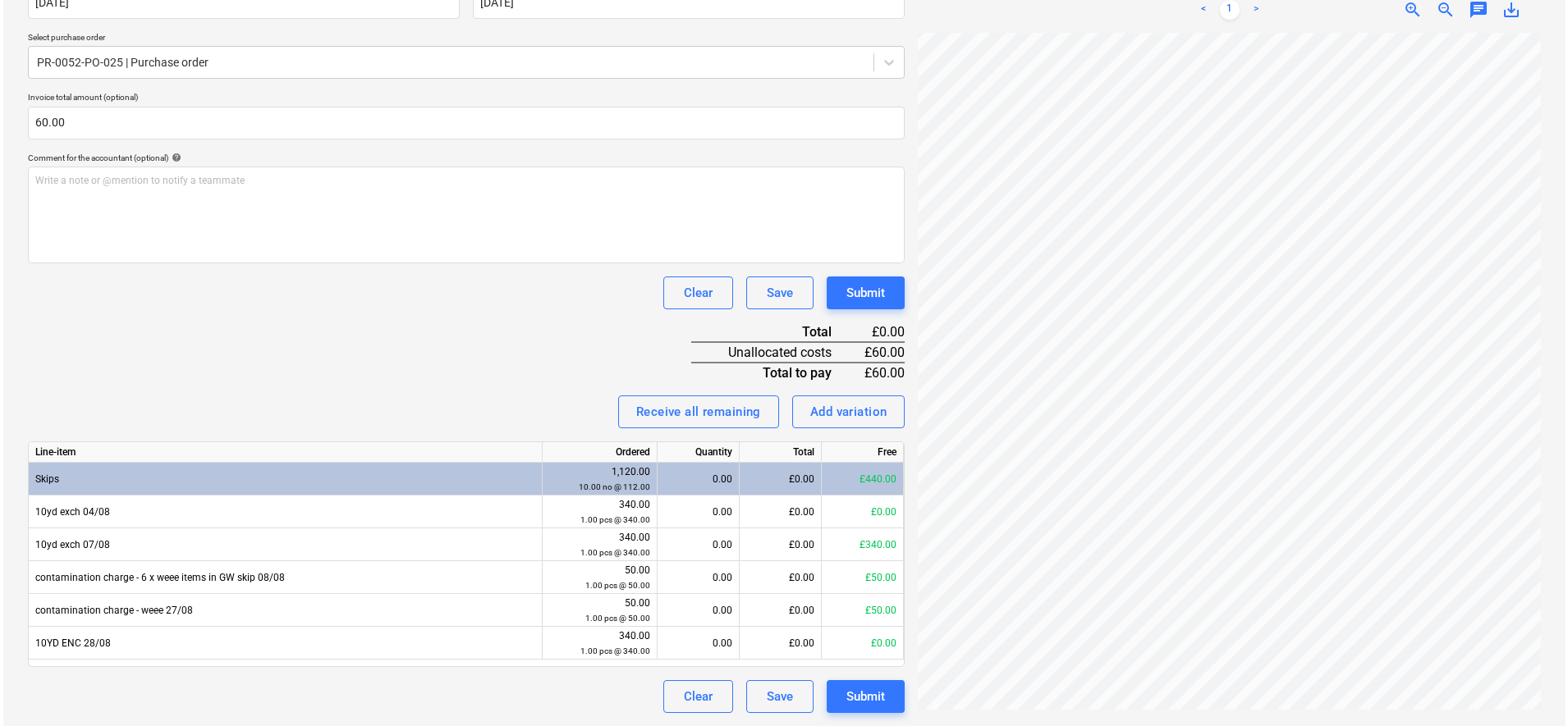
scroll to position [216, 0]
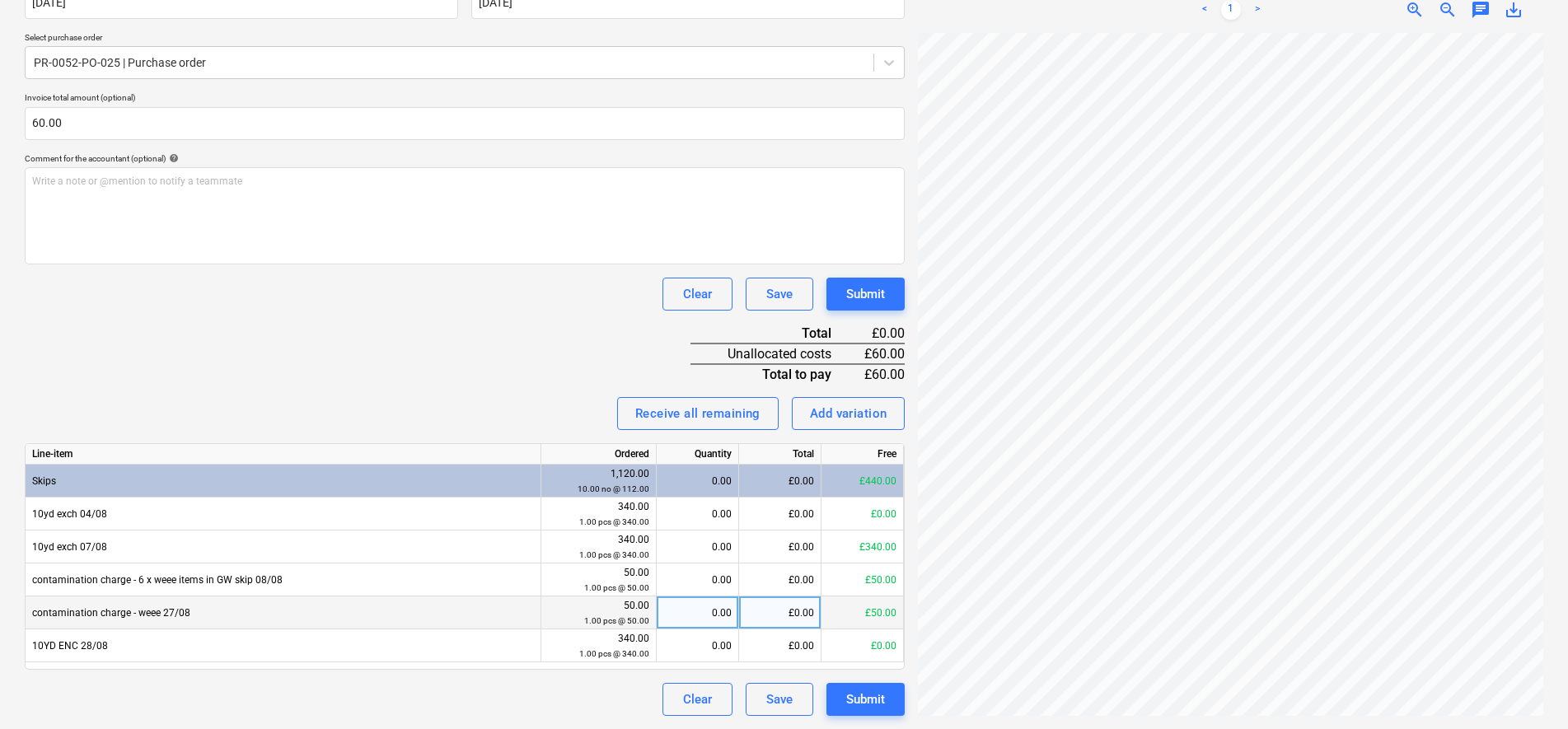
click at [711, 601] on div "0.00" at bounding box center [697, 613] width 68 height 33
type input "1"
click at [375, 350] on div "Invoice name help 207400 Invoice number (optional) help 207400 Invoice date hel…" at bounding box center [464, 314] width 880 height 804
click at [891, 706] on button "Submit" at bounding box center [865, 699] width 78 height 33
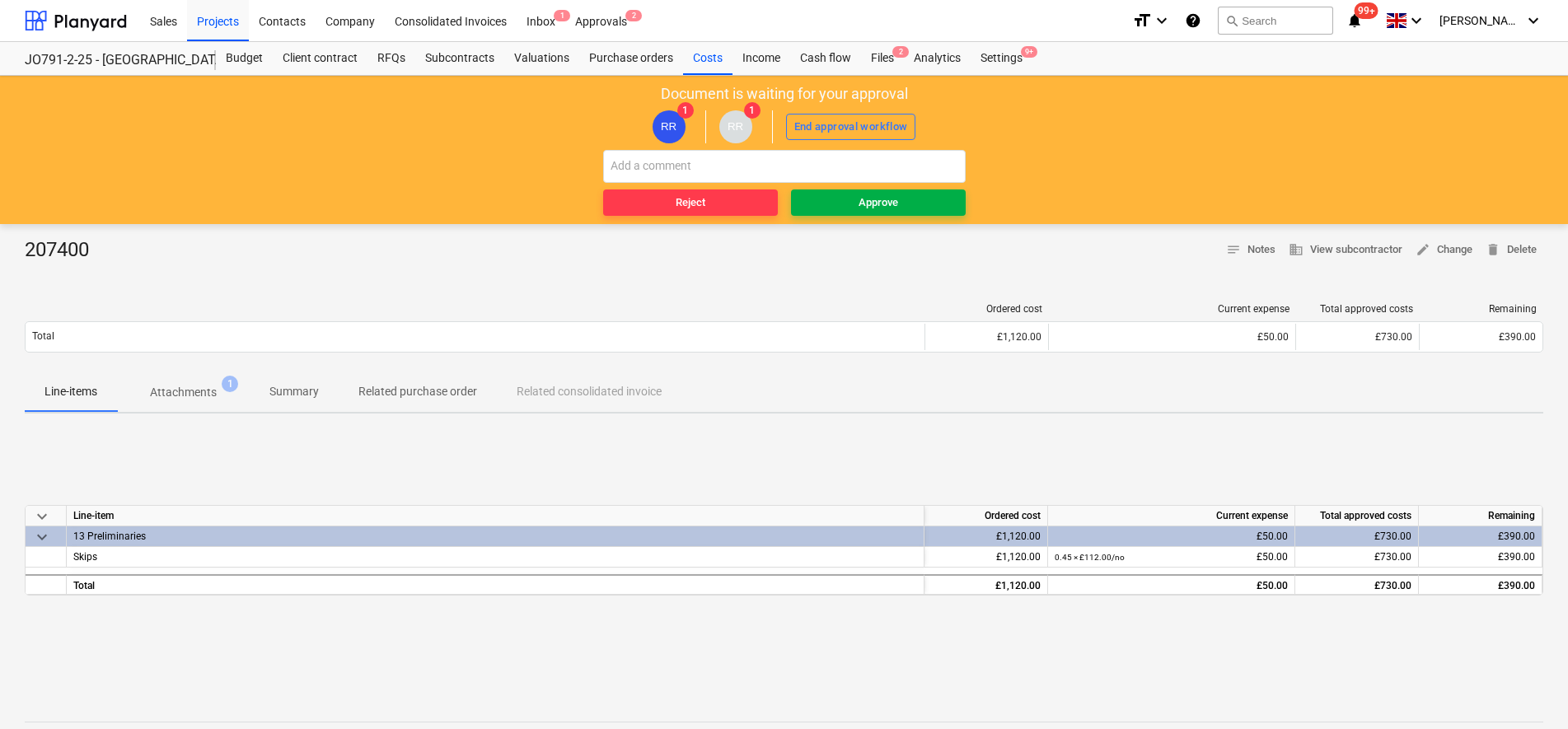
click at [862, 212] on div "Approve" at bounding box center [878, 202] width 40 height 19
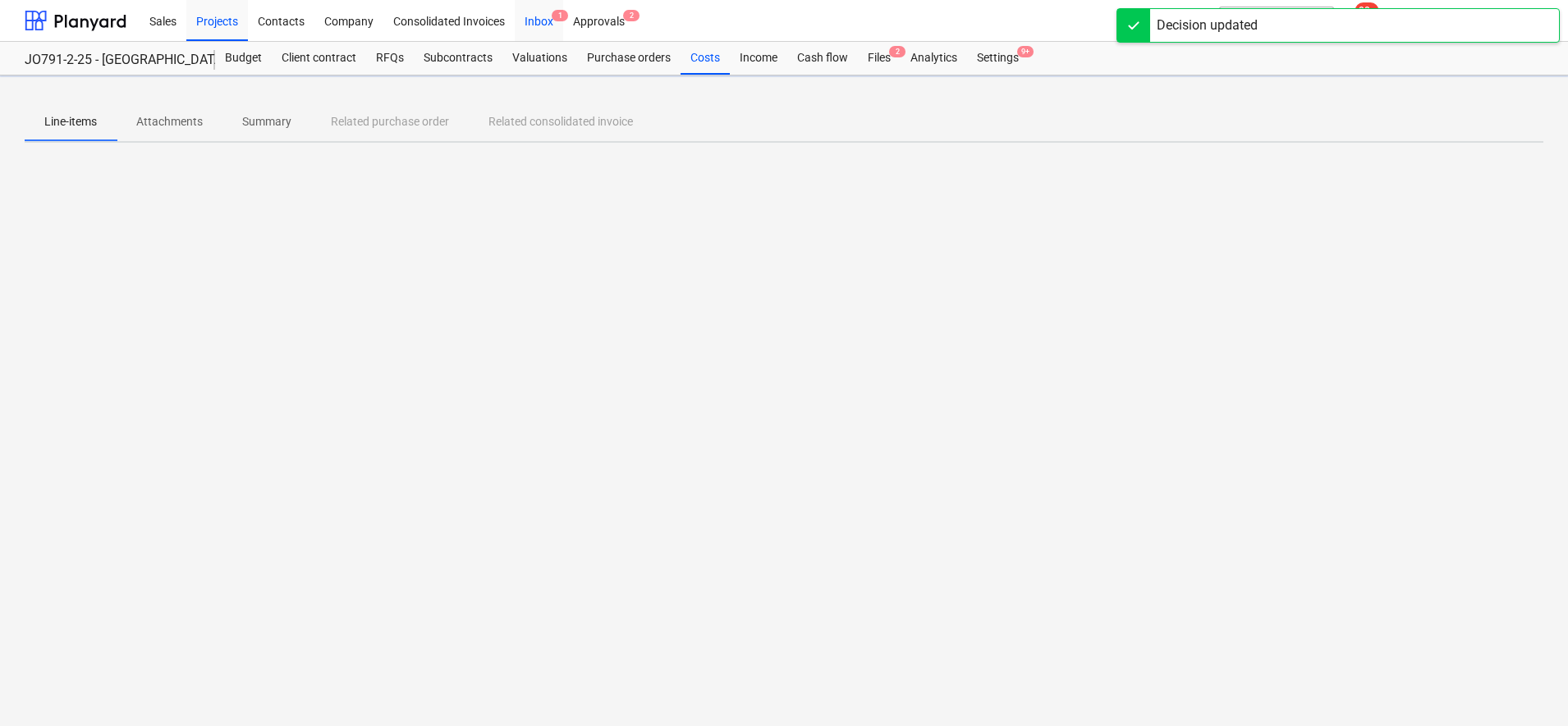
click at [546, 24] on div "Inbox 1" at bounding box center [539, 20] width 49 height 42
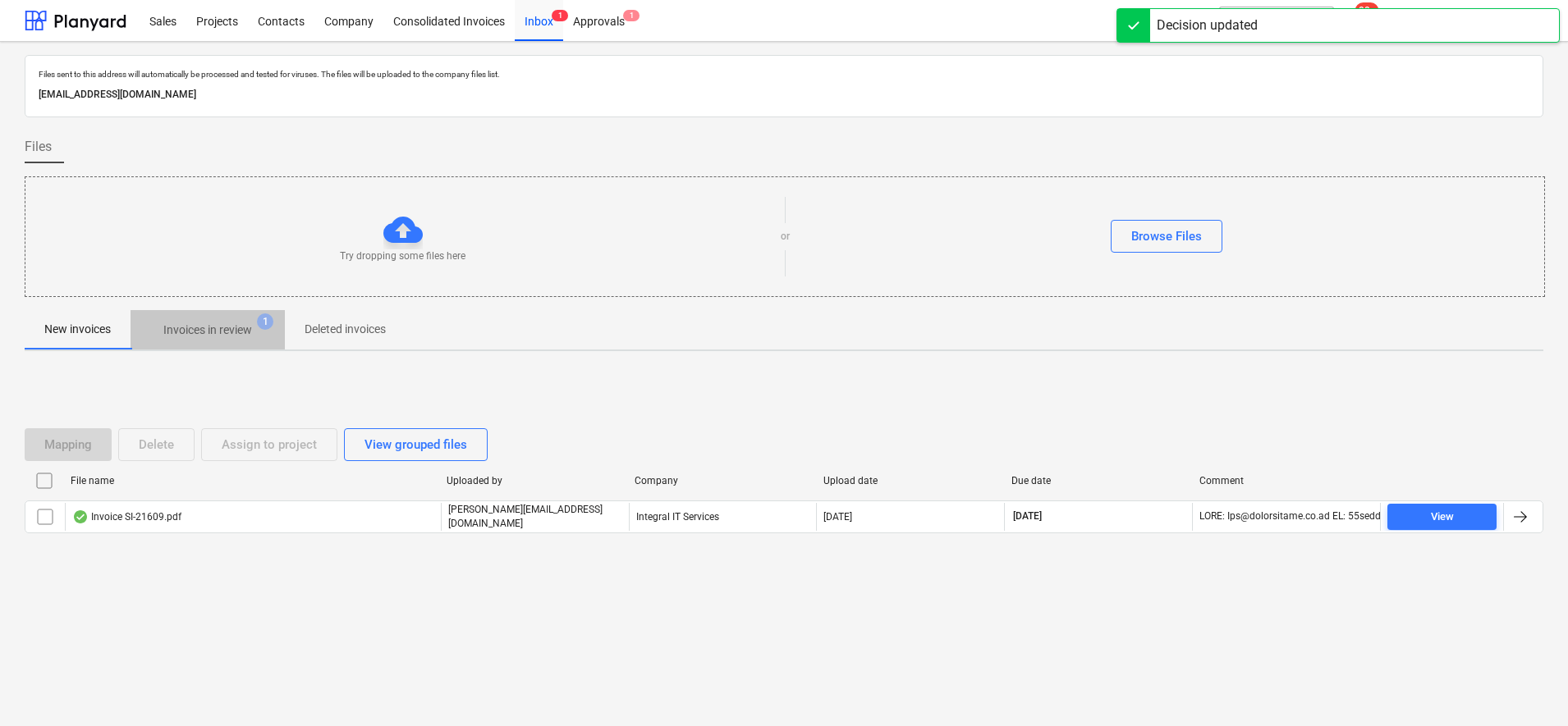
click at [242, 324] on p "Invoices in review" at bounding box center [207, 330] width 88 height 18
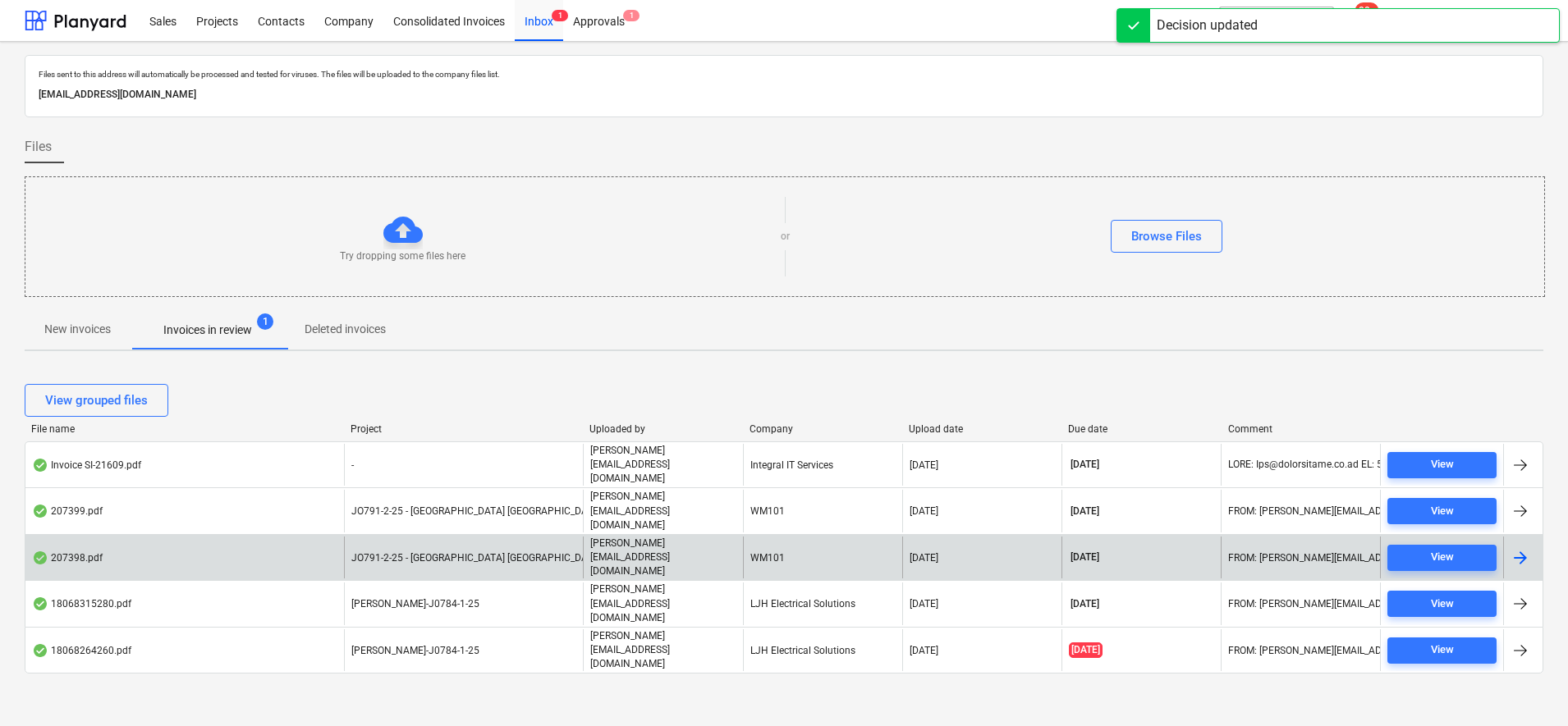
click at [451, 537] on div "JO791-2-25 - [GEOGRAPHIC_DATA] [GEOGRAPHIC_DATA]" at bounding box center [463, 558] width 239 height 42
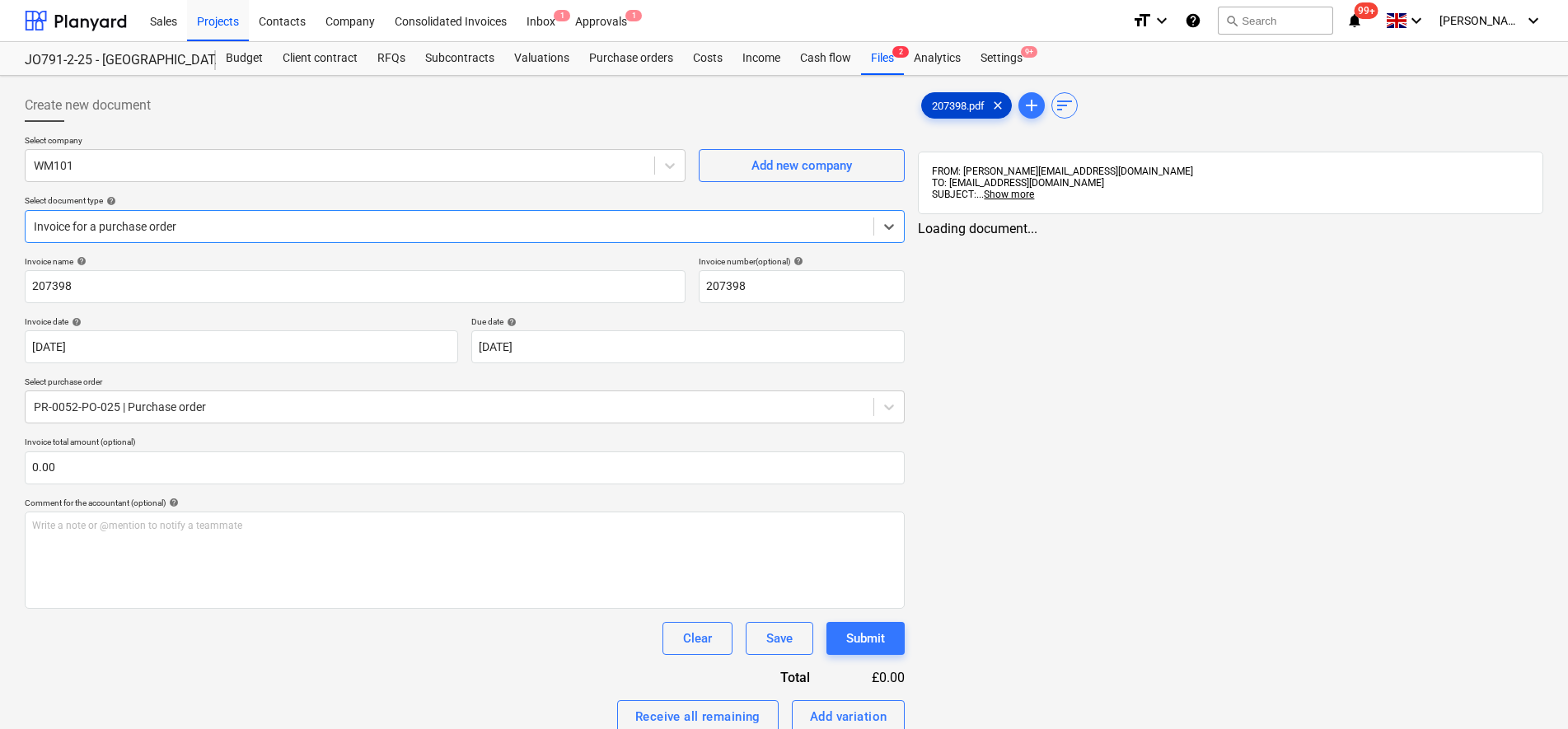
click at [966, 100] on span "207398.pdf" at bounding box center [959, 105] width 73 height 13
click at [1053, 225] on div "< 1 > zoom_in zoom_out chat 0 save_alt" at bounding box center [1230, 586] width 625 height 729
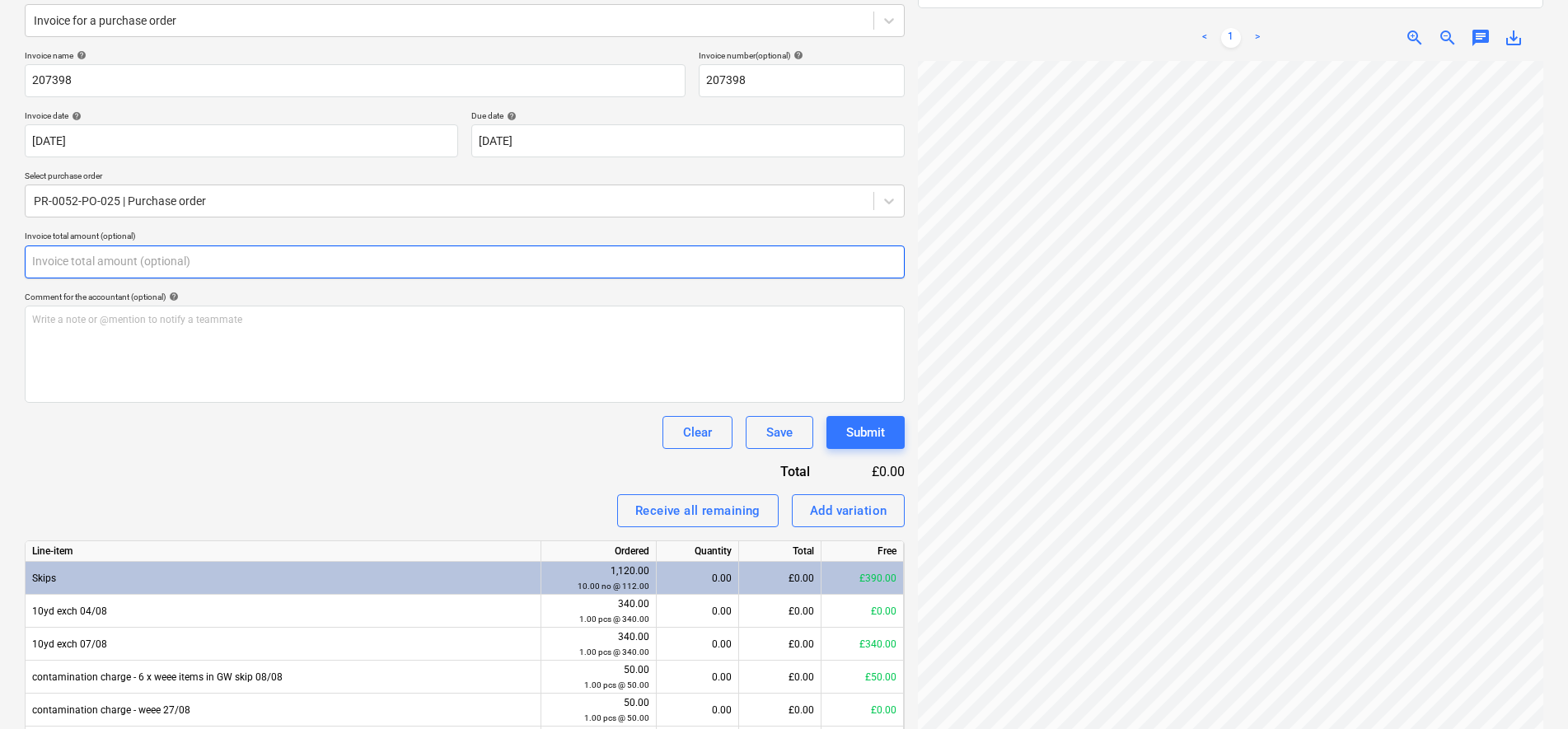
click at [169, 252] on input "text" at bounding box center [464, 262] width 880 height 33
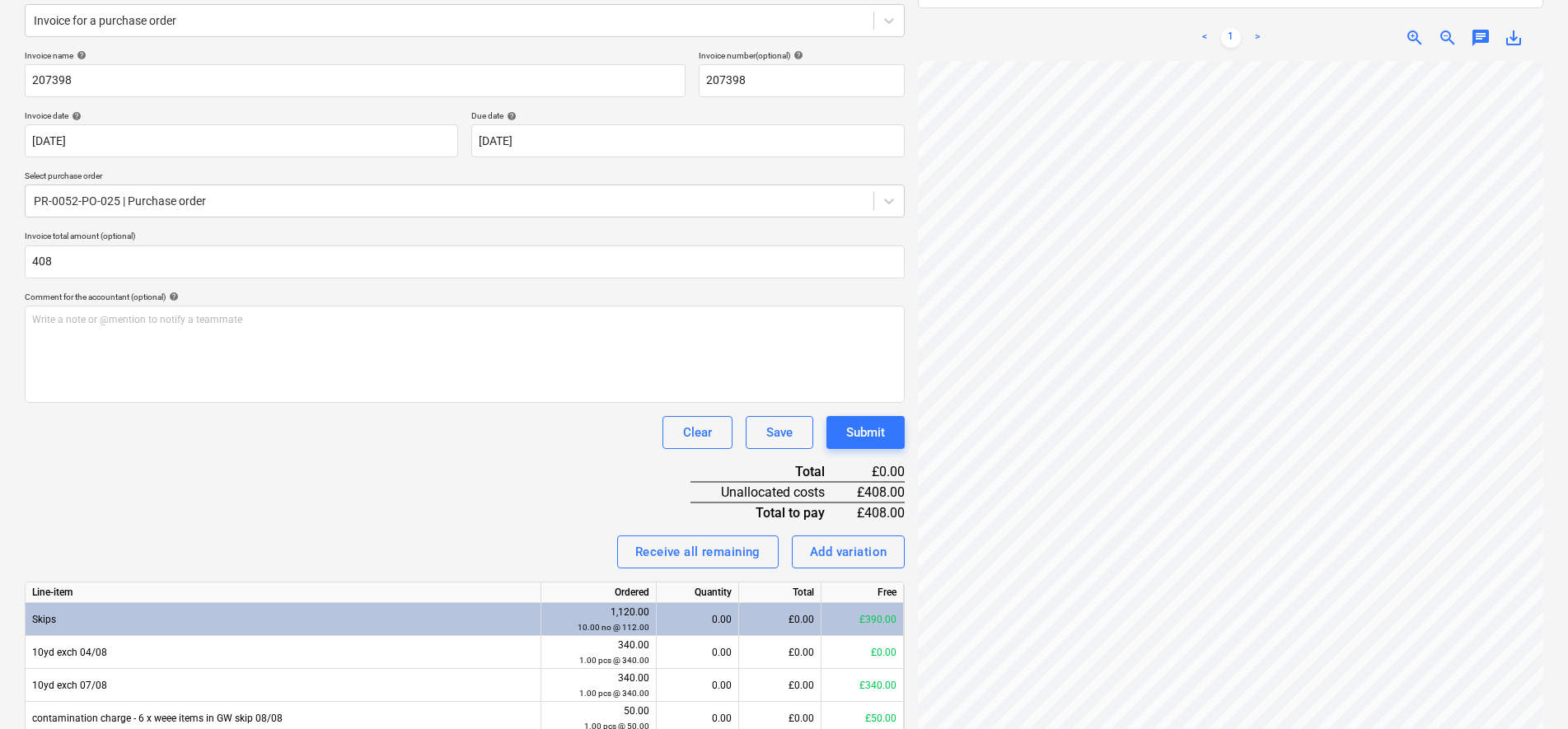
type input "408.00"
click at [265, 512] on div "Invoice name help 207398 Invoice number (optional) help 207398 Invoice date hel…" at bounding box center [464, 452] width 880 height 804
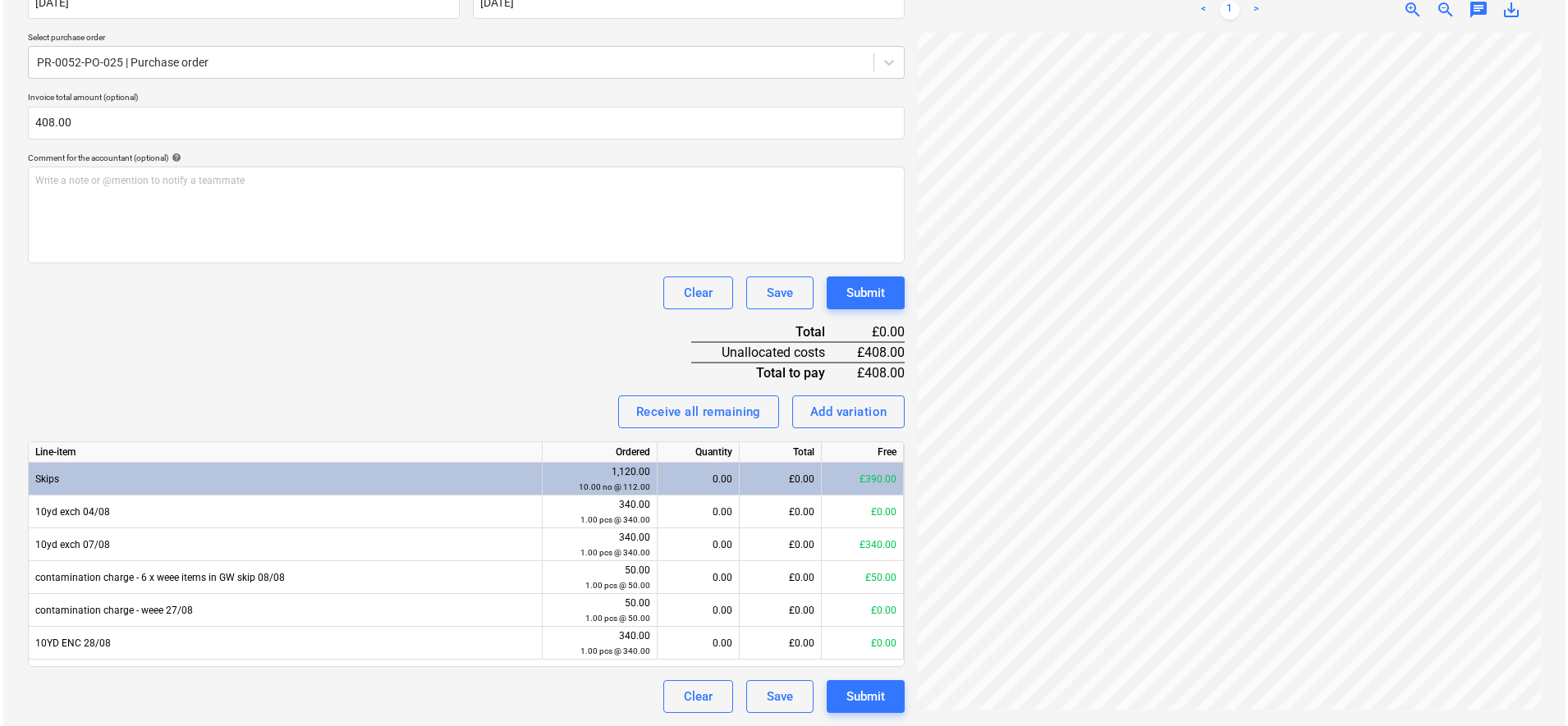
scroll to position [276, 0]
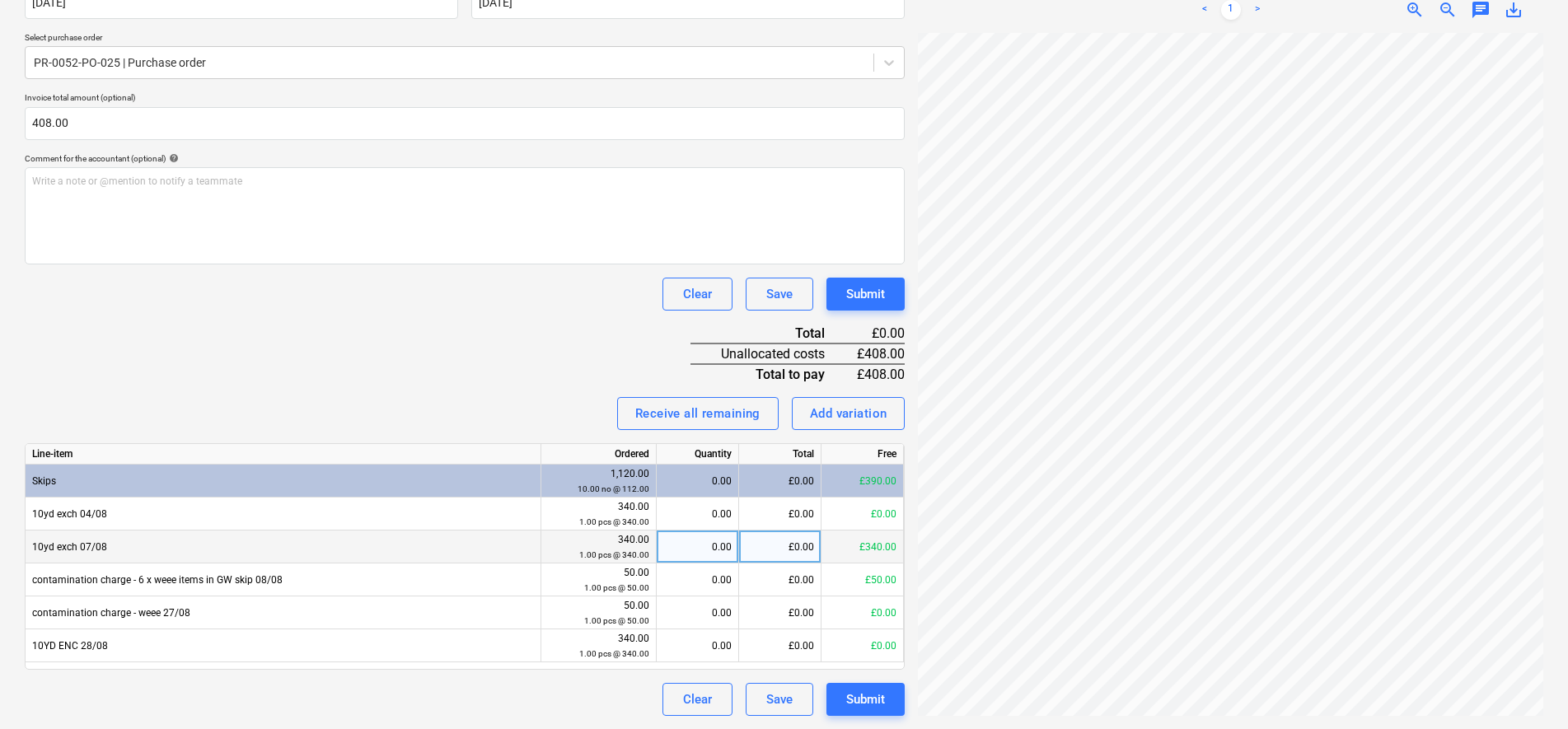
click at [706, 549] on div "0.00" at bounding box center [697, 547] width 68 height 33
type input "1"
click at [284, 375] on div "Invoice name help 207398 Invoice number (optional) help 207398 Invoice date hel…" at bounding box center [464, 314] width 880 height 804
click at [851, 690] on div "Submit" at bounding box center [866, 699] width 39 height 21
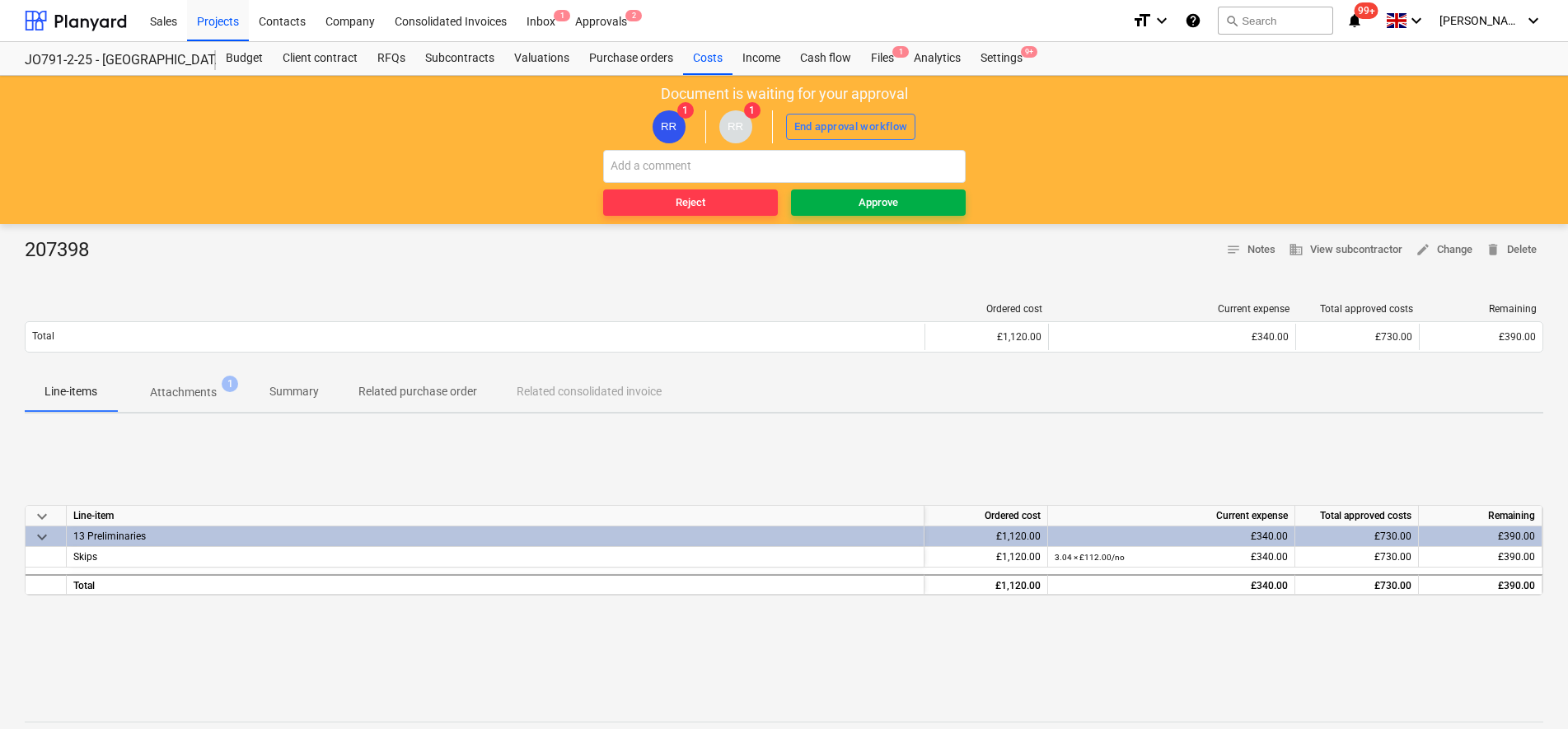
click at [825, 198] on span "Approve" at bounding box center [878, 202] width 161 height 19
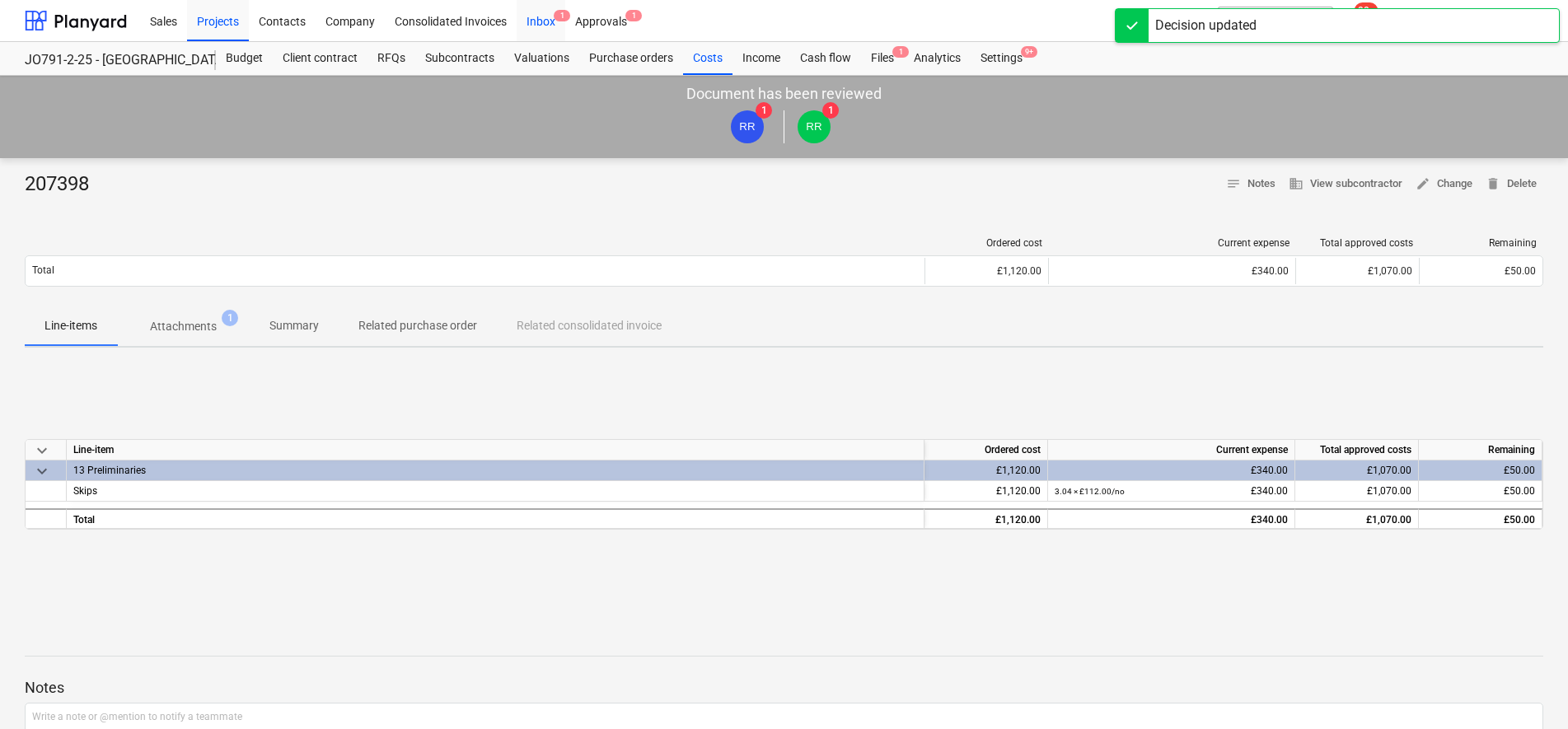
click at [542, 24] on div "Inbox 1" at bounding box center [541, 20] width 49 height 42
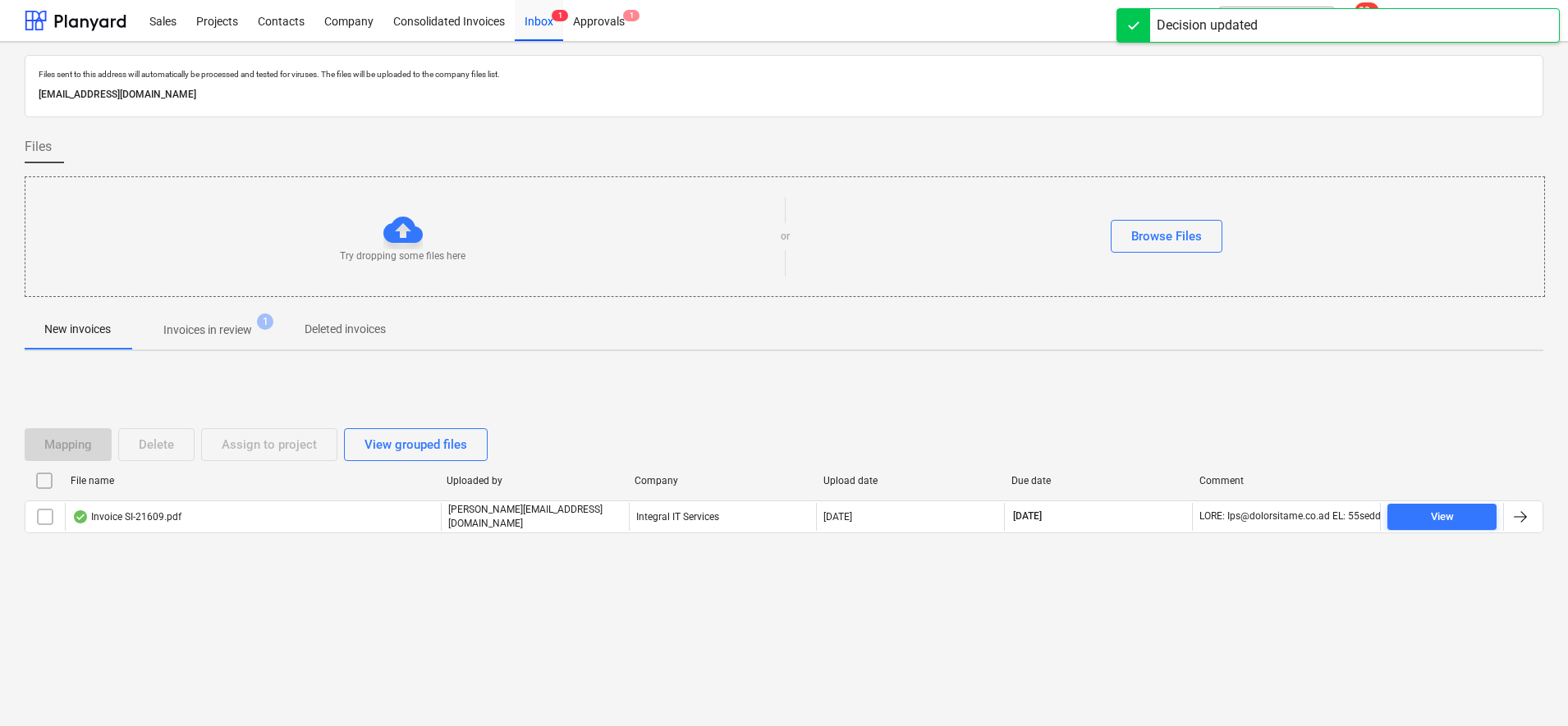
click at [237, 332] on p "Invoices in review" at bounding box center [207, 330] width 88 height 18
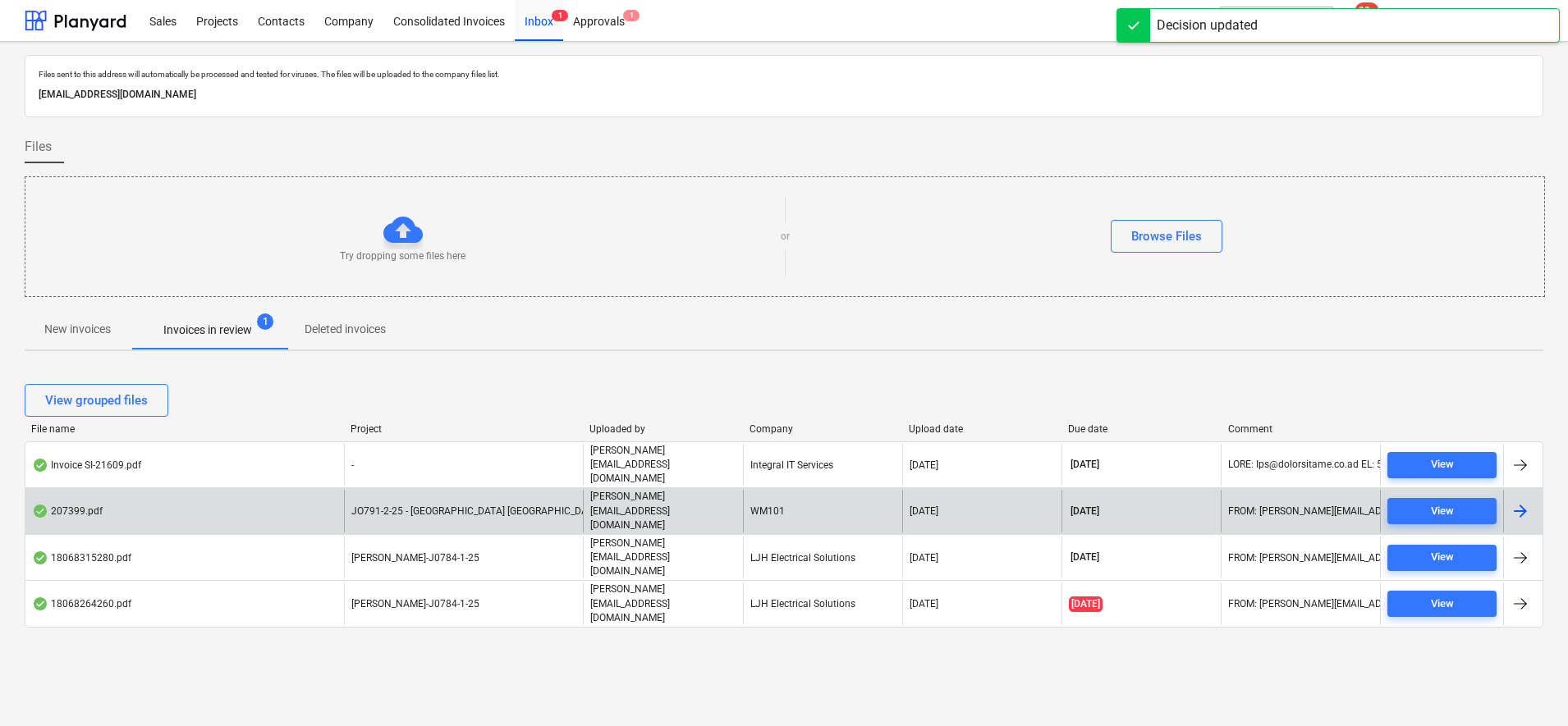
click at [304, 487] on div "207399.pdf JO791-2-25 - [GEOGRAPHIC_DATA] Coventry [PERSON_NAME][EMAIL_ADDRESS]…" at bounding box center [784, 510] width 1518 height 46
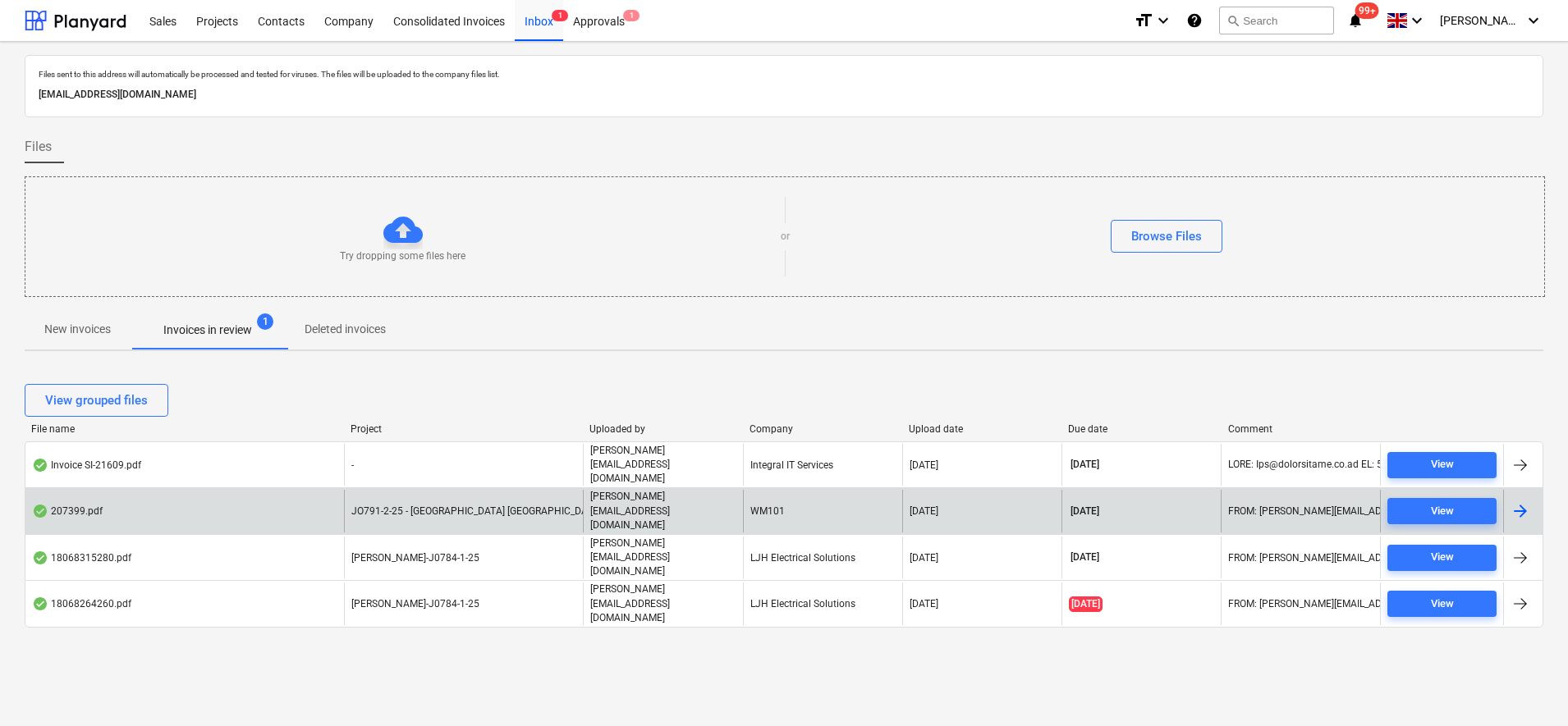
click at [495, 490] on div "JO791-2-25 - [GEOGRAPHIC_DATA] [GEOGRAPHIC_DATA]" at bounding box center [463, 511] width 239 height 42
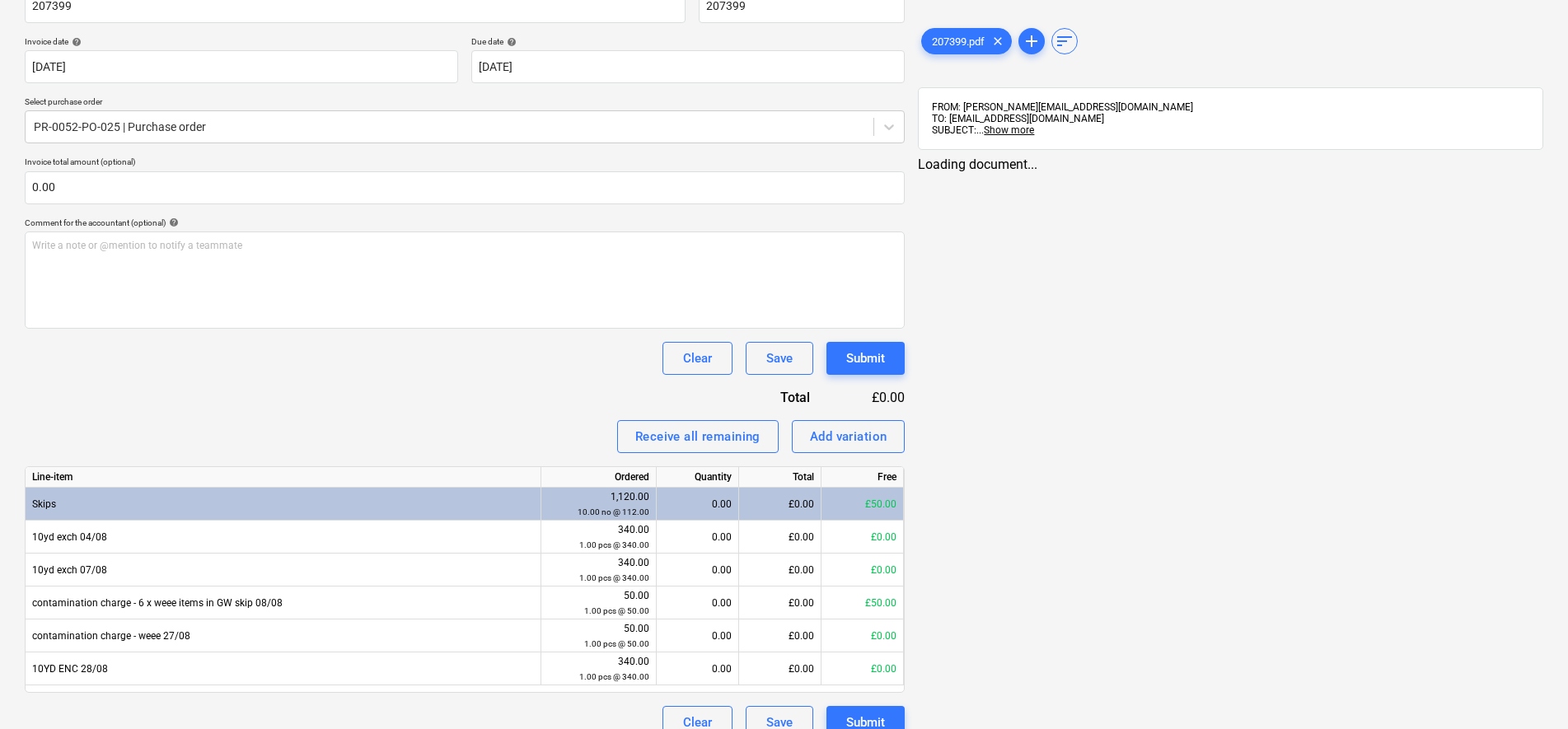
scroll to position [303, 0]
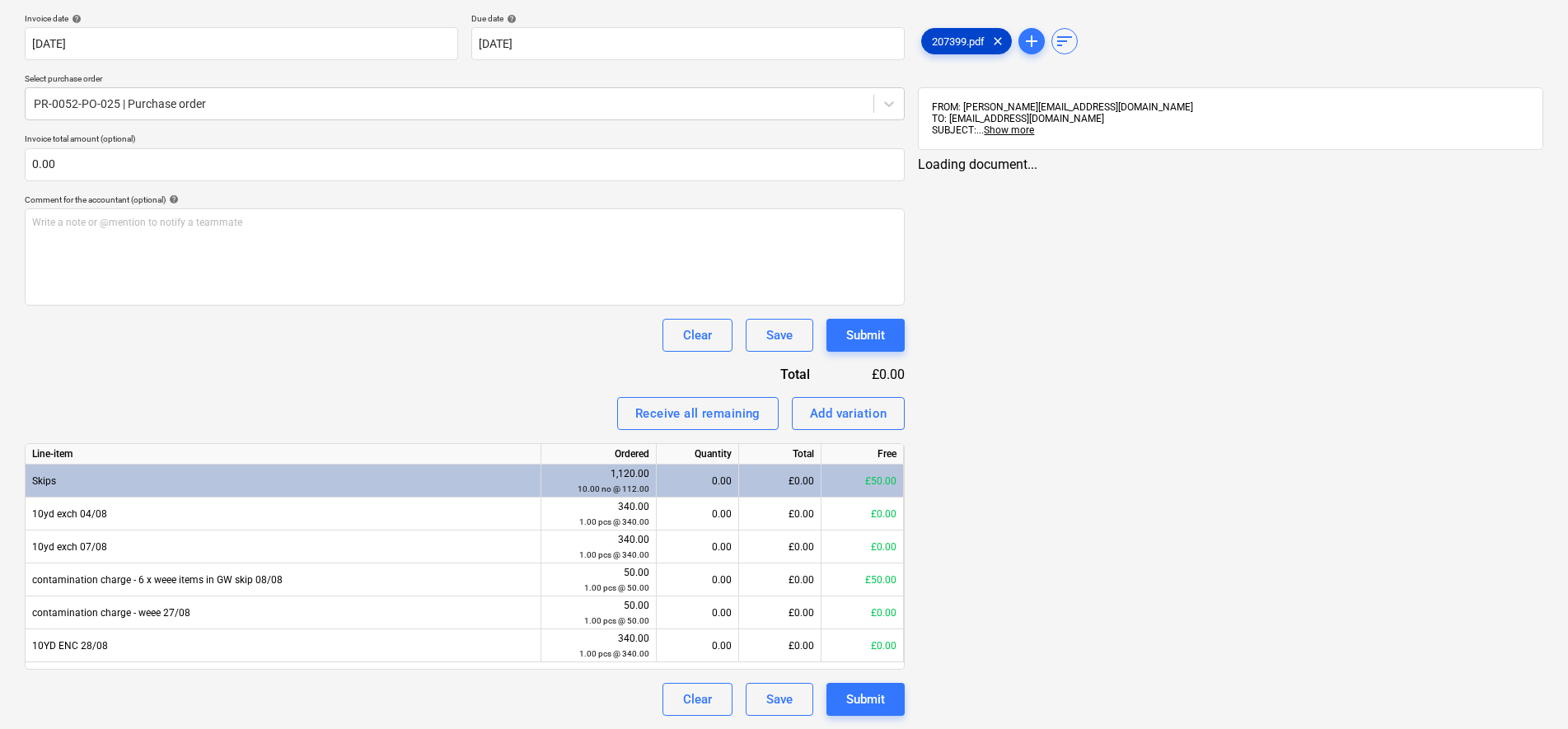
click at [949, 42] on span "207399.pdf" at bounding box center [959, 41] width 73 height 13
click at [1202, 180] on div "< 1 > zoom_in zoom_out chat 0 save_alt" at bounding box center [1230, 521] width 625 height 729
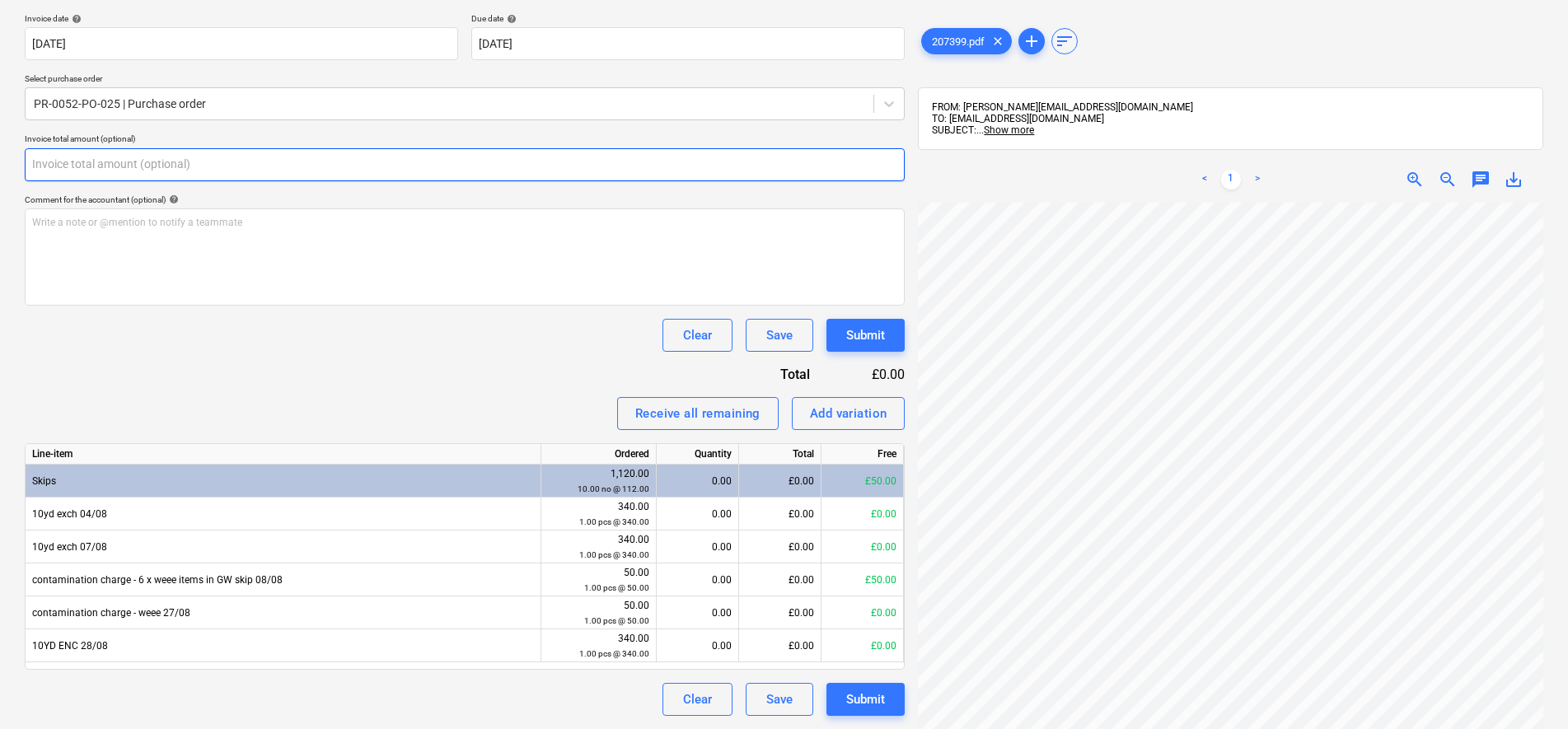
click at [278, 173] on input "text" at bounding box center [464, 165] width 880 height 33
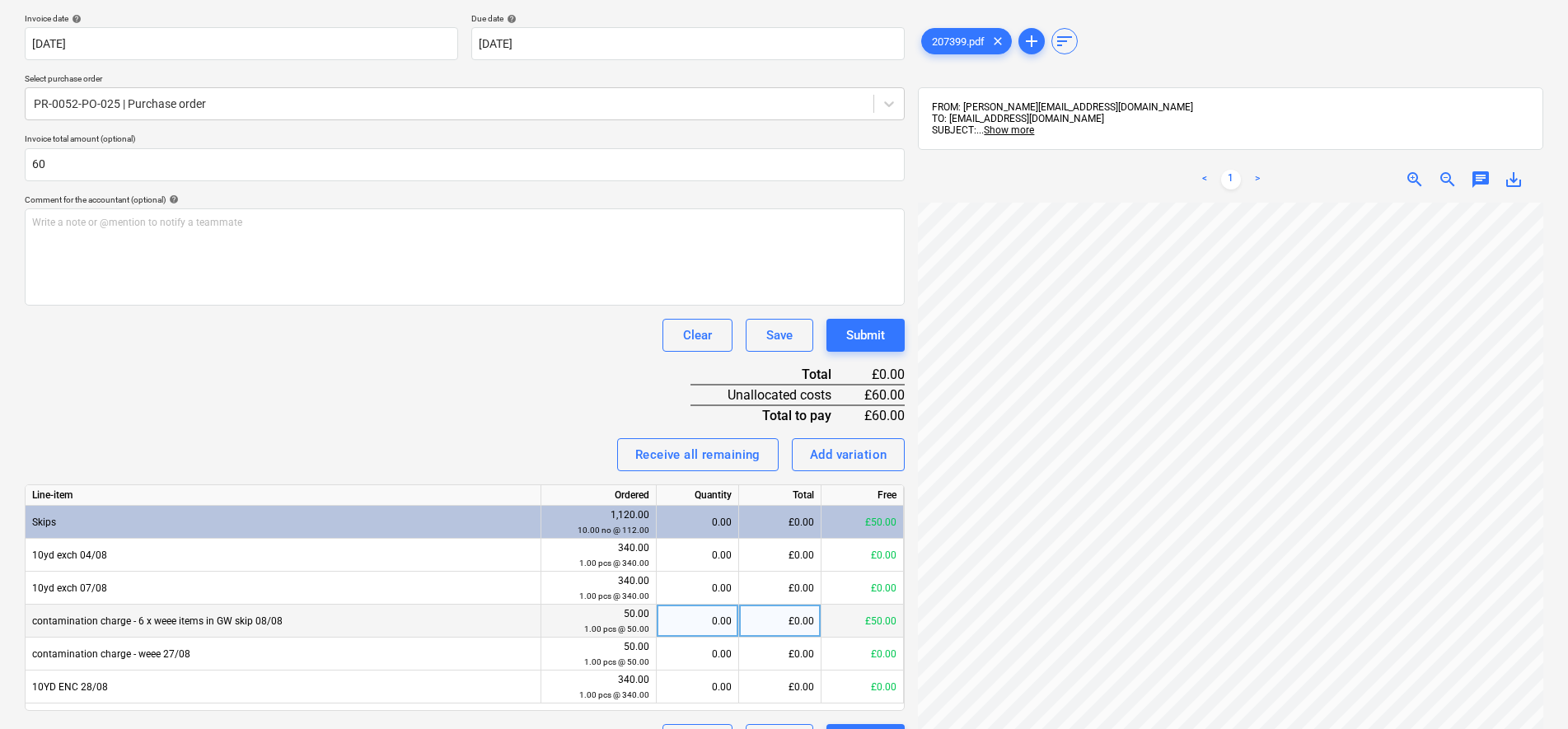
type input "60.00"
click at [685, 624] on div "0.00" at bounding box center [697, 621] width 68 height 33
type input "1"
click at [519, 446] on div "Receive all remaining Add variation" at bounding box center [464, 454] width 880 height 33
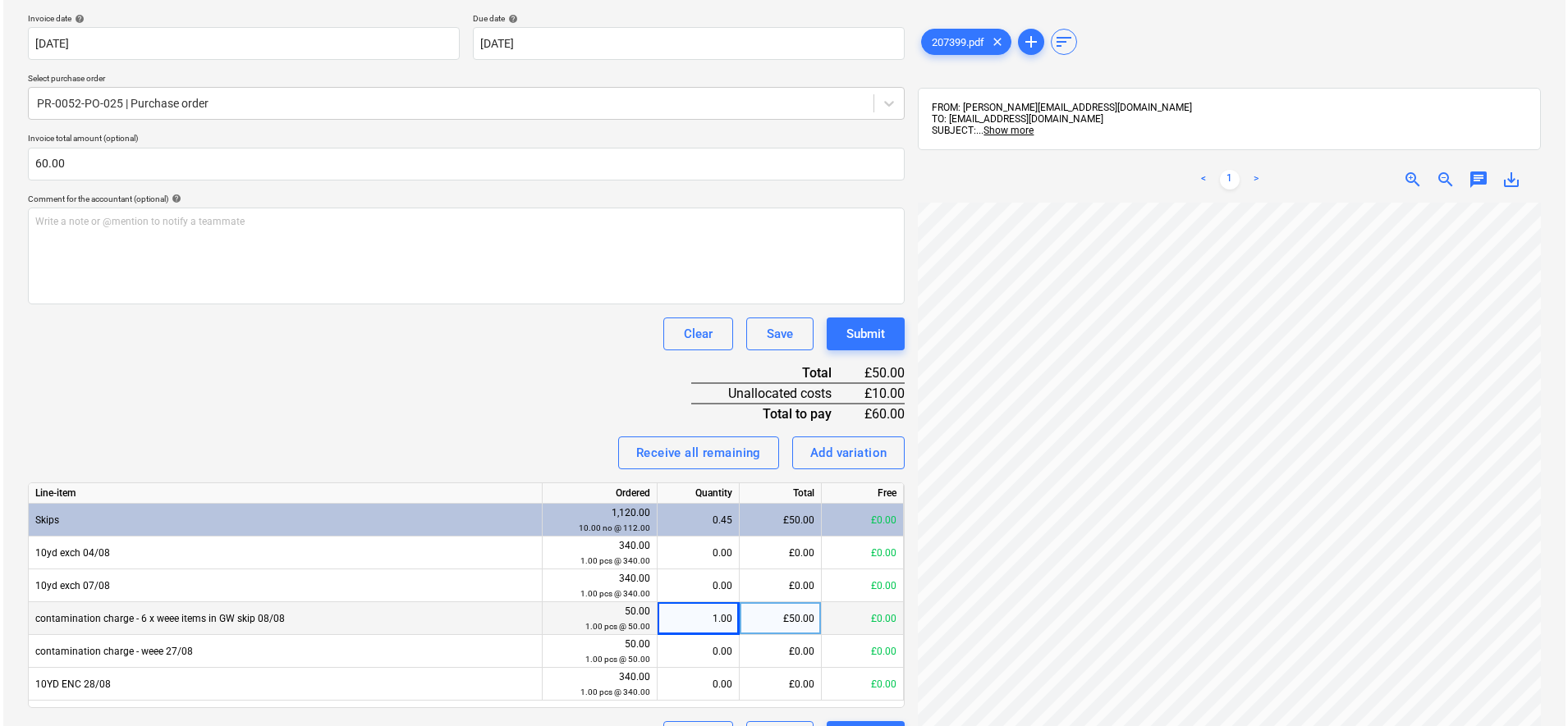
scroll to position [343, 0]
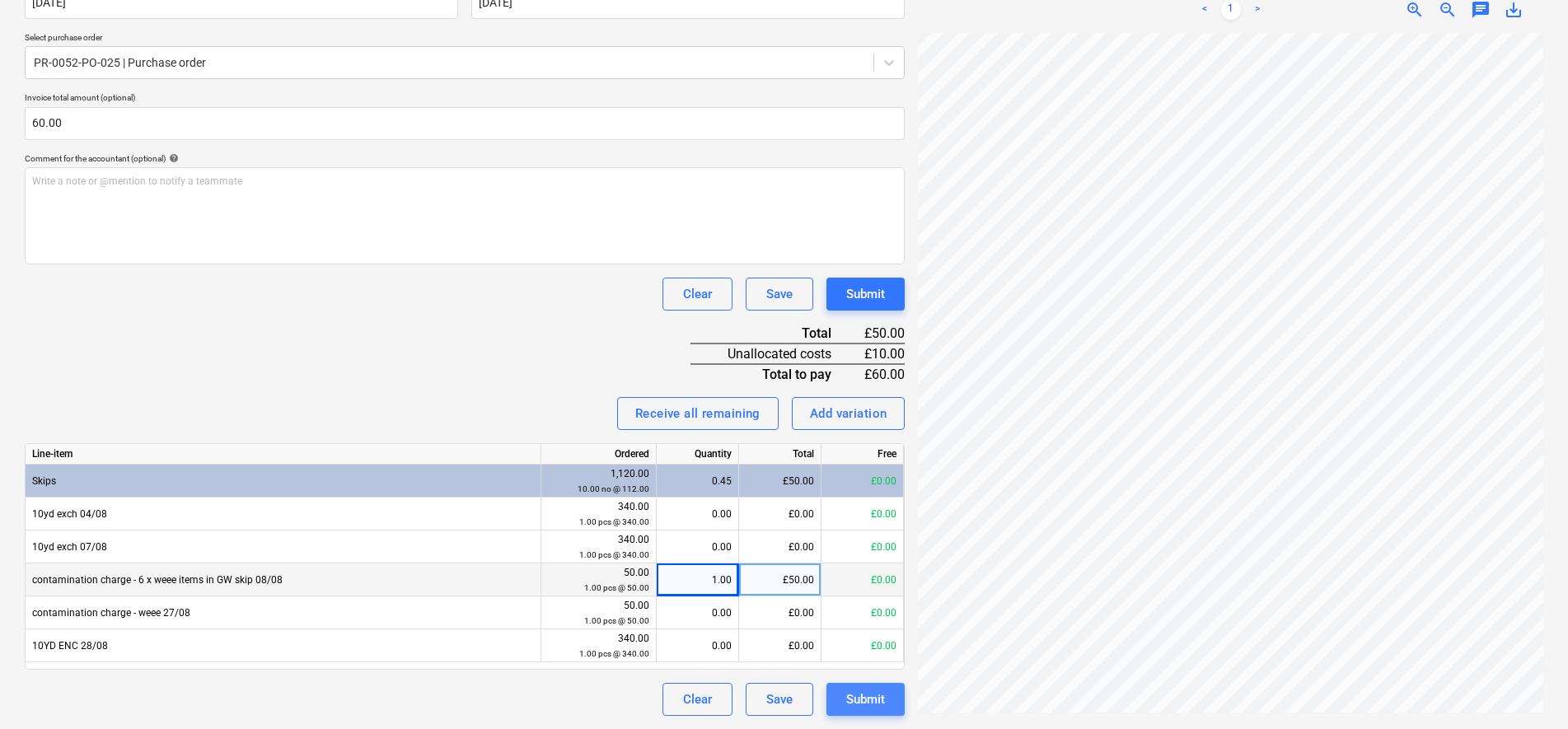
click at [857, 705] on div "Submit" at bounding box center [866, 699] width 39 height 21
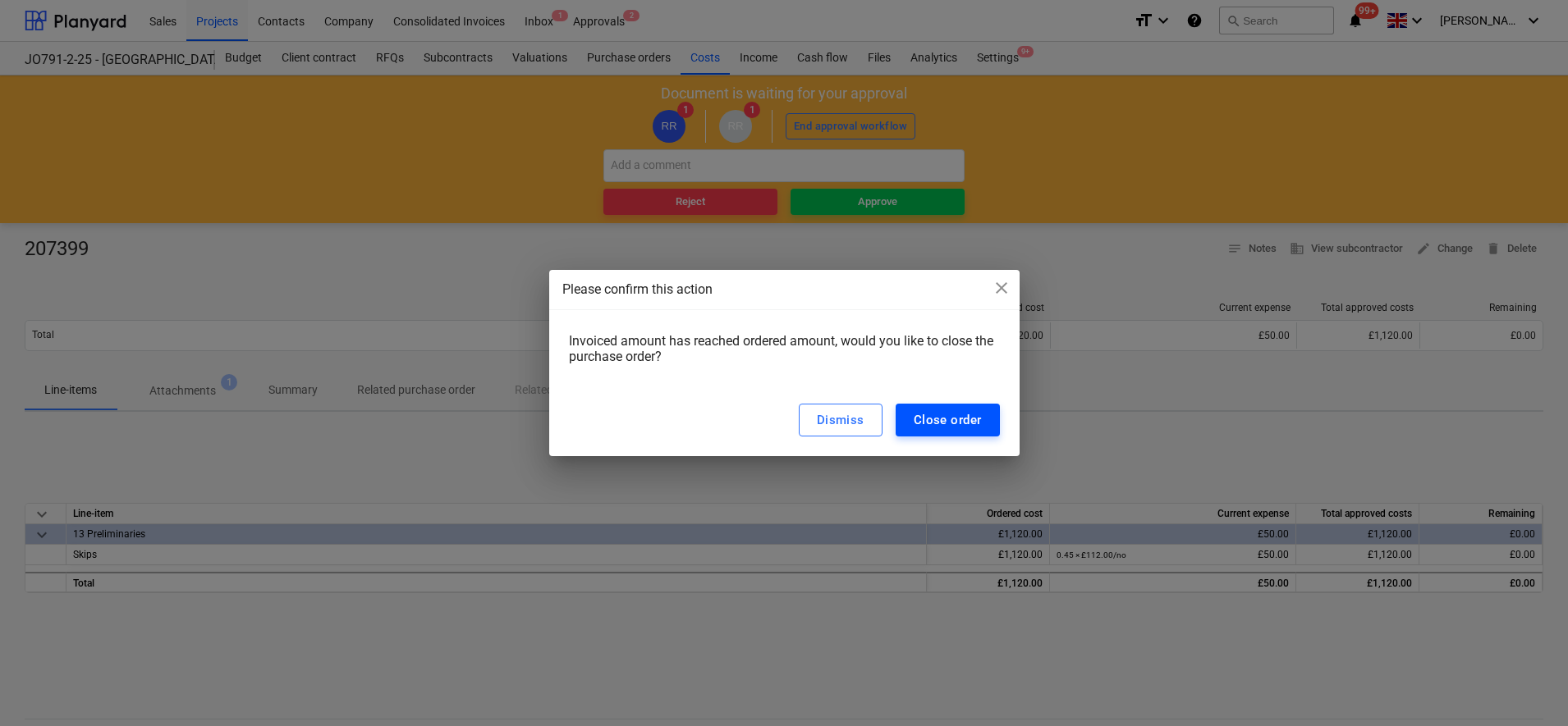
click at [942, 426] on div "Close order" at bounding box center [948, 419] width 68 height 21
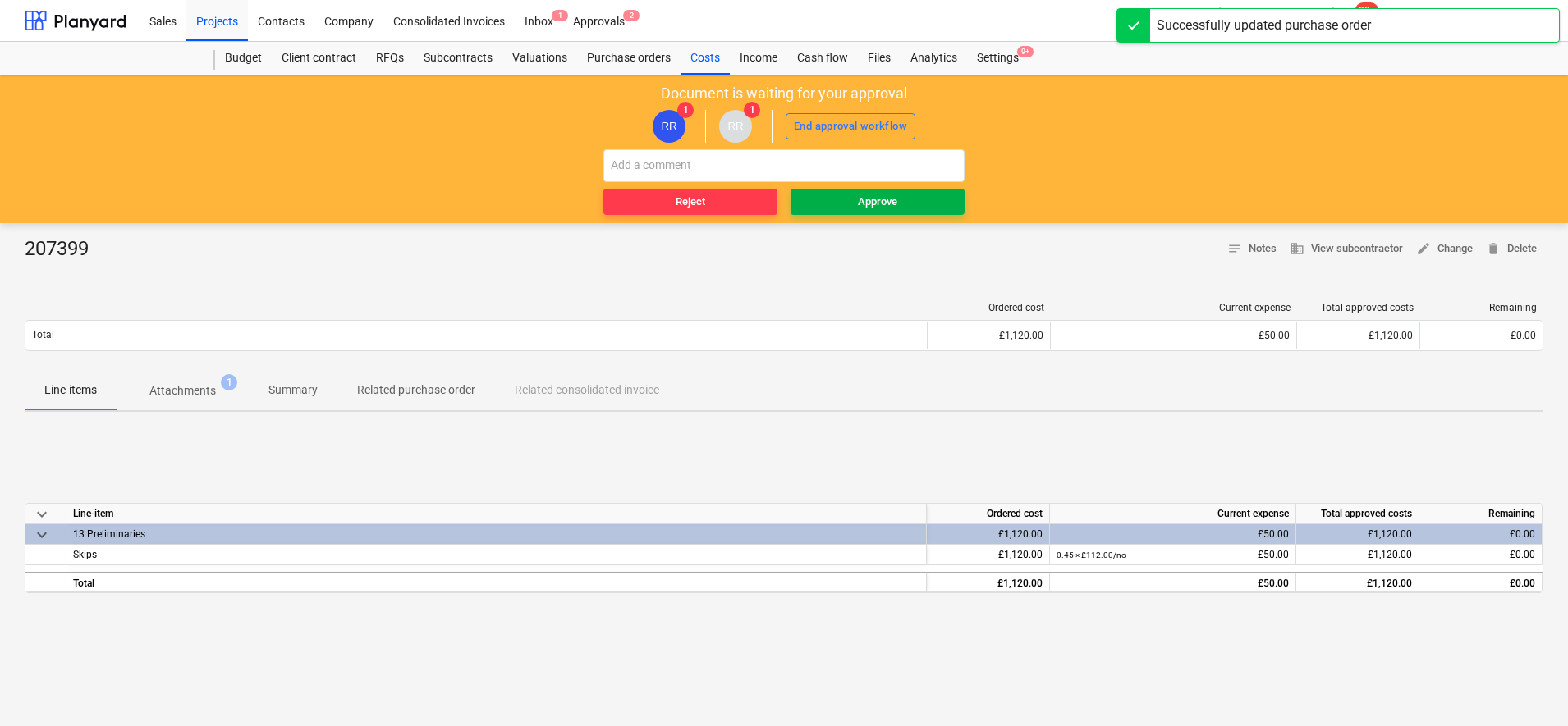
click at [901, 197] on span "Approve" at bounding box center [877, 202] width 161 height 18
